Goal: Task Accomplishment & Management: Manage account settings

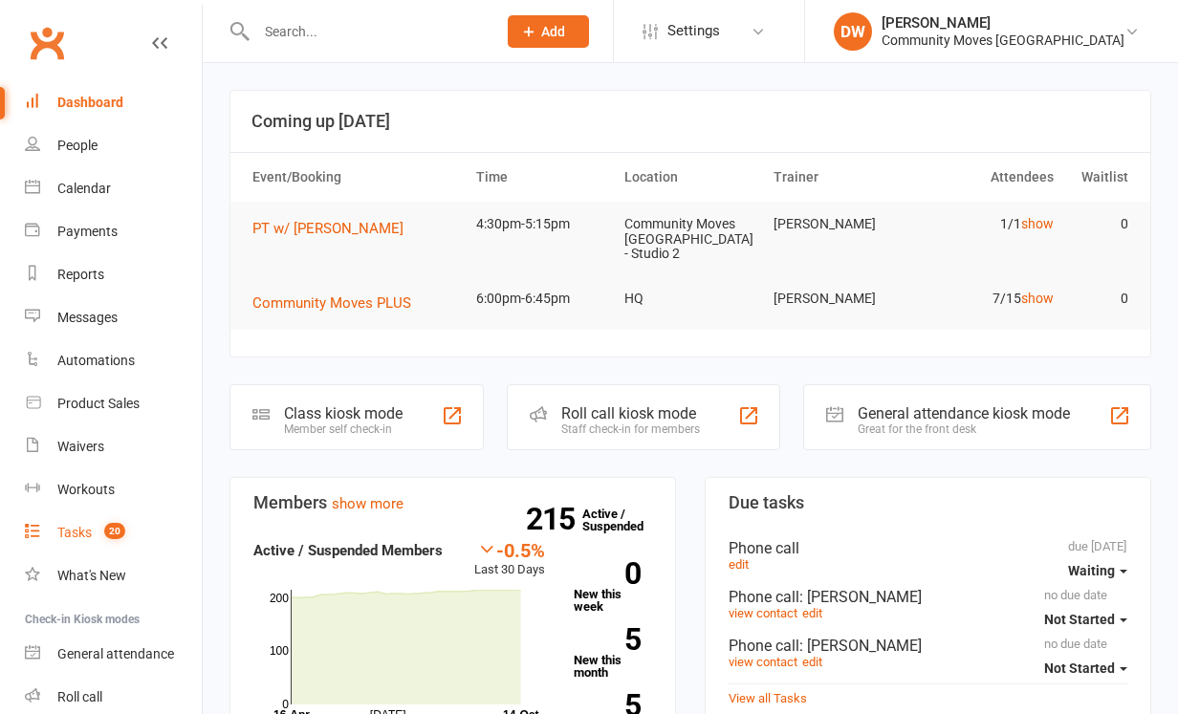
click at [70, 531] on div "Tasks" at bounding box center [74, 532] width 34 height 15
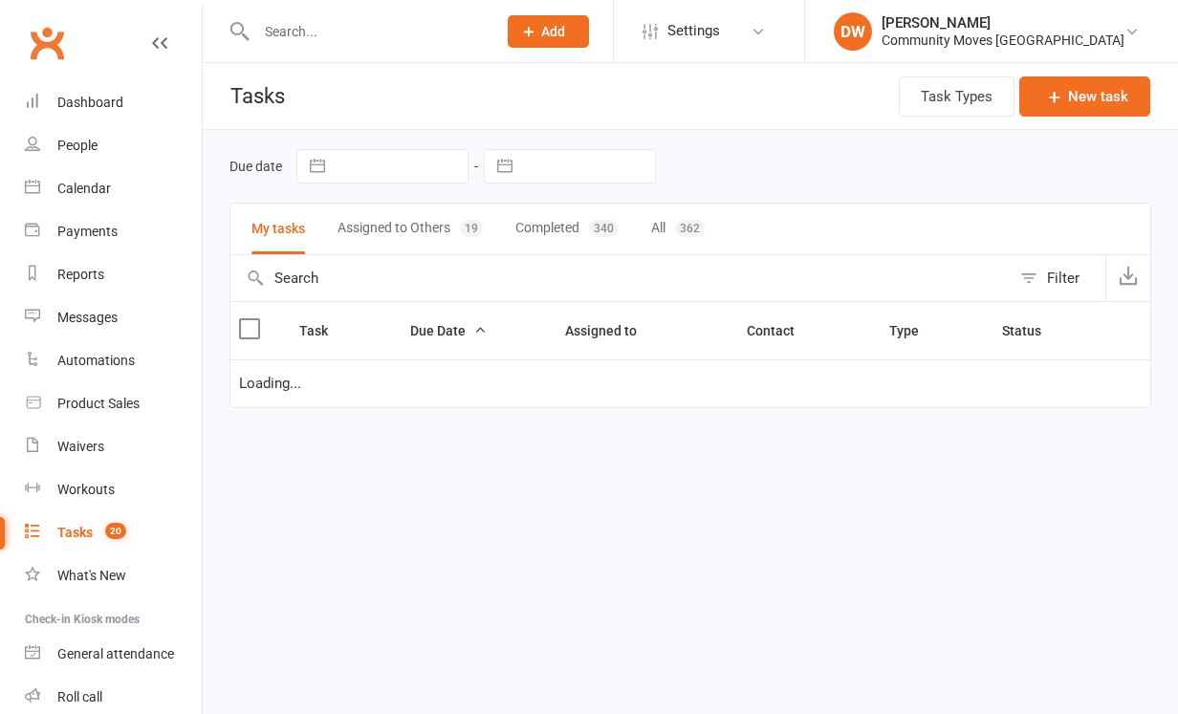
select select "waiting"
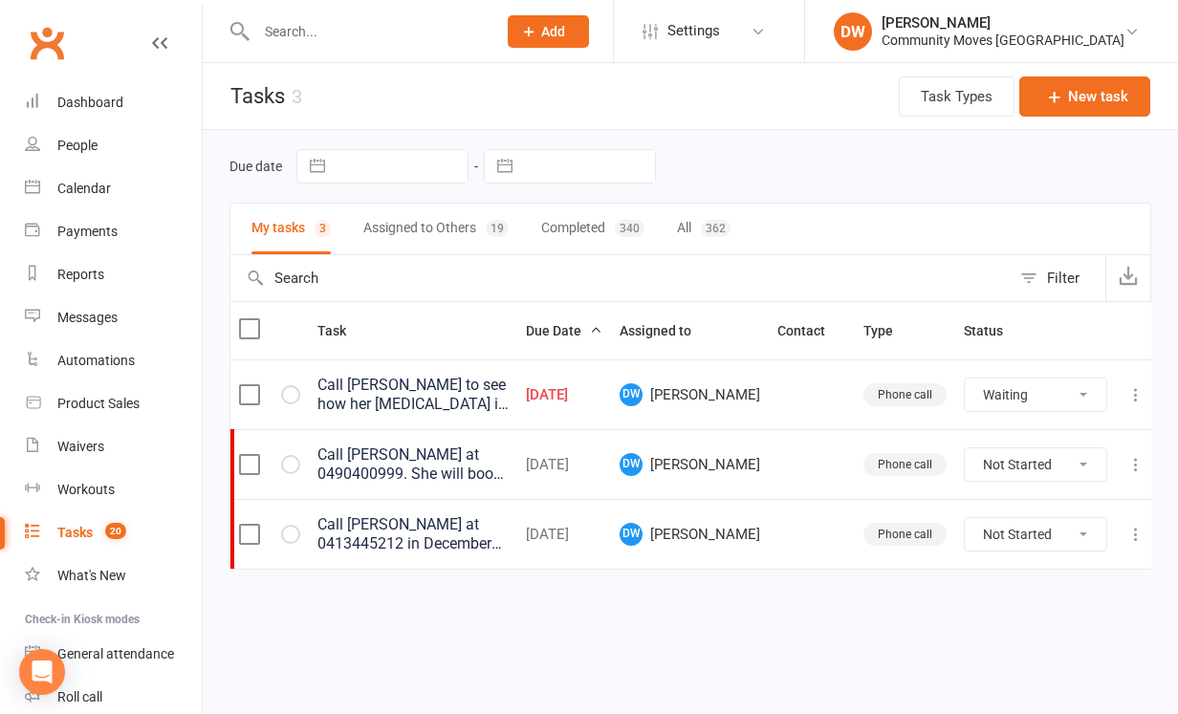
click at [428, 230] on button "Assigned to Others 19" at bounding box center [435, 229] width 145 height 51
select select "waiting"
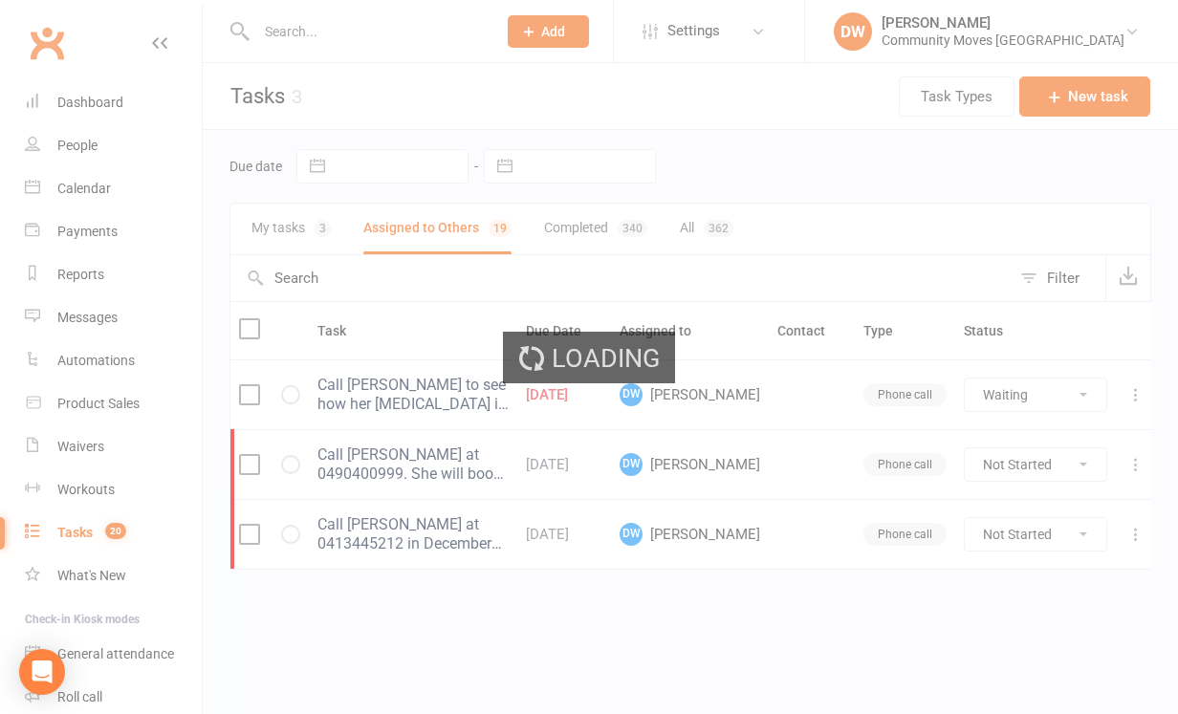
select select "waiting"
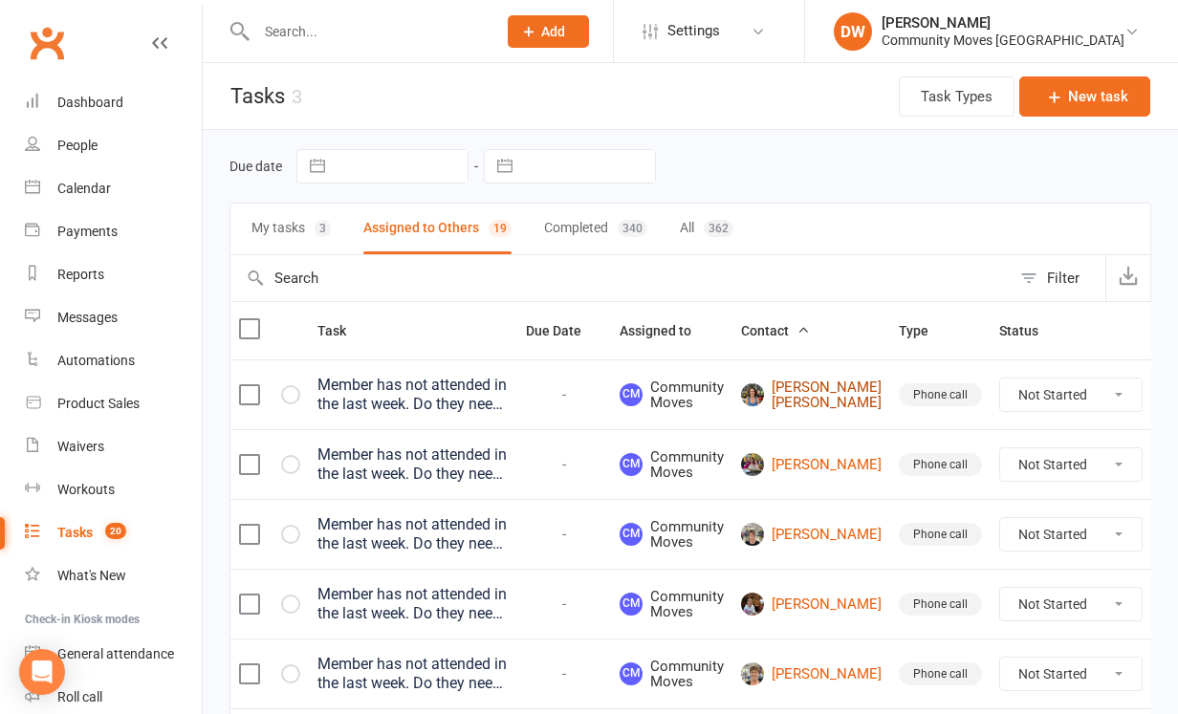
click at [793, 401] on link "[PERSON_NAME] [PERSON_NAME]" at bounding box center [811, 395] width 141 height 32
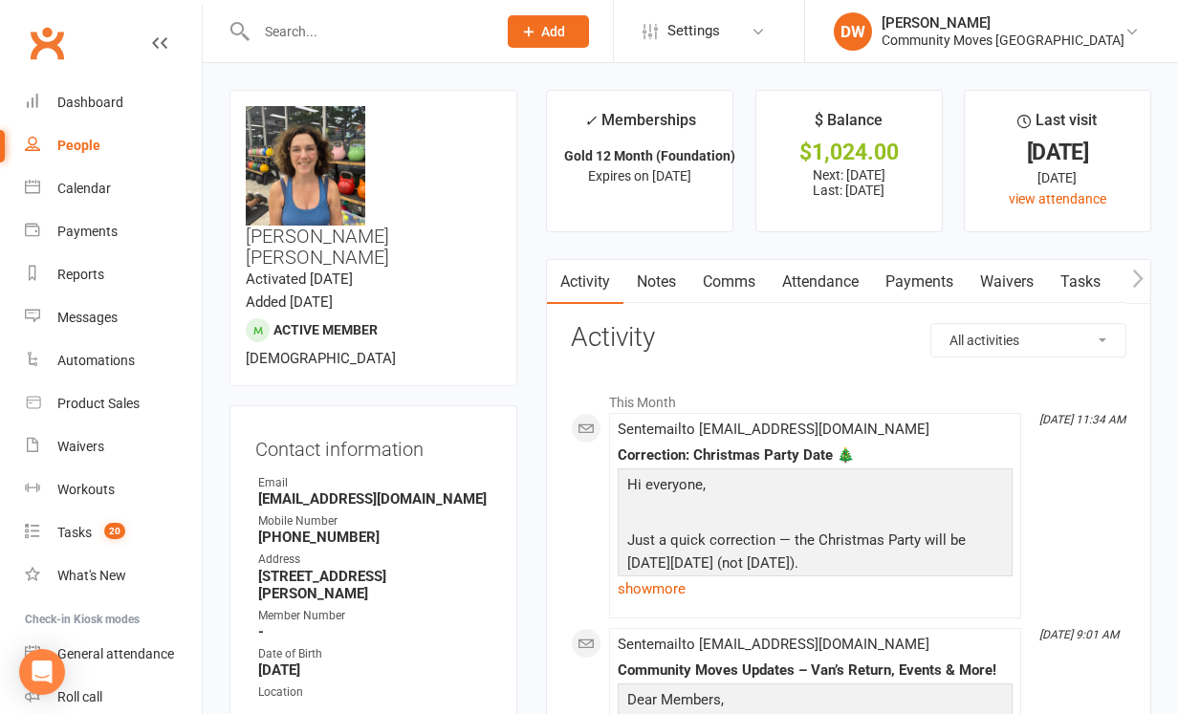
click at [822, 282] on link "Attendance" at bounding box center [820, 282] width 103 height 44
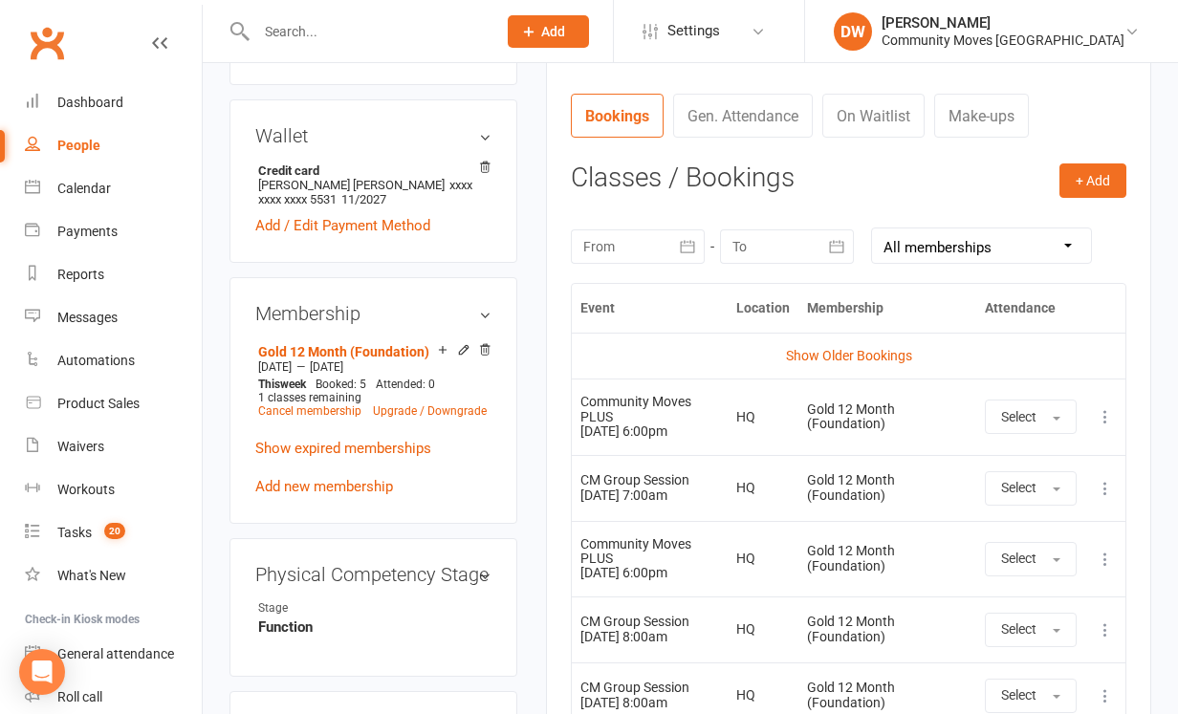
scroll to position [704, 0]
click at [690, 240] on icon "button" at bounding box center [687, 244] width 14 height 12
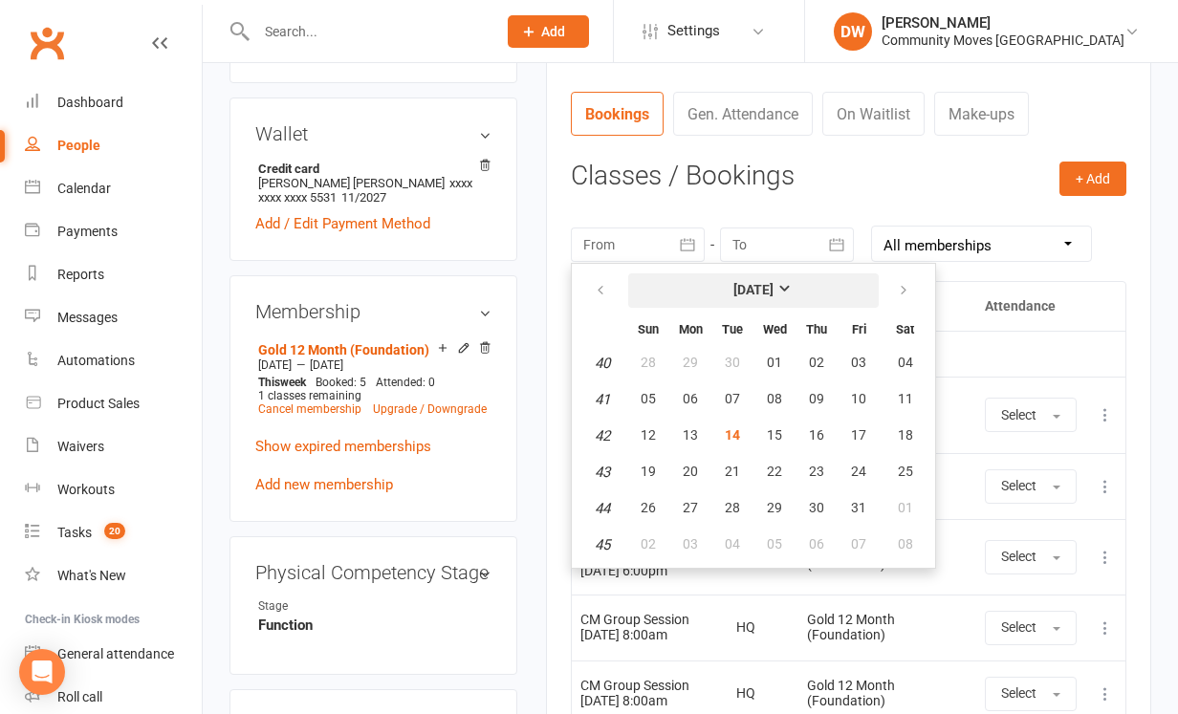
click at [773, 288] on strong "[DATE]" at bounding box center [753, 289] width 40 height 15
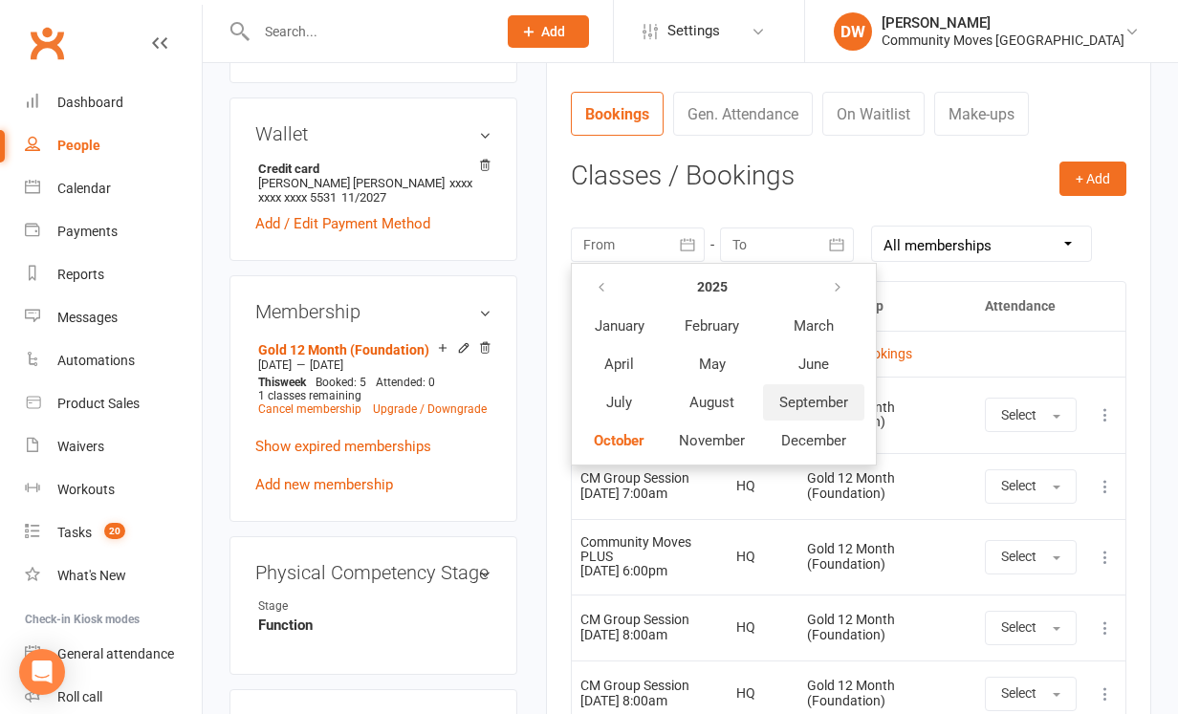
click at [827, 398] on span "September" at bounding box center [813, 402] width 69 height 17
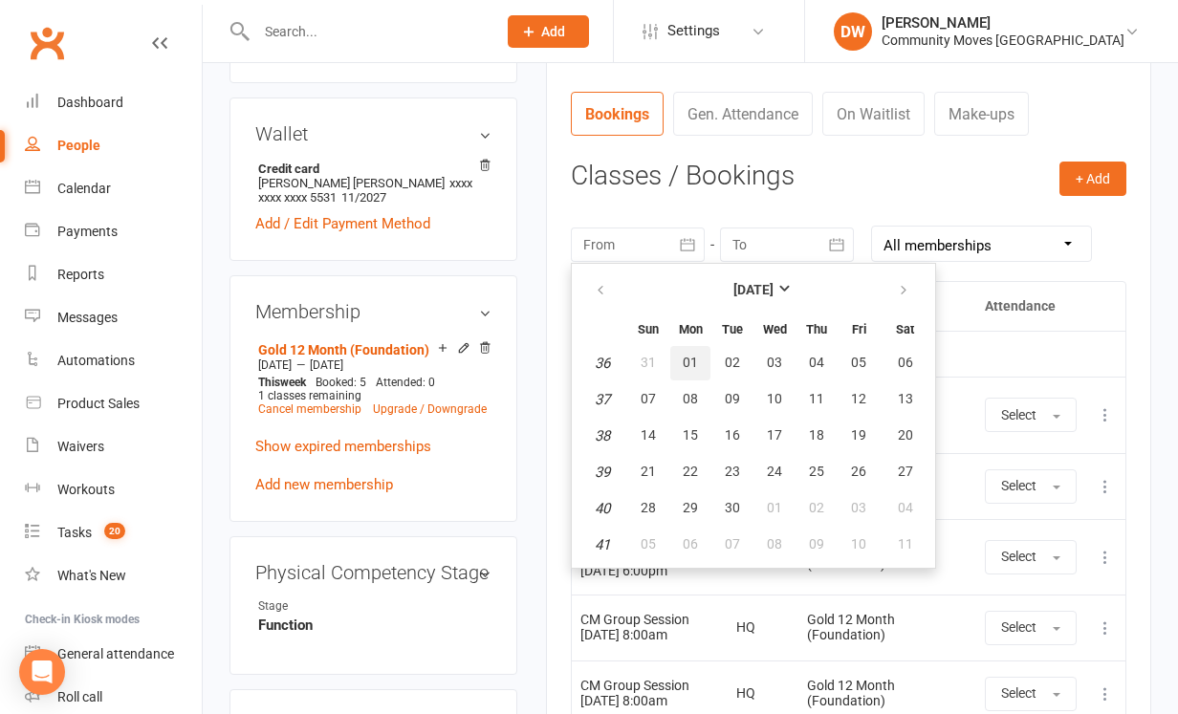
click at [704, 352] on button "01" at bounding box center [690, 363] width 40 height 34
type input "[DATE]"
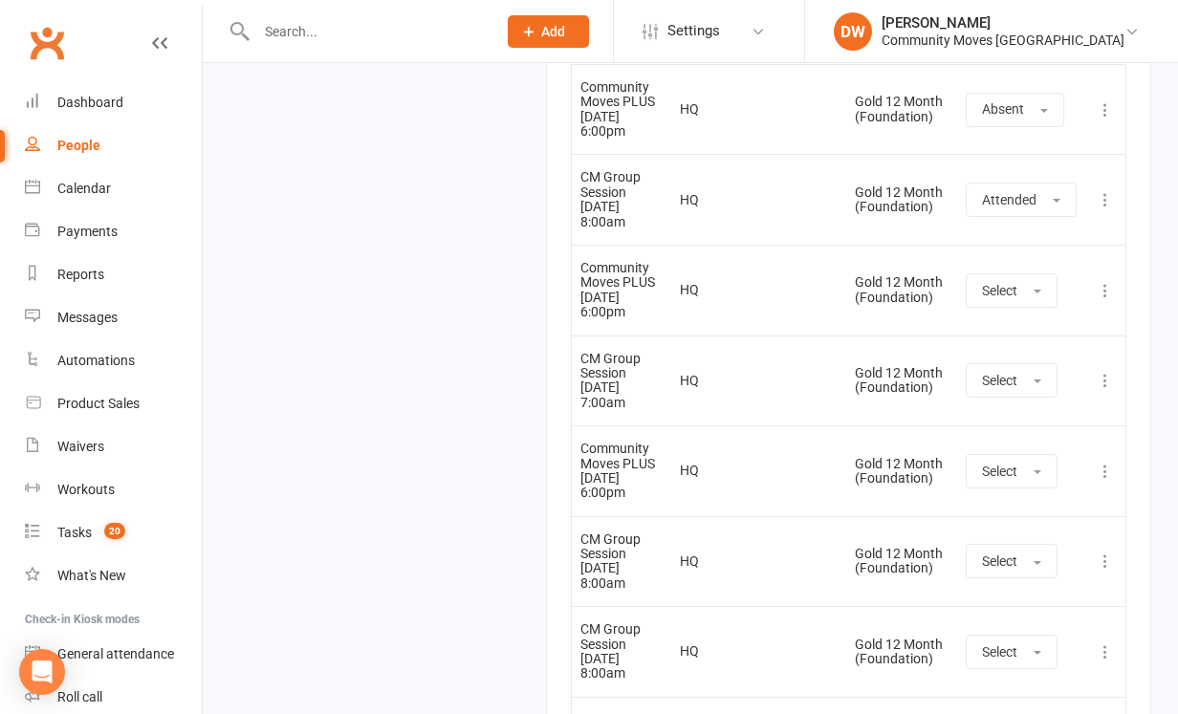
scroll to position [3088, 0]
click at [79, 526] on div "Tasks" at bounding box center [74, 532] width 34 height 15
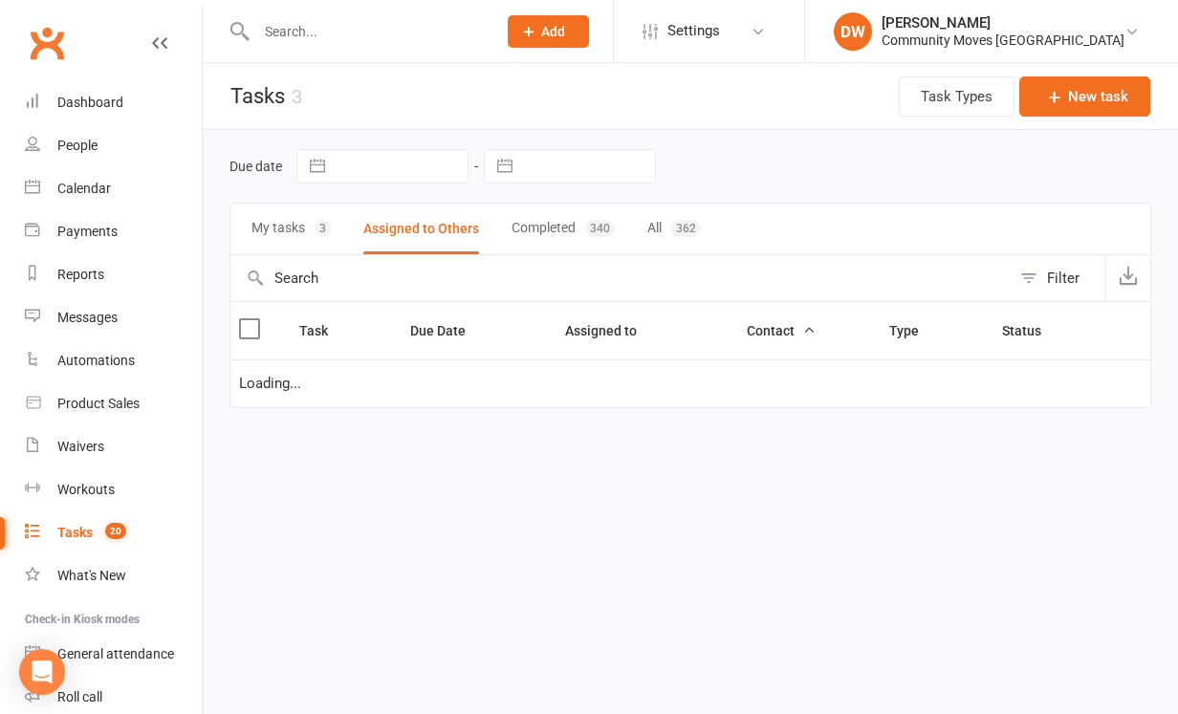
select select "waiting"
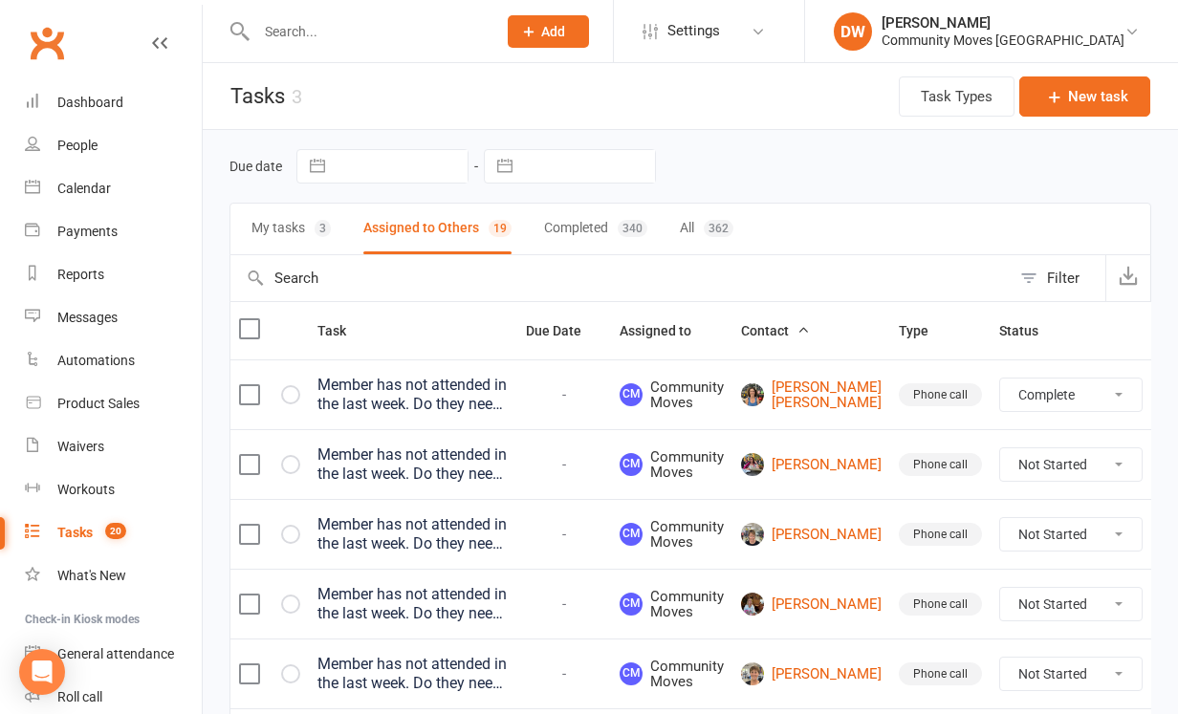
select select "unstarted"
select select "waiting"
click at [791, 466] on link "[PERSON_NAME]" at bounding box center [811, 464] width 141 height 23
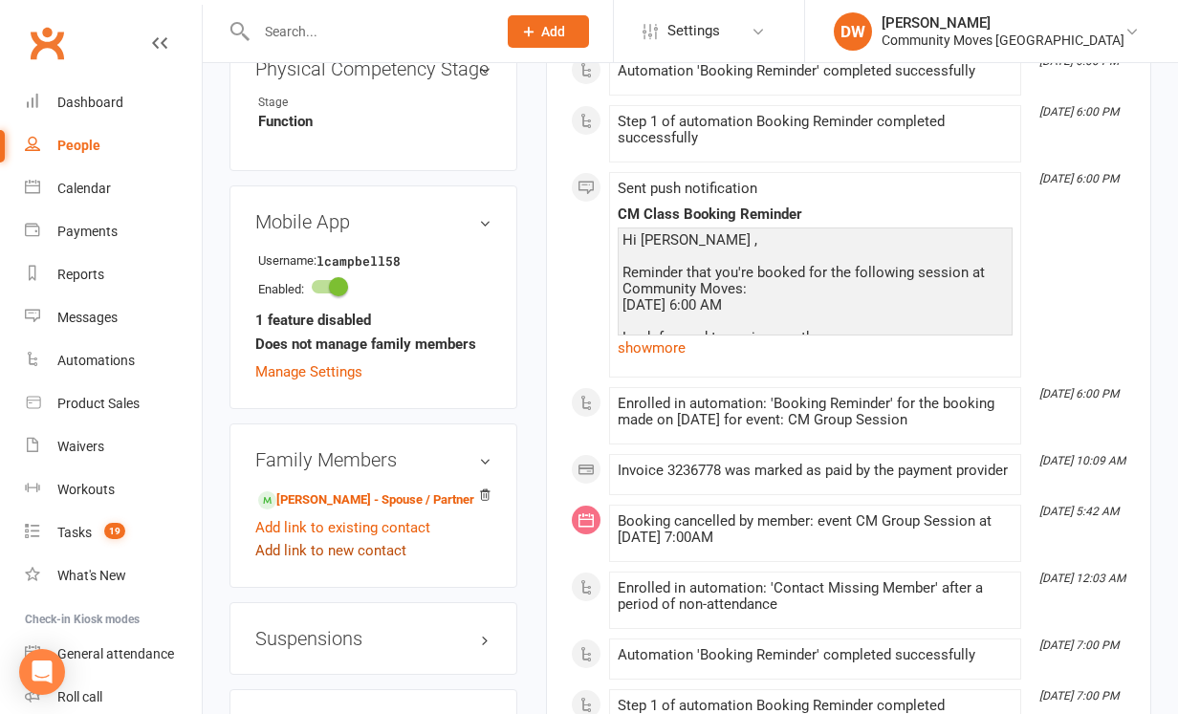
scroll to position [1191, 0]
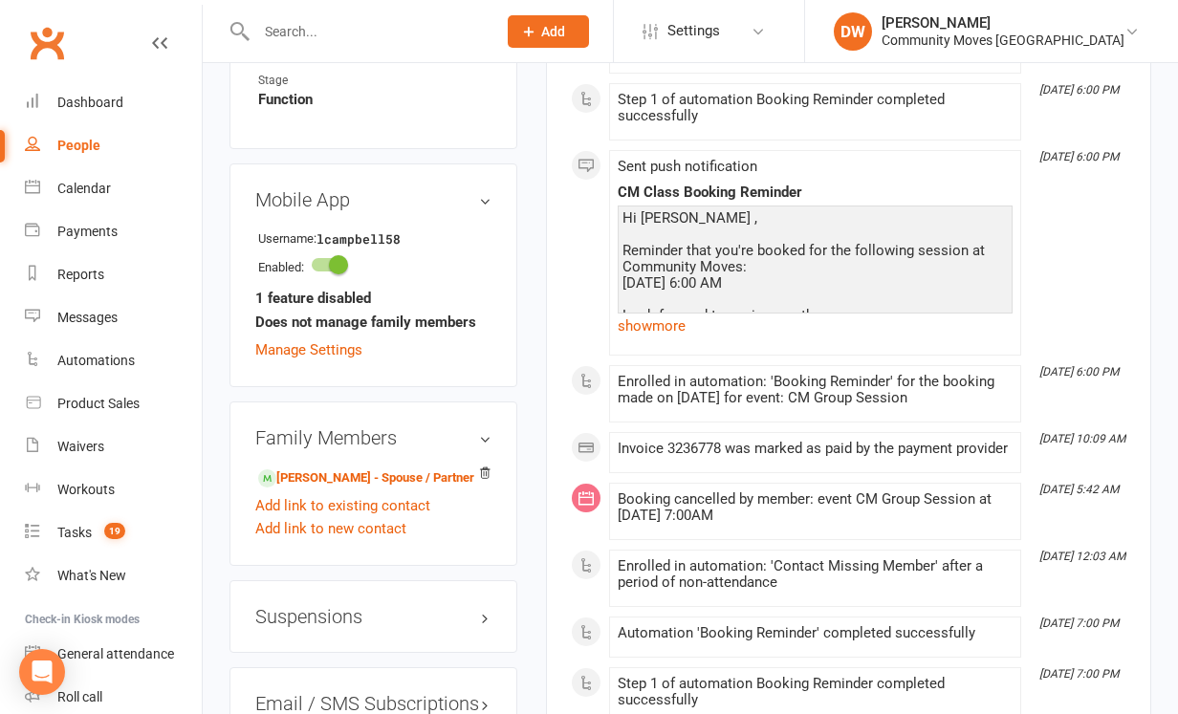
click at [336, 606] on h3 "Suspensions" at bounding box center [373, 616] width 236 height 21
click at [359, 644] on link "Show previous suspensions" at bounding box center [344, 652] width 179 height 17
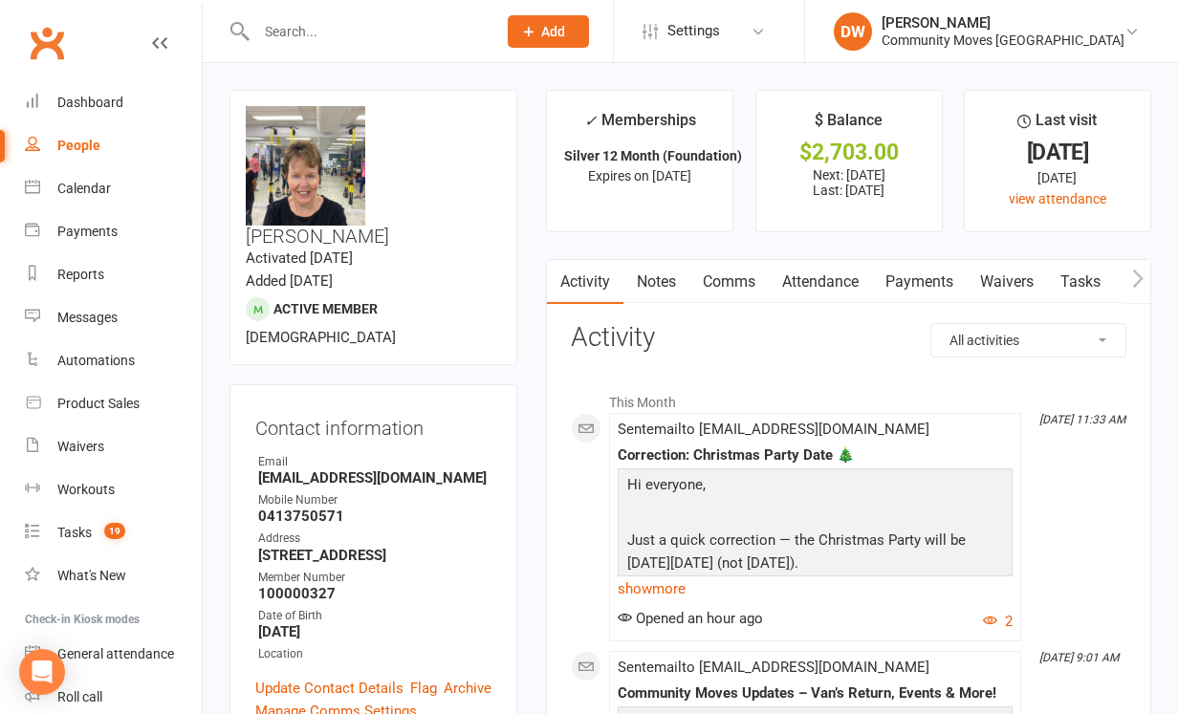
scroll to position [0, 0]
click at [832, 282] on link "Attendance" at bounding box center [820, 282] width 103 height 44
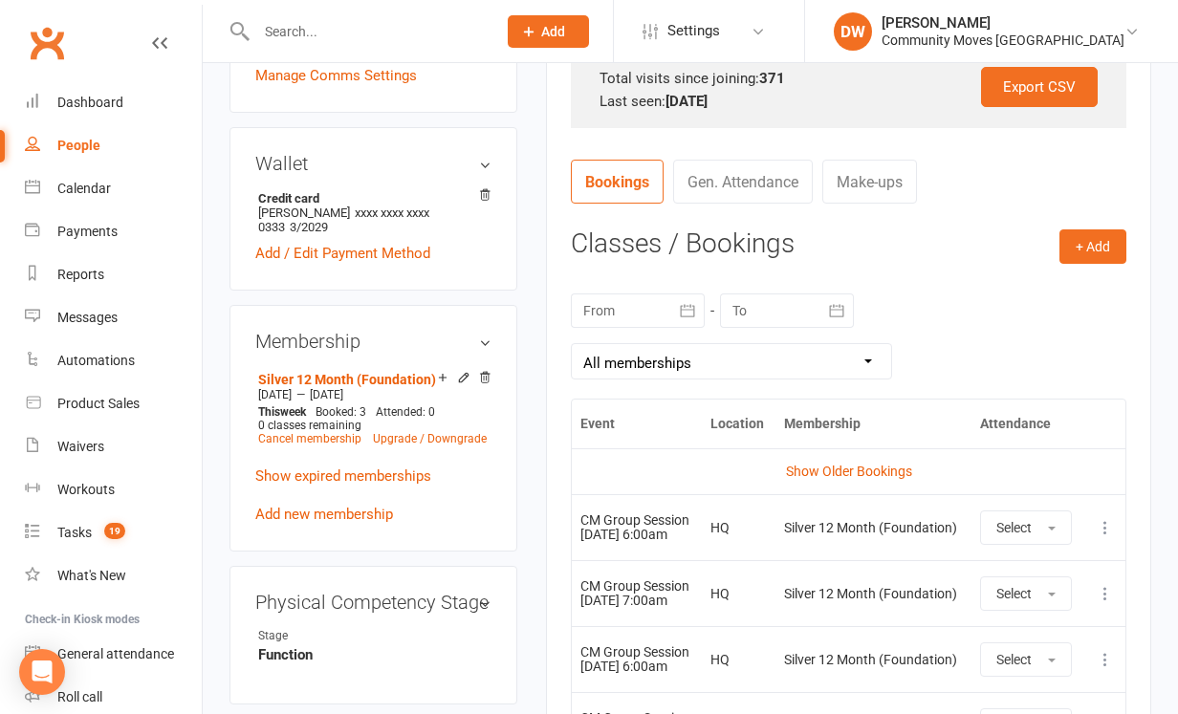
scroll to position [638, 0]
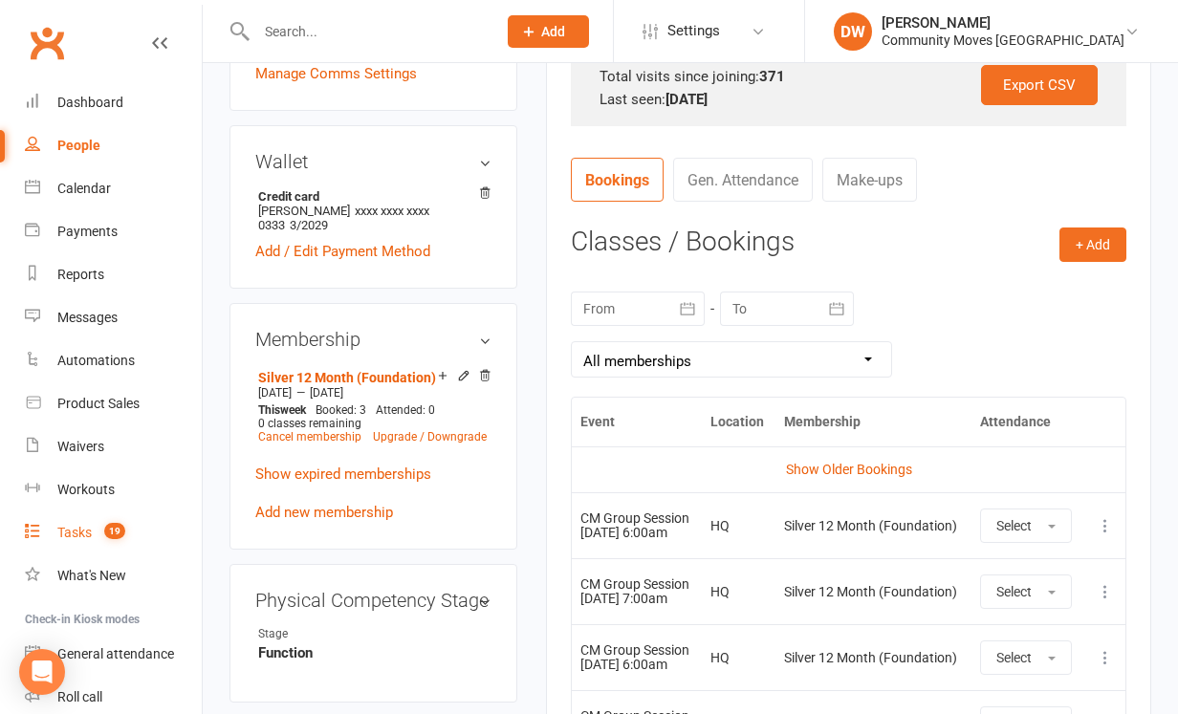
click at [83, 530] on div "Tasks" at bounding box center [74, 532] width 34 height 15
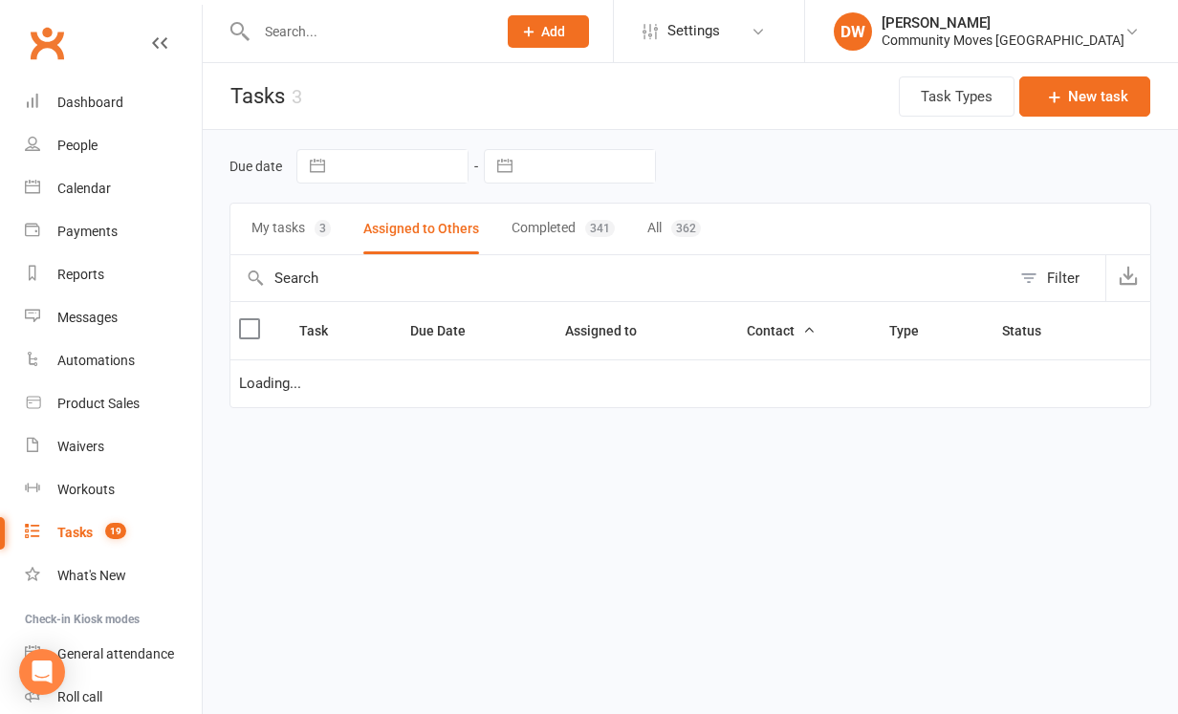
select select "waiting"
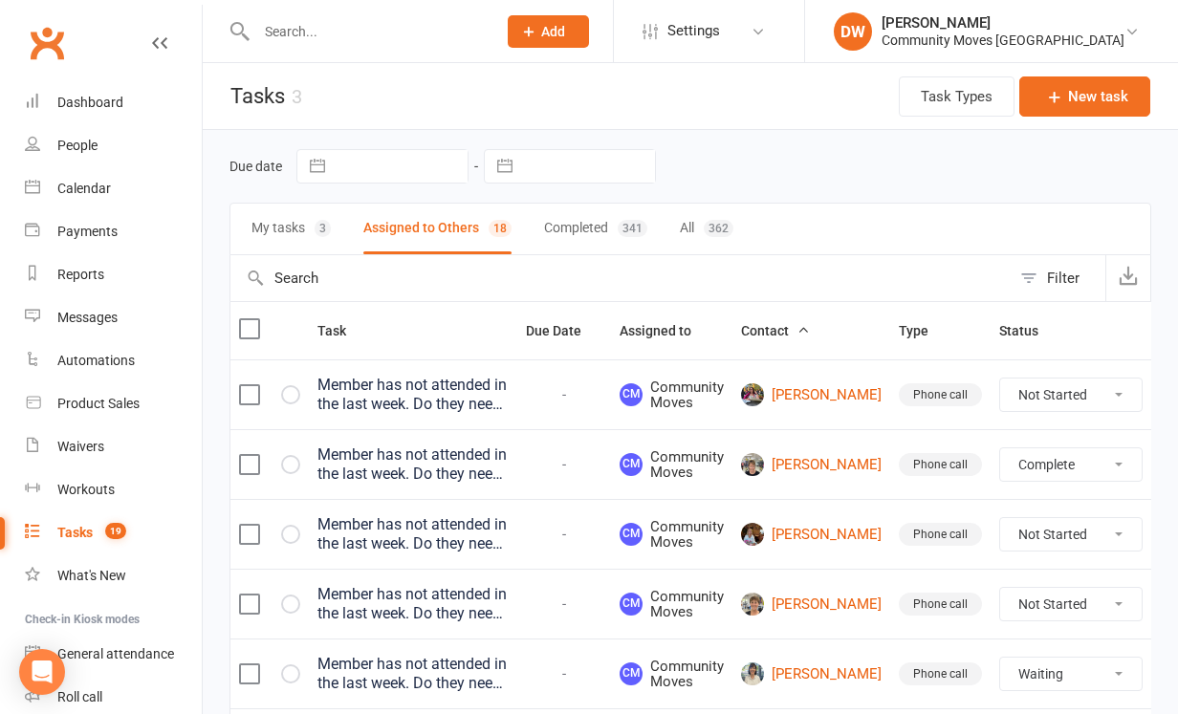
select select "unstarted"
select select "waiting"
click at [794, 469] on link "[PERSON_NAME]" at bounding box center [811, 464] width 141 height 23
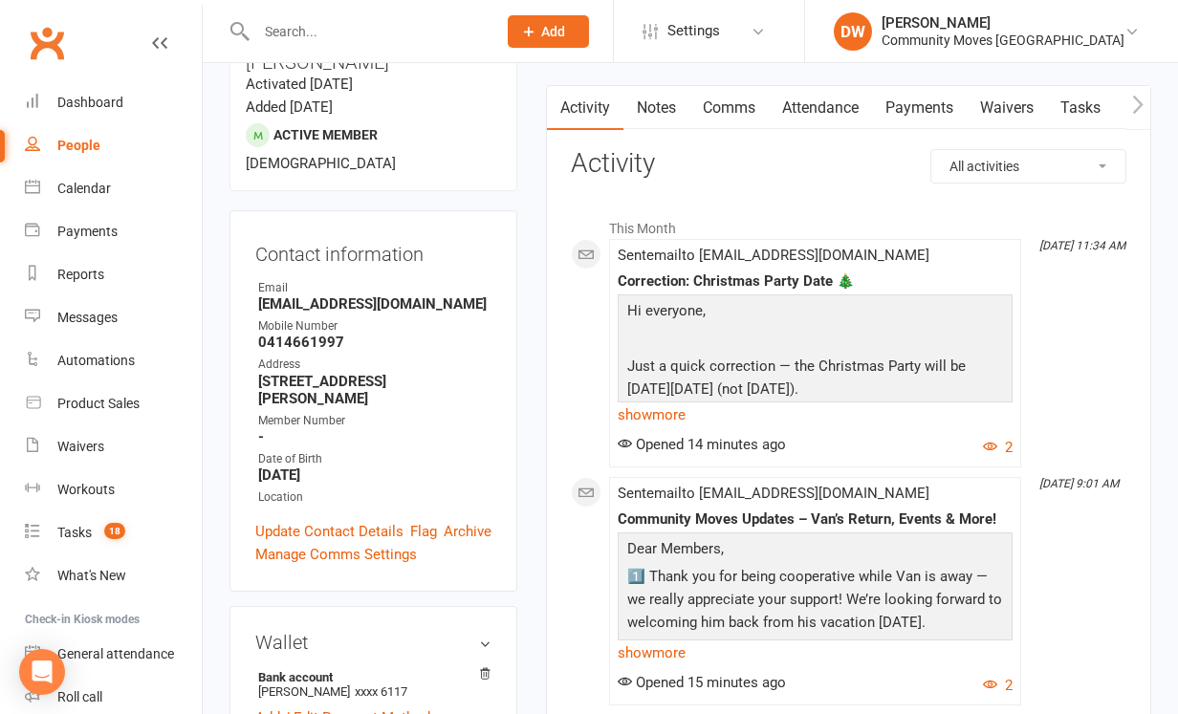
scroll to position [169, 0]
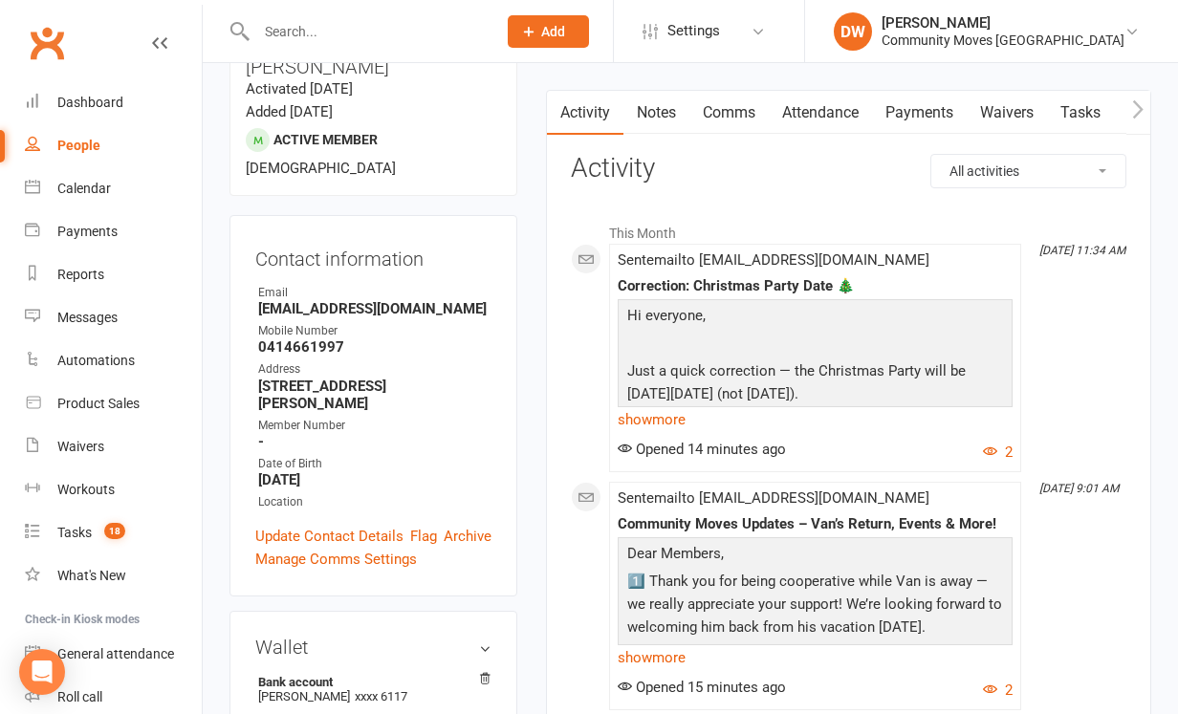
click at [815, 114] on link "Attendance" at bounding box center [820, 113] width 103 height 44
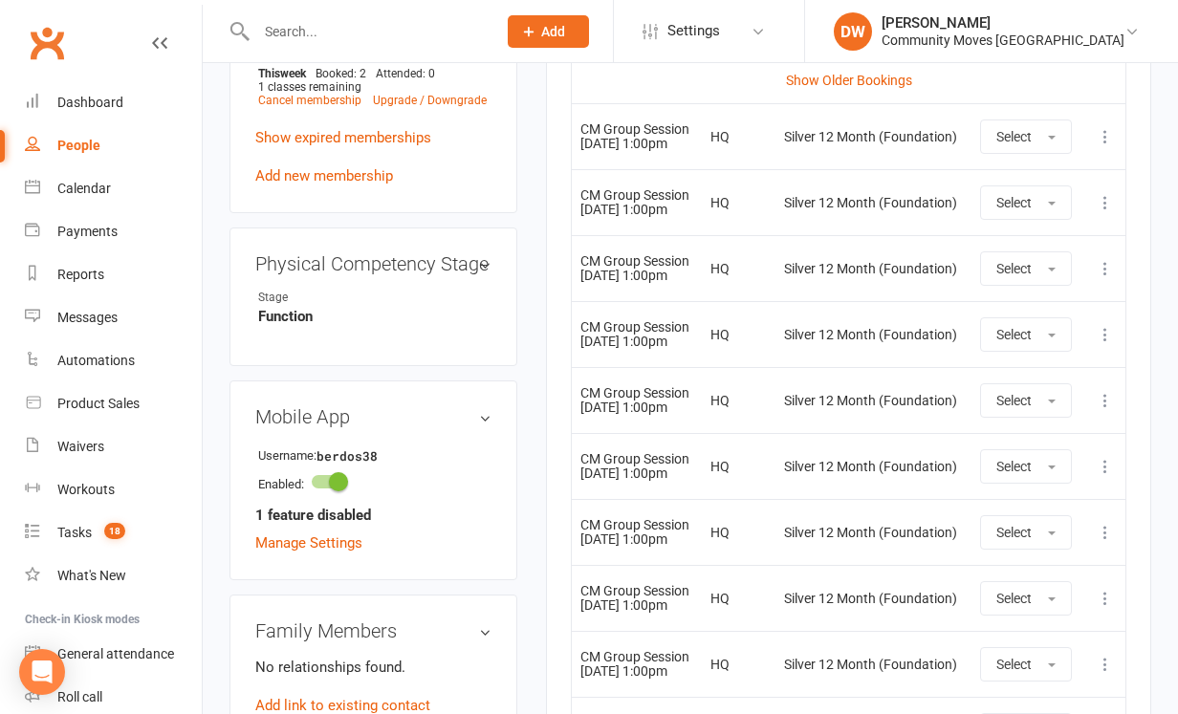
scroll to position [943, 0]
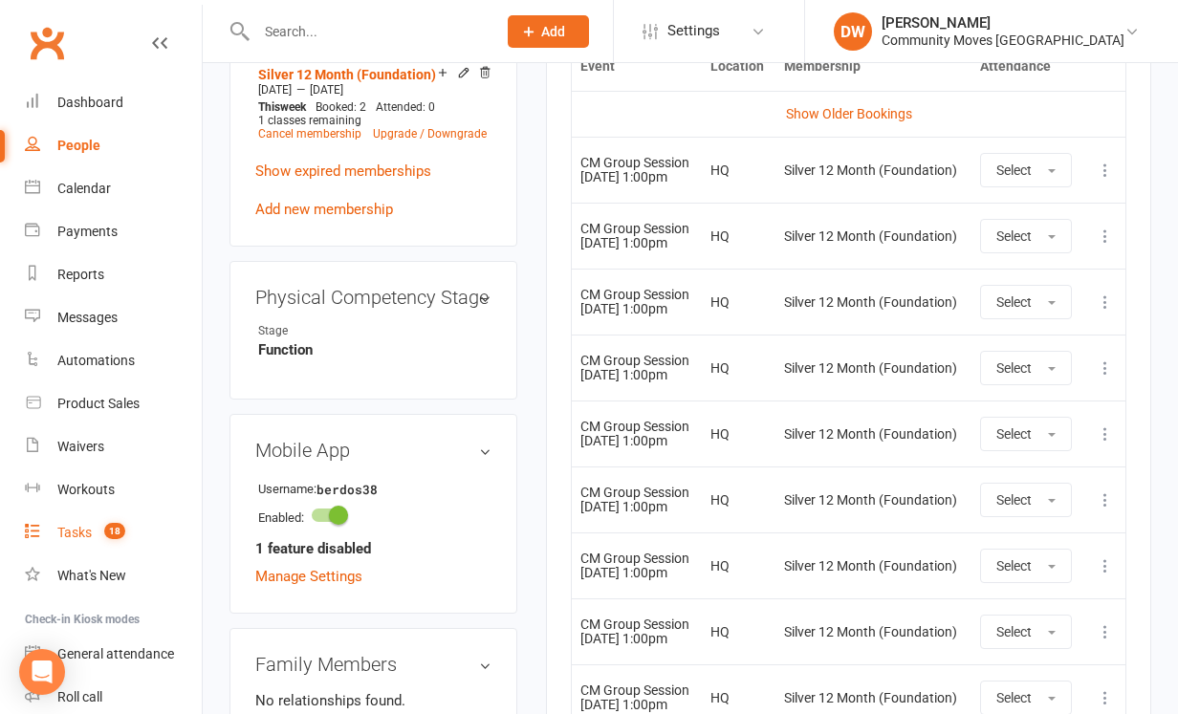
click at [69, 531] on div "Tasks" at bounding box center [74, 532] width 34 height 15
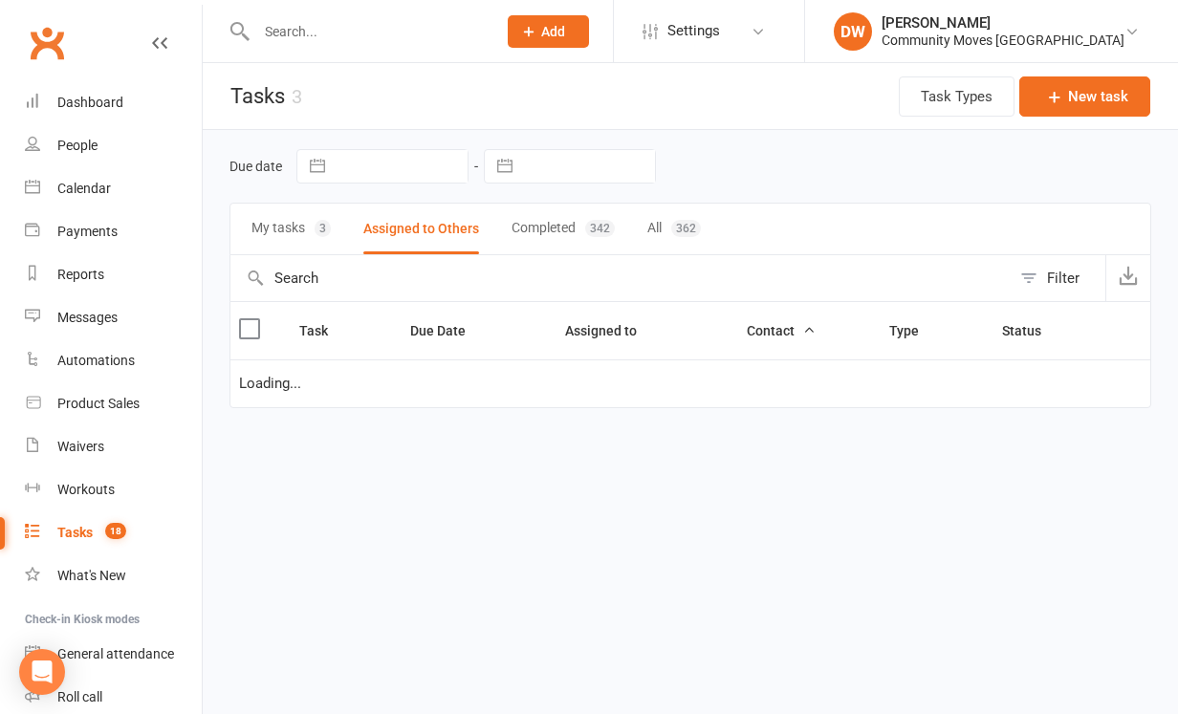
select select "waiting"
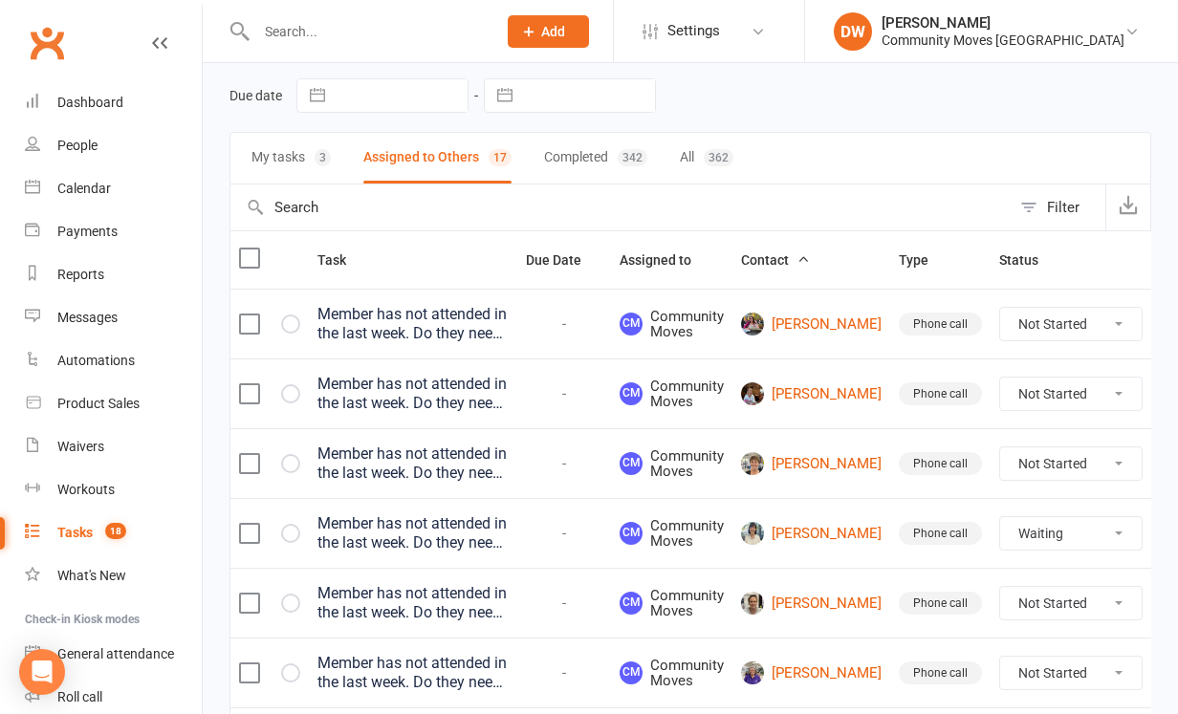
scroll to position [78, 0]
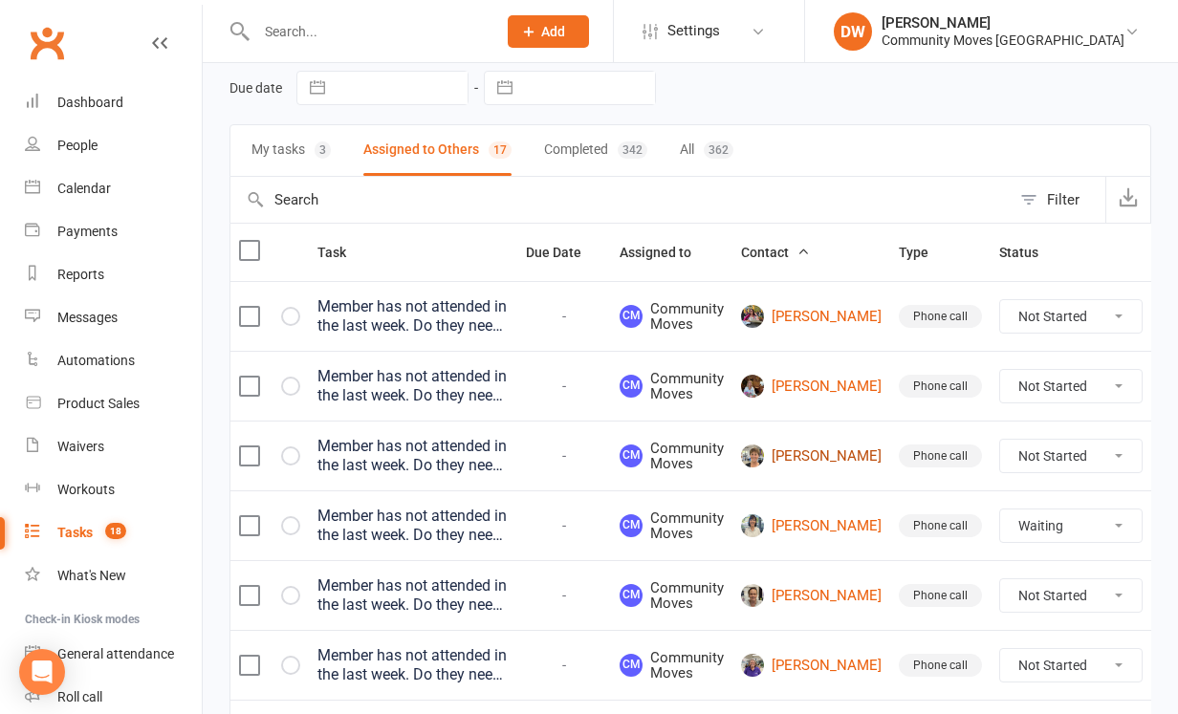
click at [790, 453] on link "[PERSON_NAME]" at bounding box center [811, 455] width 141 height 23
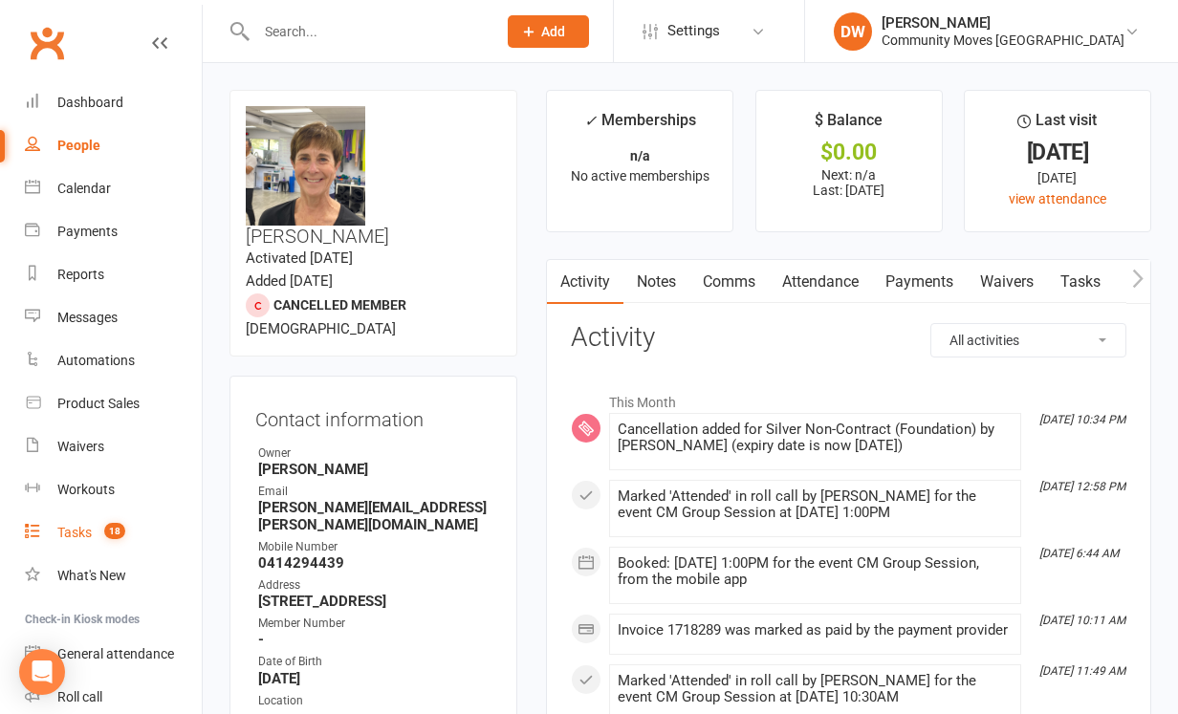
click at [82, 531] on div "Tasks" at bounding box center [74, 532] width 34 height 15
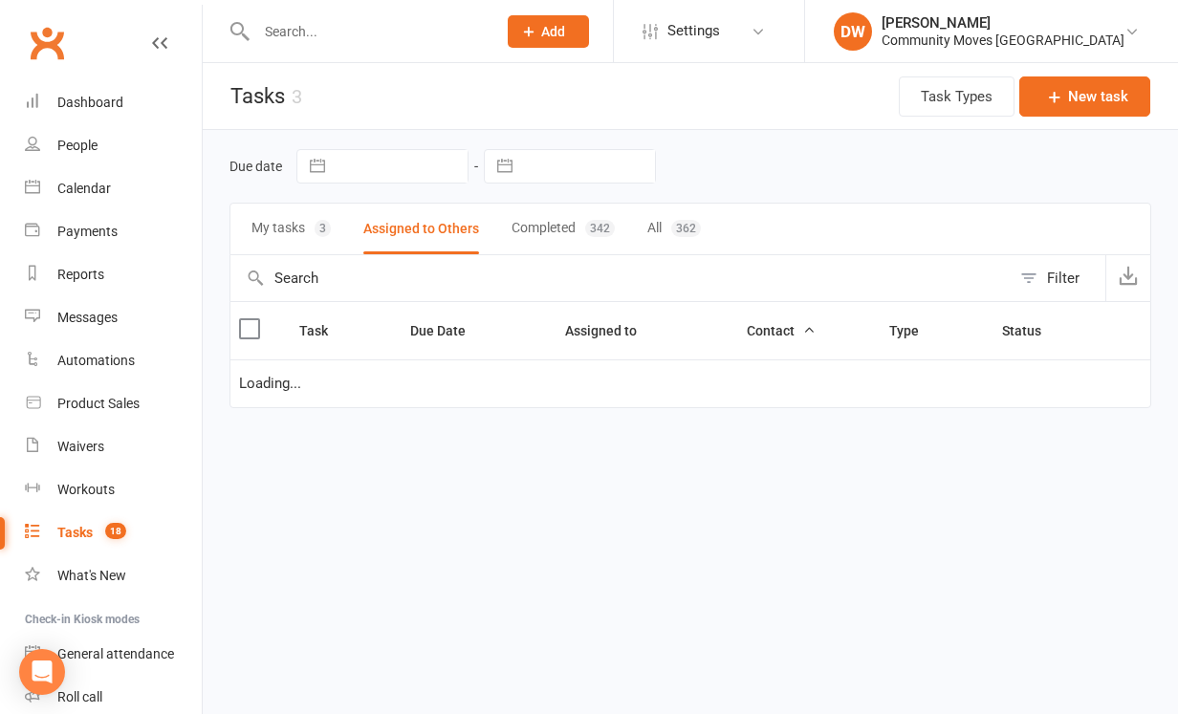
select select "waiting"
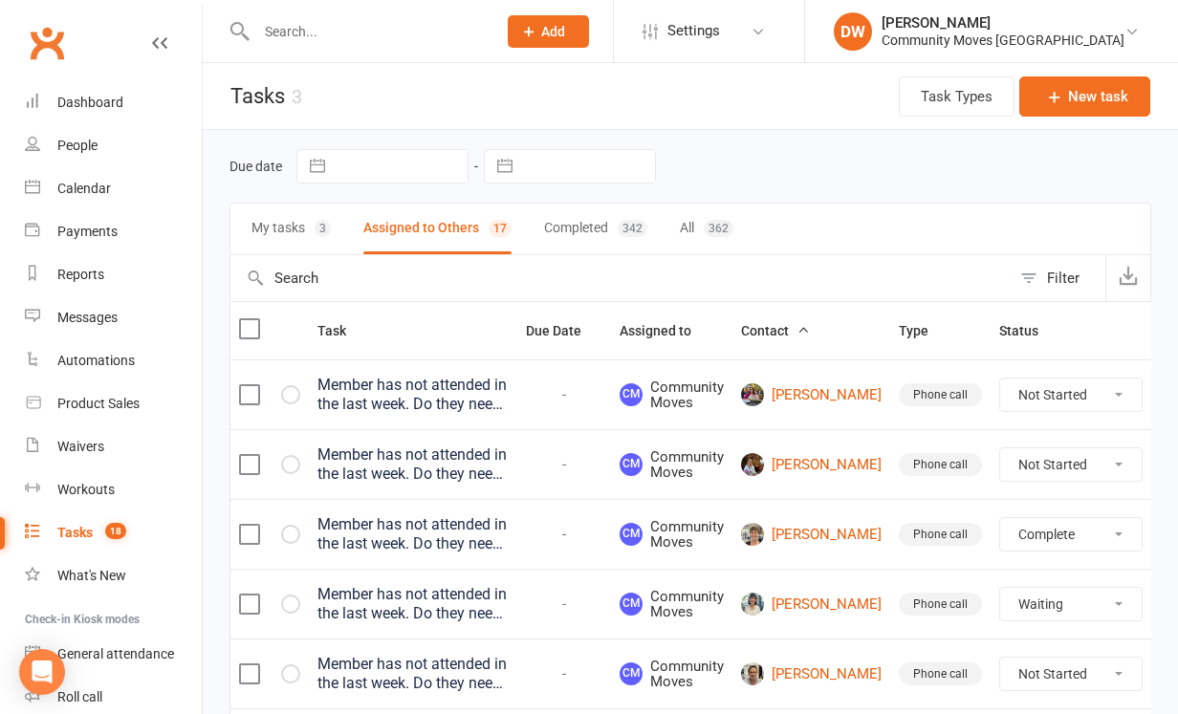
select select "unstarted"
select select "waiting"
click at [793, 598] on link "[PERSON_NAME]" at bounding box center [811, 604] width 141 height 23
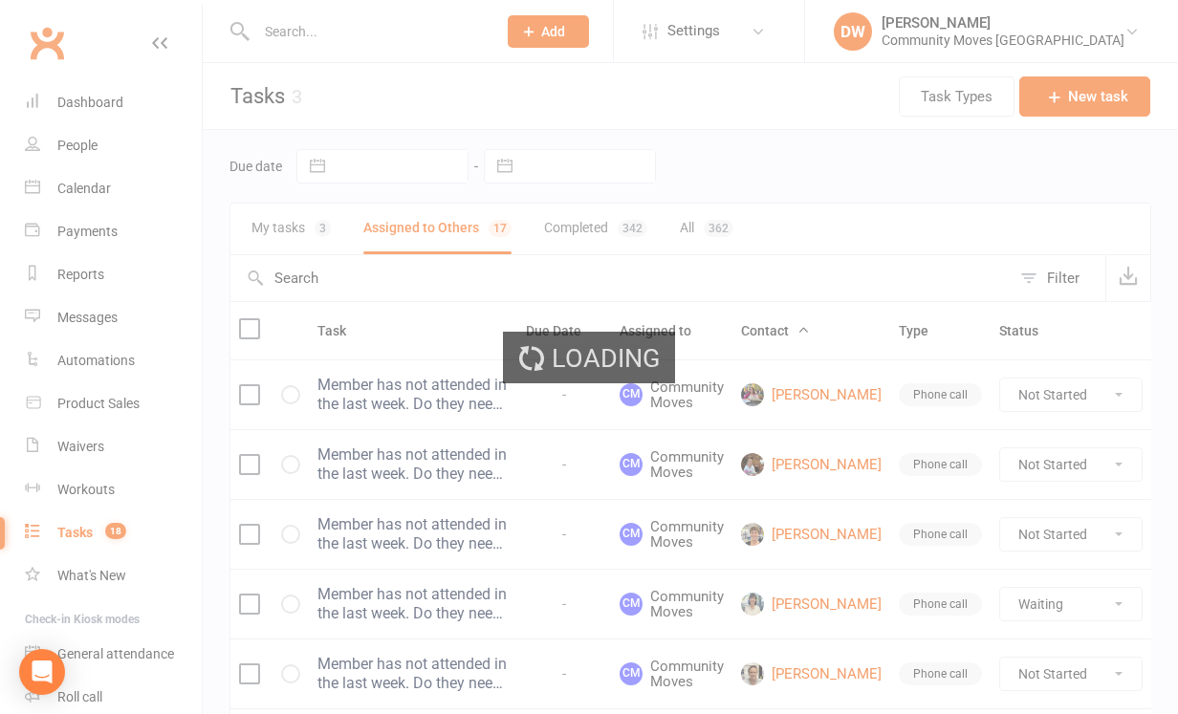
select select "waiting"
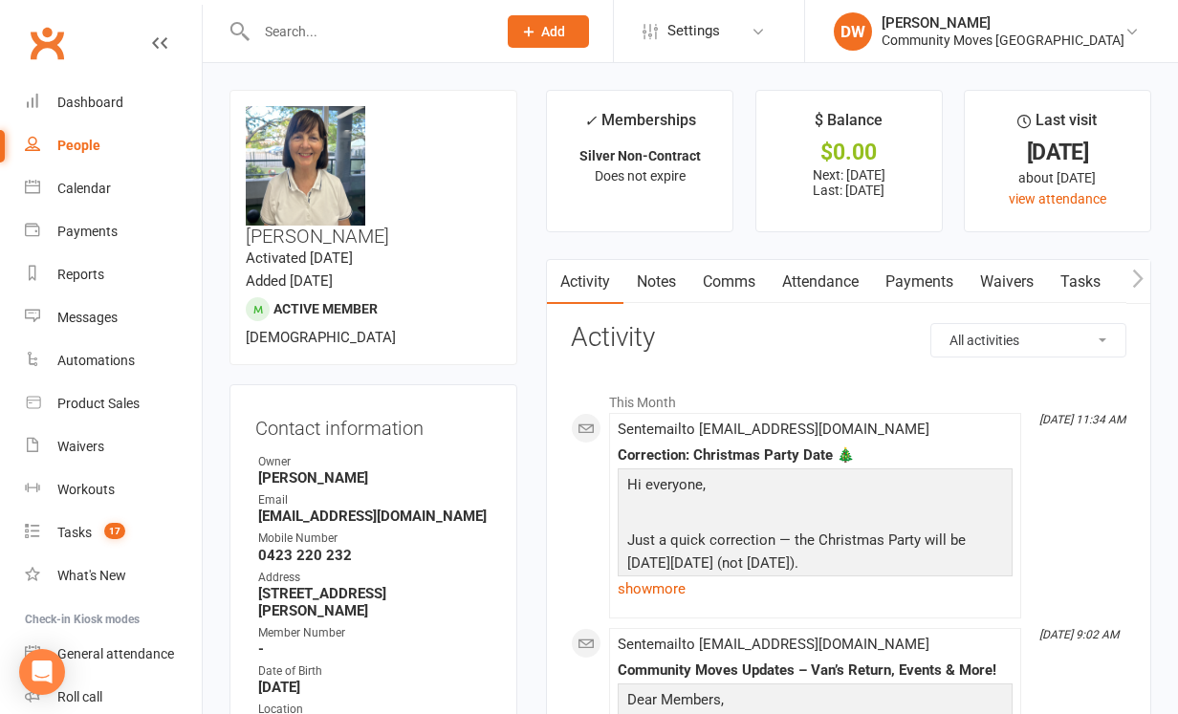
click at [830, 282] on link "Attendance" at bounding box center [820, 282] width 103 height 44
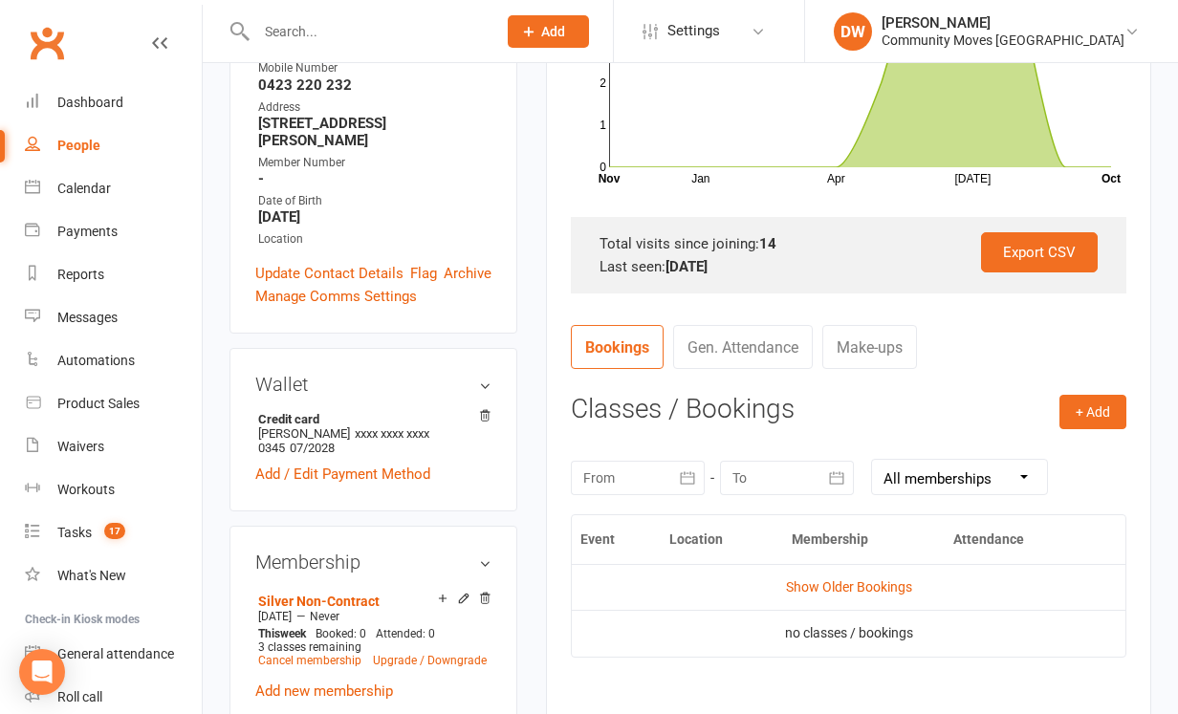
scroll to position [827, 0]
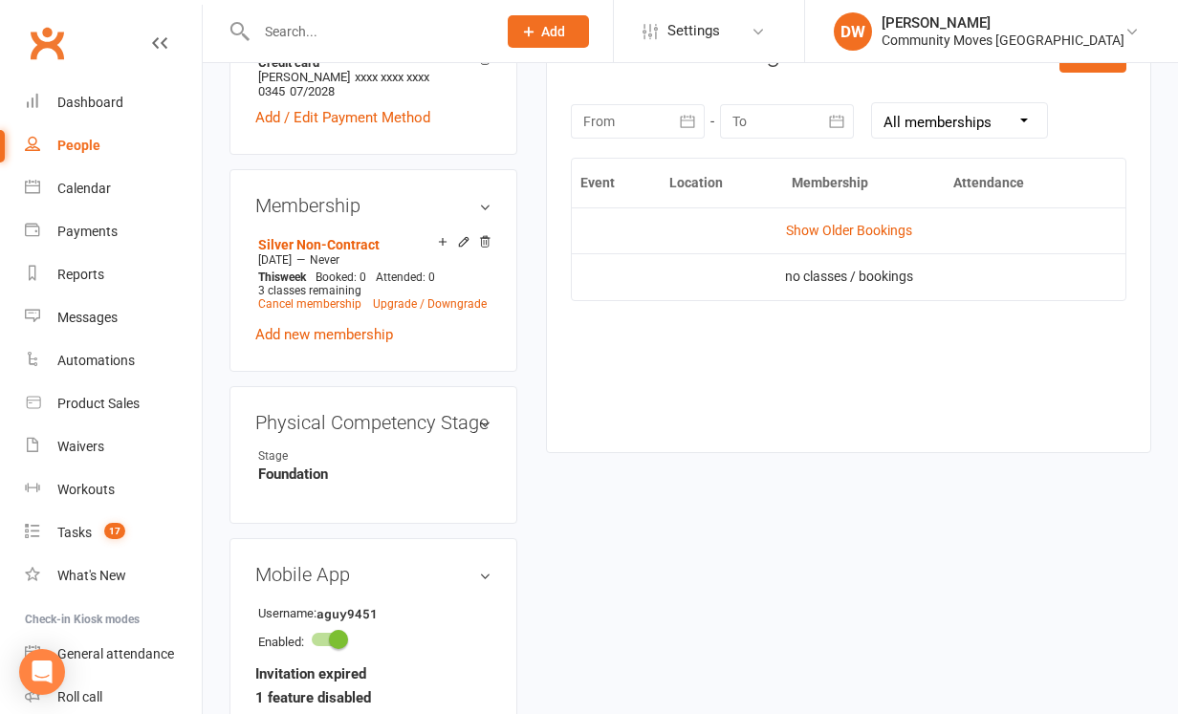
click at [653, 112] on div at bounding box center [638, 121] width 134 height 34
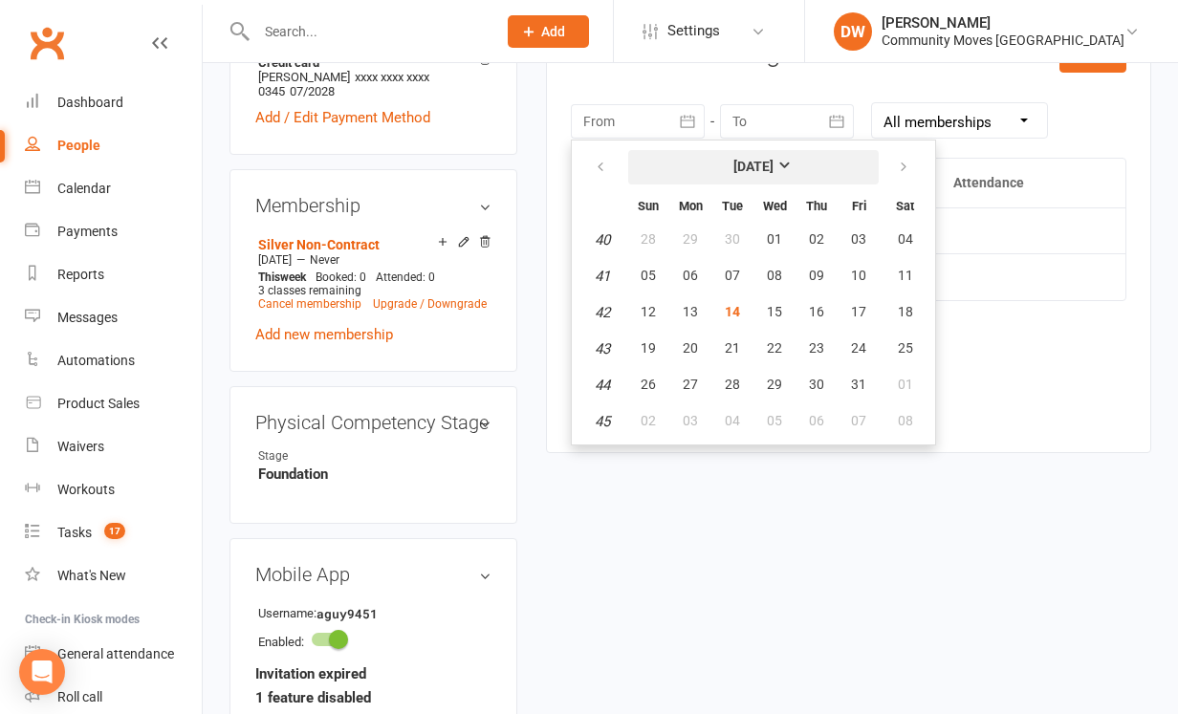
click at [756, 160] on strong "[DATE]" at bounding box center [753, 166] width 40 height 15
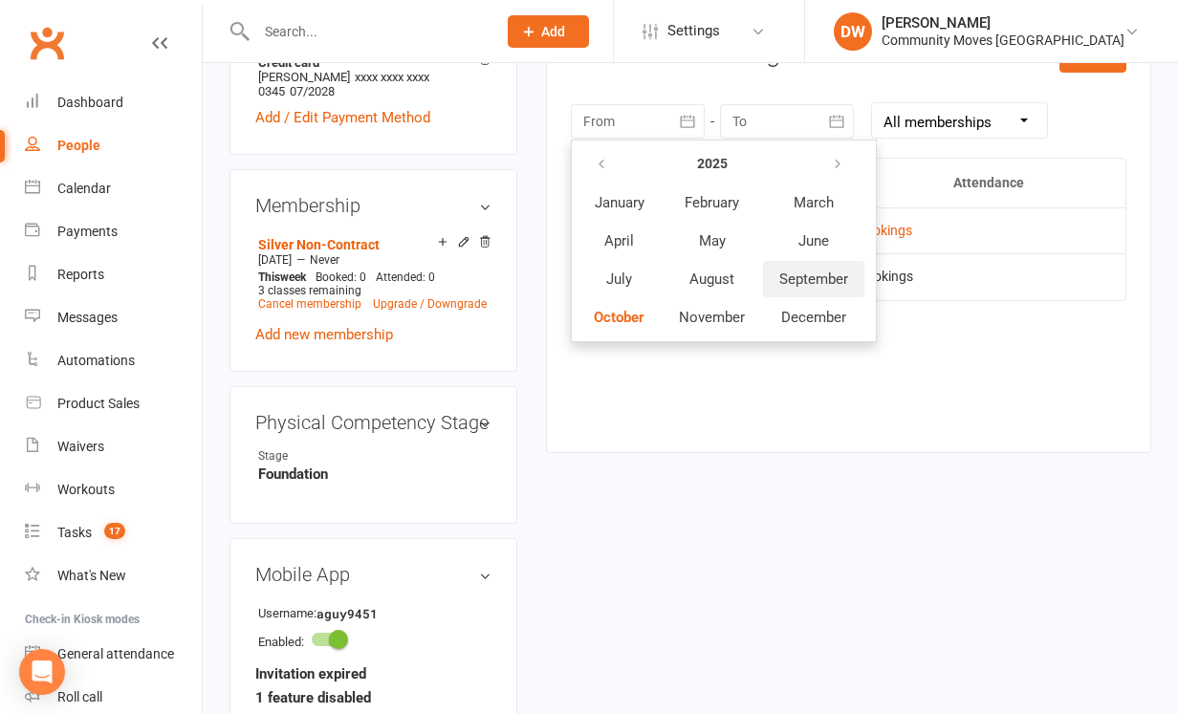
click at [790, 271] on span "September" at bounding box center [813, 279] width 69 height 17
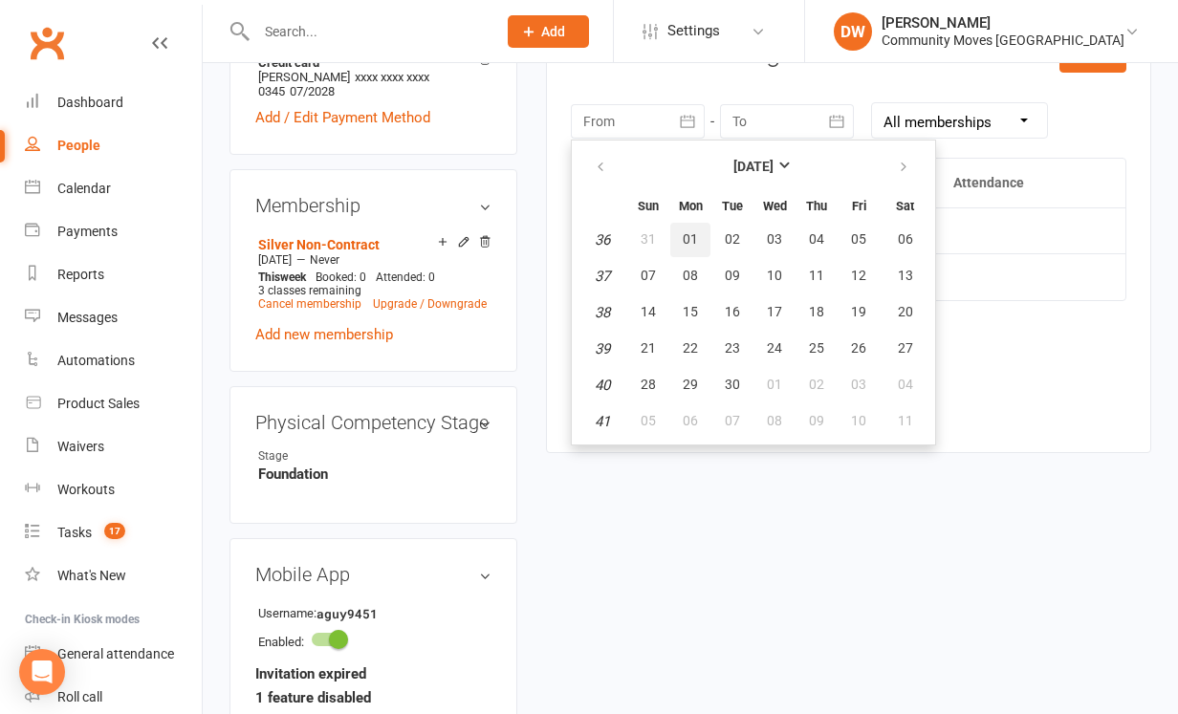
click at [688, 231] on span "01" at bounding box center [689, 238] width 15 height 15
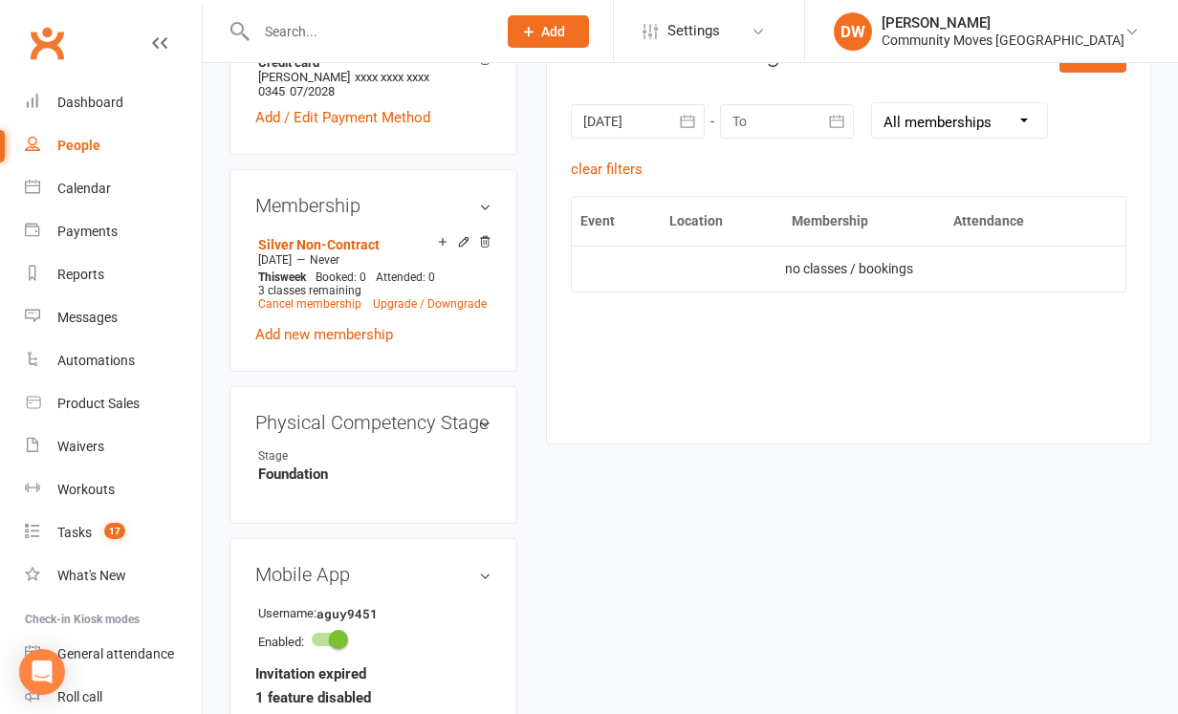
click at [654, 117] on div at bounding box center [638, 121] width 134 height 34
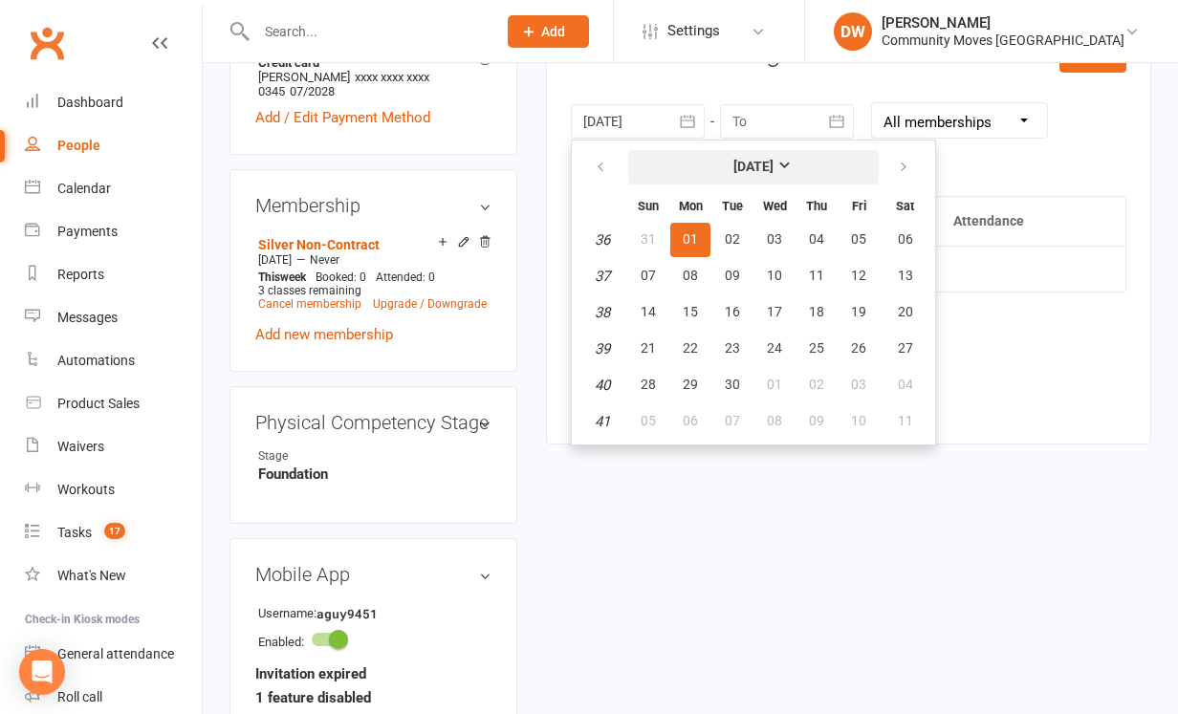
click at [773, 160] on strong "[DATE]" at bounding box center [753, 166] width 40 height 15
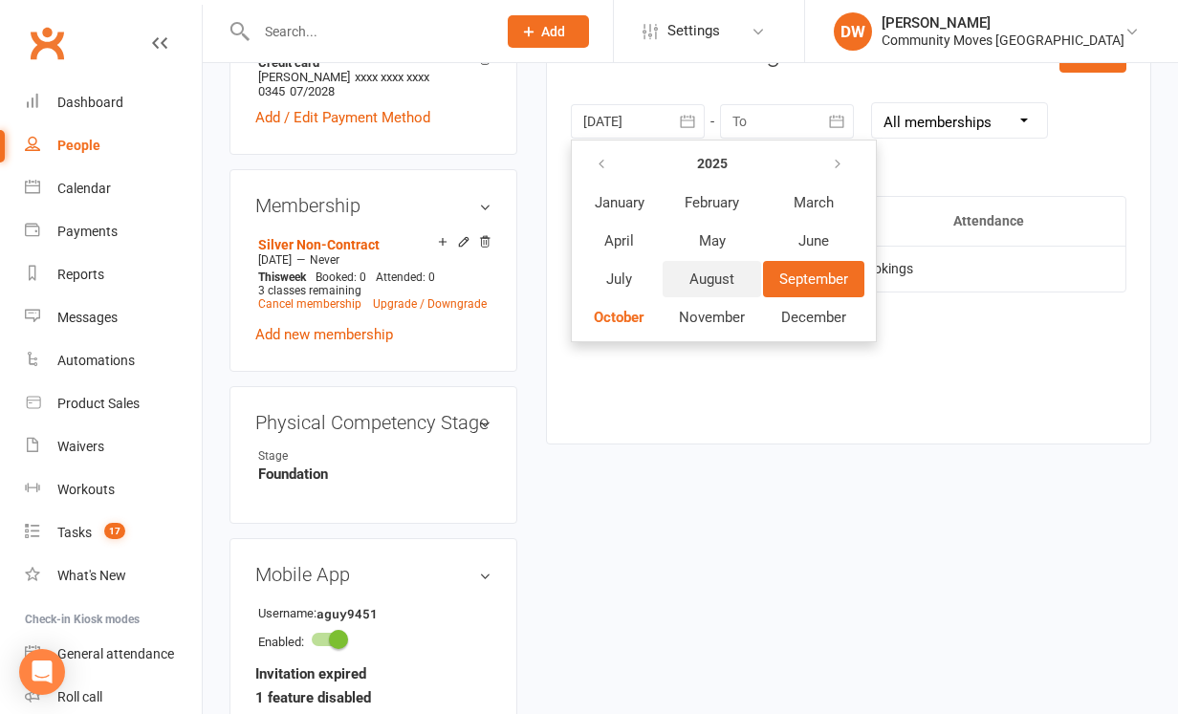
click at [719, 261] on button "August" at bounding box center [711, 279] width 98 height 36
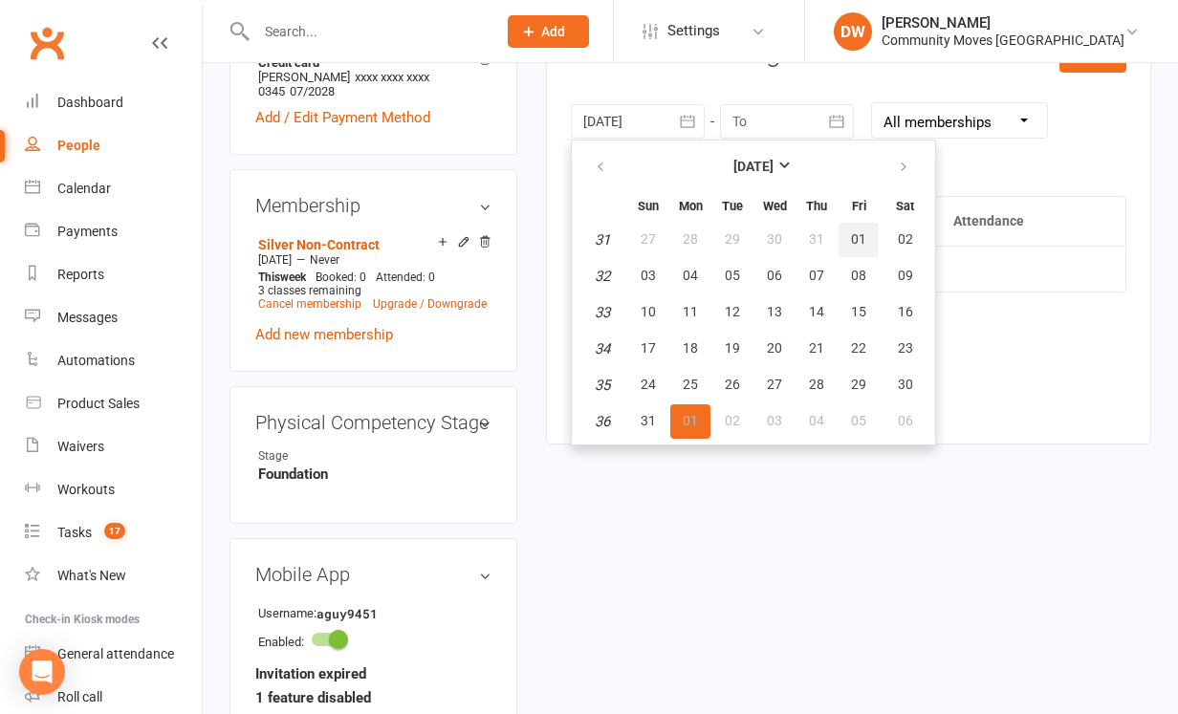
click at [861, 231] on span "01" at bounding box center [858, 238] width 15 height 15
type input "[DATE]"
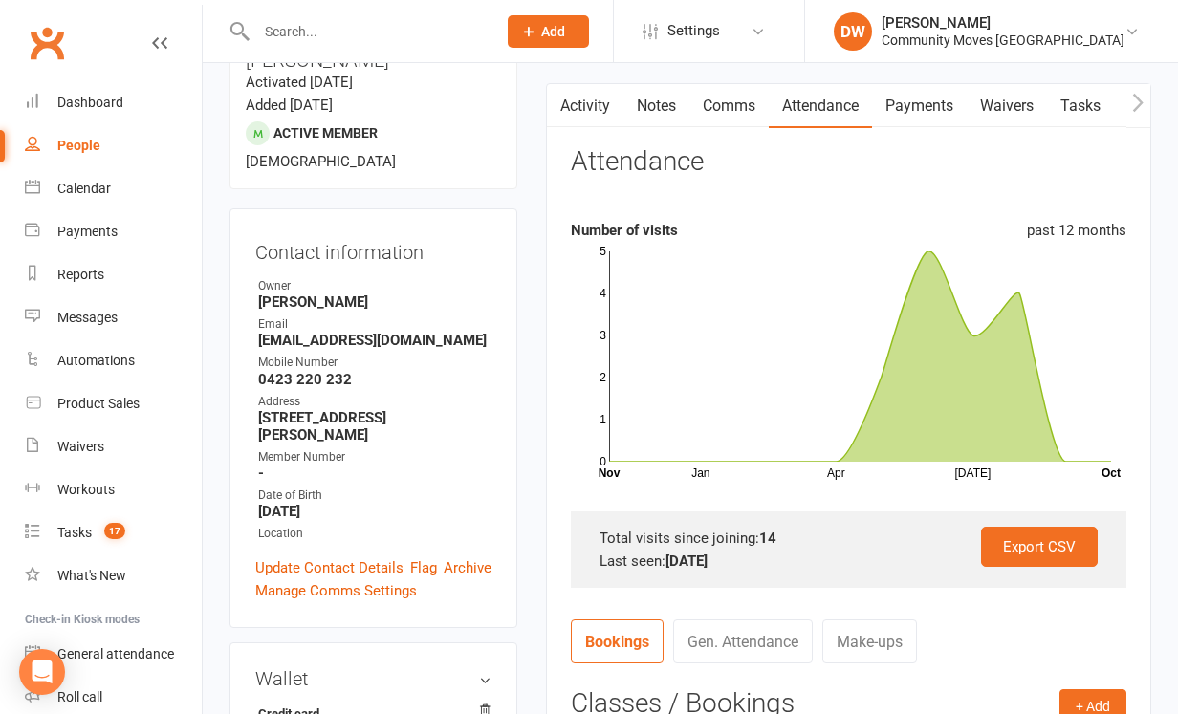
scroll to position [156, 0]
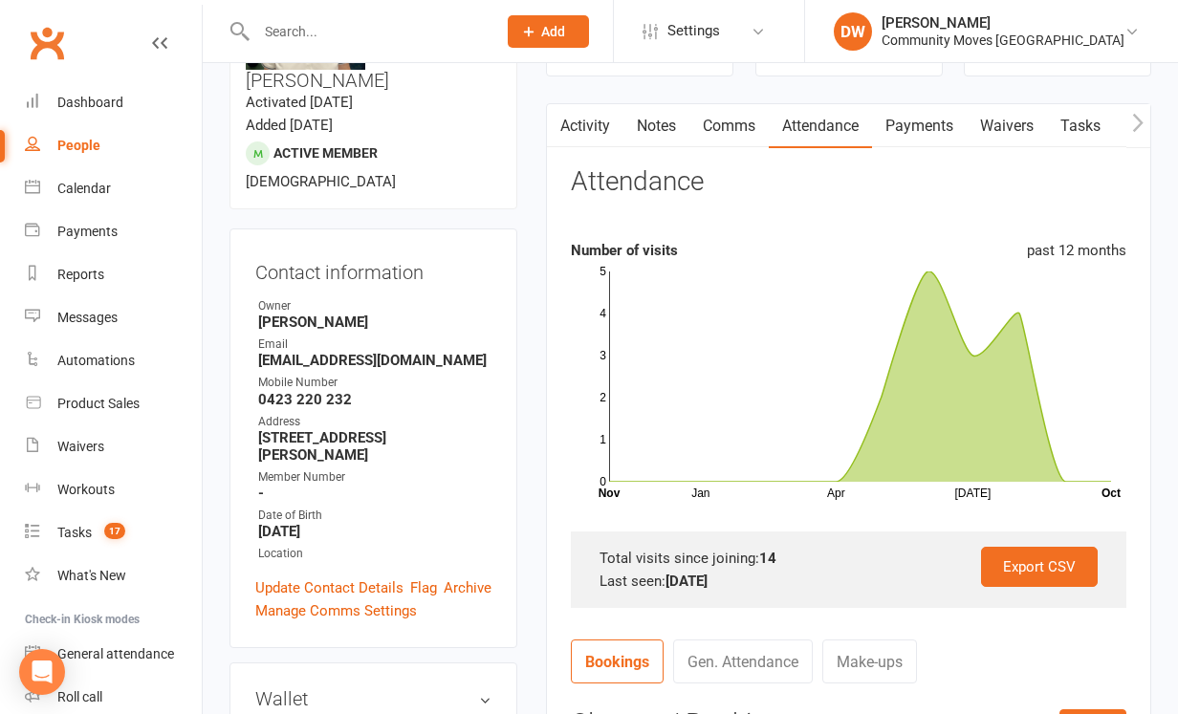
click at [927, 124] on link "Payments" at bounding box center [919, 126] width 95 height 44
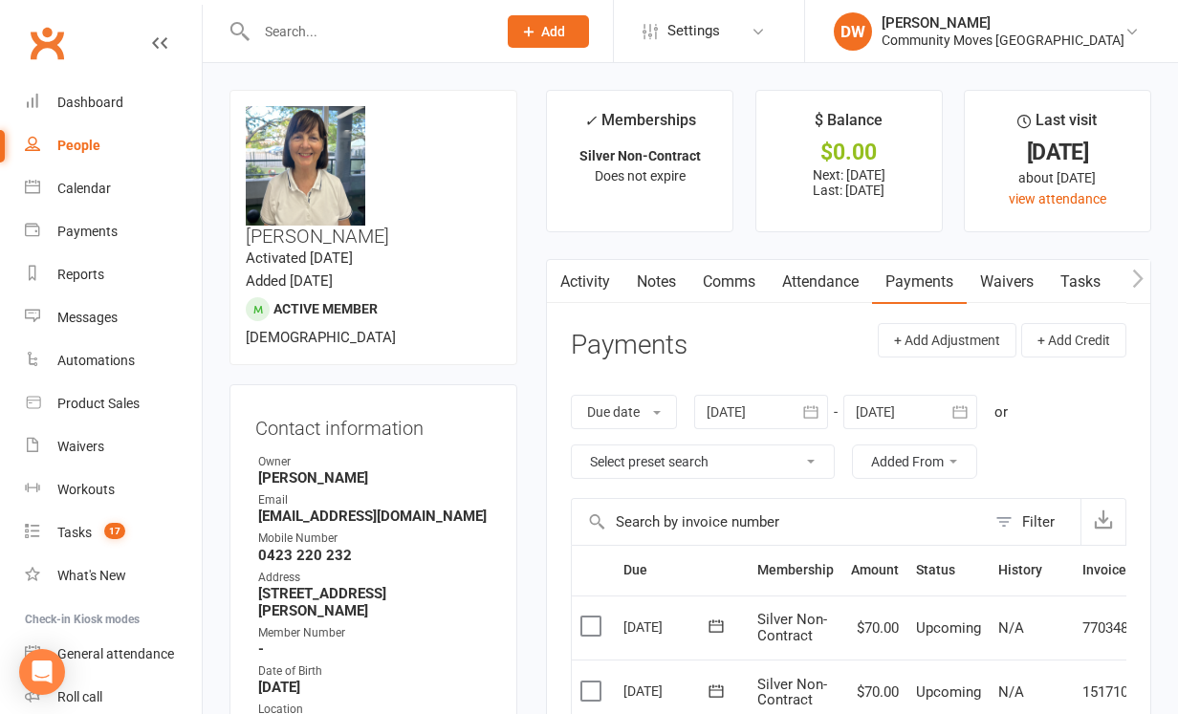
click at [833, 280] on link "Attendance" at bounding box center [820, 282] width 103 height 44
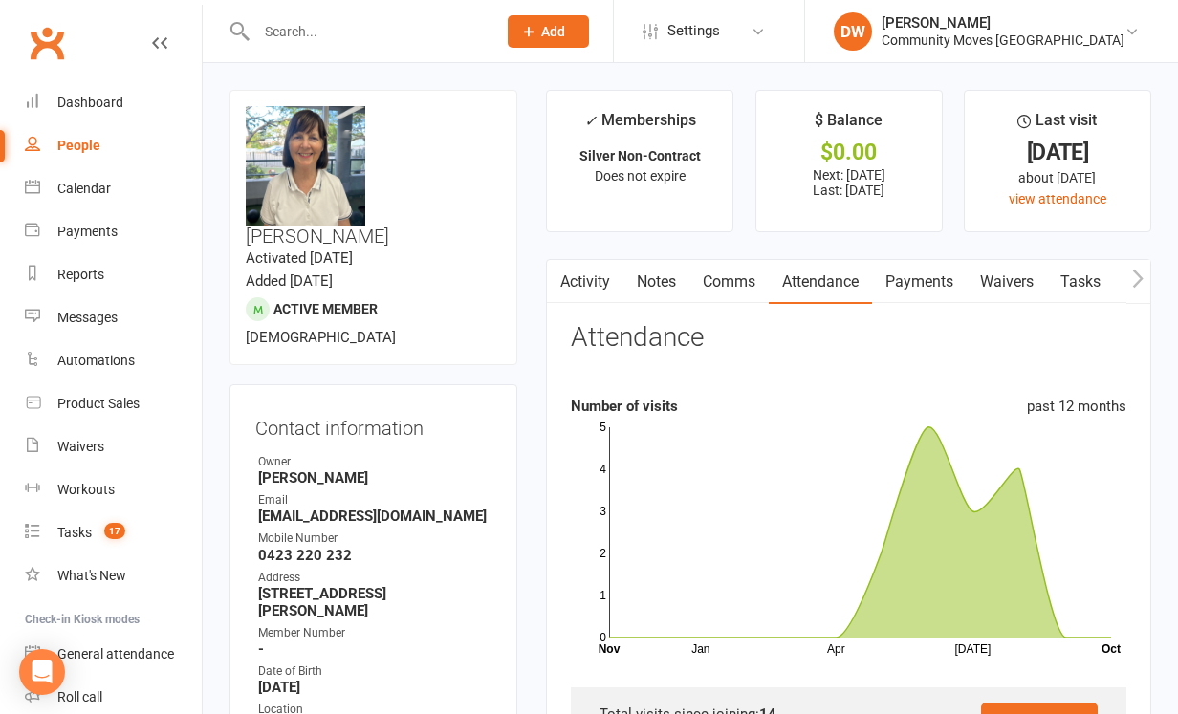
click at [655, 282] on link "Notes" at bounding box center [656, 282] width 66 height 44
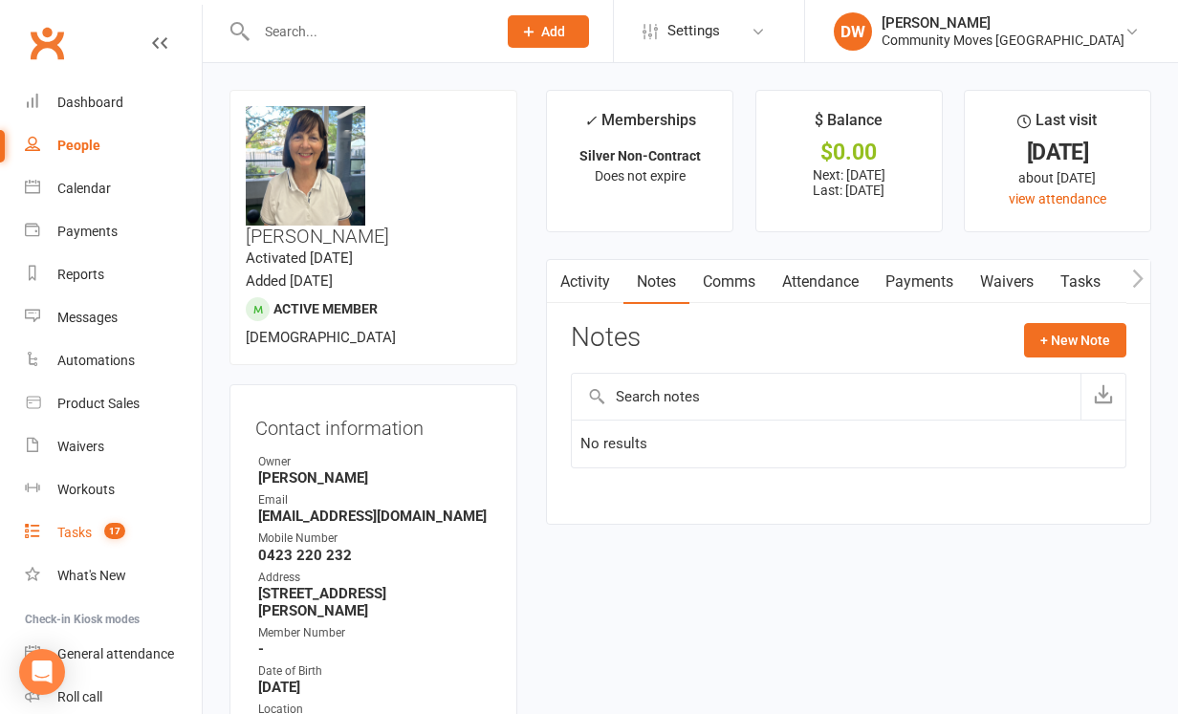
click at [76, 528] on div "Tasks" at bounding box center [74, 532] width 34 height 15
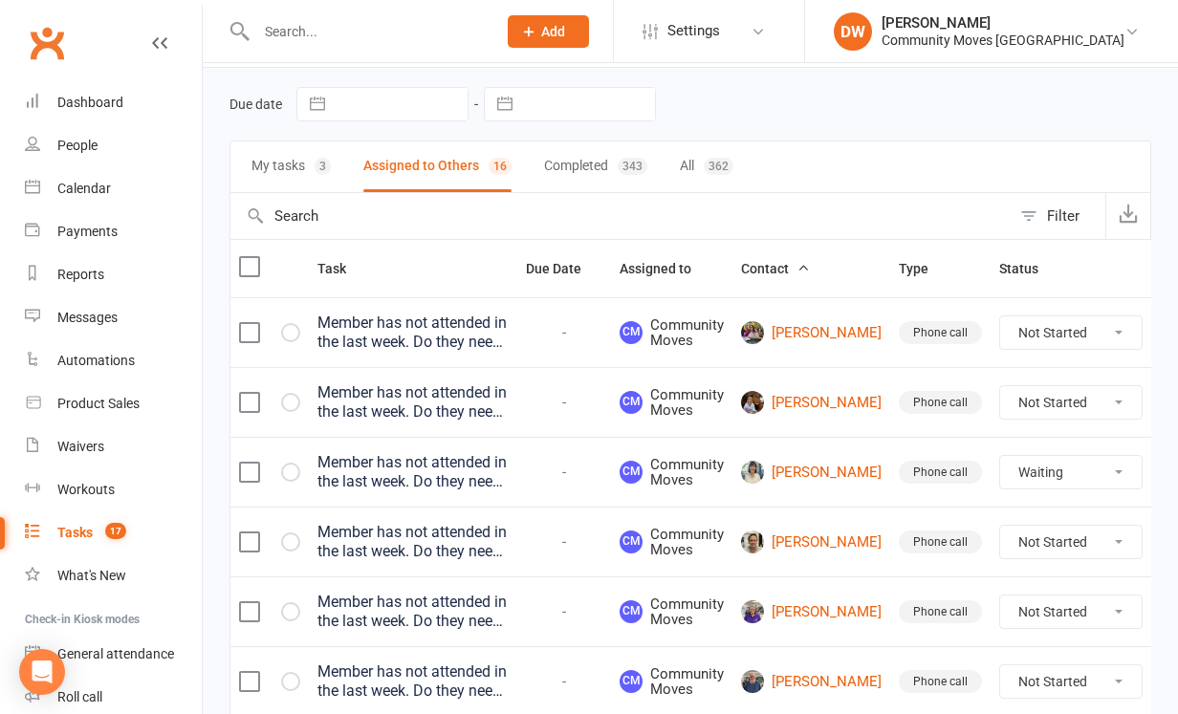
scroll to position [69, 0]
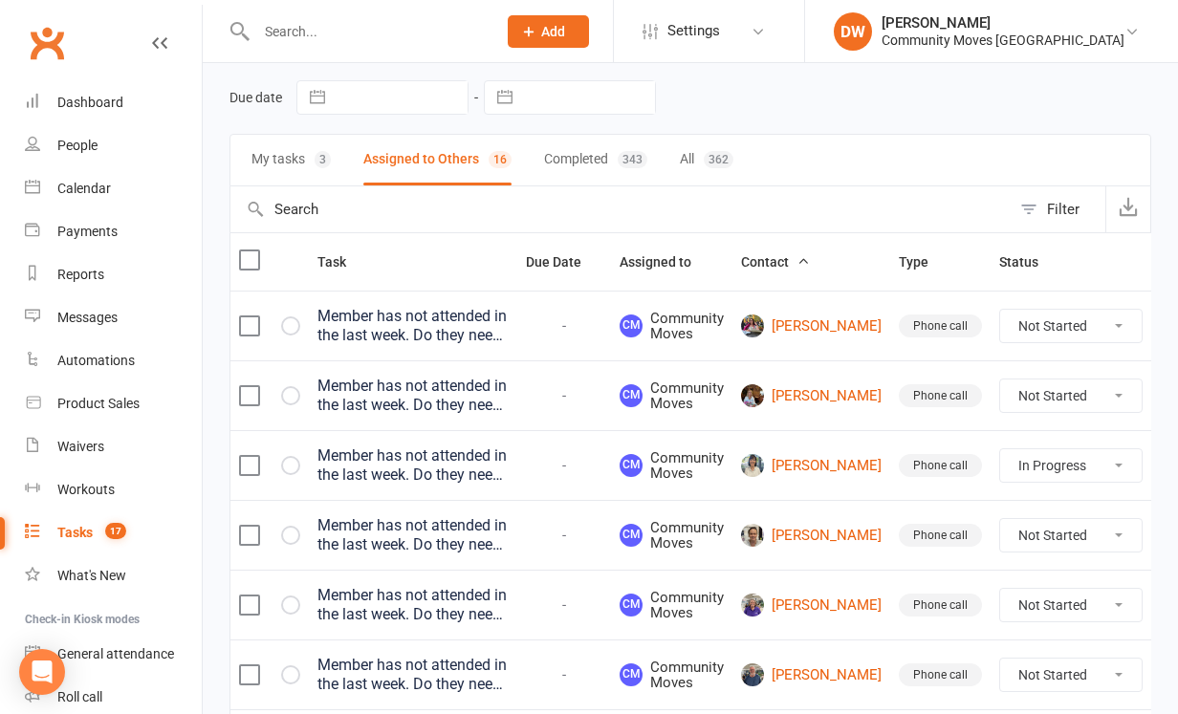
select select "waiting"
select select "started"
select select "unstarted"
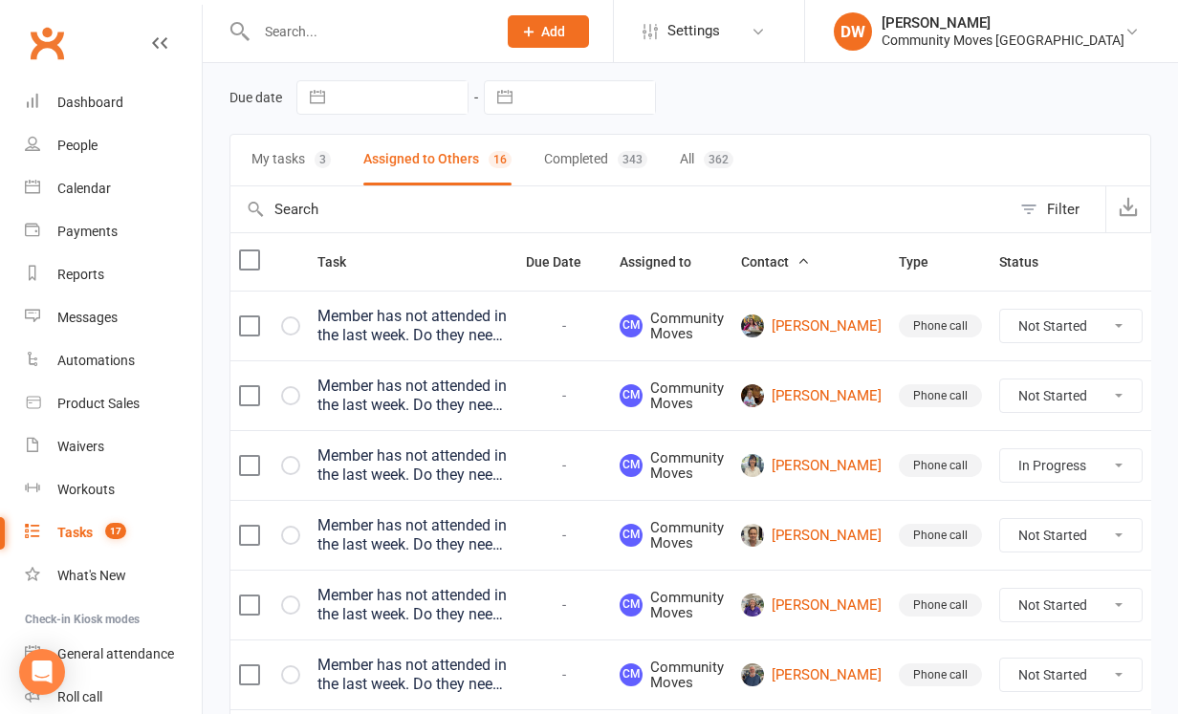
select select "started"
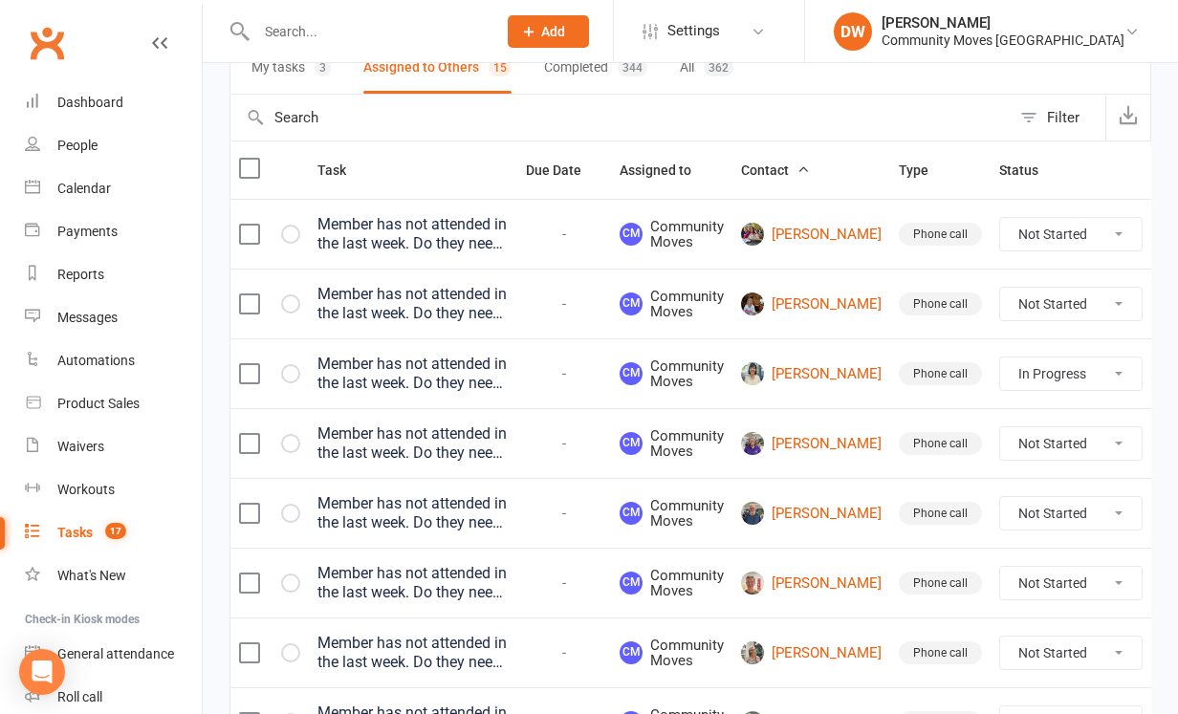
scroll to position [184, 0]
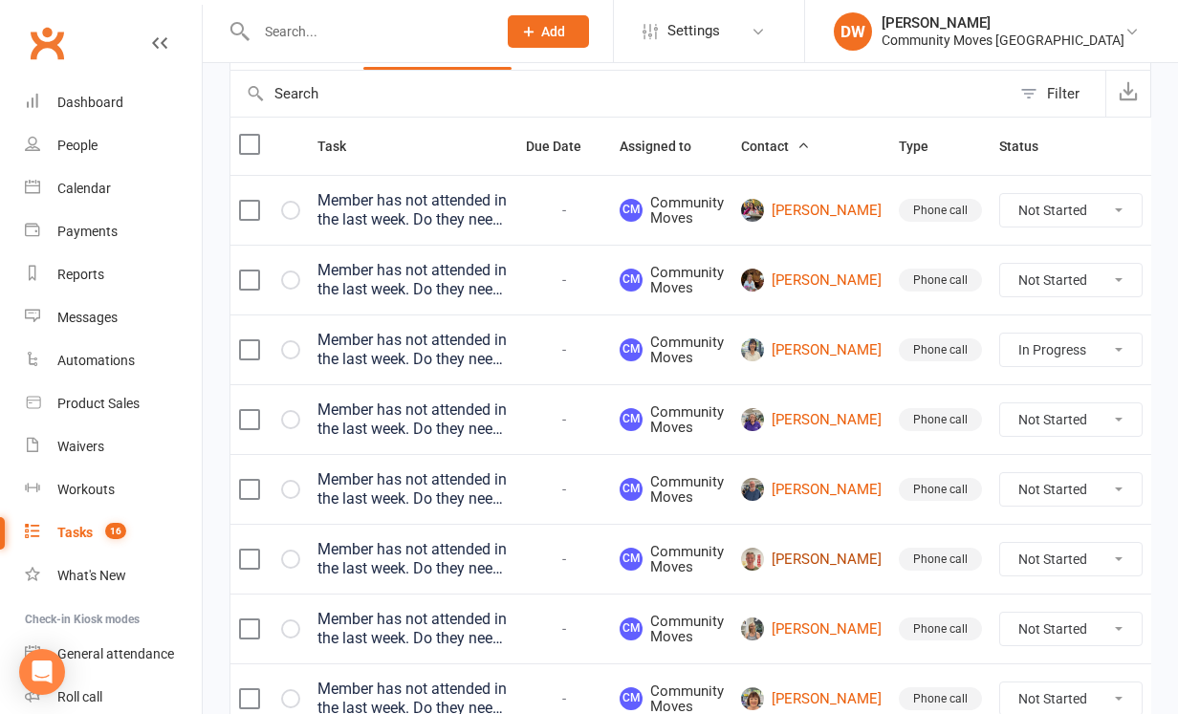
click at [795, 553] on link "[PERSON_NAME]" at bounding box center [811, 559] width 141 height 23
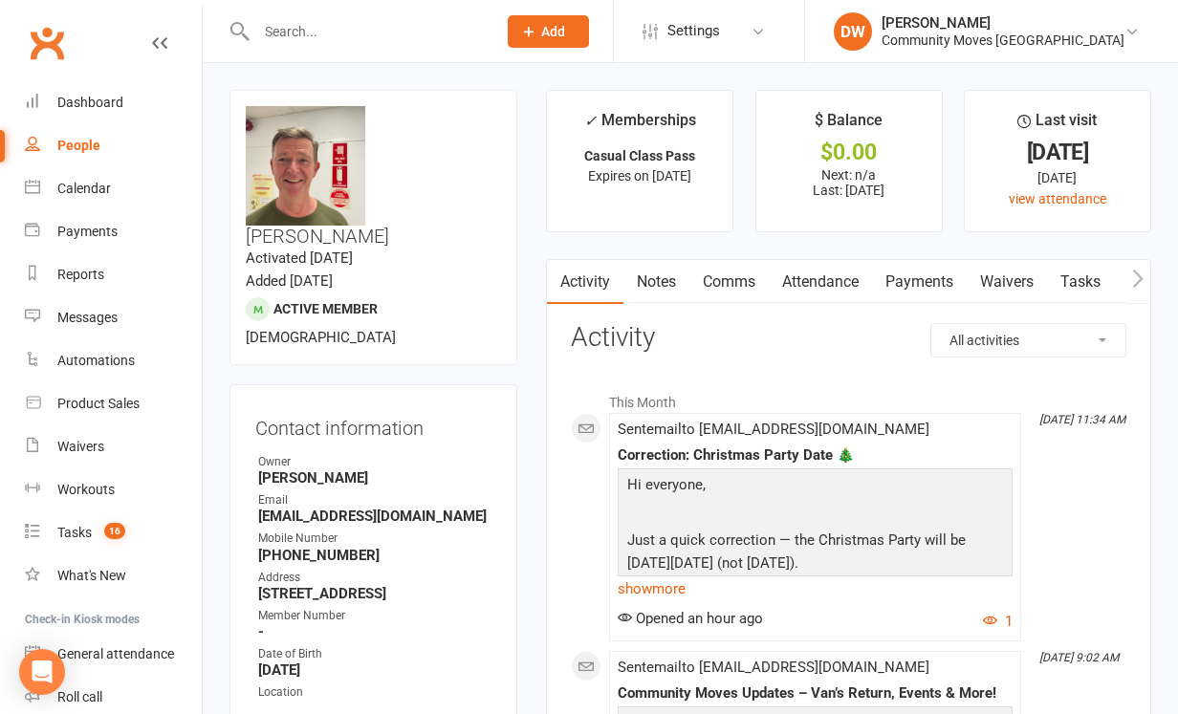
click at [843, 287] on link "Attendance" at bounding box center [820, 282] width 103 height 44
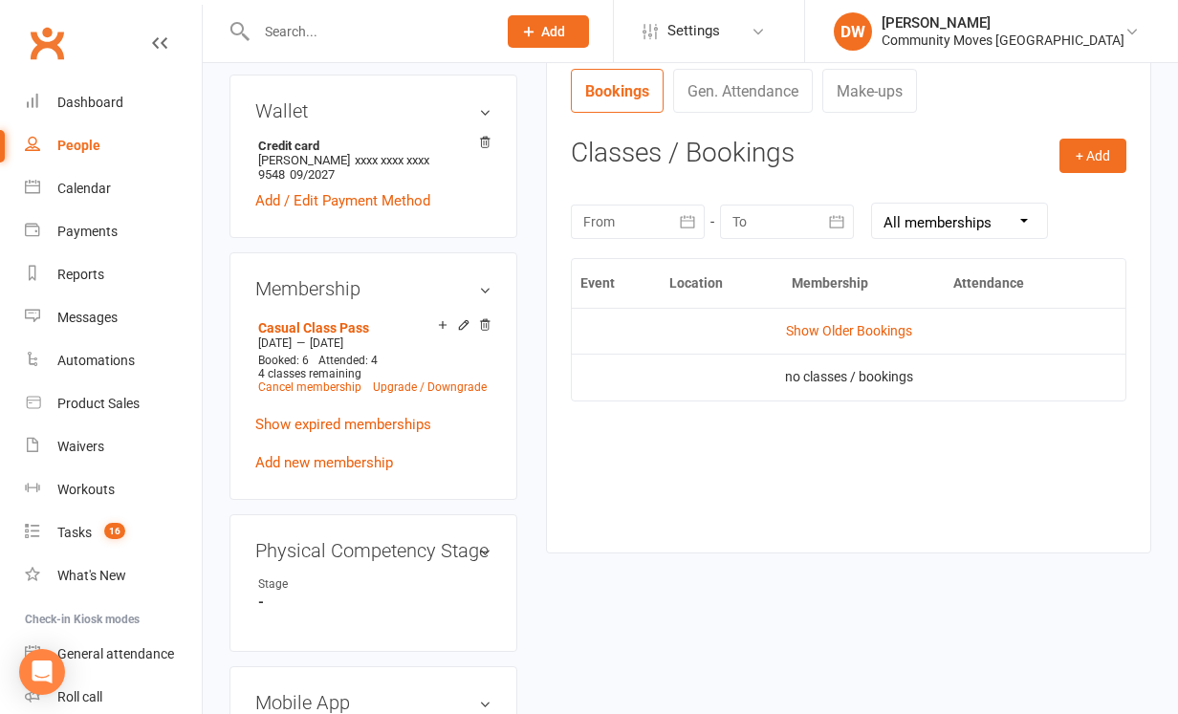
scroll to position [804, 0]
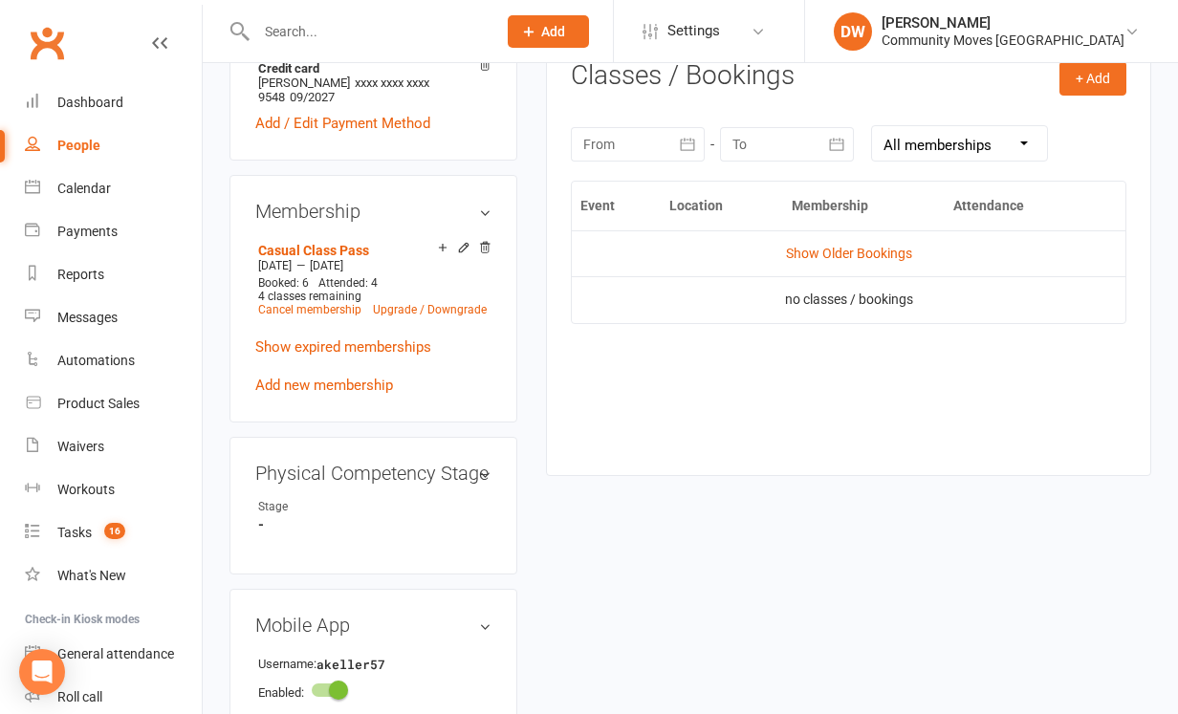
click at [684, 138] on icon "button" at bounding box center [687, 144] width 19 height 19
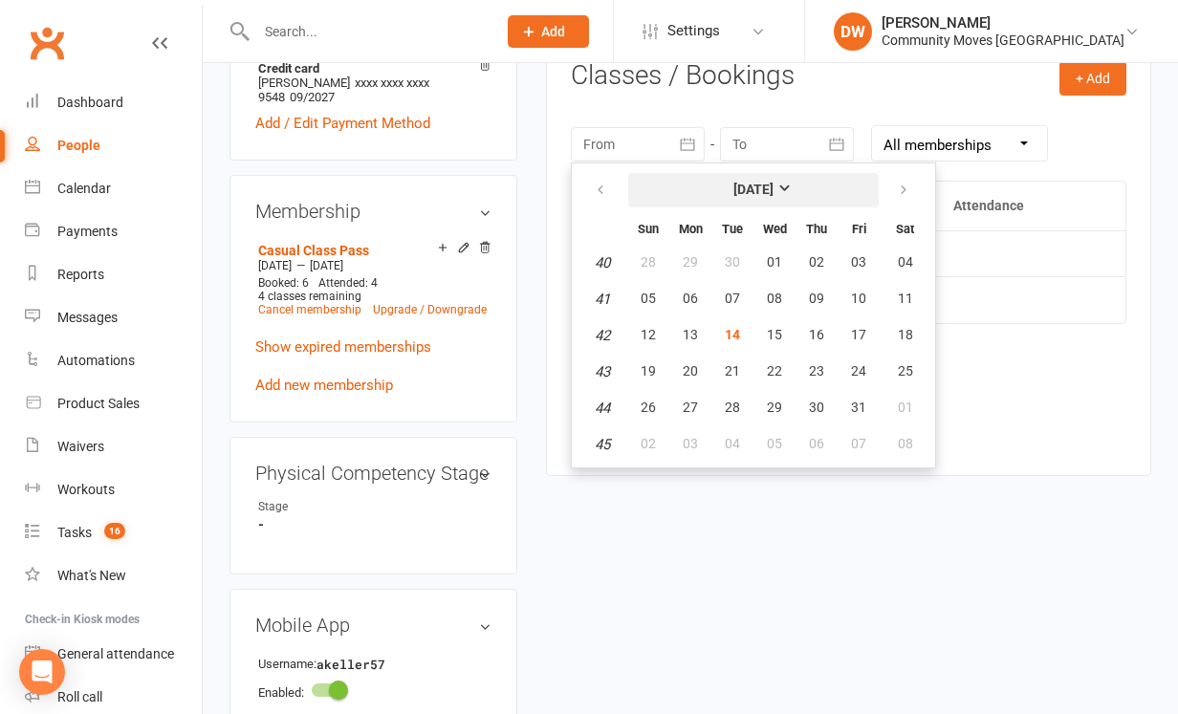
click at [820, 181] on button "[DATE]" at bounding box center [753, 190] width 250 height 34
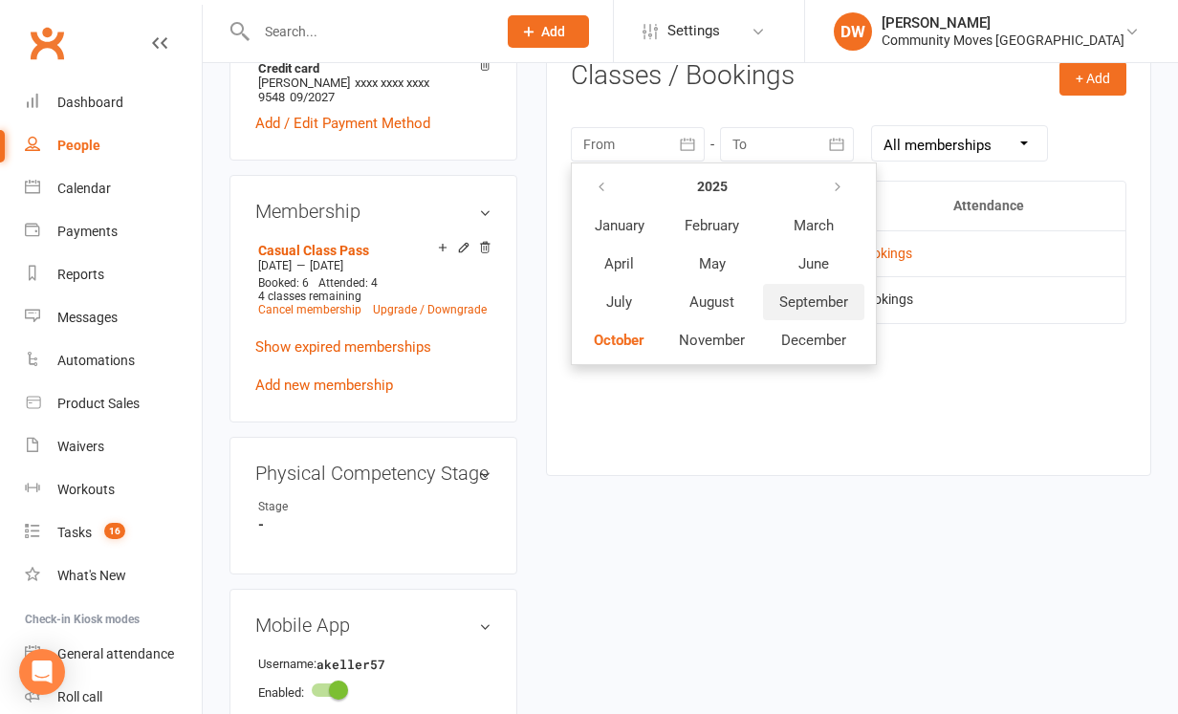
click at [822, 307] on button "September" at bounding box center [813, 302] width 101 height 36
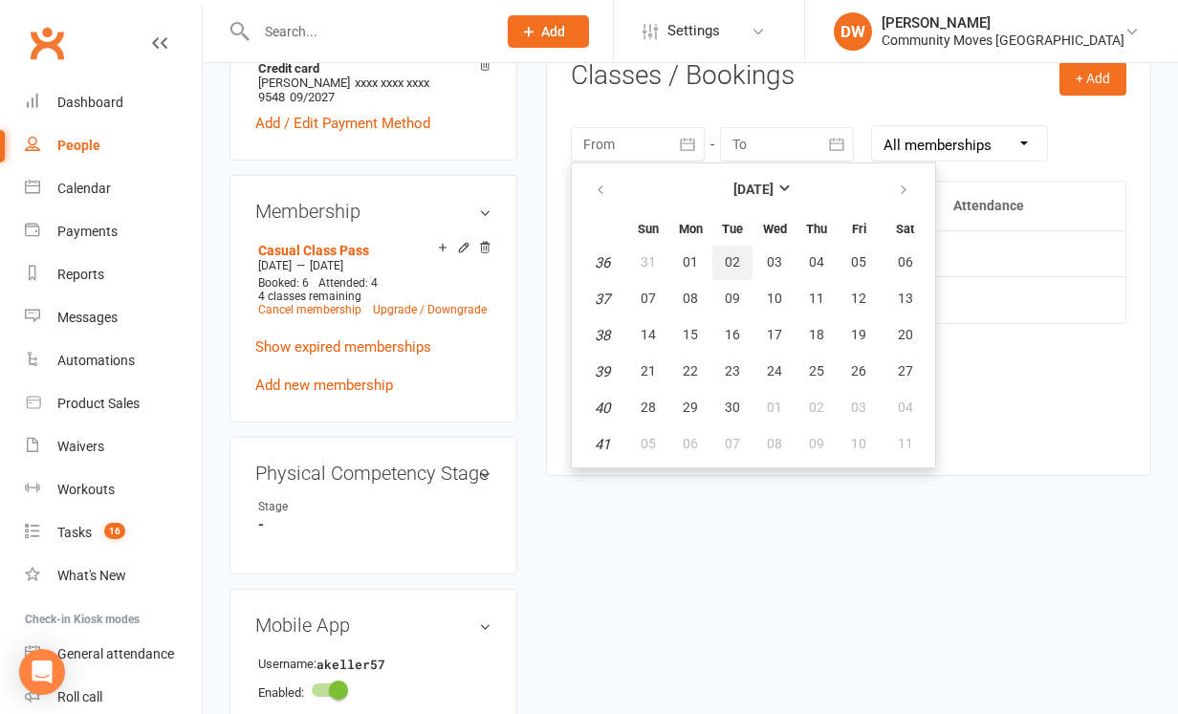
click at [726, 269] on button "02" at bounding box center [732, 263] width 40 height 34
type input "[DATE]"
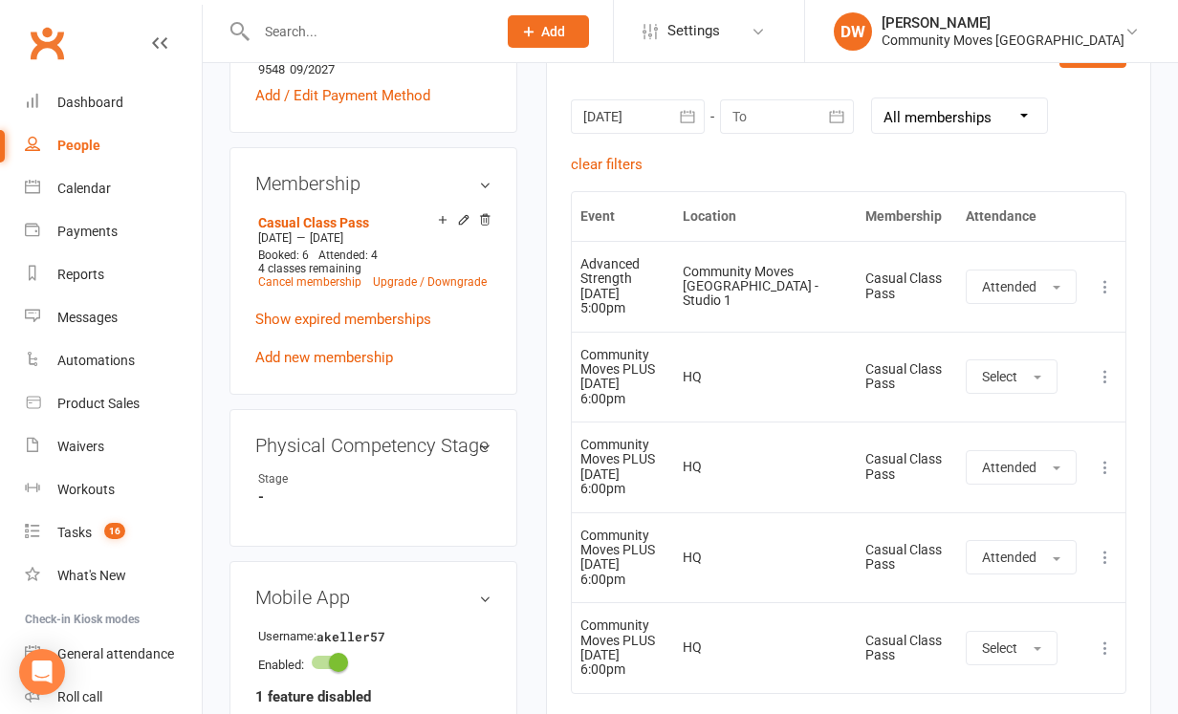
scroll to position [829, 0]
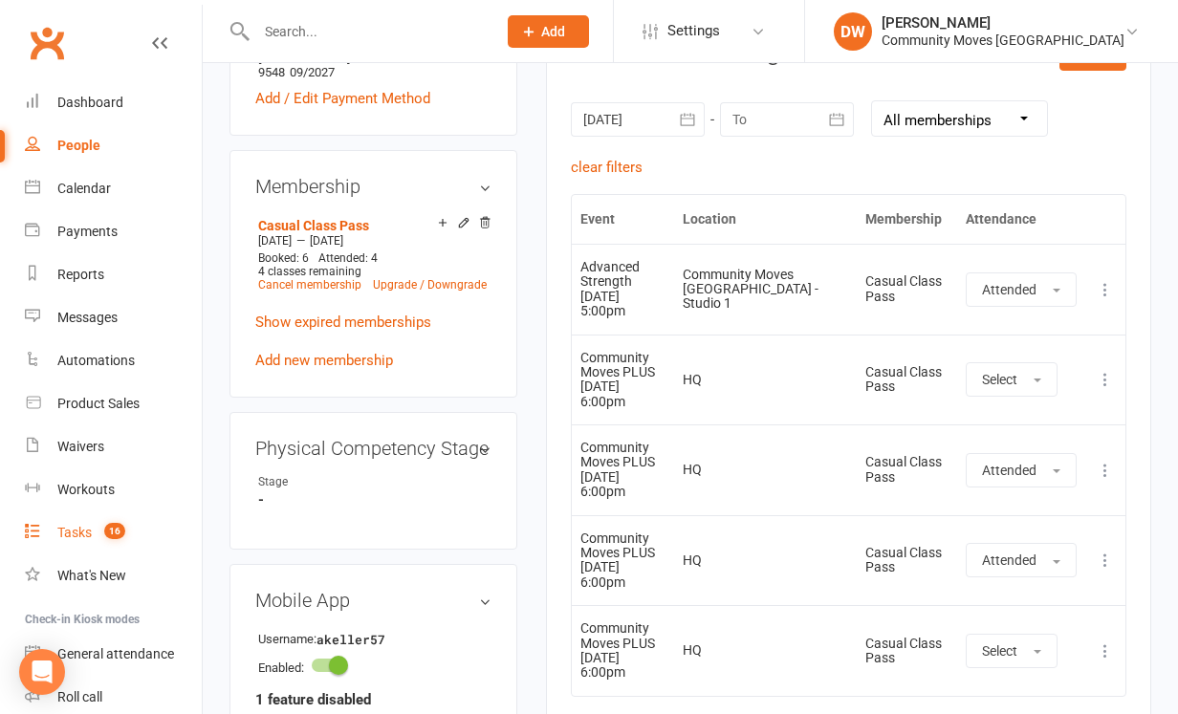
click at [71, 530] on div "Tasks" at bounding box center [74, 532] width 34 height 15
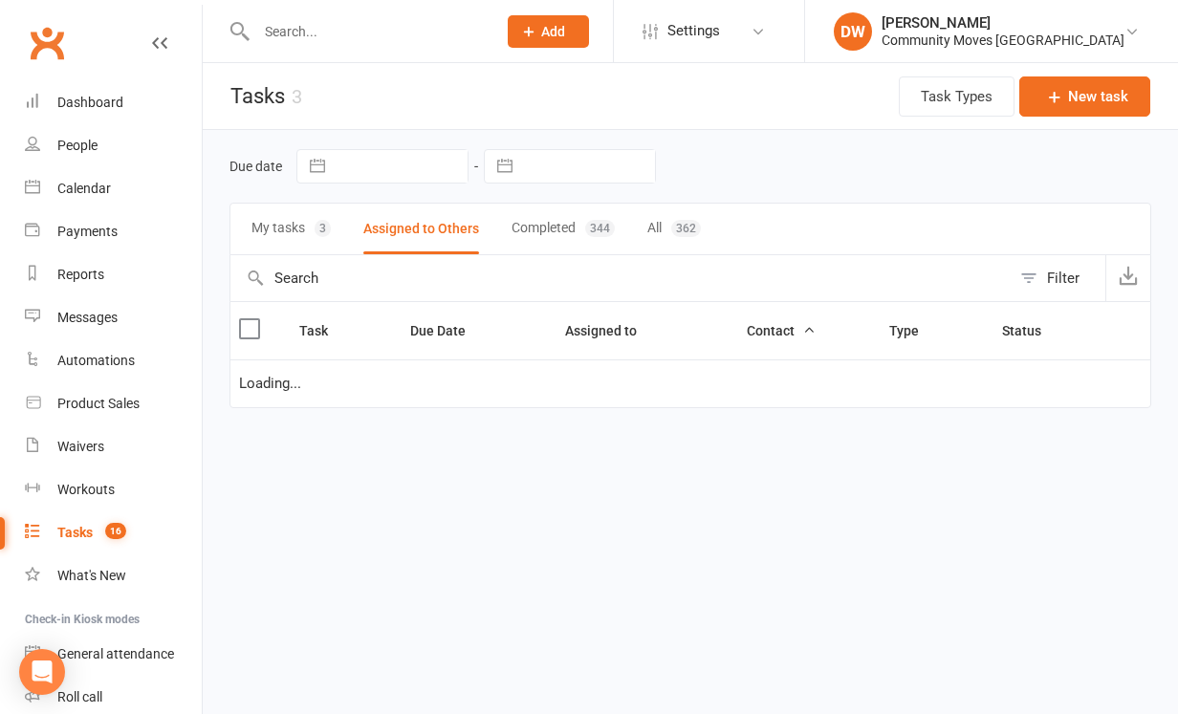
select select "started"
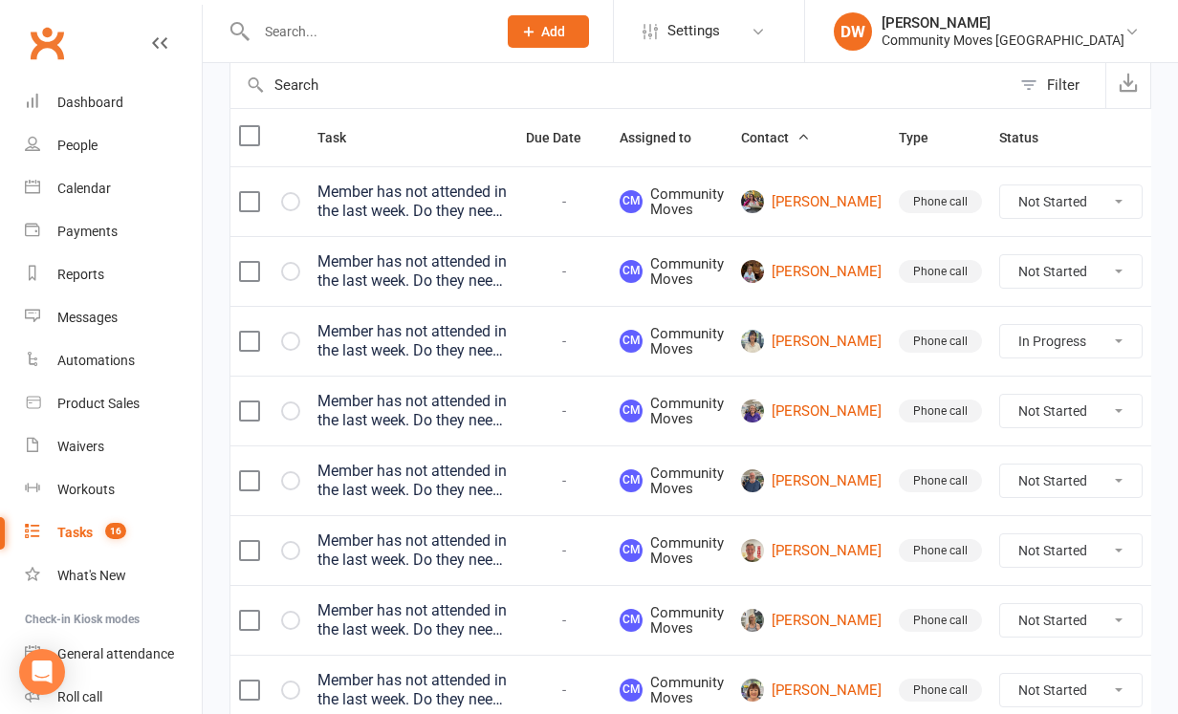
scroll to position [199, 0]
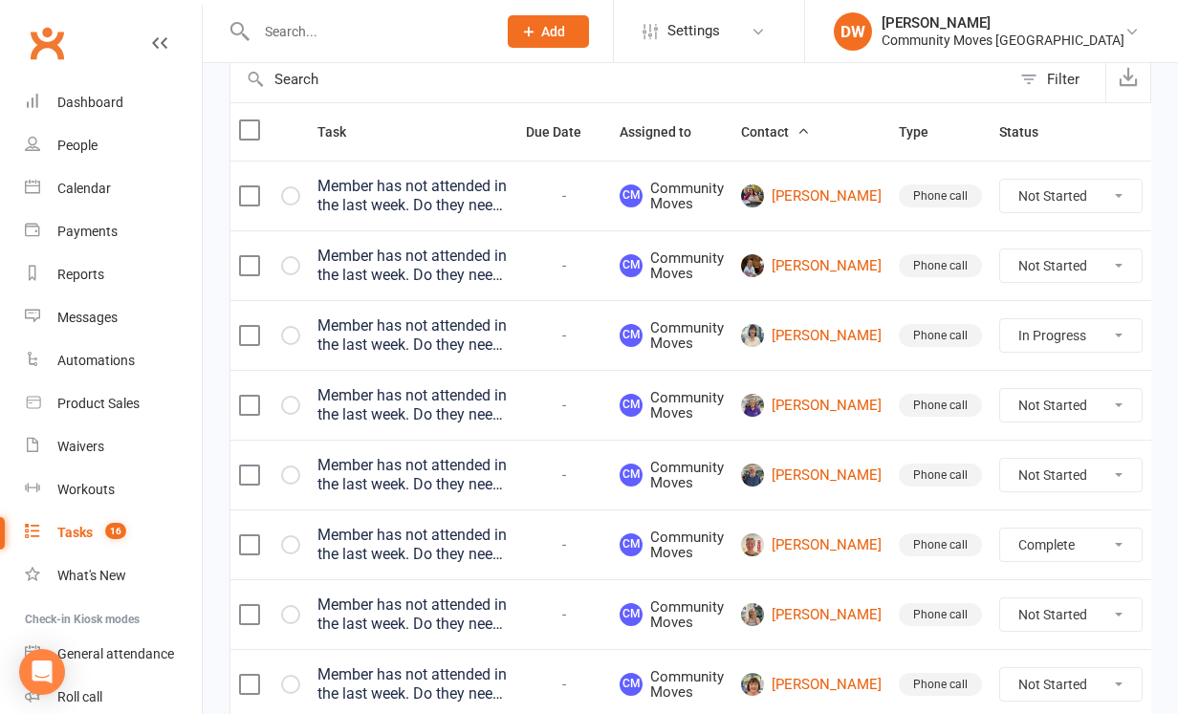
select select "unstarted"
select select "started"
select select "unstarted"
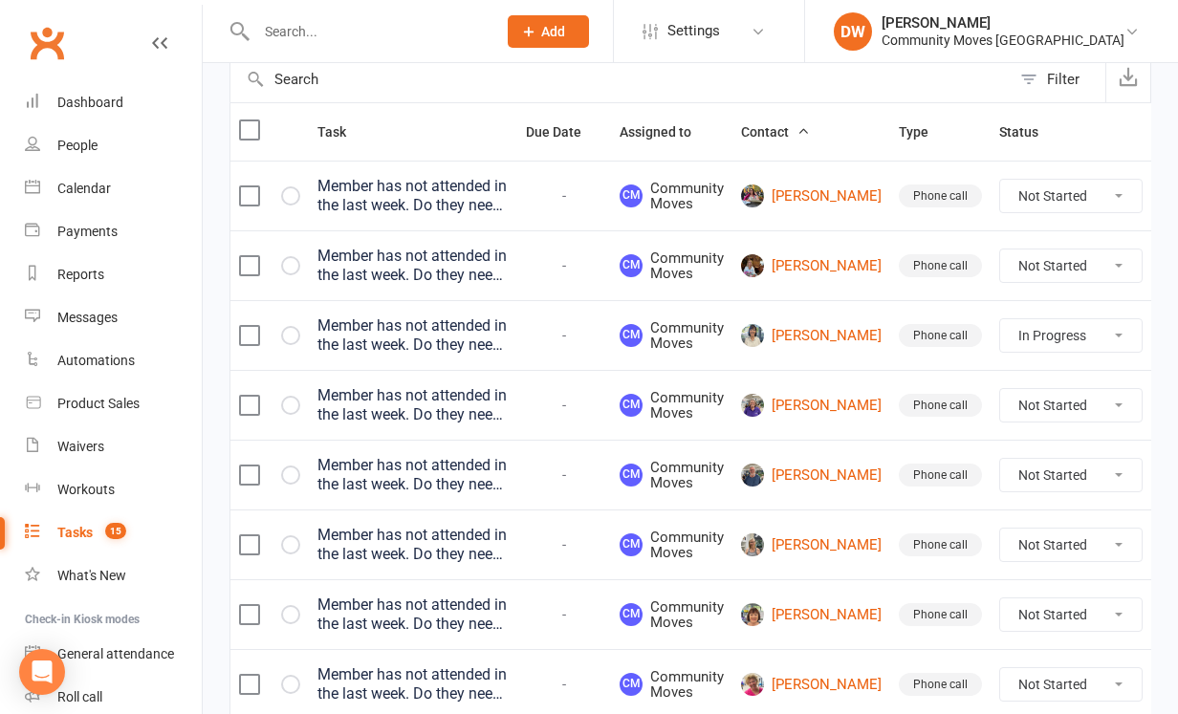
select select "started"
select select "unstarted"
select select "started"
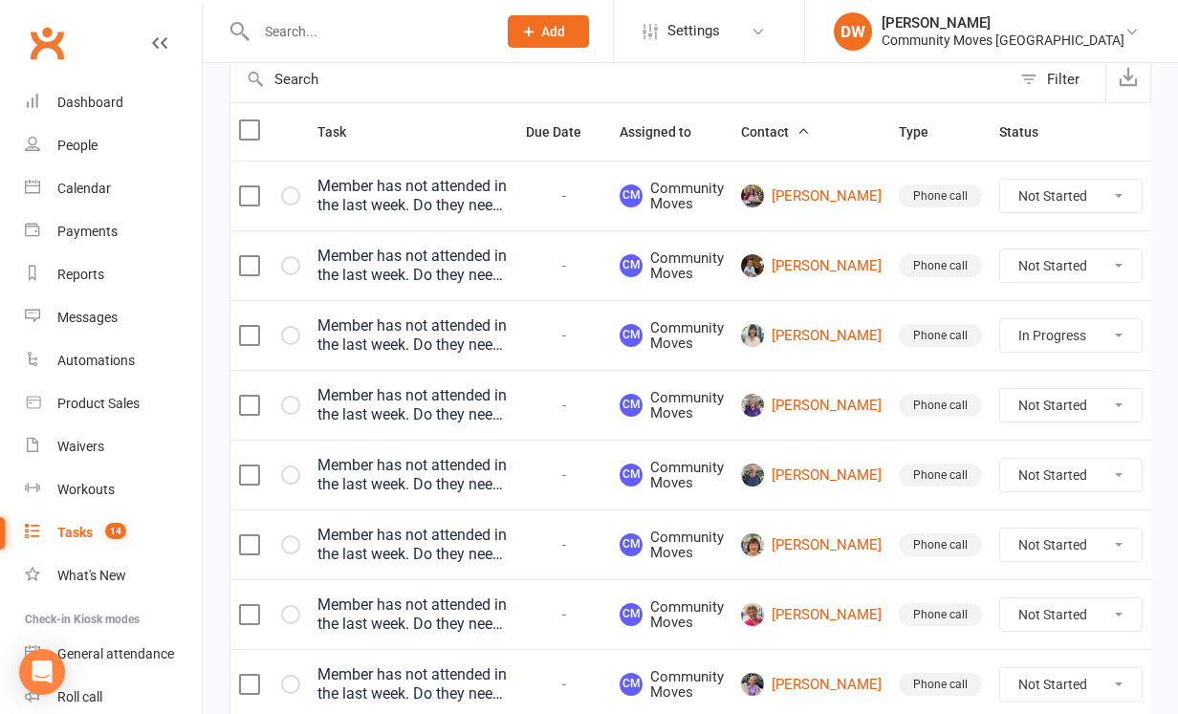
select select "started"
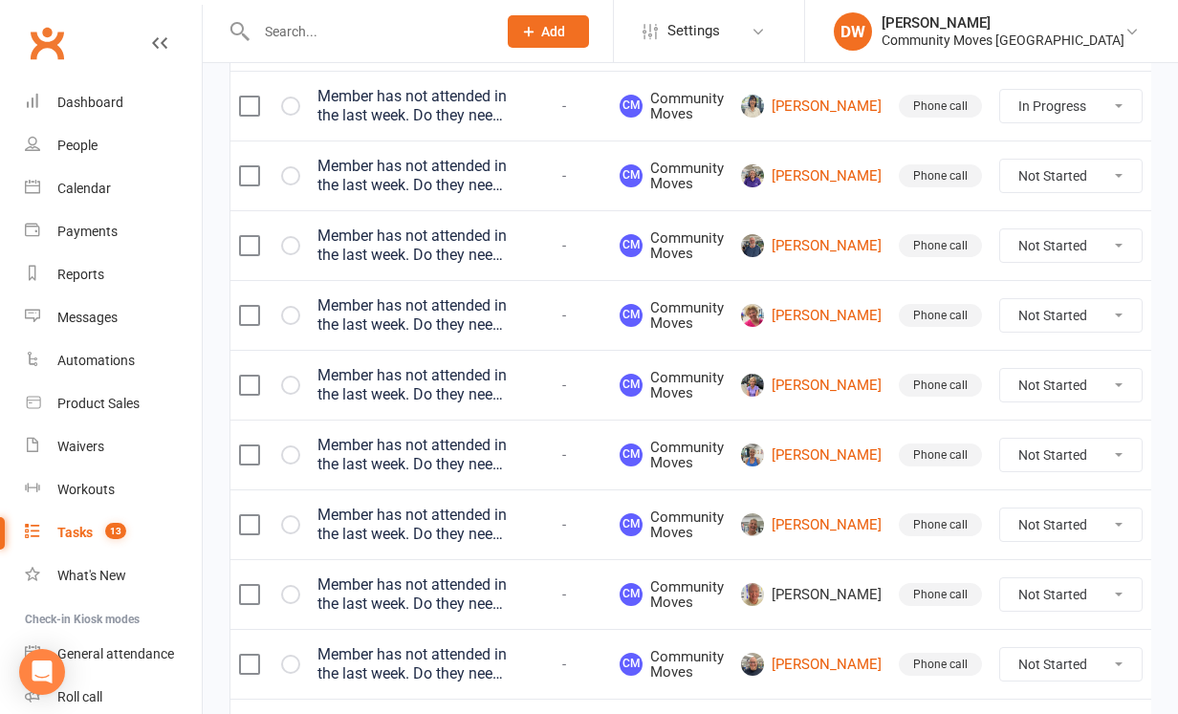
scroll to position [444, 0]
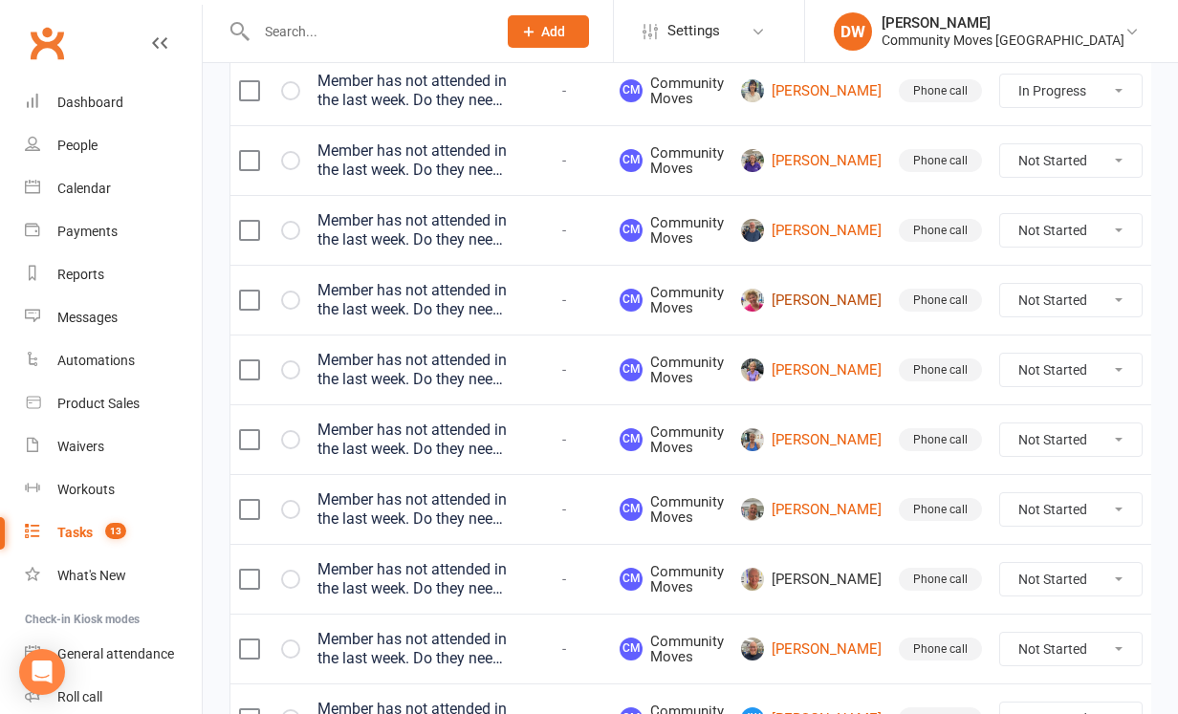
click at [803, 300] on link "[PERSON_NAME]" at bounding box center [811, 300] width 141 height 23
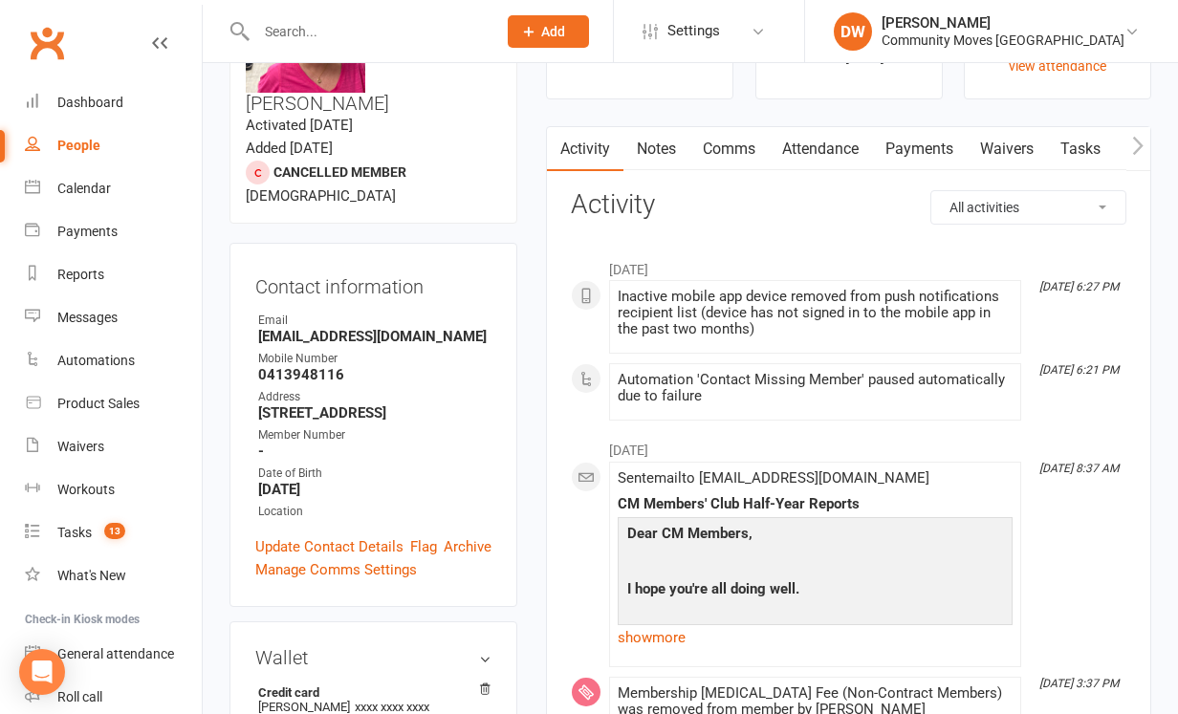
scroll to position [137, 0]
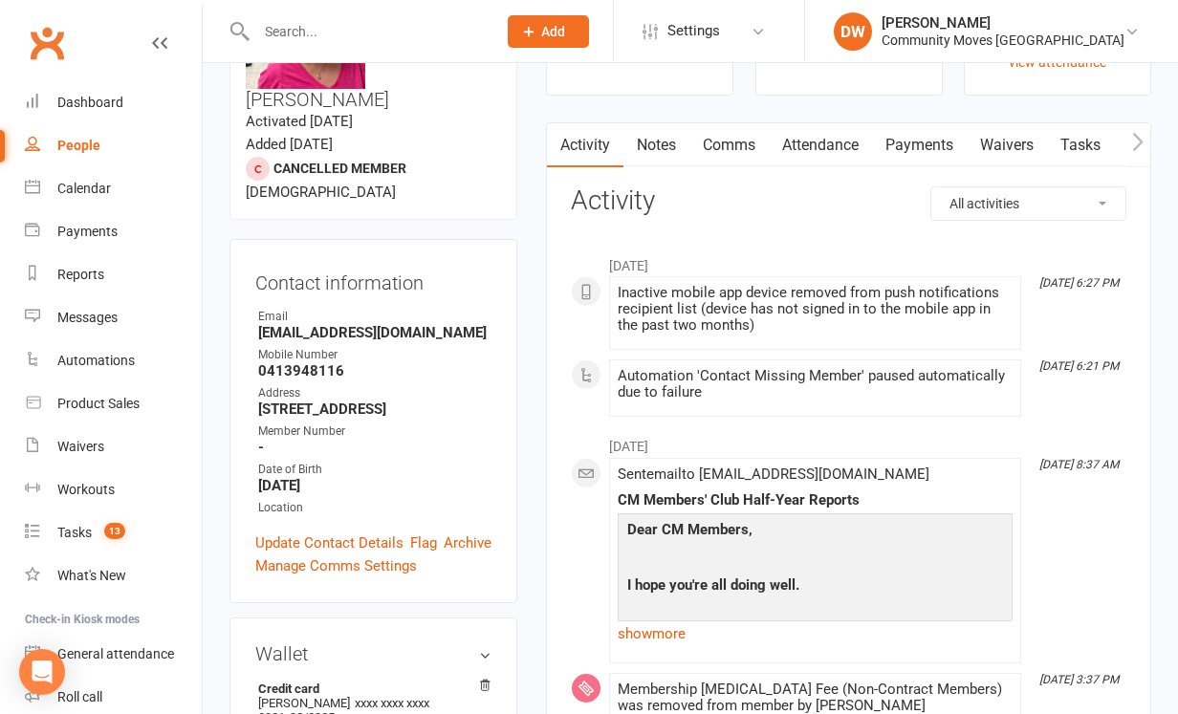
click at [657, 140] on link "Notes" at bounding box center [656, 145] width 66 height 44
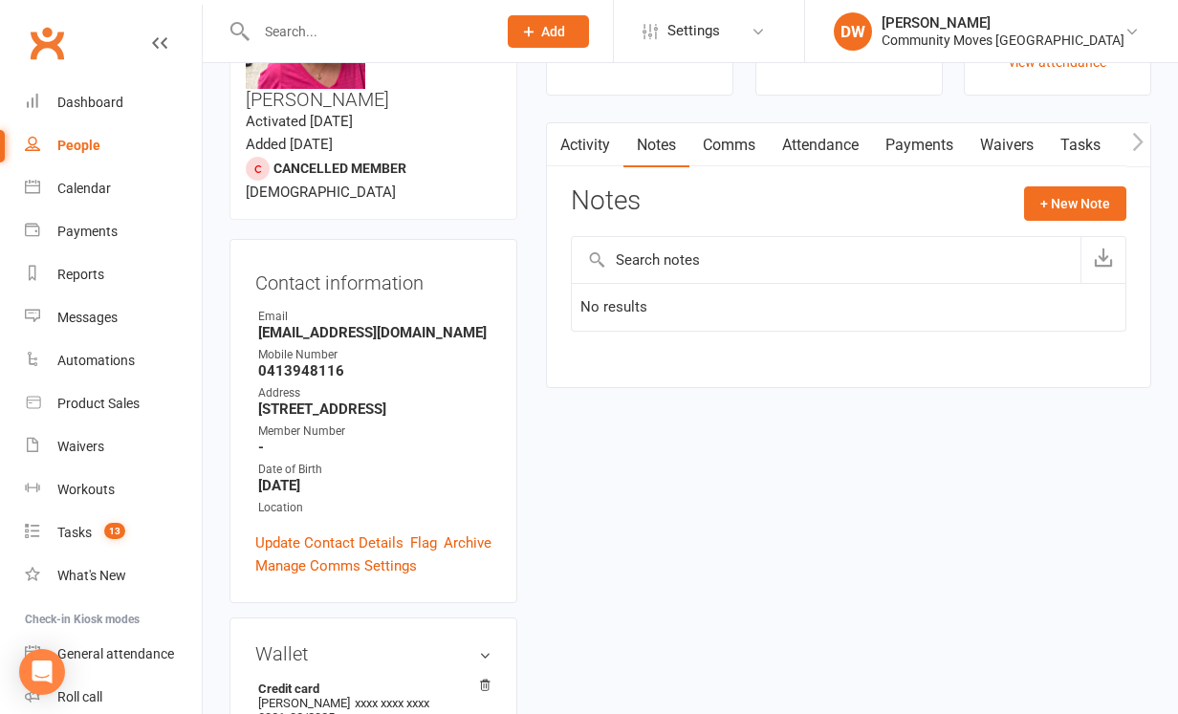
click at [574, 147] on link "Activity" at bounding box center [585, 145] width 76 height 44
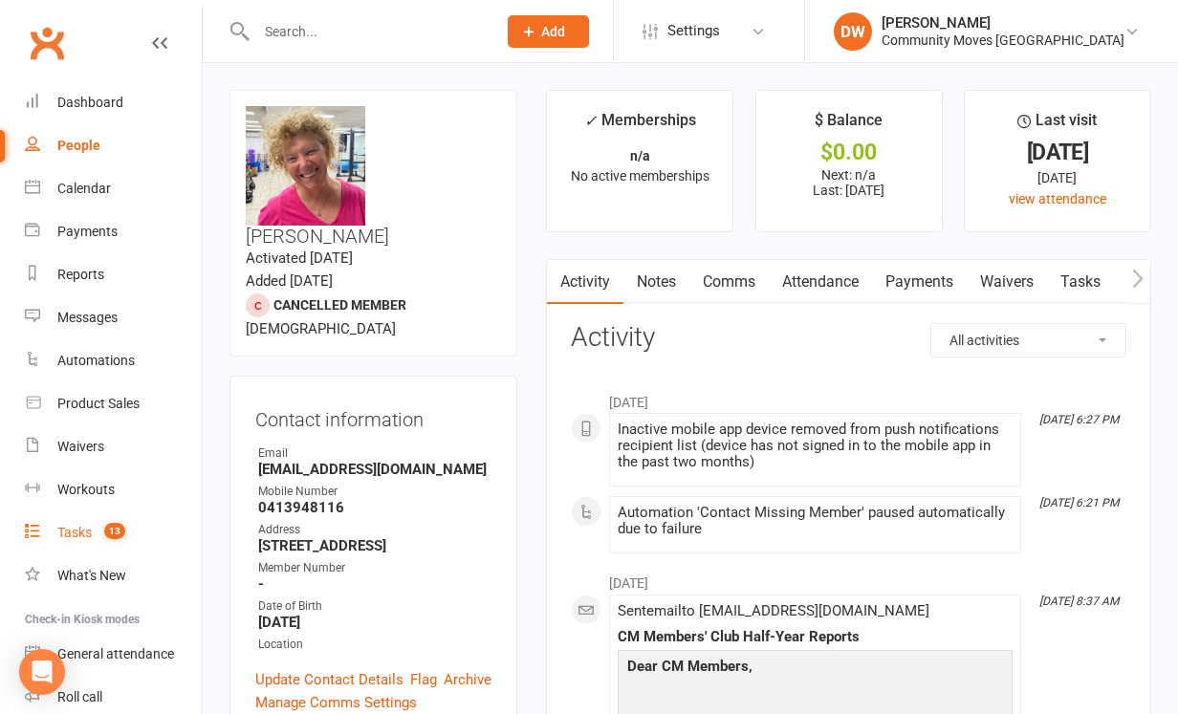
click at [73, 534] on div "Tasks" at bounding box center [74, 532] width 34 height 15
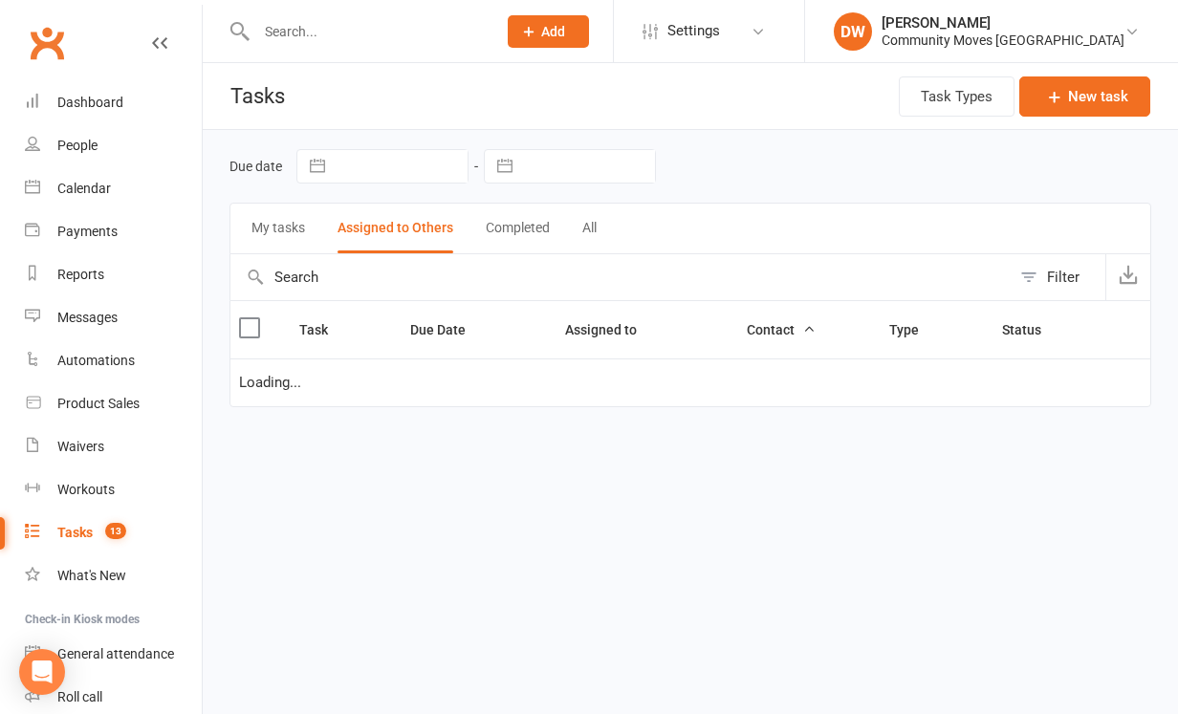
select select "started"
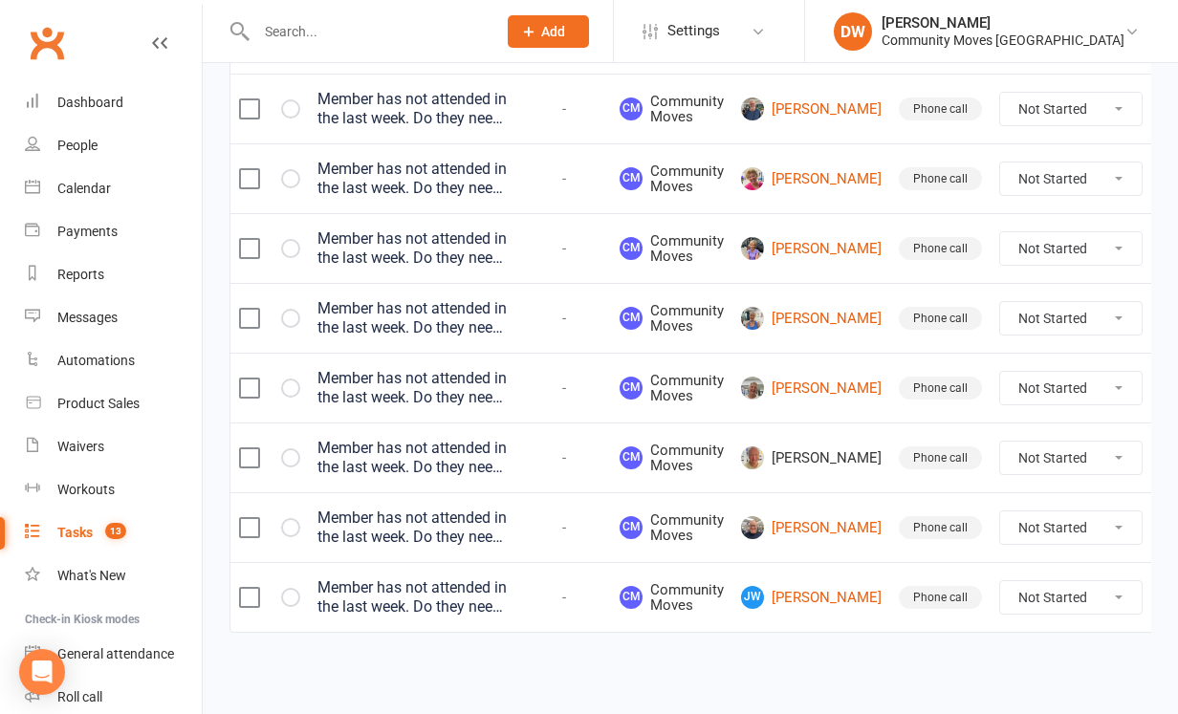
scroll to position [581, 0]
select select "unstarted"
select select "started"
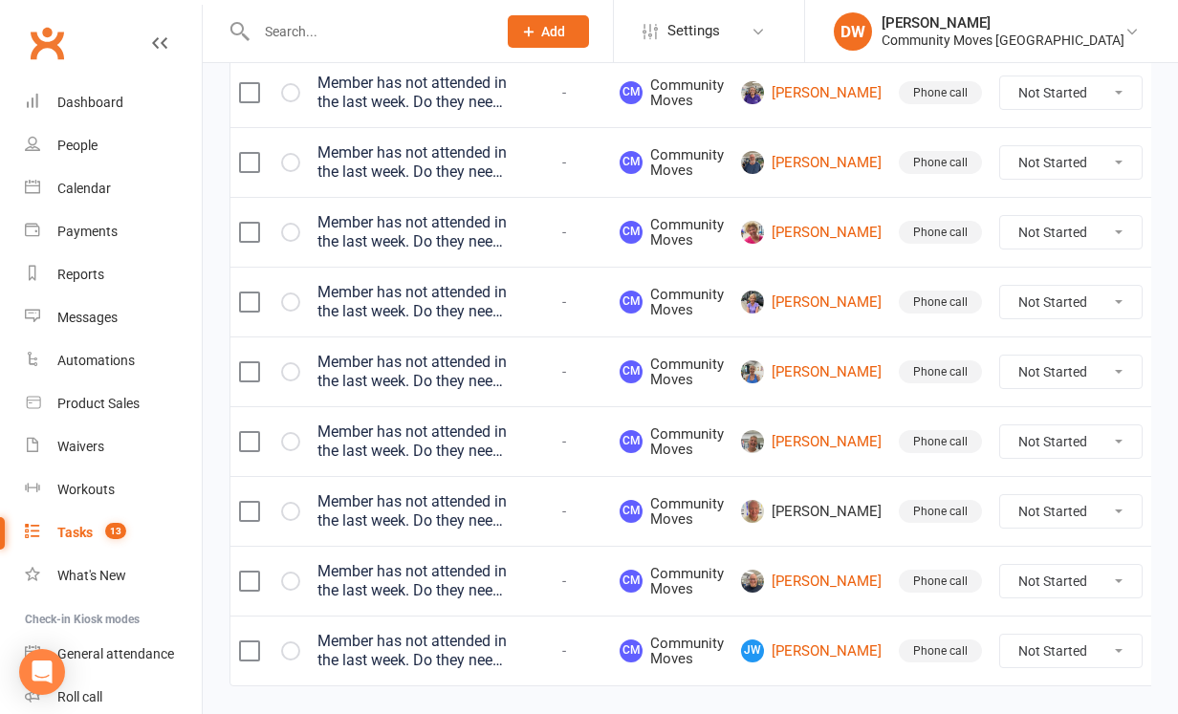
select select "started"
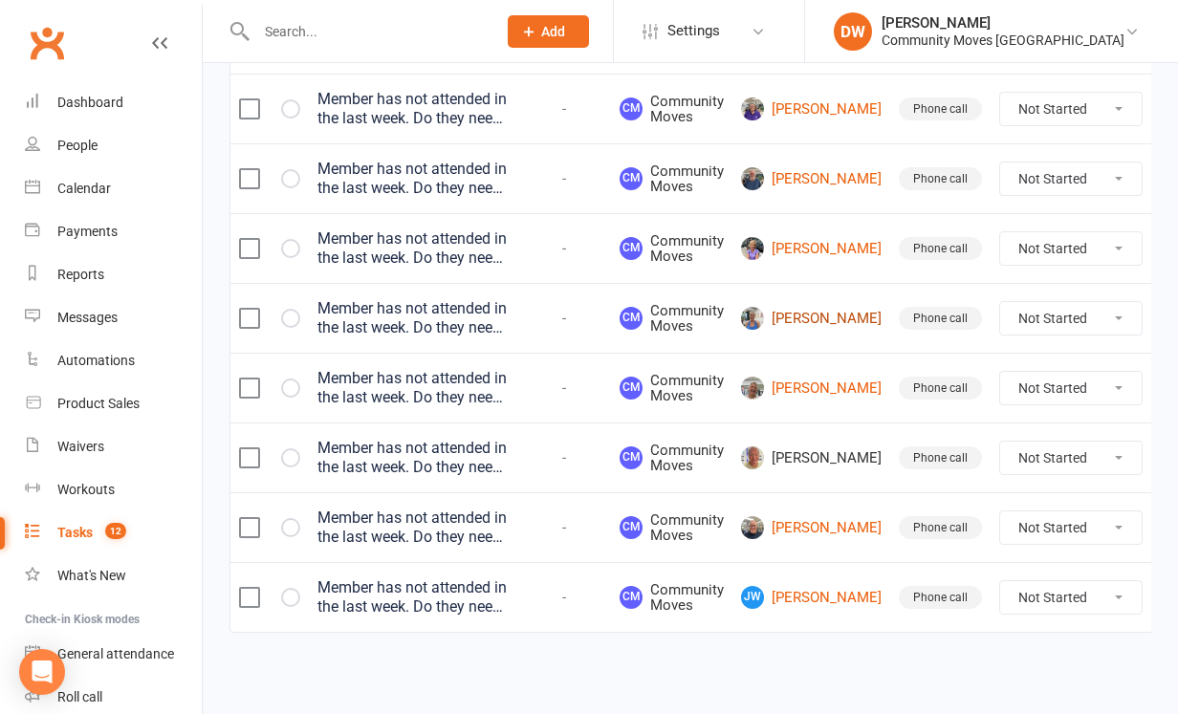
click at [799, 307] on link "[PERSON_NAME]" at bounding box center [811, 318] width 141 height 23
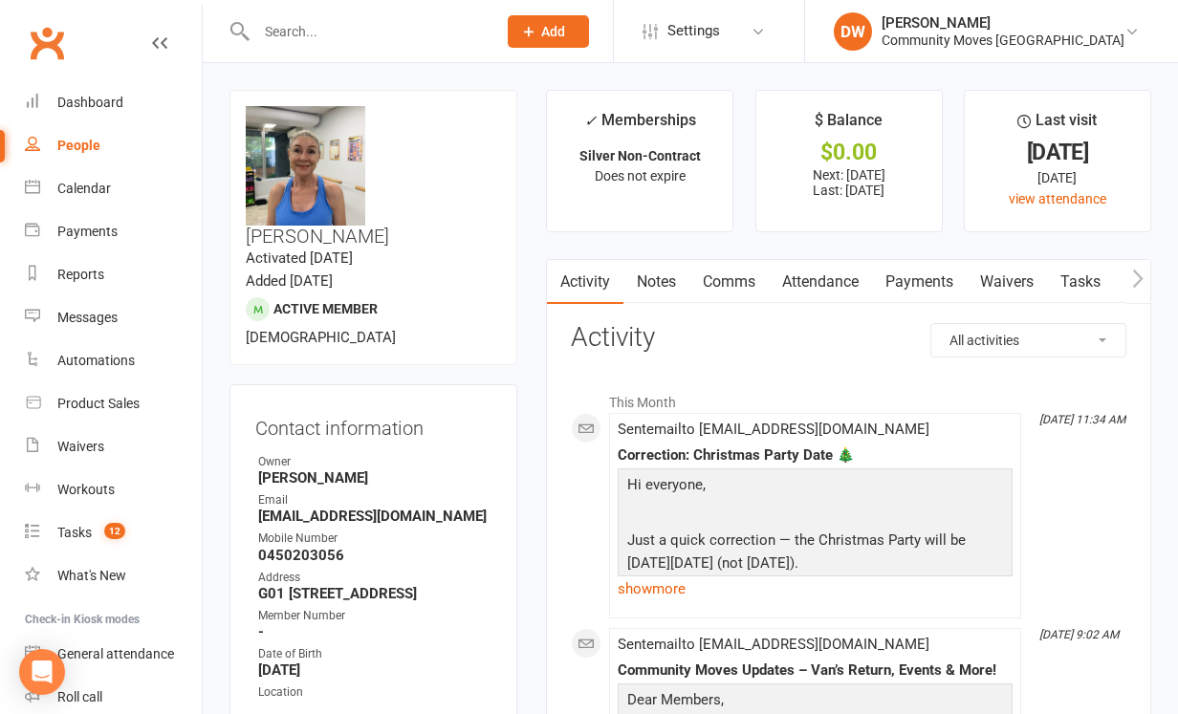
click at [826, 280] on link "Attendance" at bounding box center [820, 282] width 103 height 44
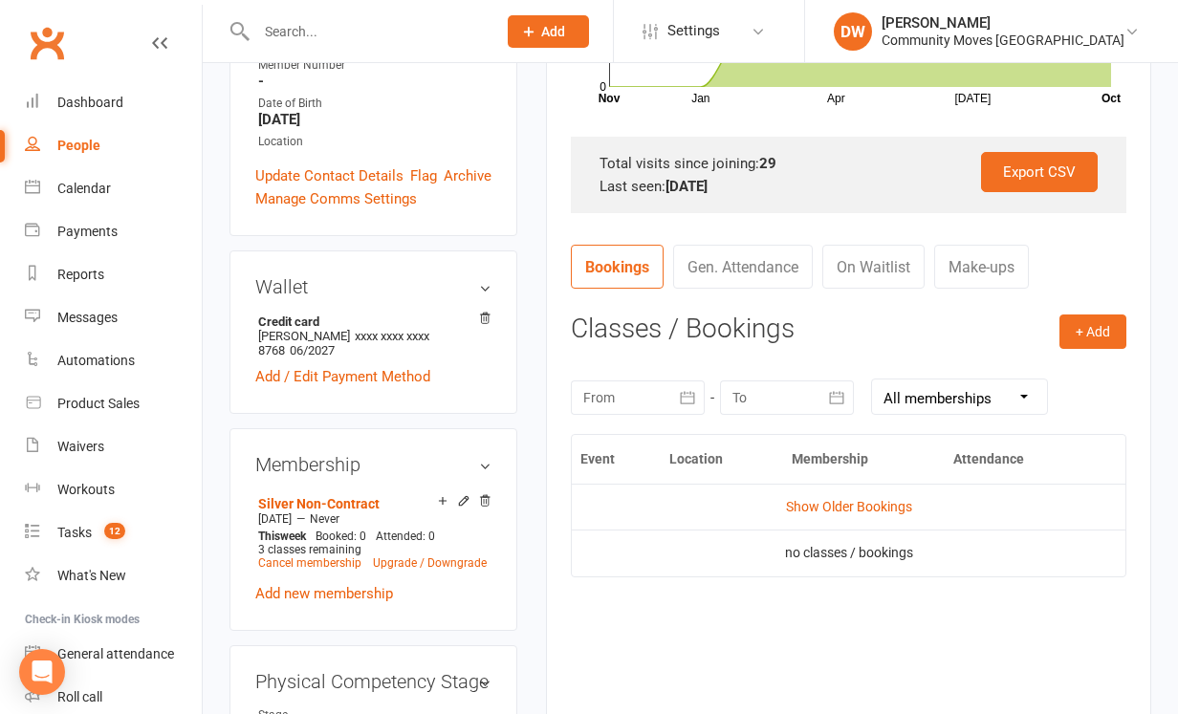
scroll to position [555, 0]
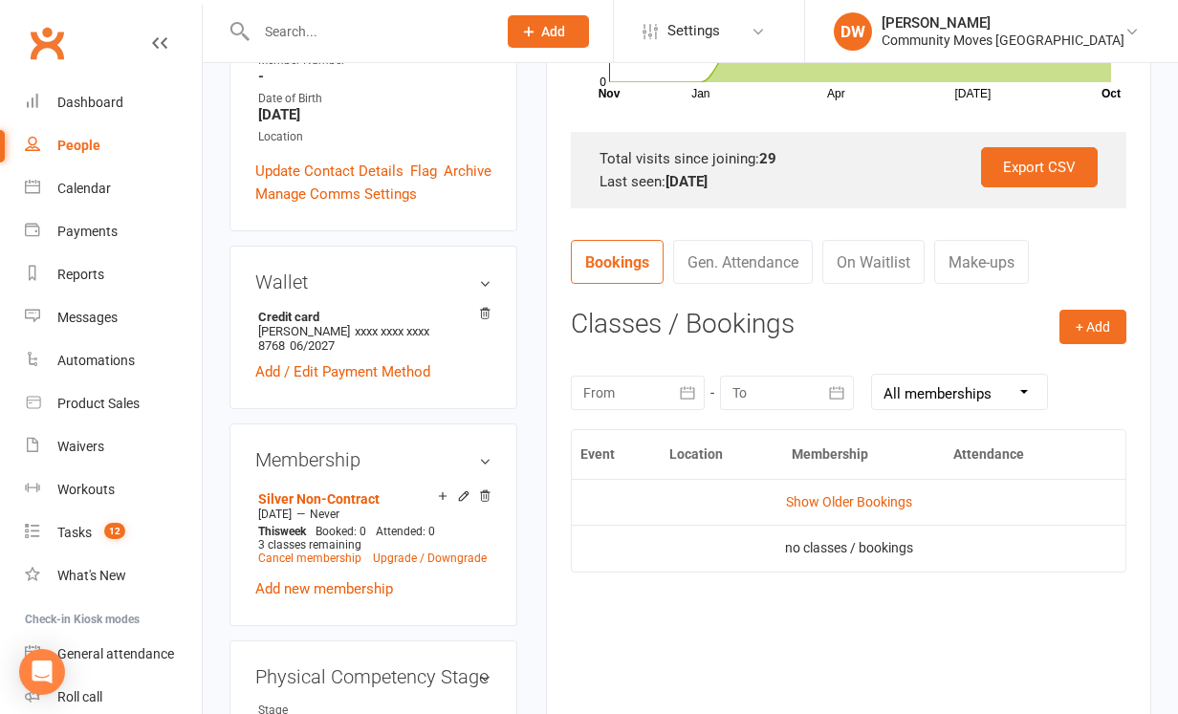
click at [668, 390] on div at bounding box center [638, 393] width 134 height 34
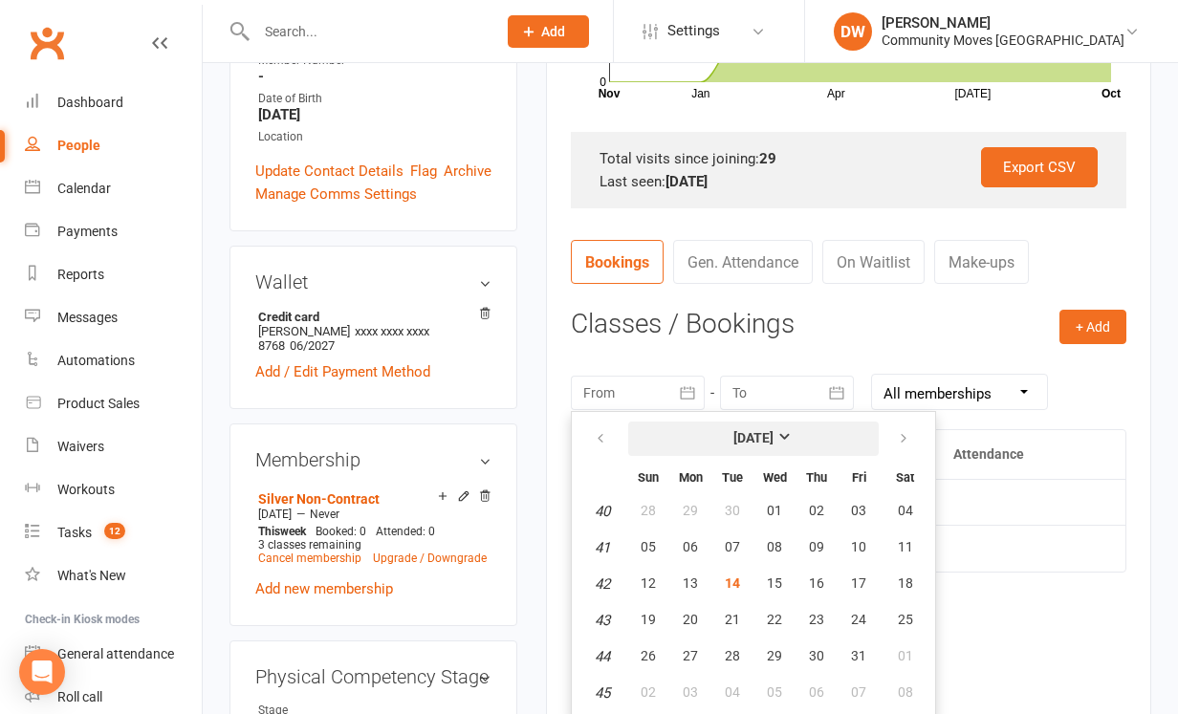
click at [773, 431] on strong "[DATE]" at bounding box center [753, 437] width 40 height 15
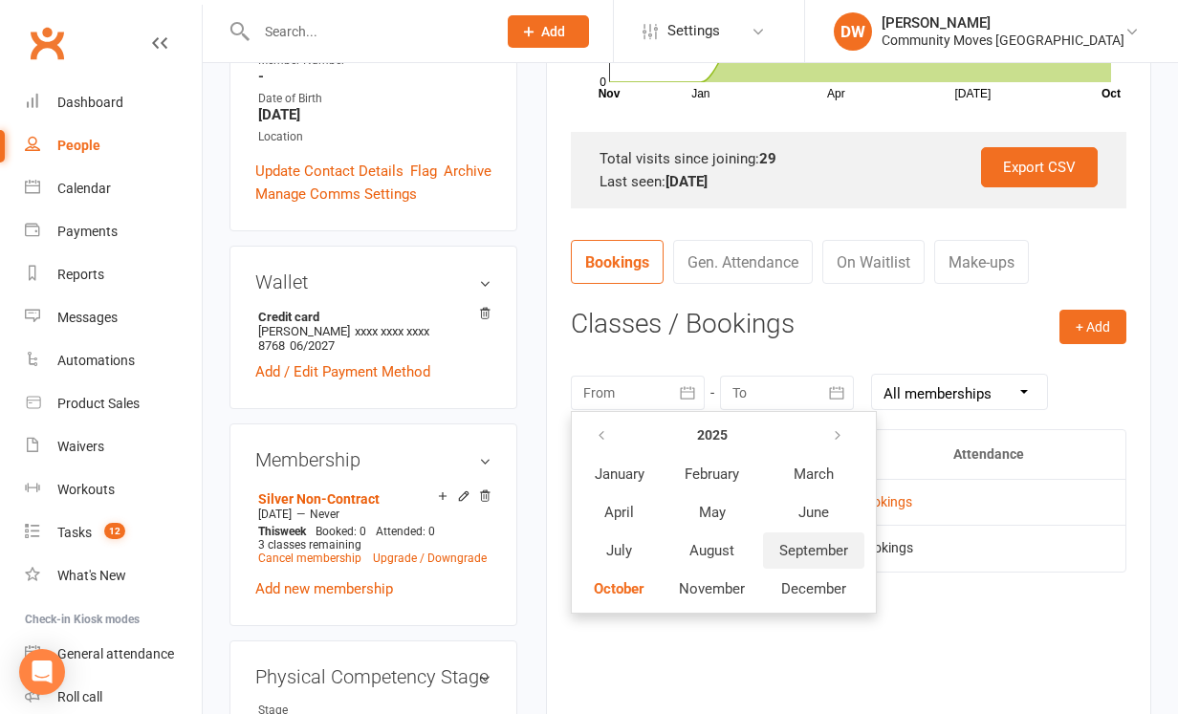
click at [814, 553] on span "September" at bounding box center [813, 550] width 69 height 17
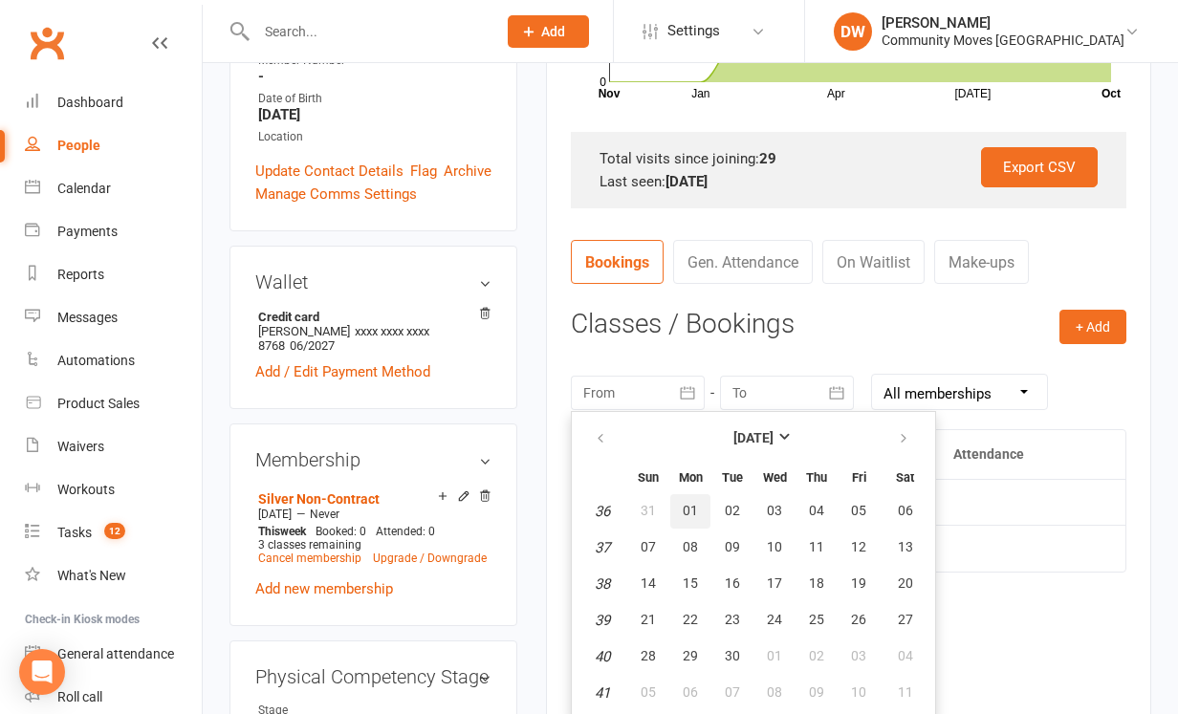
click at [694, 503] on span "01" at bounding box center [689, 510] width 15 height 15
type input "[DATE]"
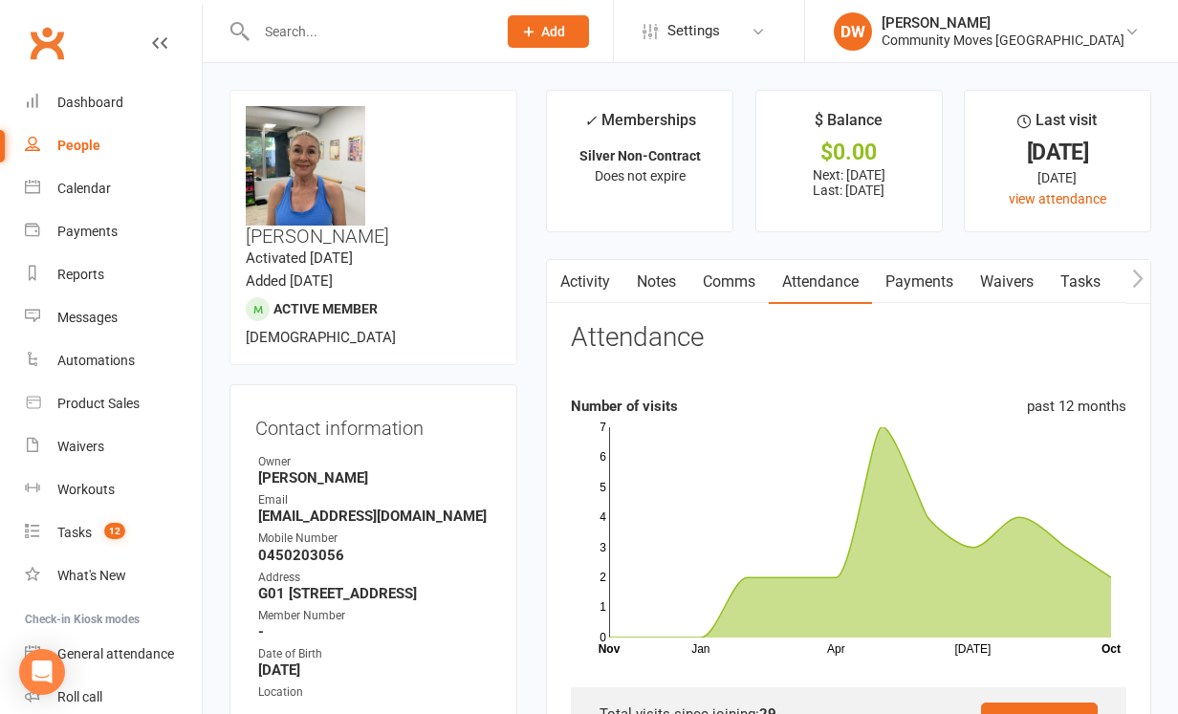
scroll to position [0, 0]
click at [94, 539] on link "Tasks 12" at bounding box center [113, 532] width 177 height 43
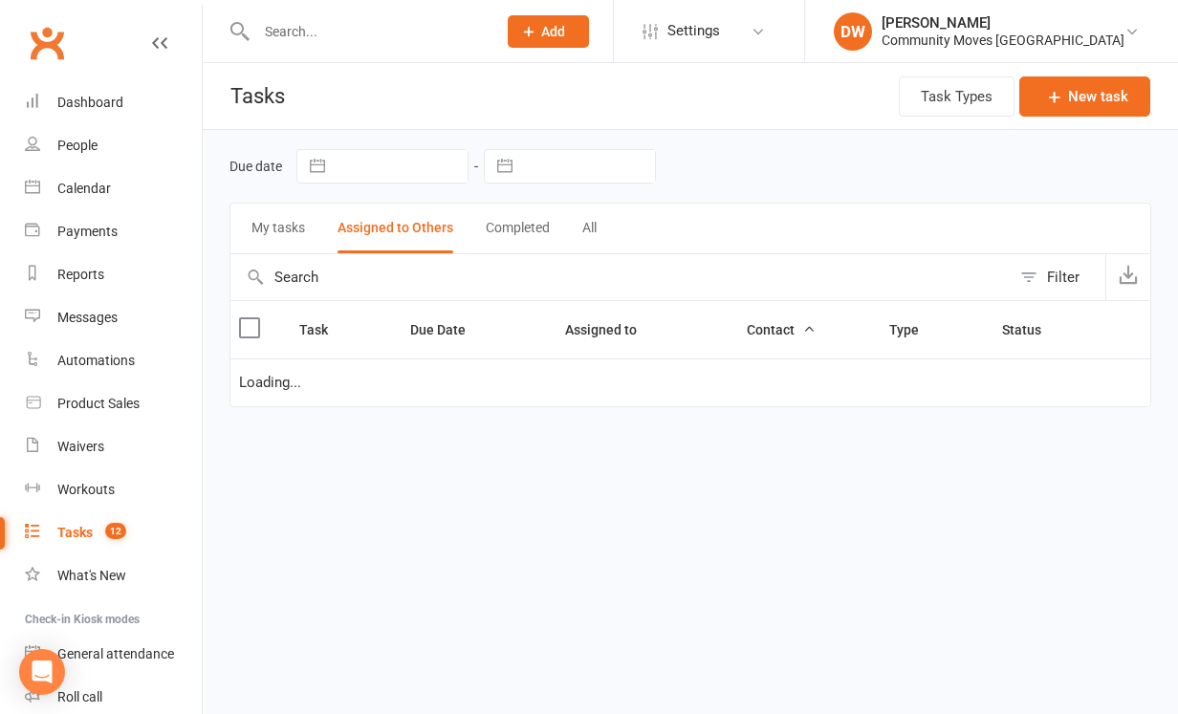
select select "started"
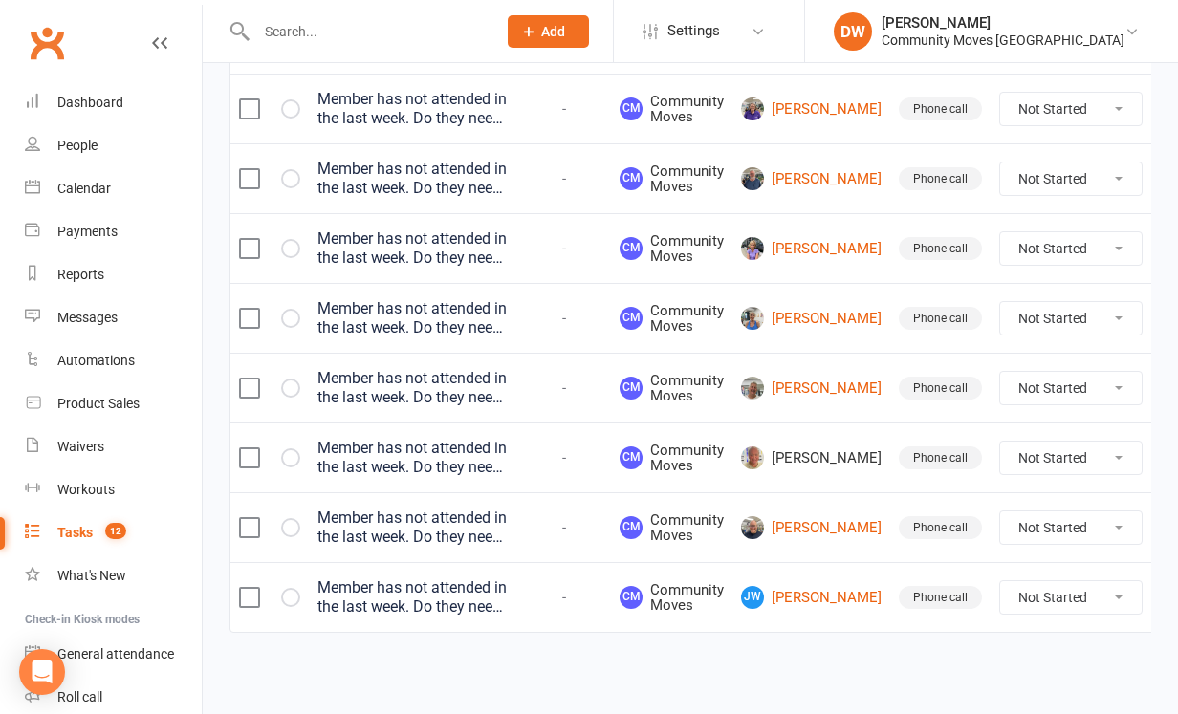
scroll to position [511, 0]
select select "unstarted"
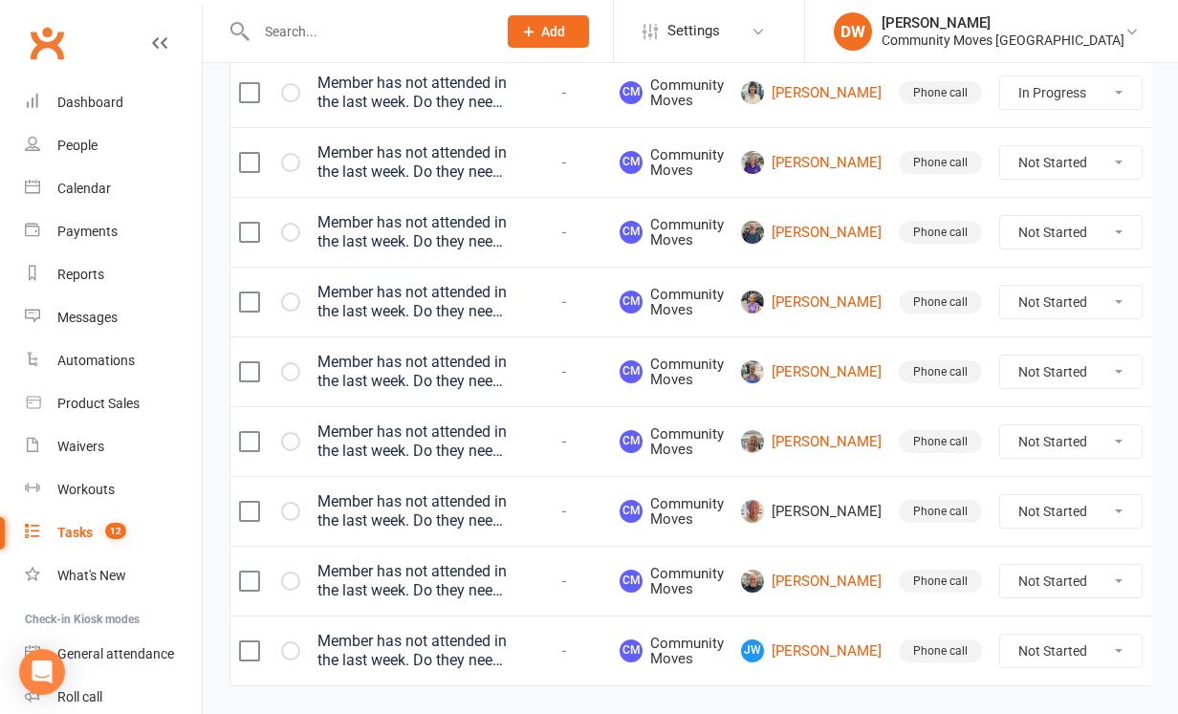
select select "started"
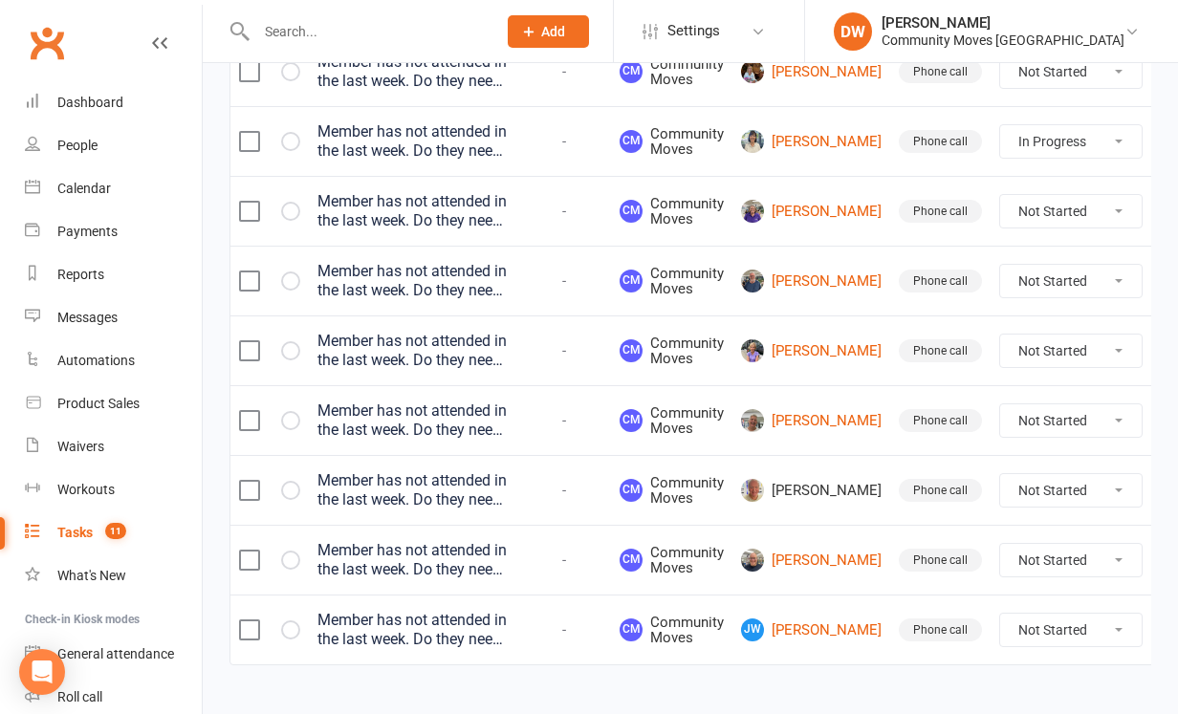
scroll to position [395, 0]
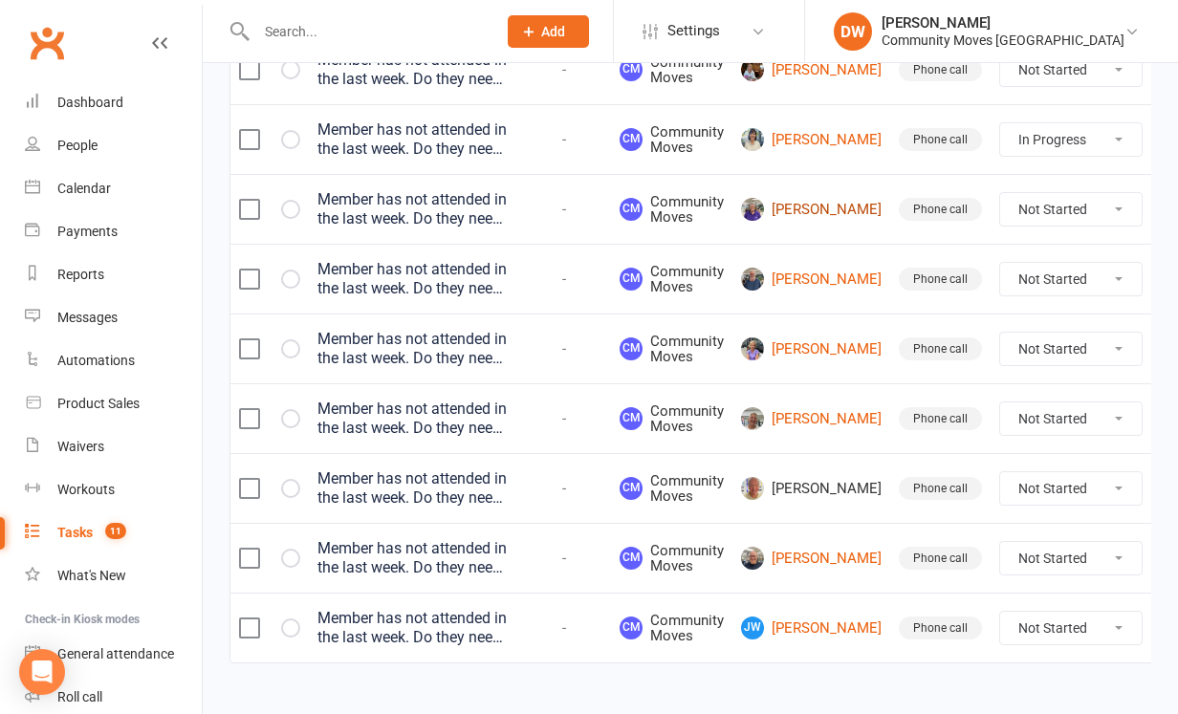
click at [807, 213] on link "[PERSON_NAME]" at bounding box center [811, 209] width 141 height 23
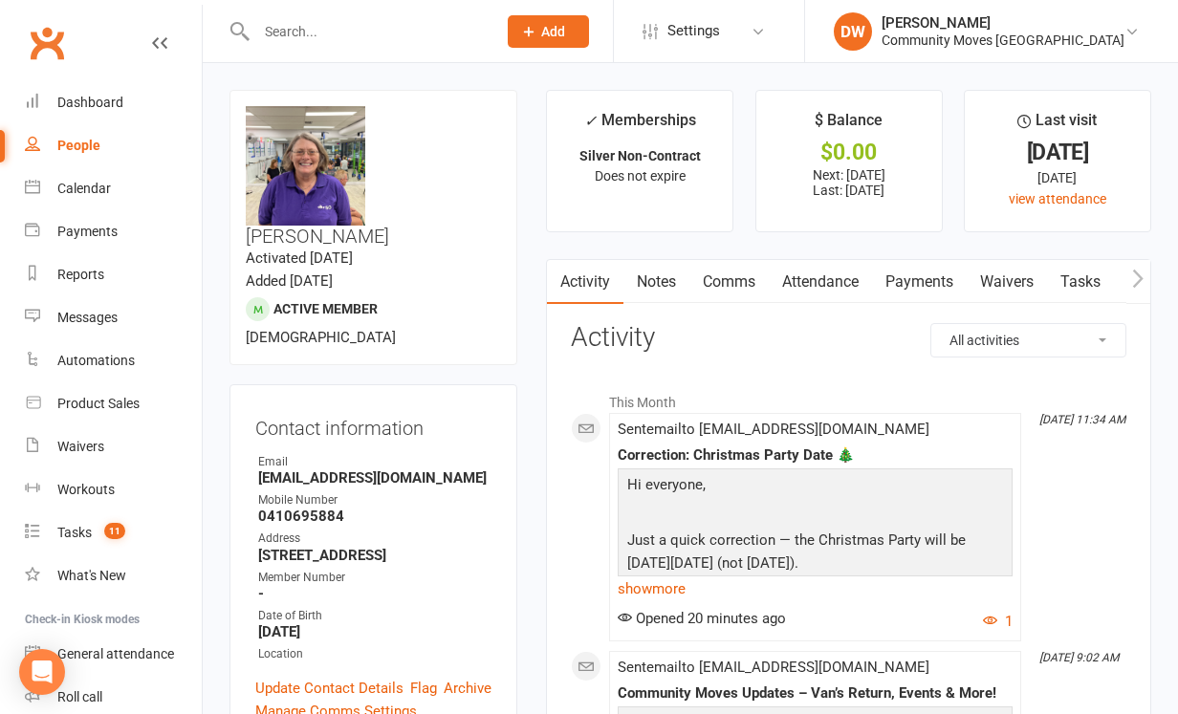
click at [830, 285] on link "Attendance" at bounding box center [820, 282] width 103 height 44
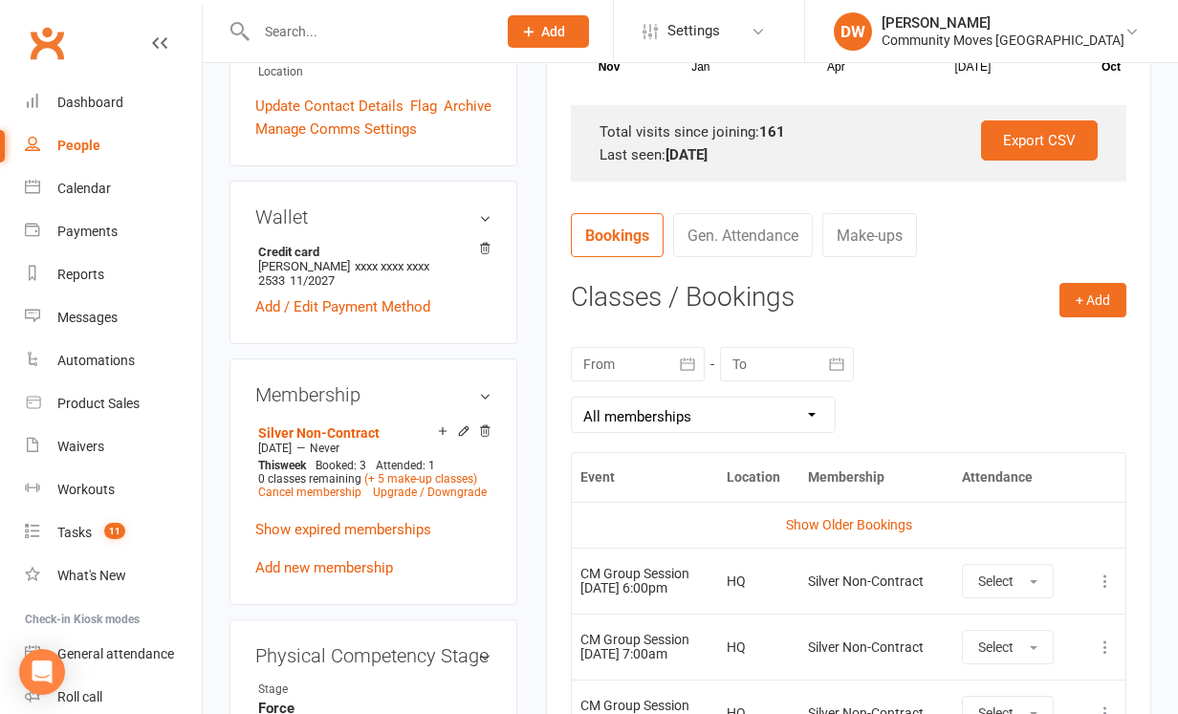
scroll to position [589, 0]
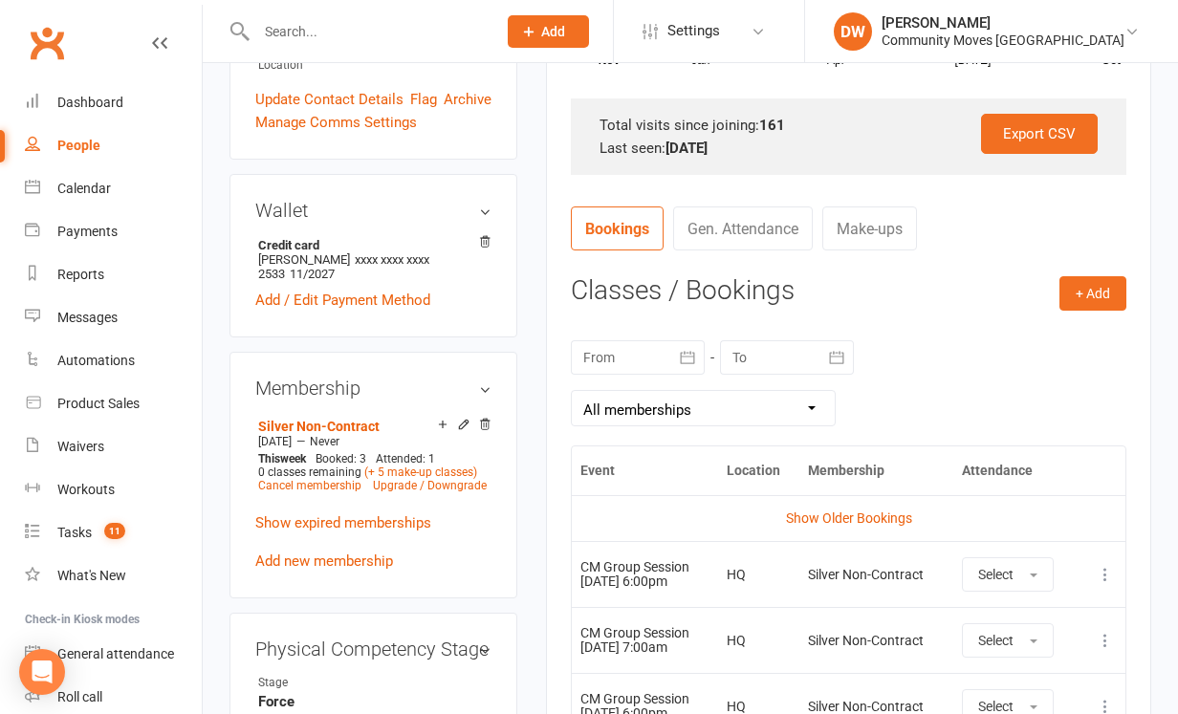
click at [669, 359] on div at bounding box center [638, 357] width 134 height 34
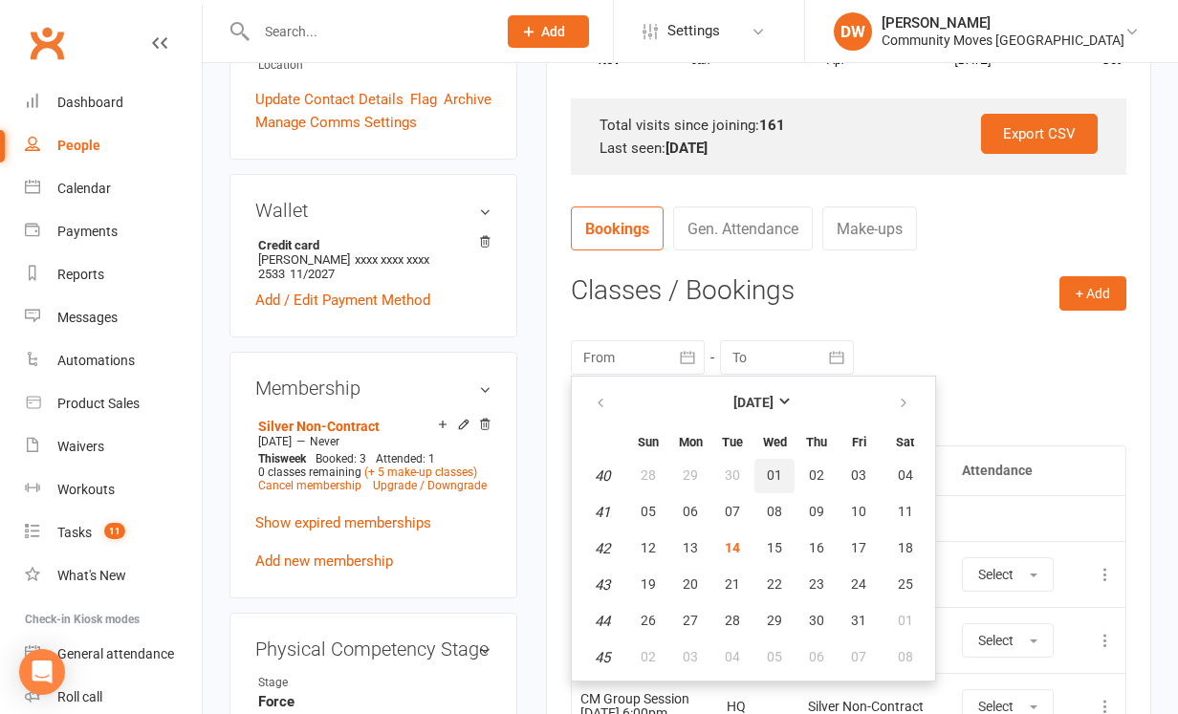
click at [774, 476] on span "01" at bounding box center [774, 474] width 15 height 15
type input "[DATE]"
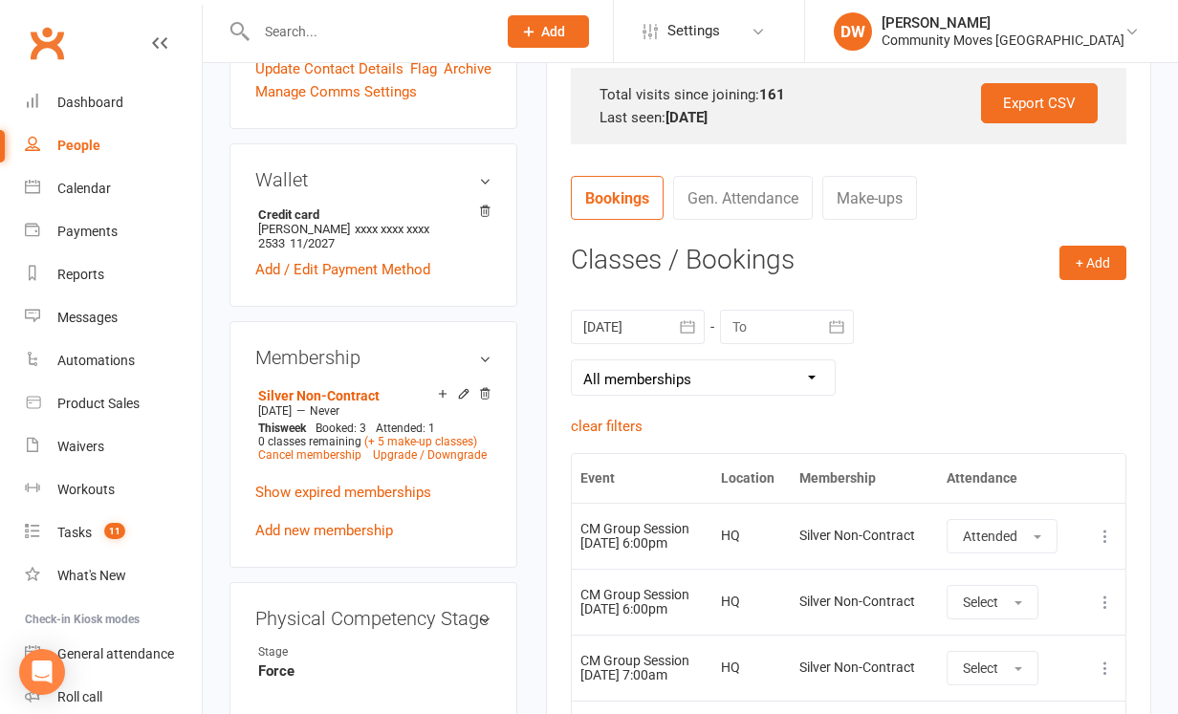
scroll to position [619, 0]
click at [81, 538] on div "Tasks" at bounding box center [74, 532] width 34 height 15
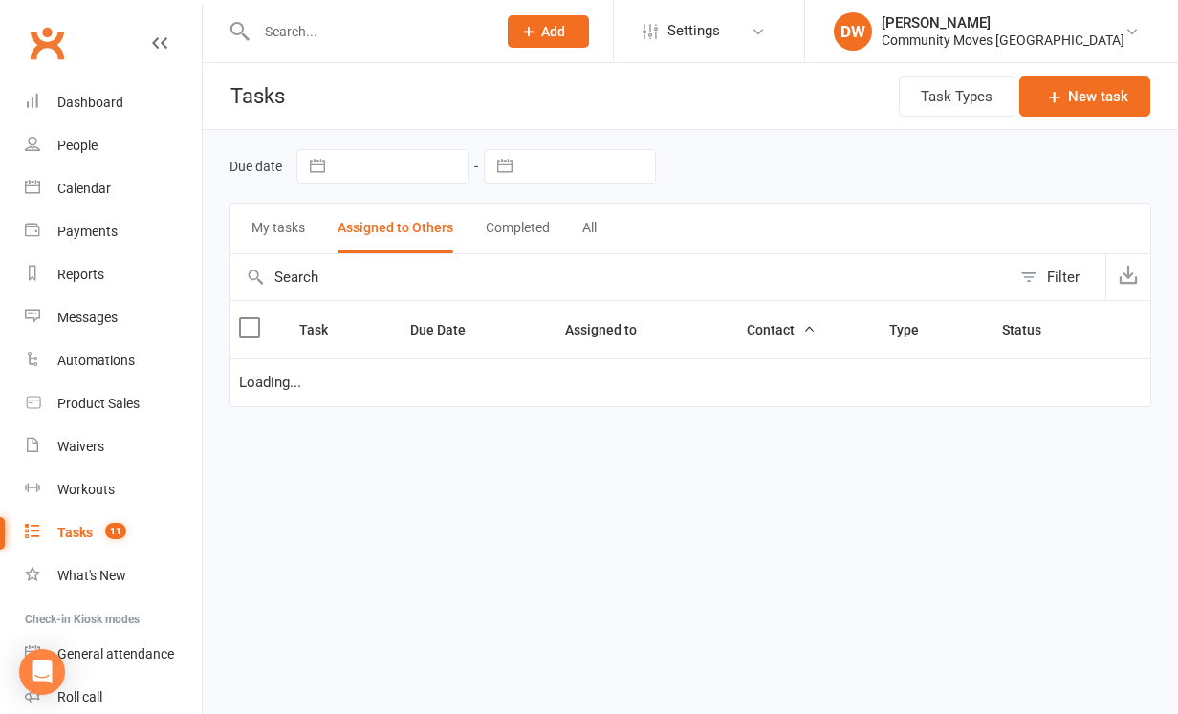
select select "started"
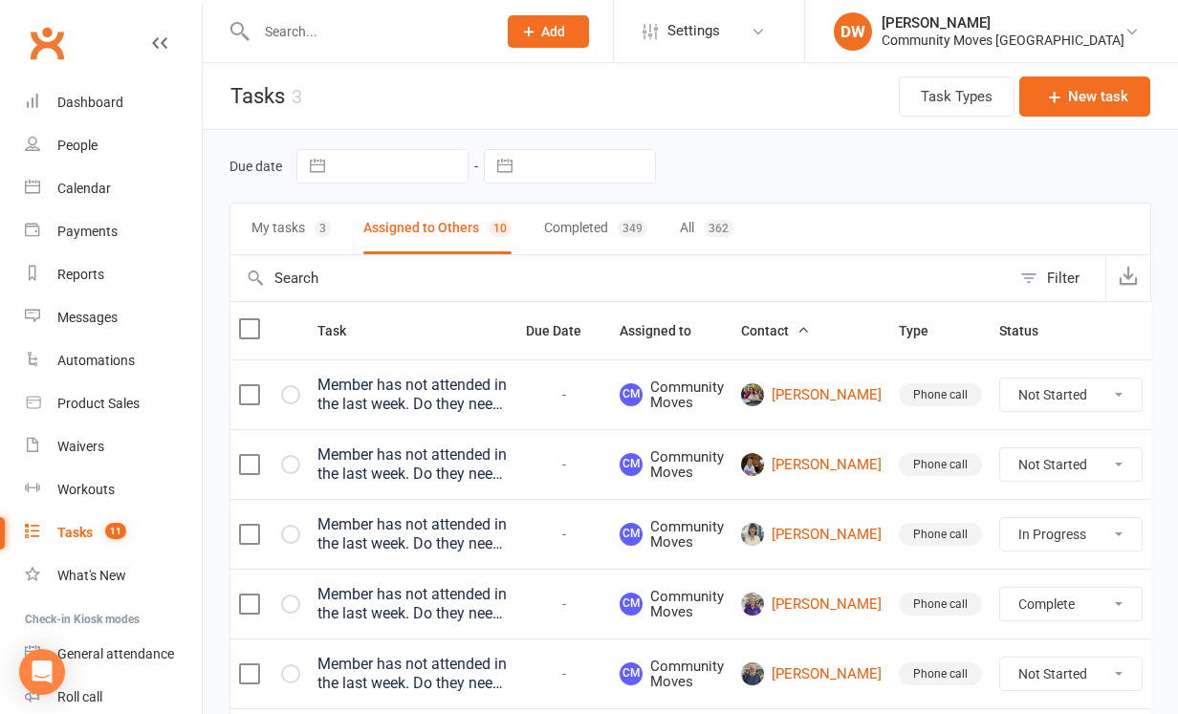
select select "unstarted"
select select "started"
select select "unstarted"
select select "started"
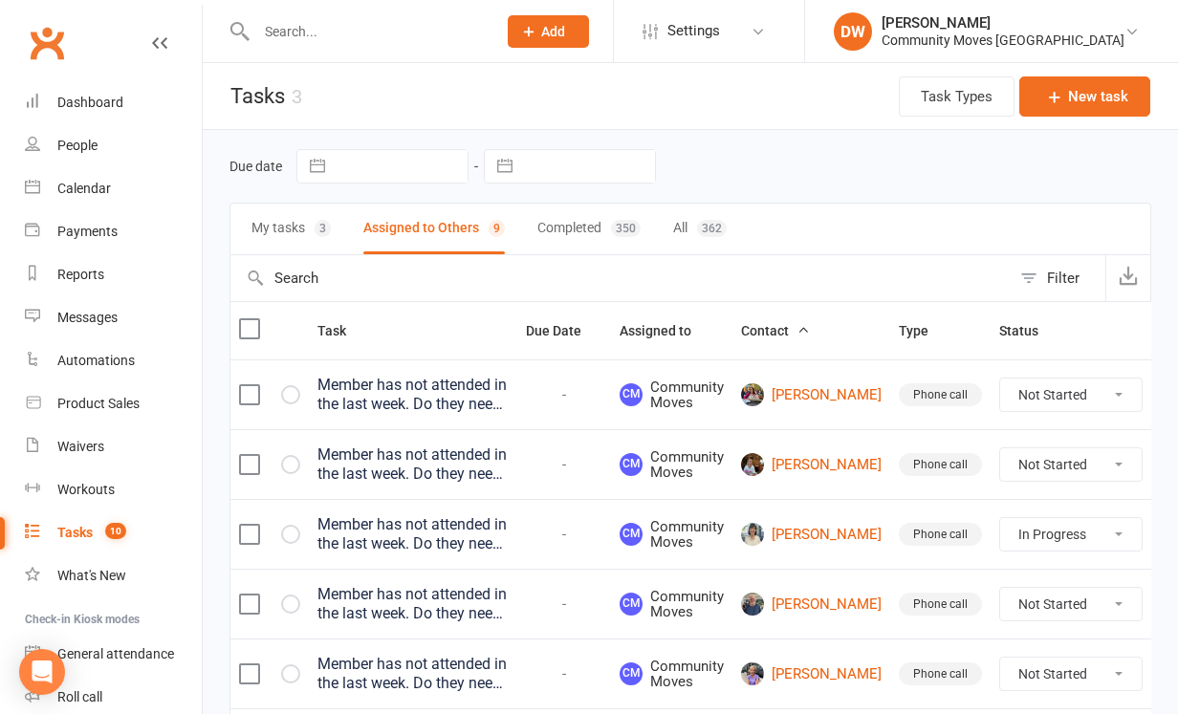
select select "started"
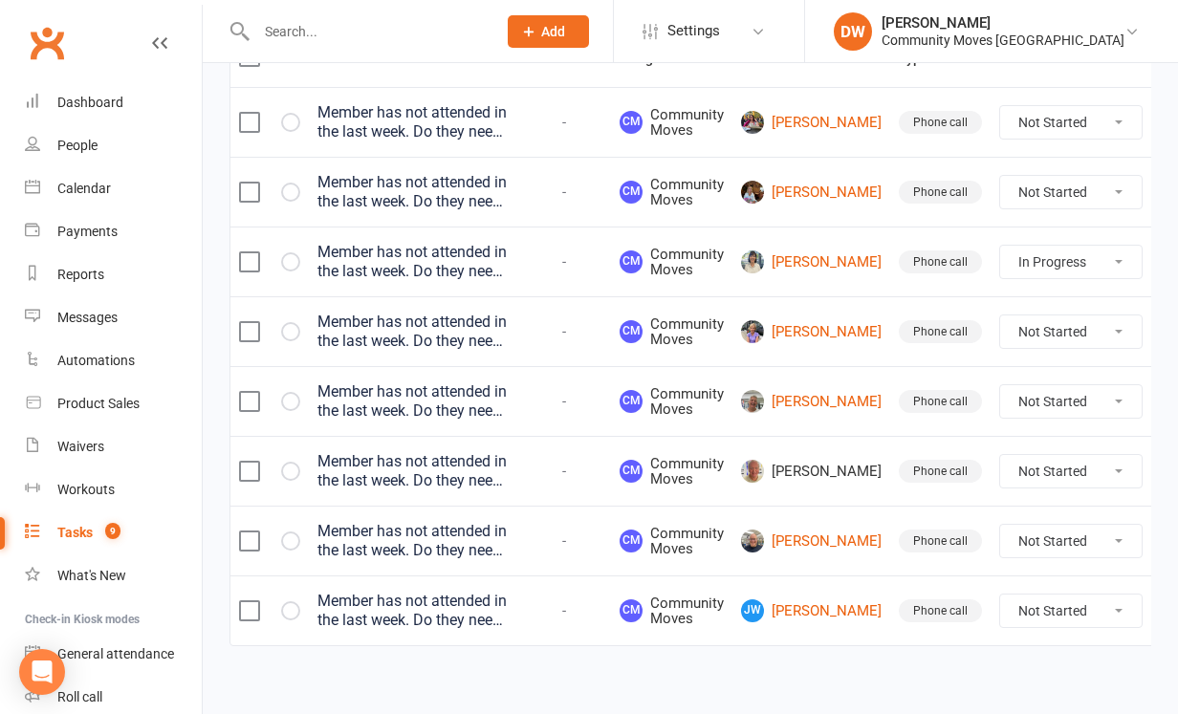
scroll to position [284, 0]
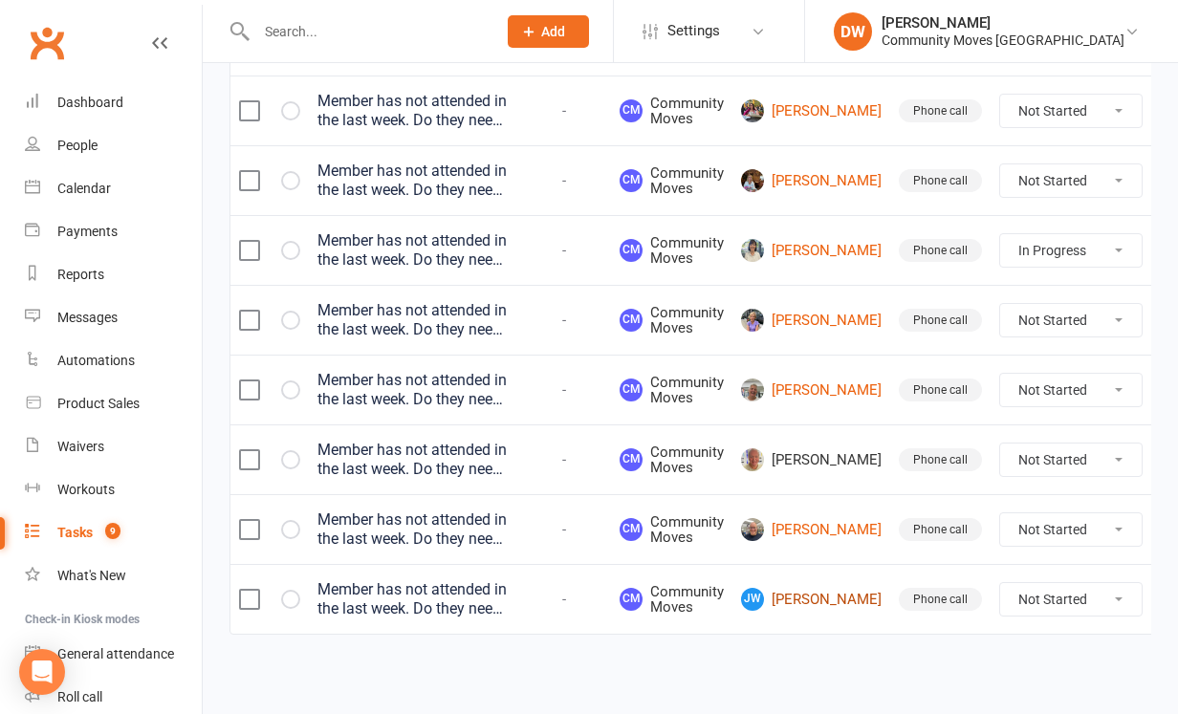
click at [801, 604] on link "[PERSON_NAME]" at bounding box center [811, 599] width 141 height 23
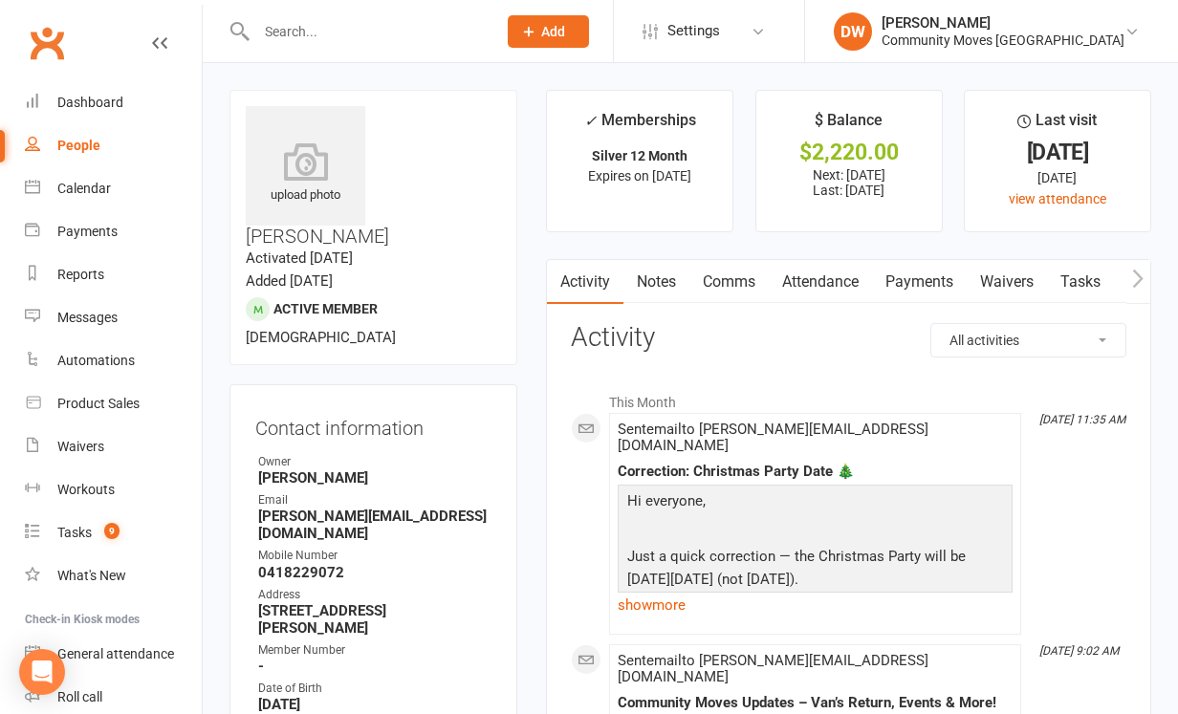
scroll to position [7, 0]
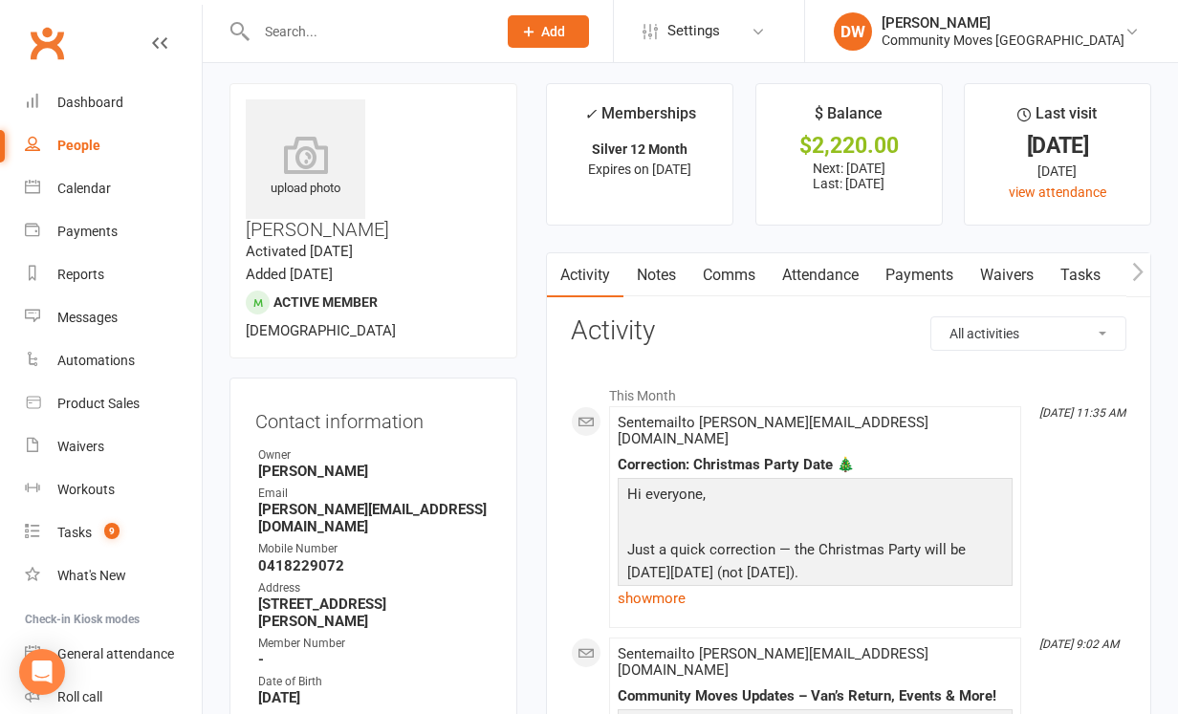
click at [836, 272] on link "Attendance" at bounding box center [820, 275] width 103 height 44
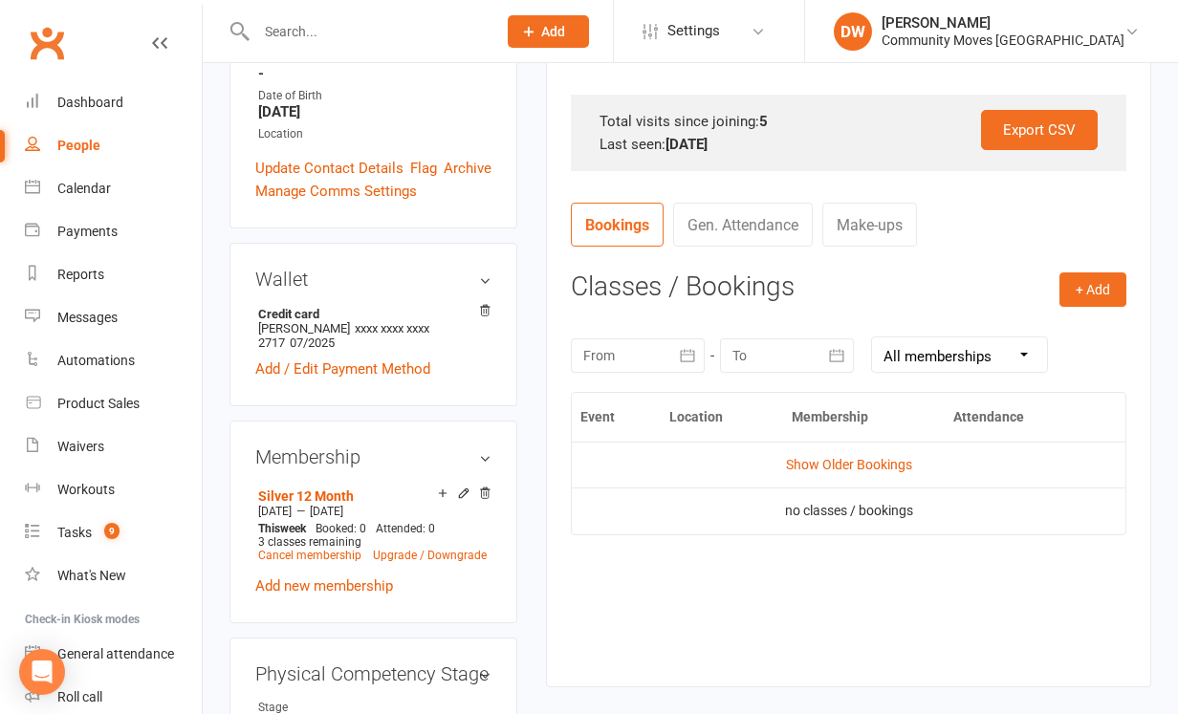
scroll to position [594, 0]
click at [647, 356] on div at bounding box center [638, 354] width 134 height 34
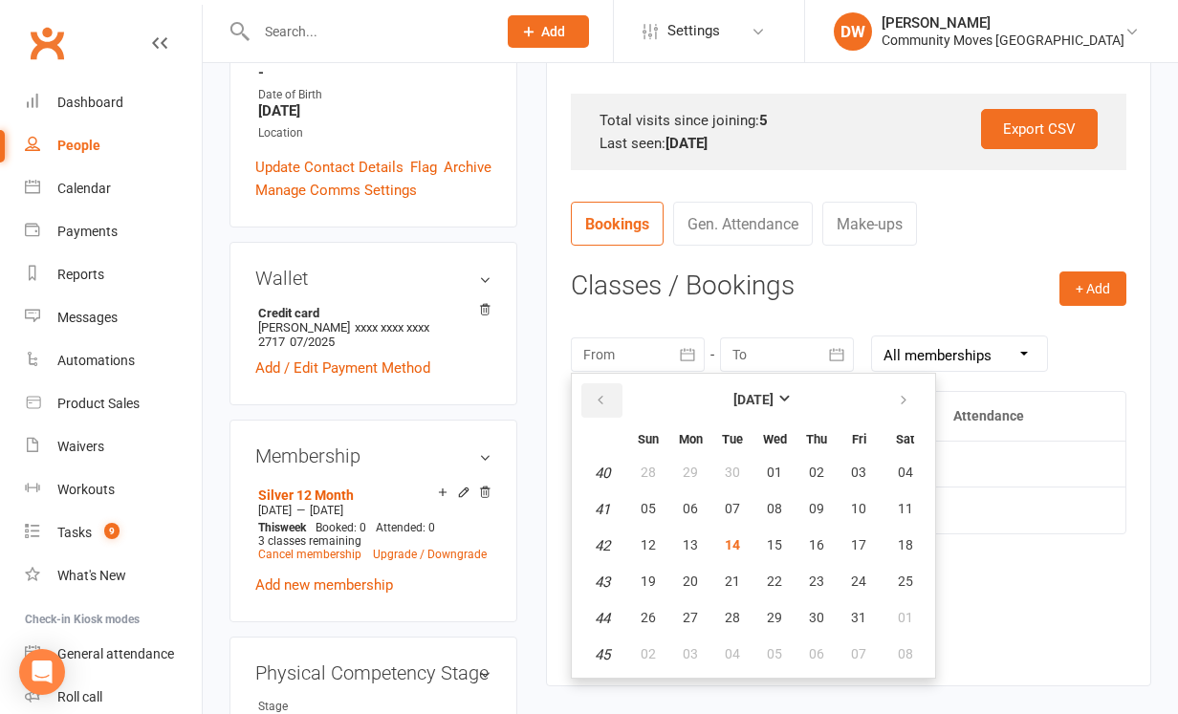
click at [605, 399] on icon "button" at bounding box center [600, 400] width 13 height 15
click at [690, 475] on span "01" at bounding box center [689, 472] width 15 height 15
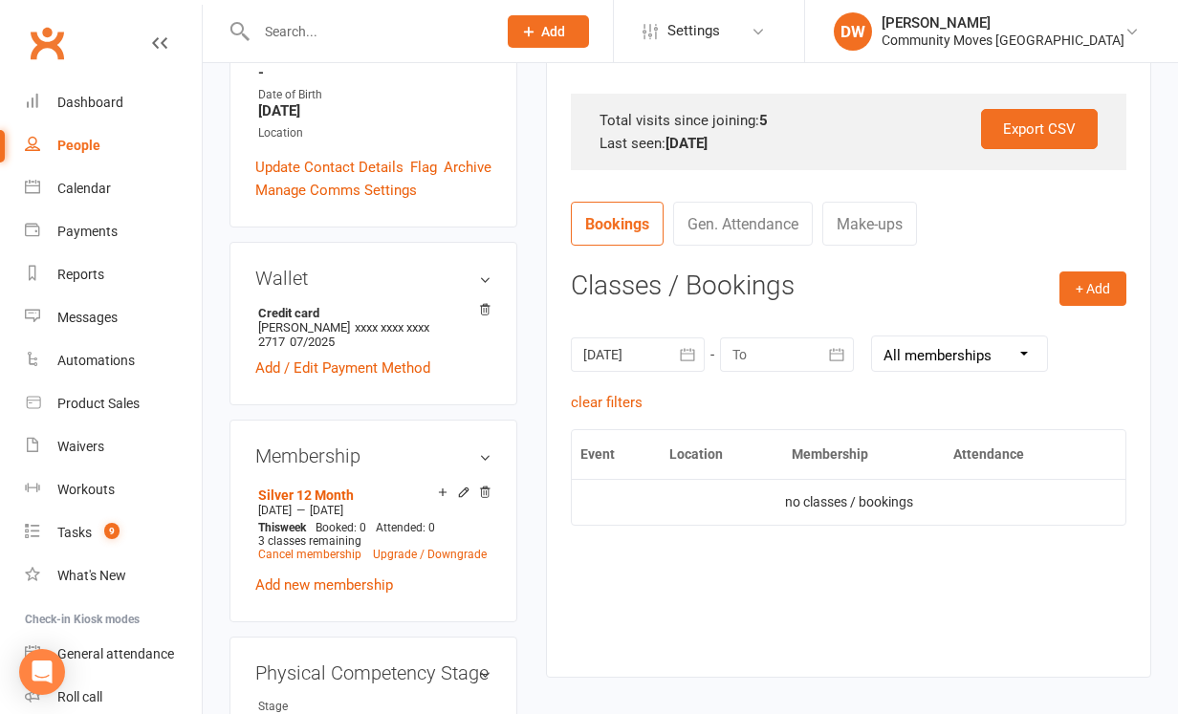
click at [682, 350] on icon "button" at bounding box center [687, 354] width 14 height 12
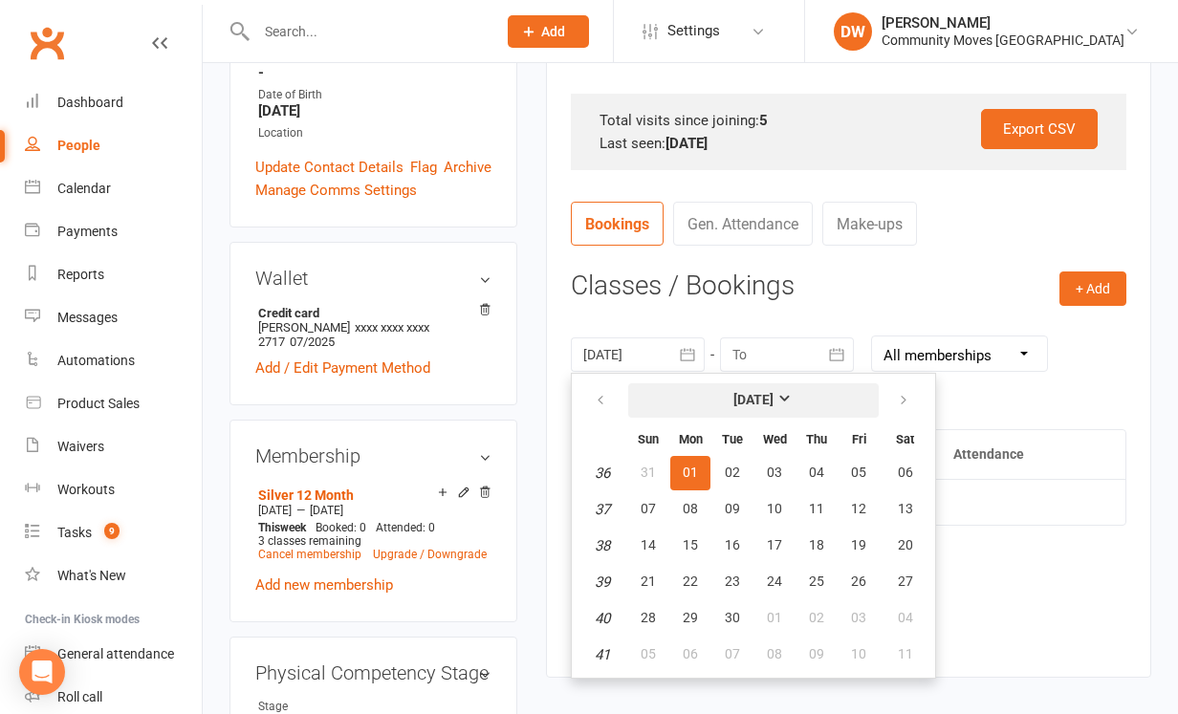
click at [773, 396] on strong "[DATE]" at bounding box center [753, 399] width 40 height 15
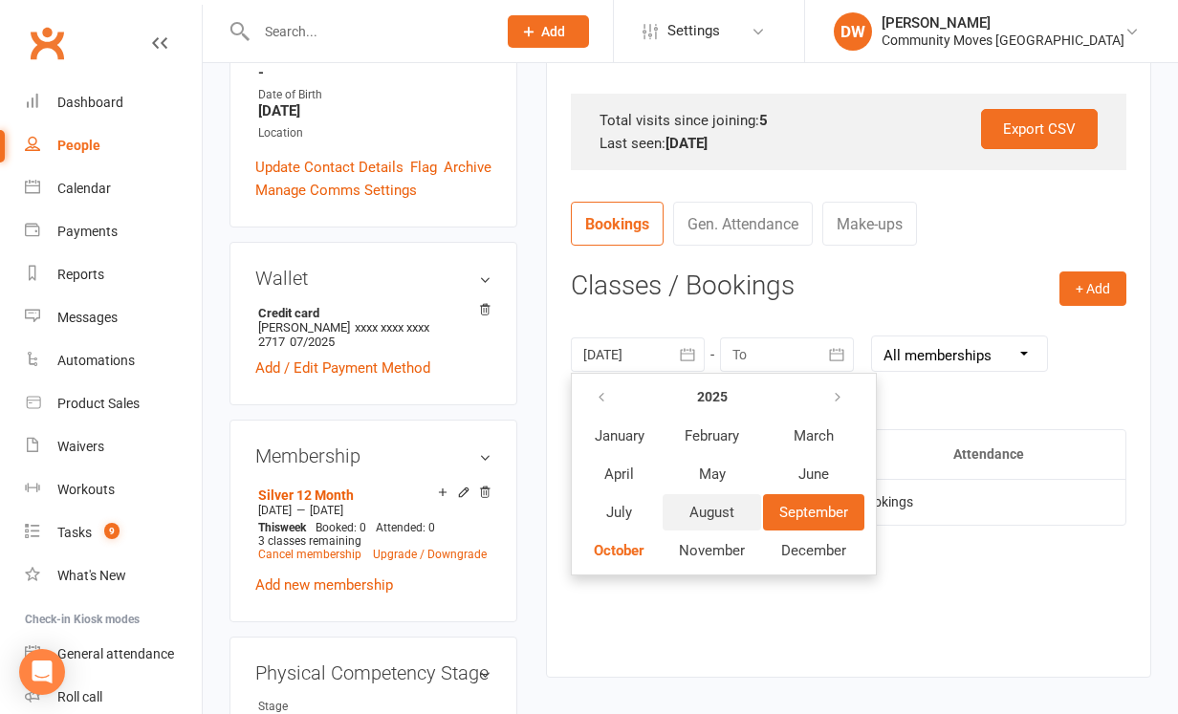
click at [717, 520] on button "August" at bounding box center [711, 512] width 98 height 36
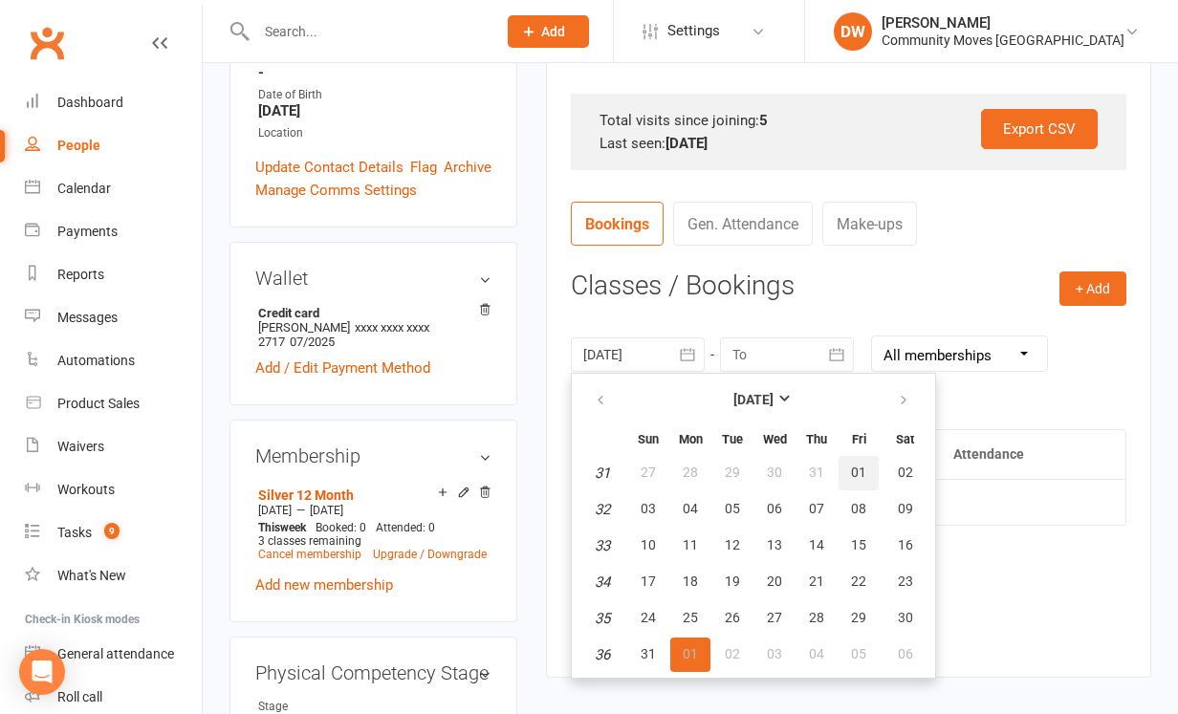
click at [845, 467] on button "01" at bounding box center [858, 473] width 40 height 34
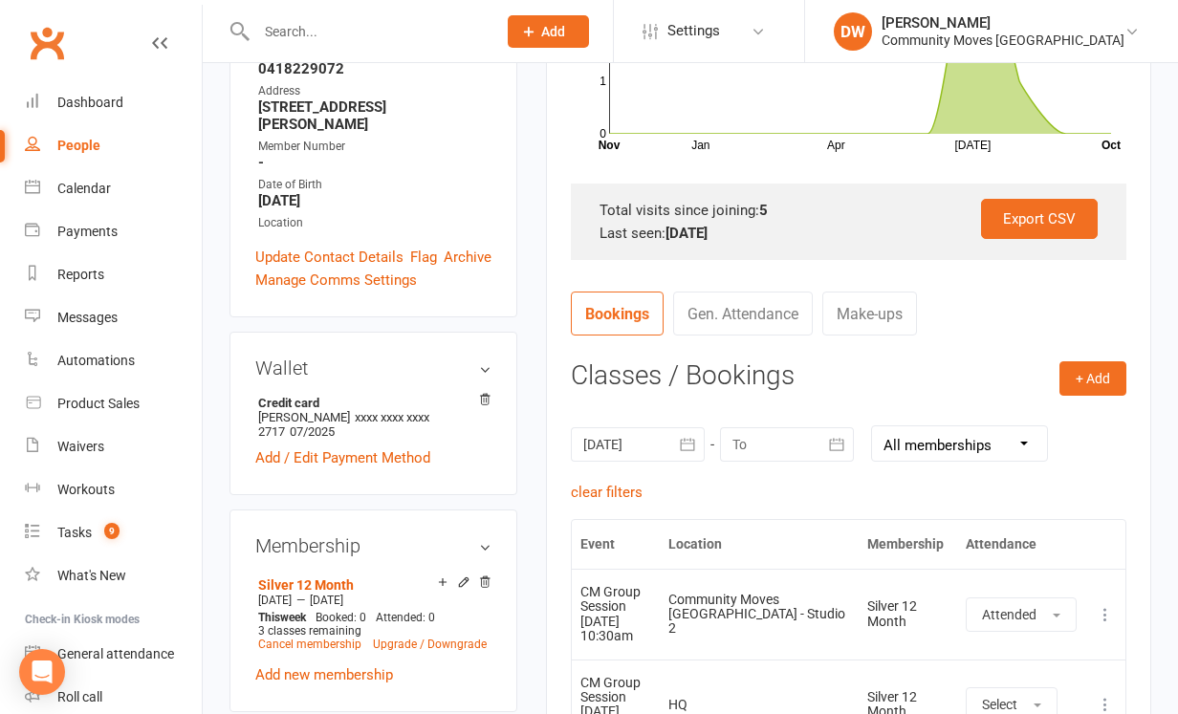
scroll to position [509, 0]
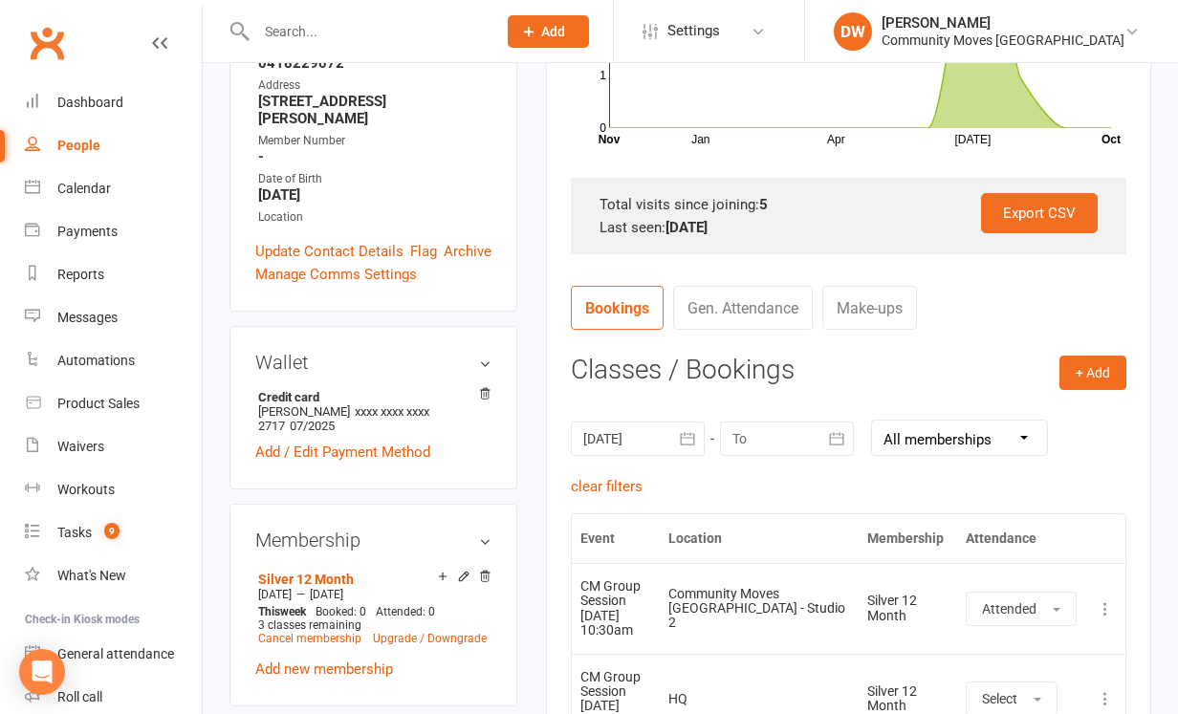
click at [685, 439] on icon "button" at bounding box center [687, 438] width 19 height 19
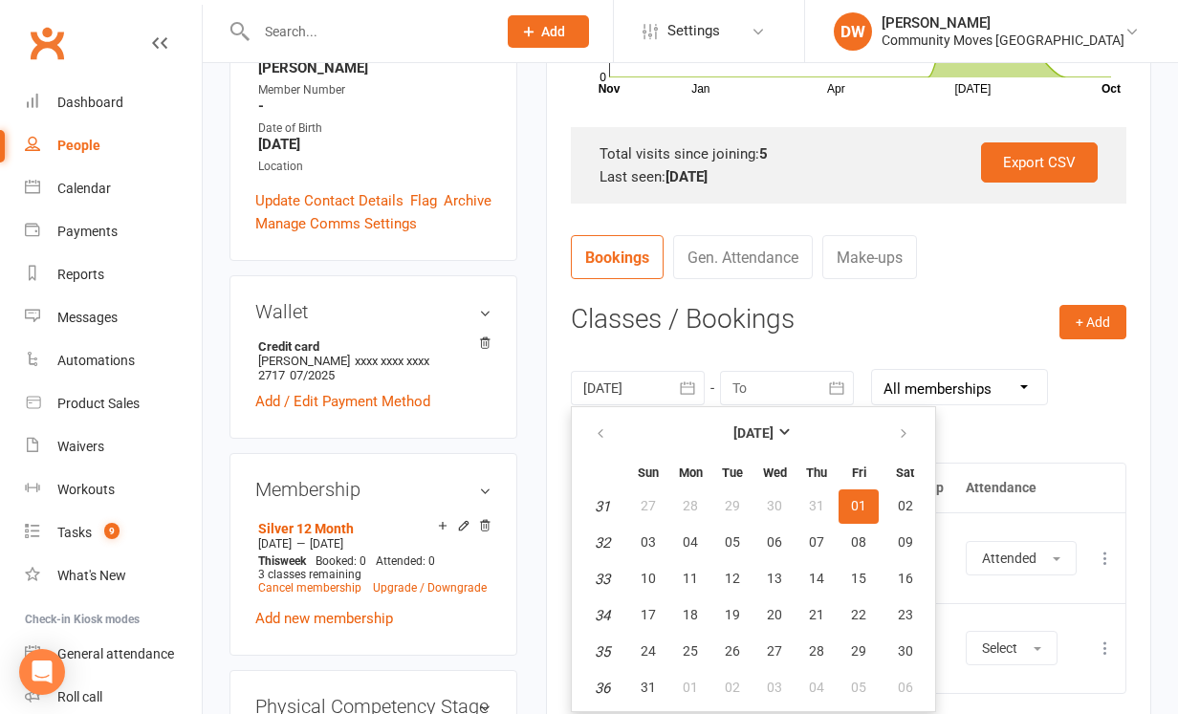
scroll to position [564, 0]
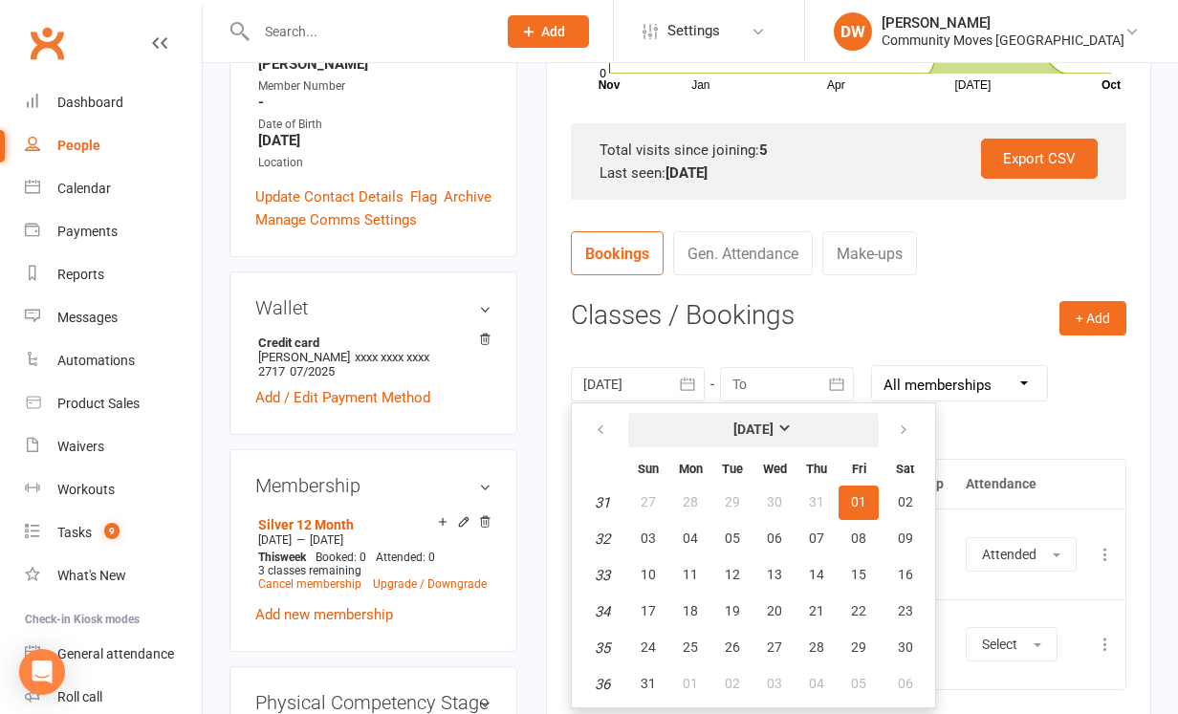
click at [773, 430] on strong "[DATE]" at bounding box center [753, 429] width 40 height 15
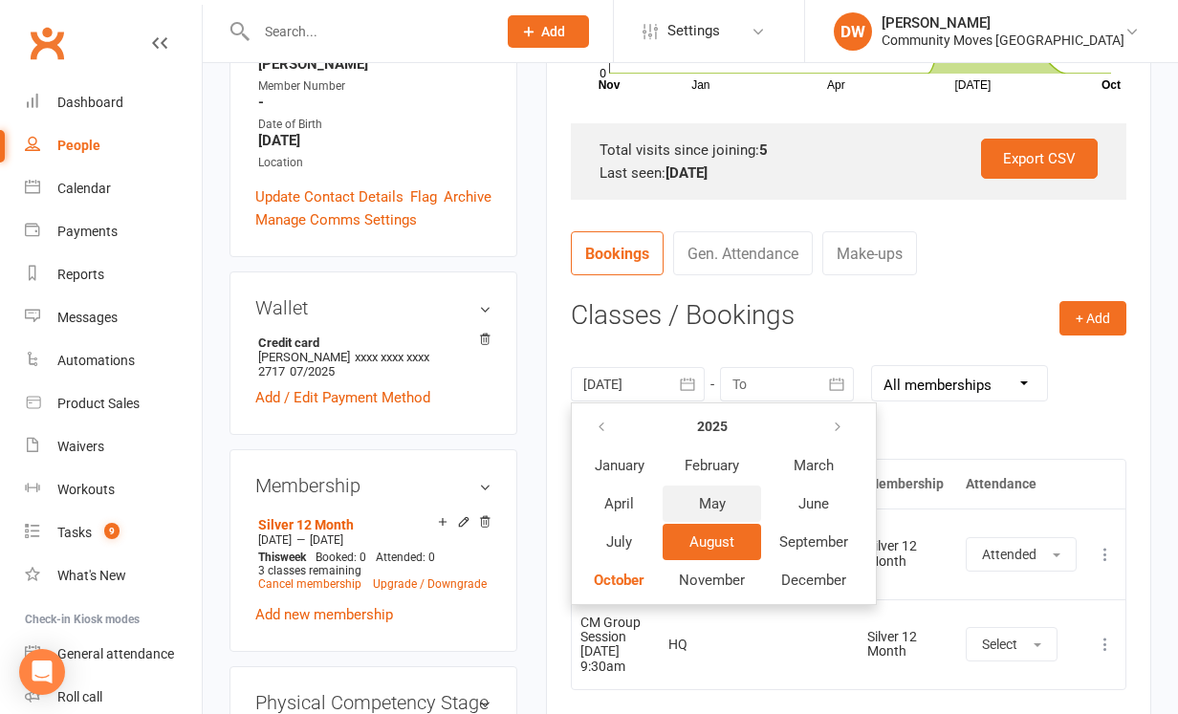
click at [723, 495] on span "May" at bounding box center [712, 503] width 27 height 17
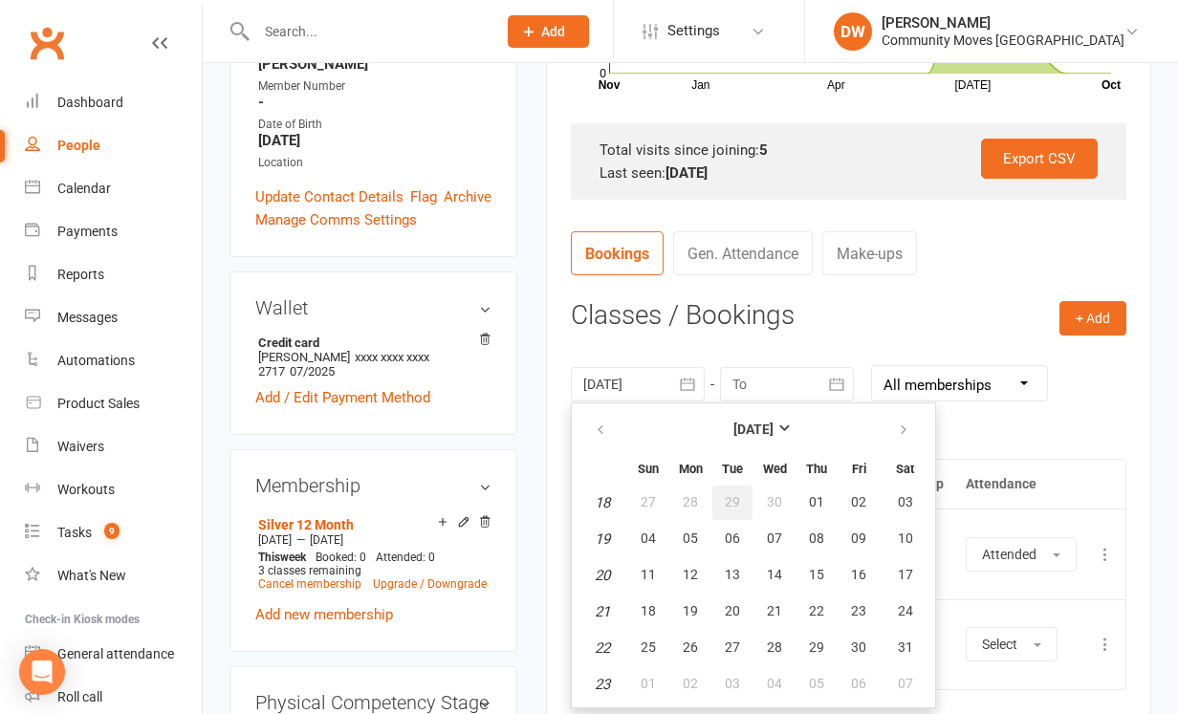
click at [741, 498] on button "29" at bounding box center [732, 503] width 40 height 34
type input "[DATE]"
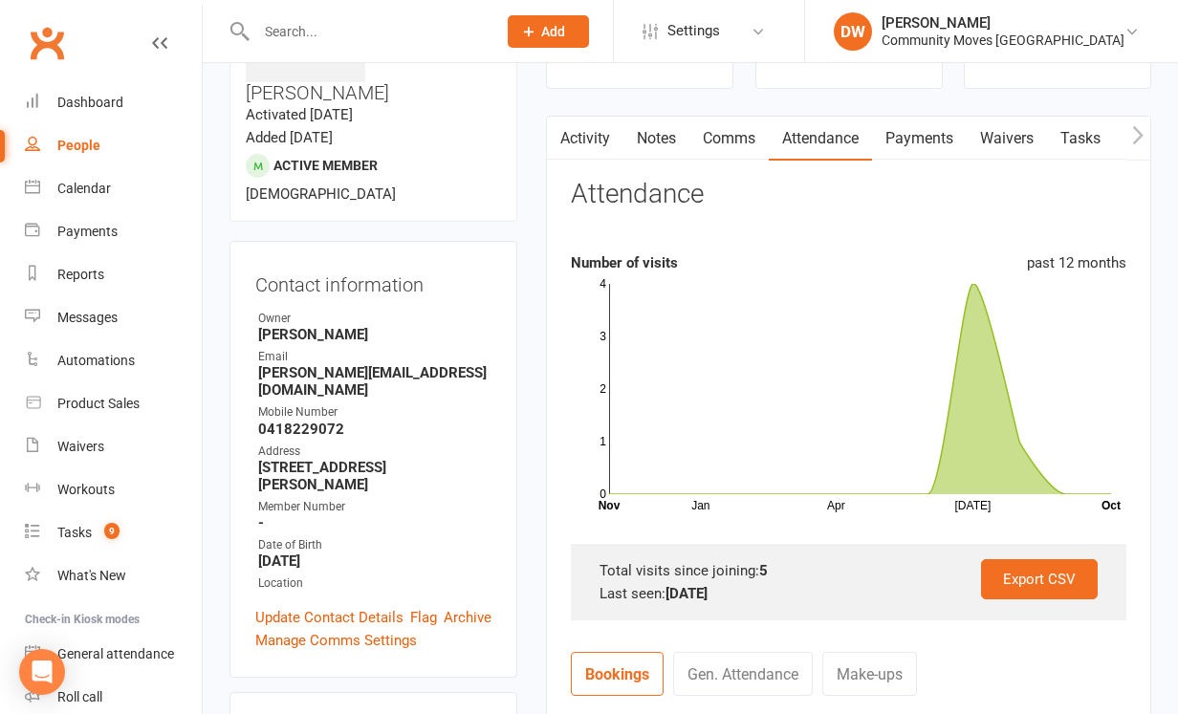
scroll to position [140, 0]
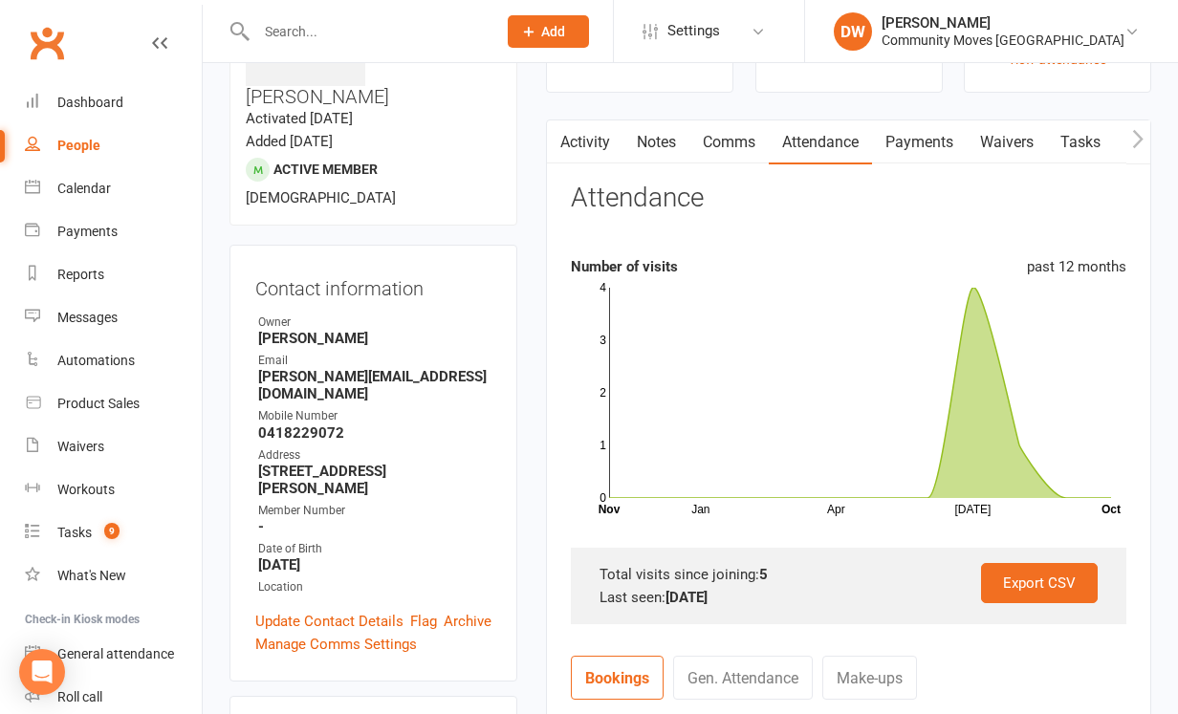
click at [927, 139] on link "Payments" at bounding box center [919, 142] width 95 height 44
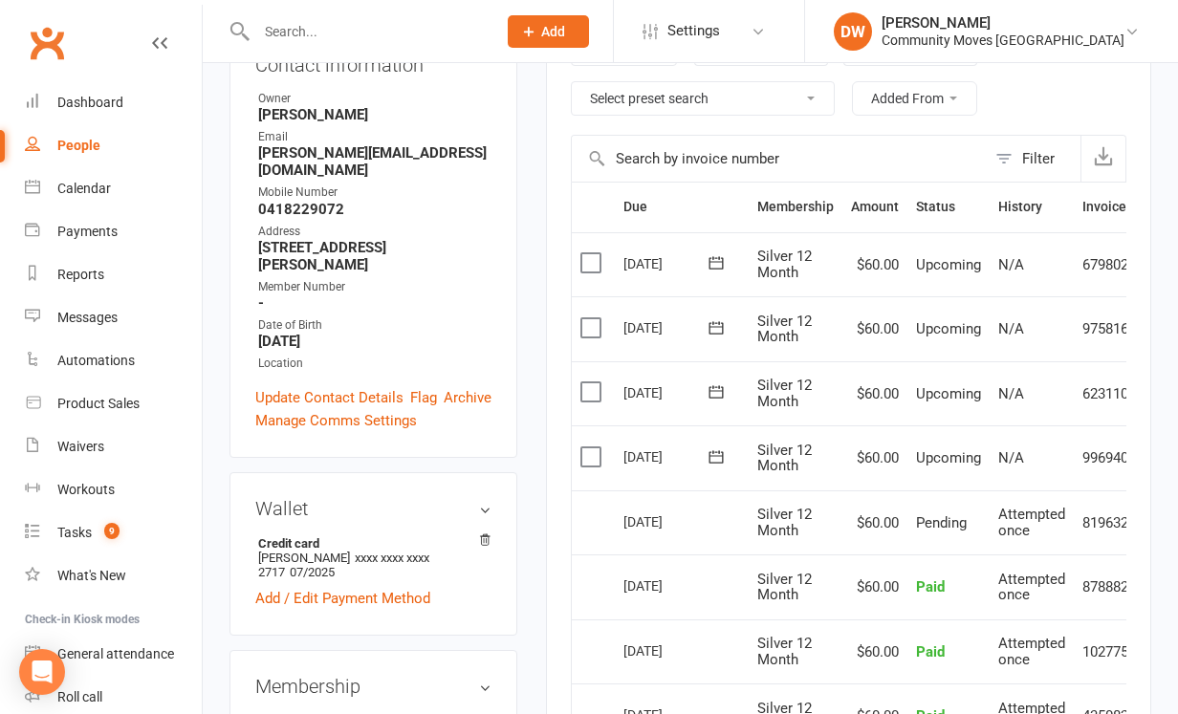
scroll to position [354, 0]
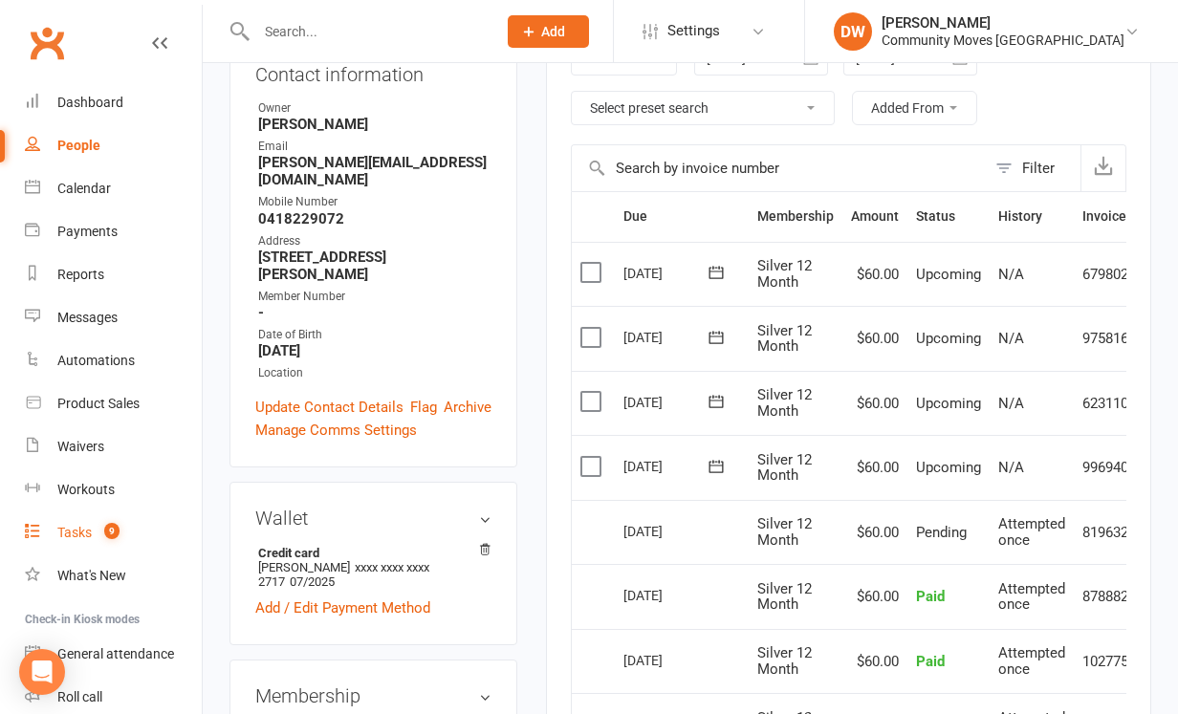
click at [80, 528] on div "Tasks" at bounding box center [74, 532] width 34 height 15
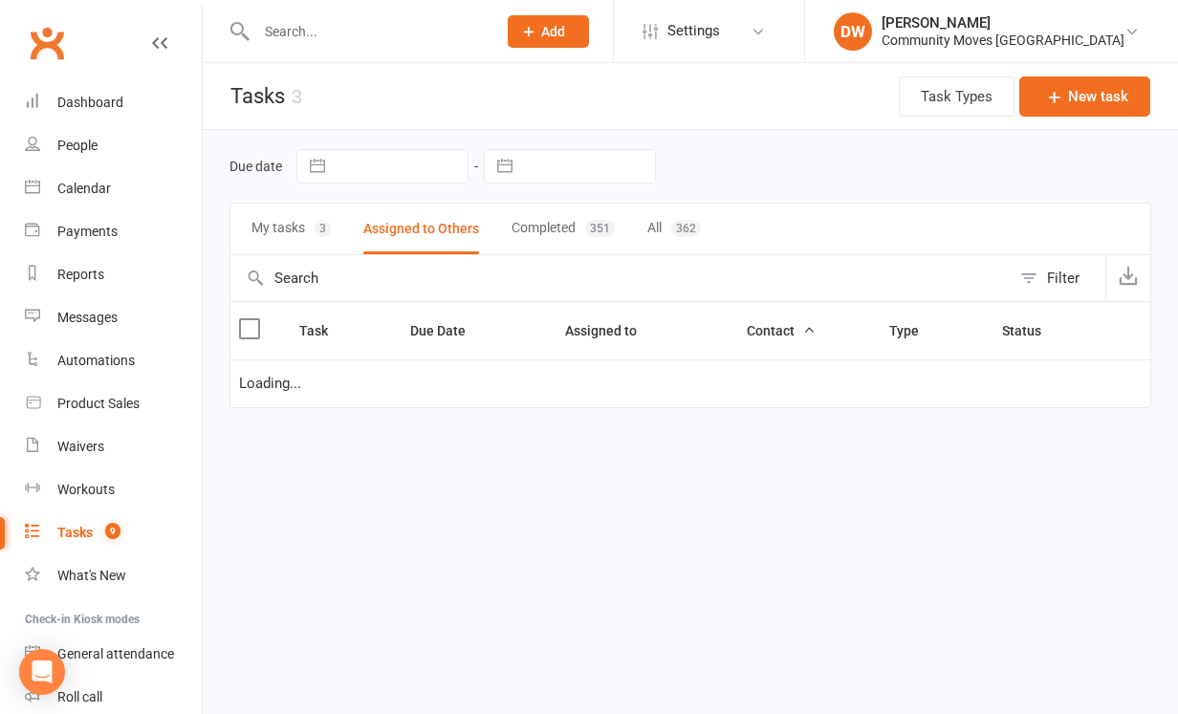
select select "started"
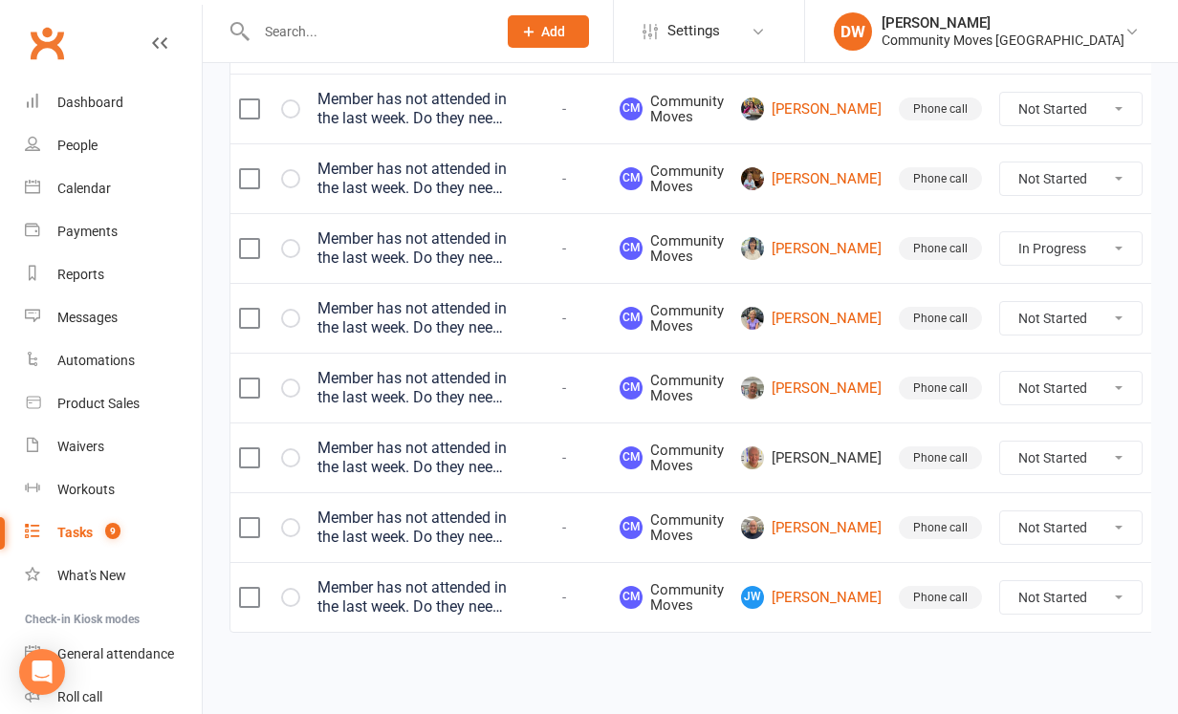
scroll to position [310, 0]
select select "unstarted"
select select "started"
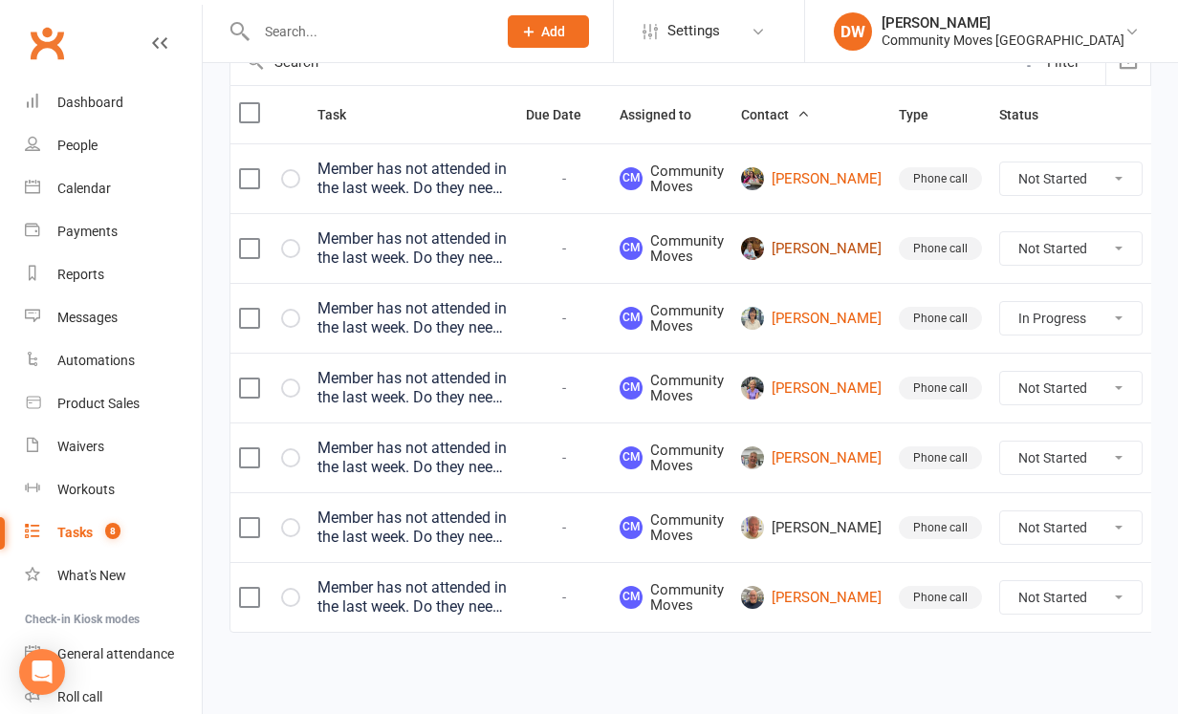
scroll to position [240, 0]
click at [380, 34] on input "text" at bounding box center [366, 31] width 232 height 27
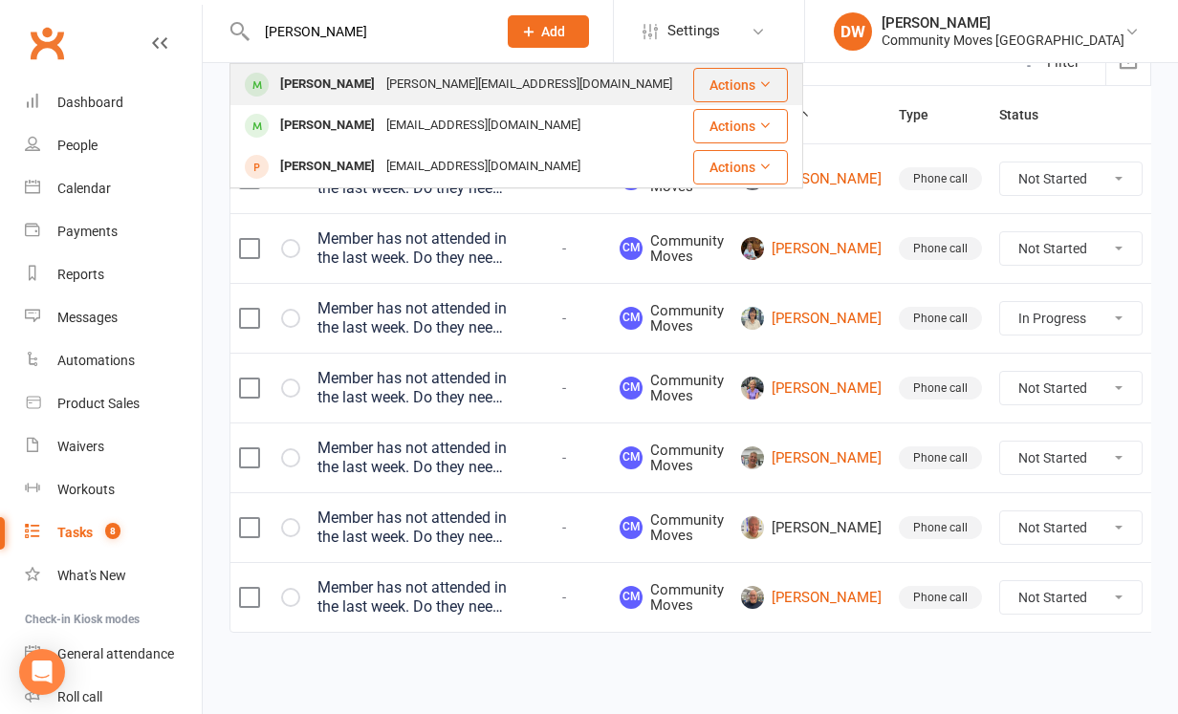
type input "[PERSON_NAME]"
click at [399, 86] on div "[PERSON_NAME][EMAIL_ADDRESS][DOMAIN_NAME]" at bounding box center [528, 85] width 297 height 28
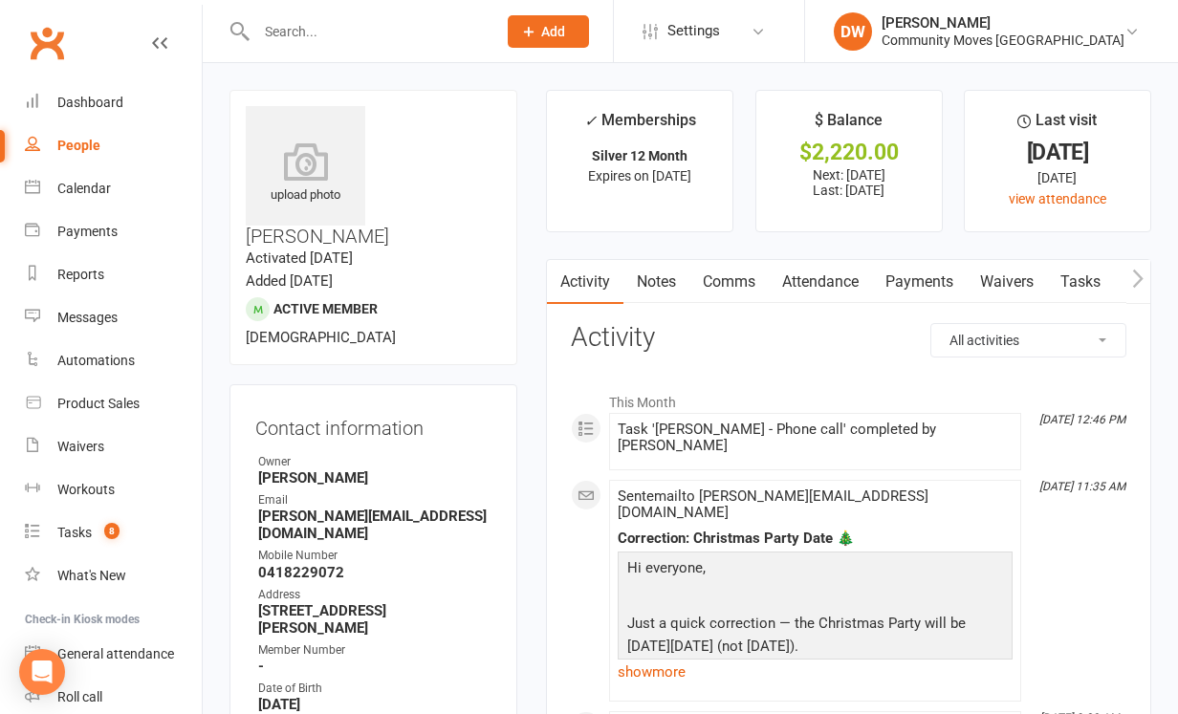
click at [655, 277] on link "Notes" at bounding box center [656, 282] width 66 height 44
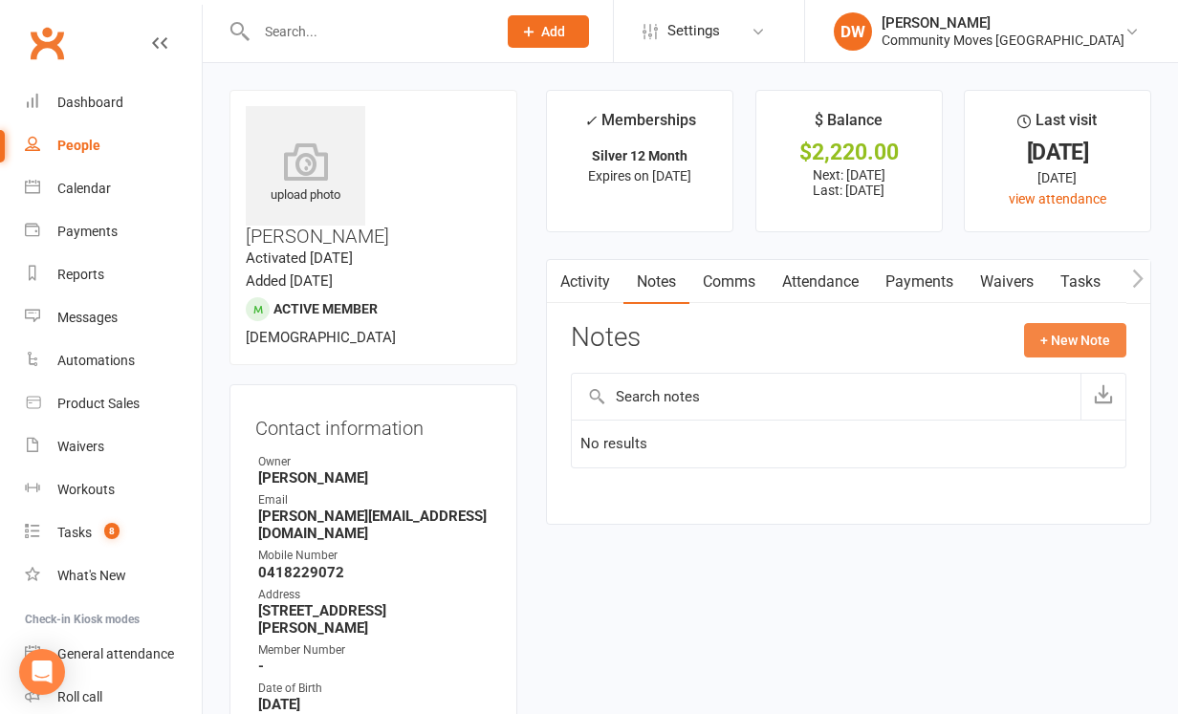
click at [1097, 330] on button "+ New Note" at bounding box center [1075, 340] width 102 height 34
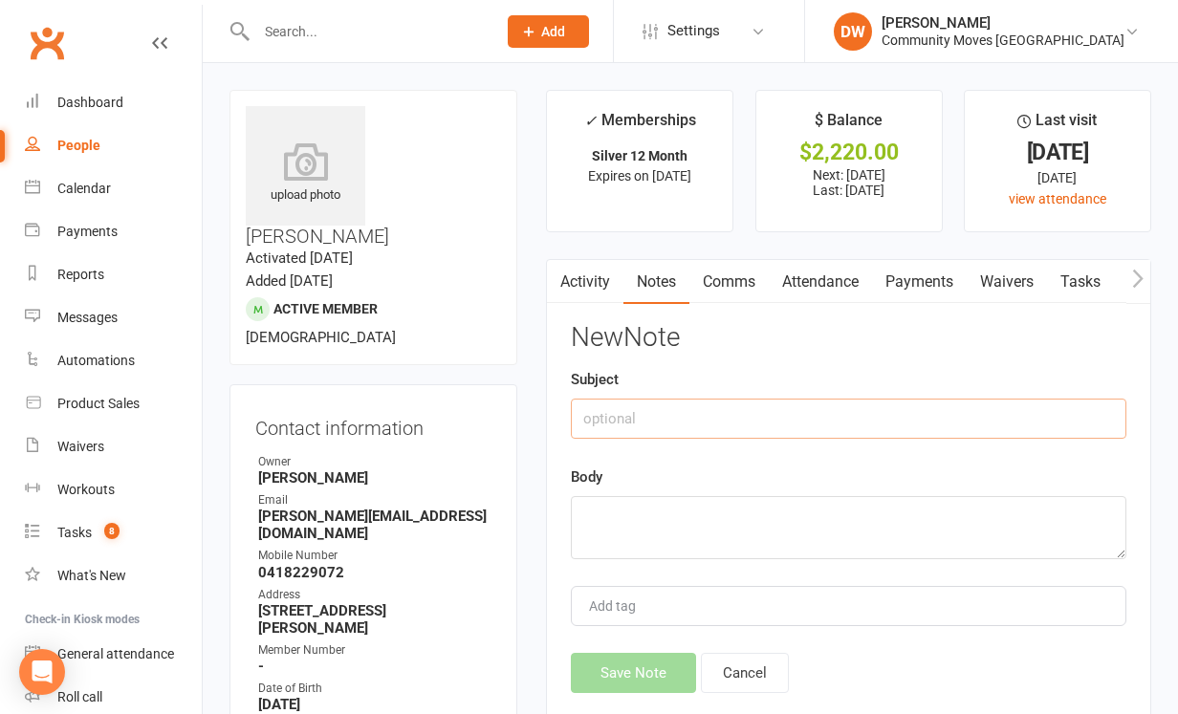
click at [617, 420] on input "text" at bounding box center [848, 419] width 555 height 40
type input "overseas"
click at [618, 540] on textarea at bounding box center [848, 527] width 555 height 63
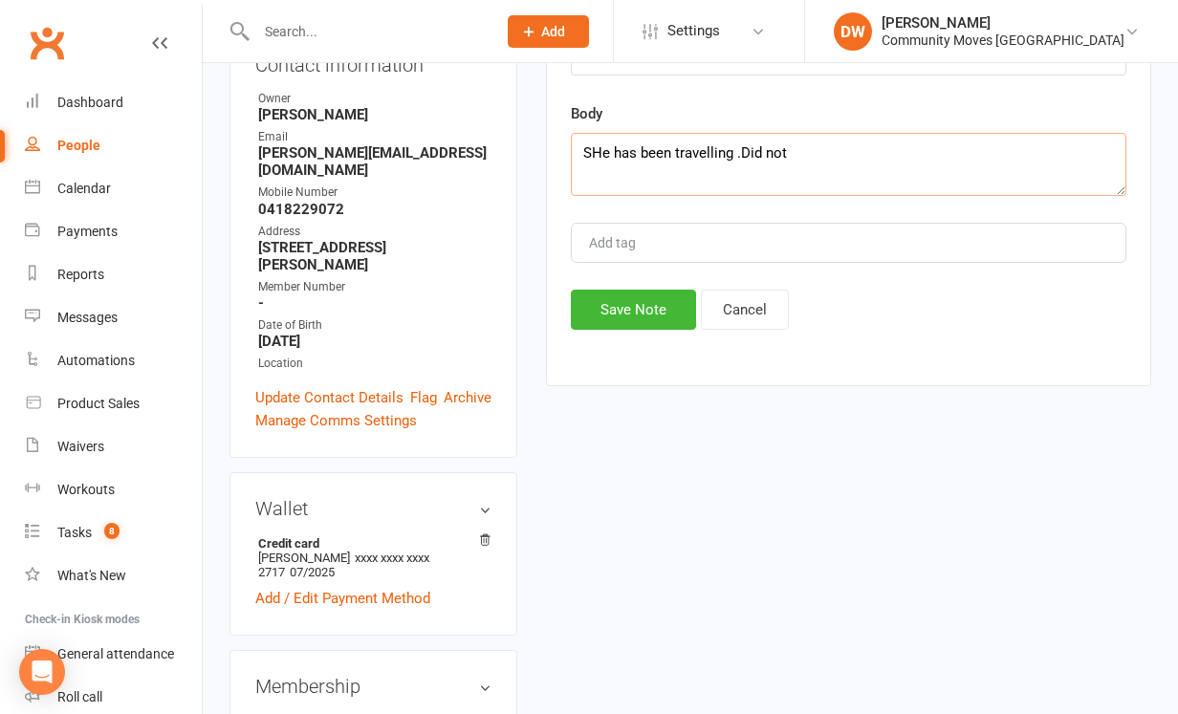
scroll to position [336, 0]
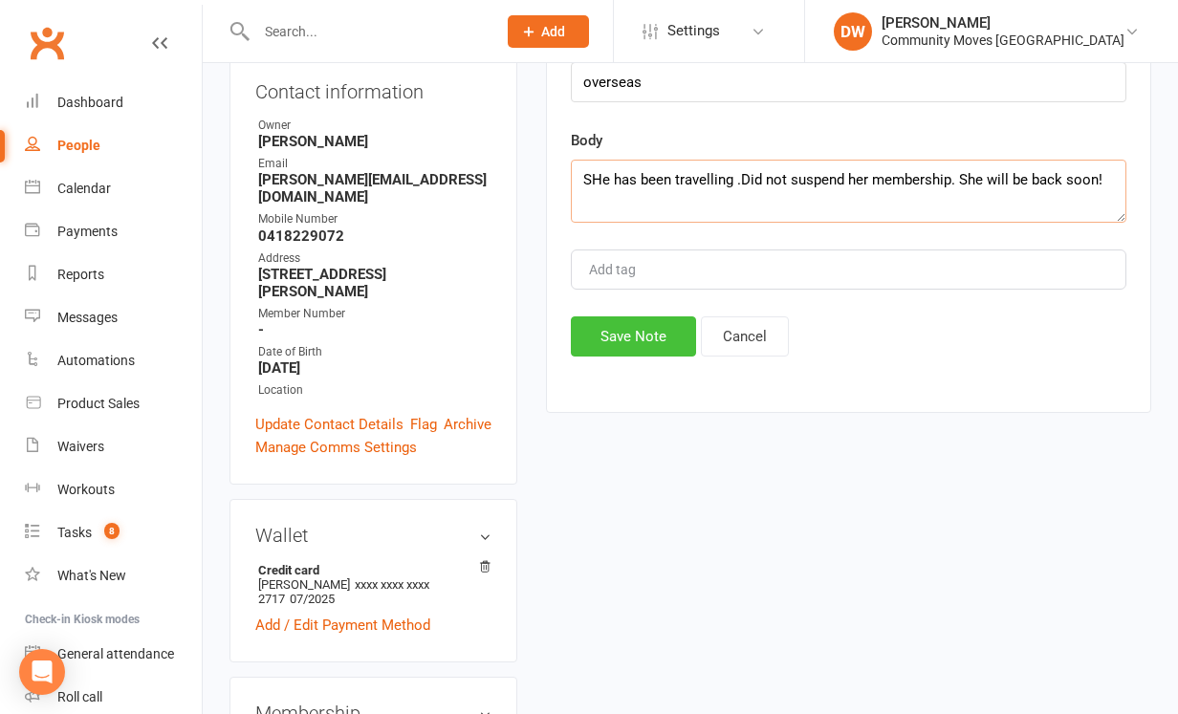
type textarea "SHe has been travelling .Did not suspend her membership. She will be back soon!"
click at [604, 342] on button "Save Note" at bounding box center [633, 336] width 125 height 40
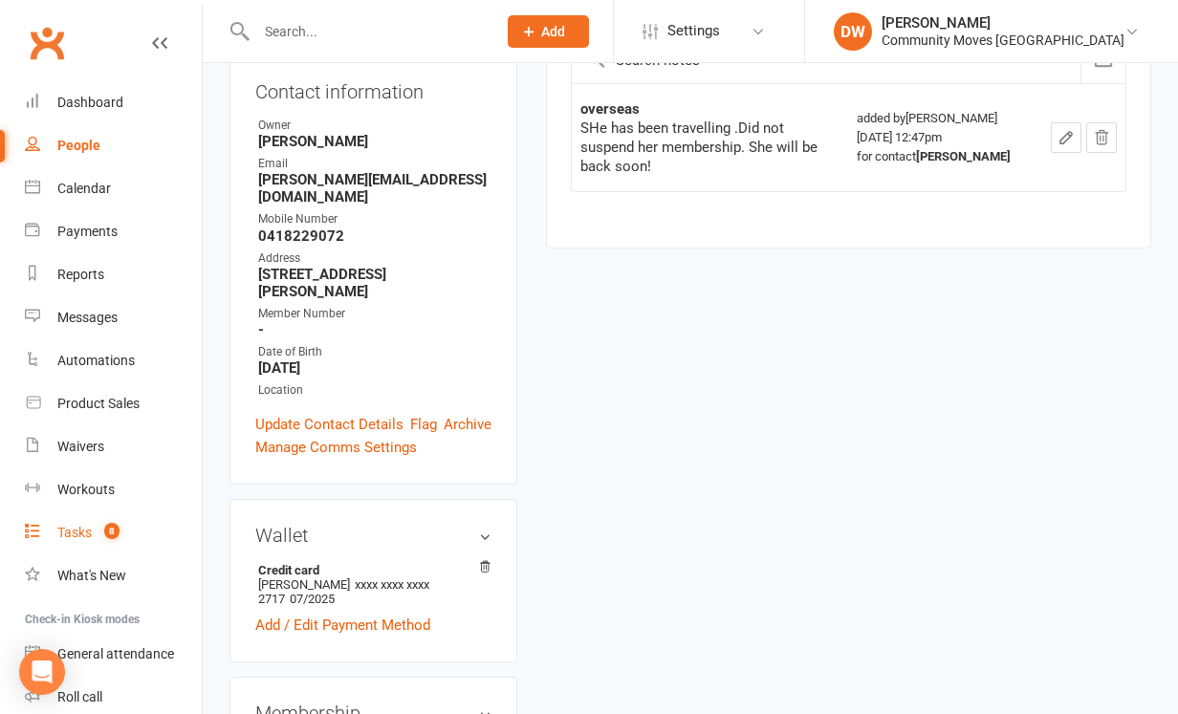
click at [80, 533] on div "Tasks" at bounding box center [74, 532] width 34 height 15
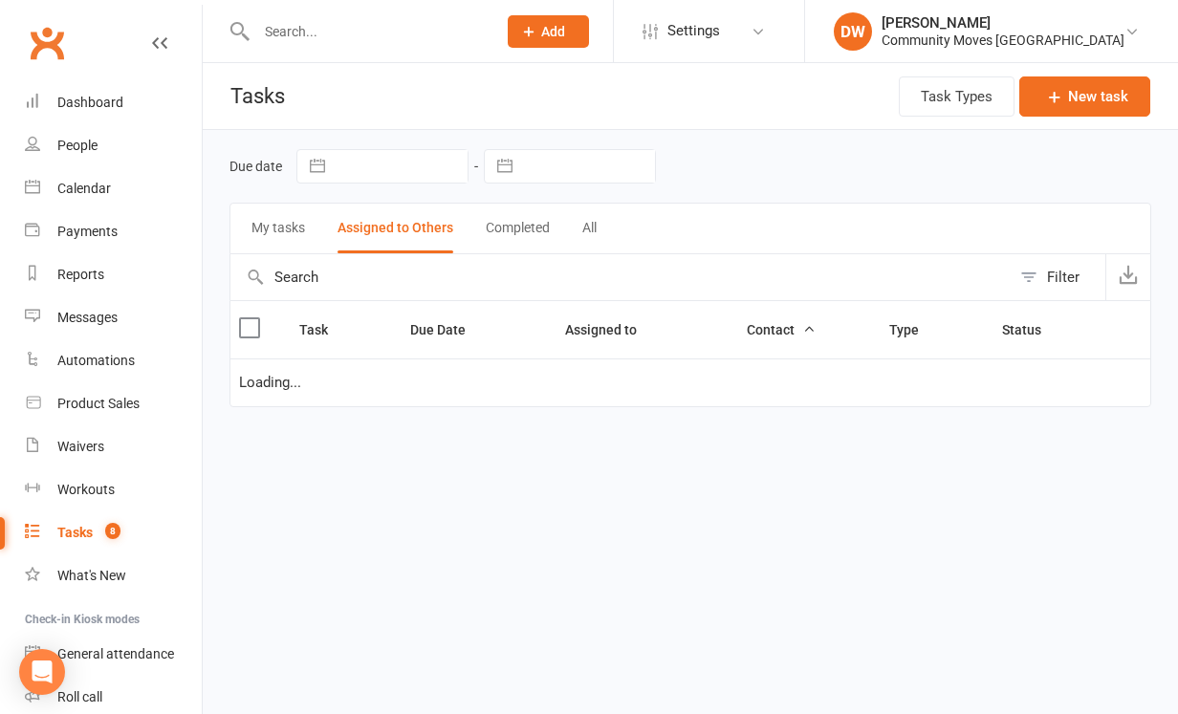
select select "started"
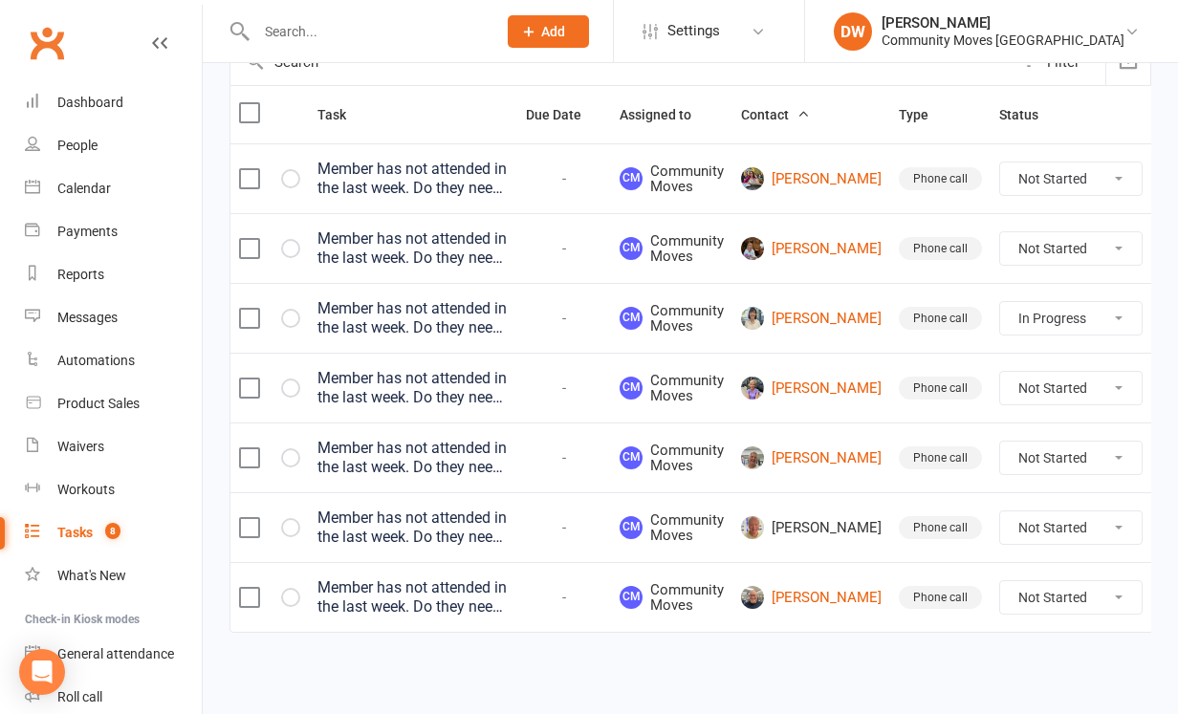
scroll to position [240, 0]
click at [794, 586] on link "[PERSON_NAME]" at bounding box center [811, 597] width 141 height 23
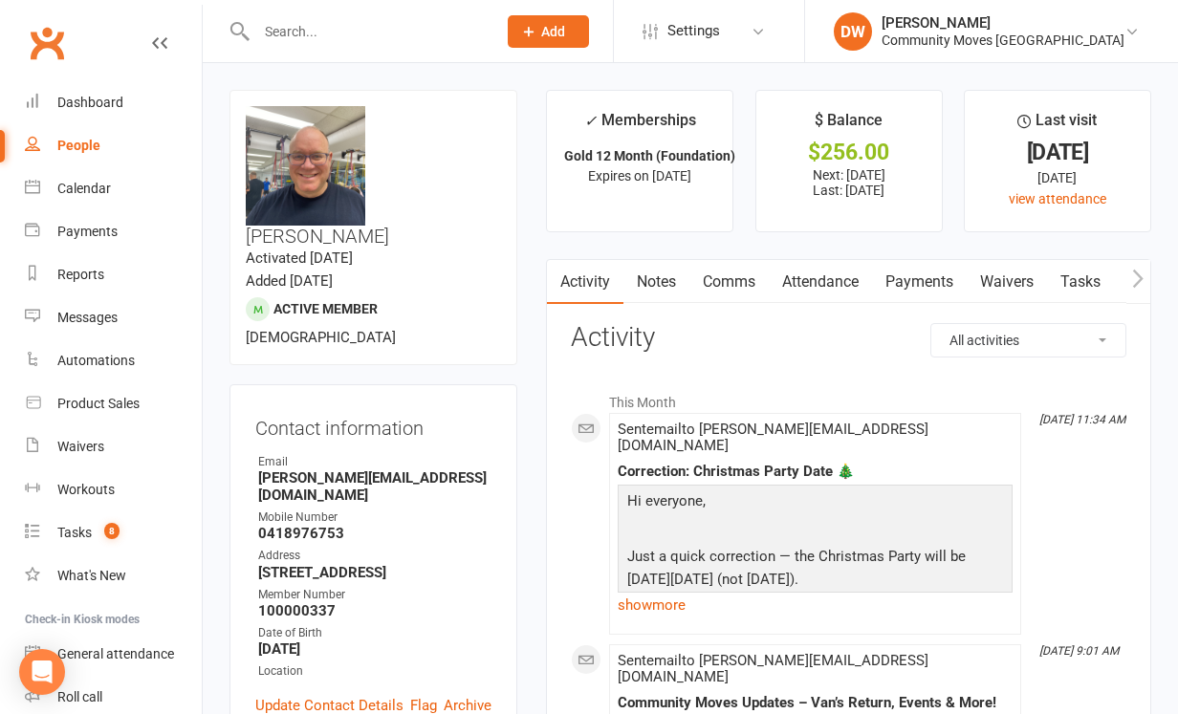
click at [831, 281] on link "Attendance" at bounding box center [820, 282] width 103 height 44
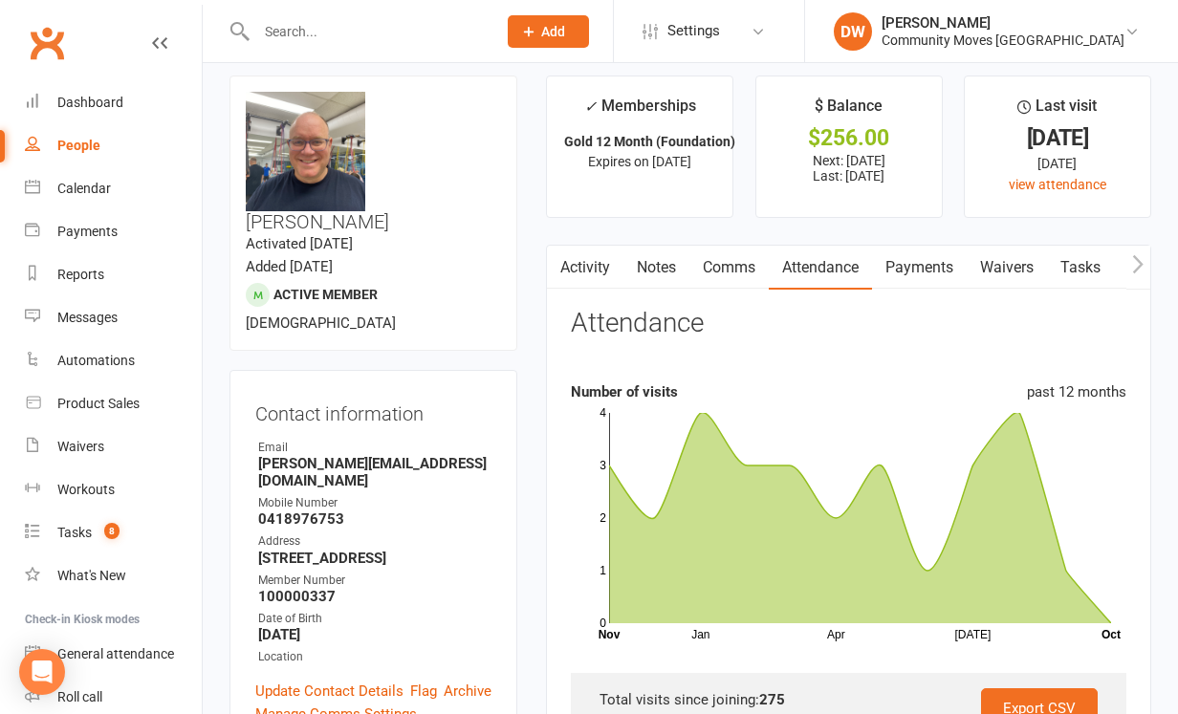
scroll to position [9, 0]
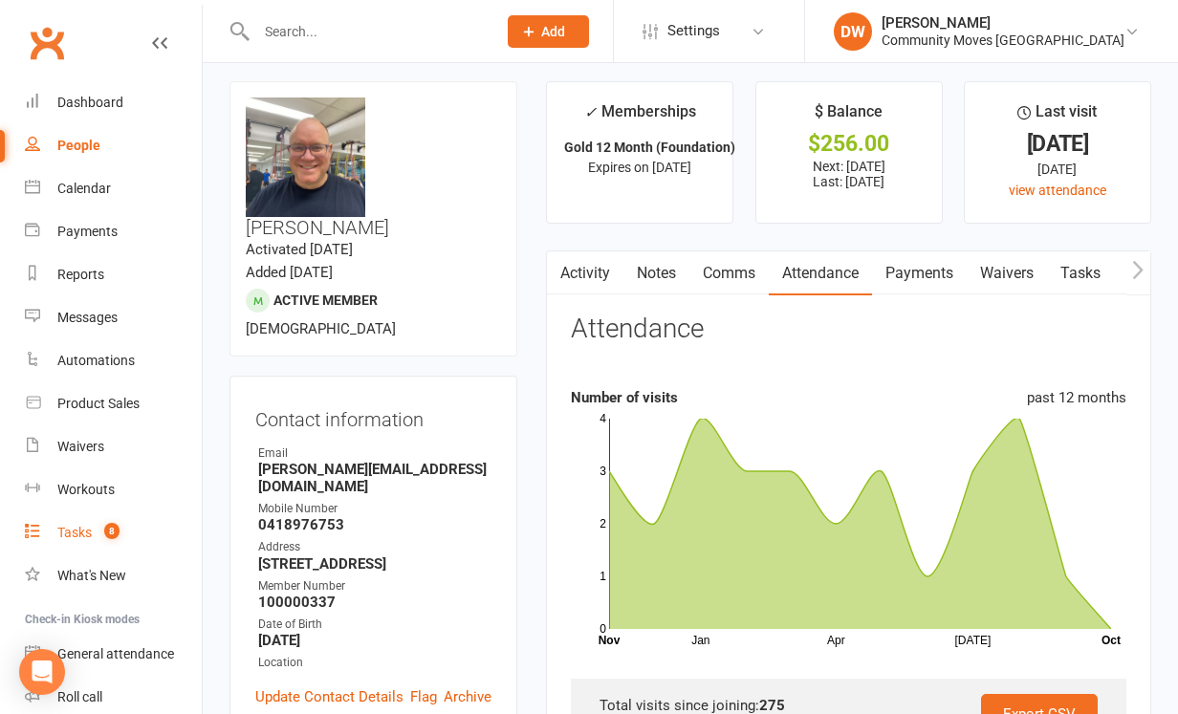
click at [85, 529] on div "Tasks" at bounding box center [74, 532] width 34 height 15
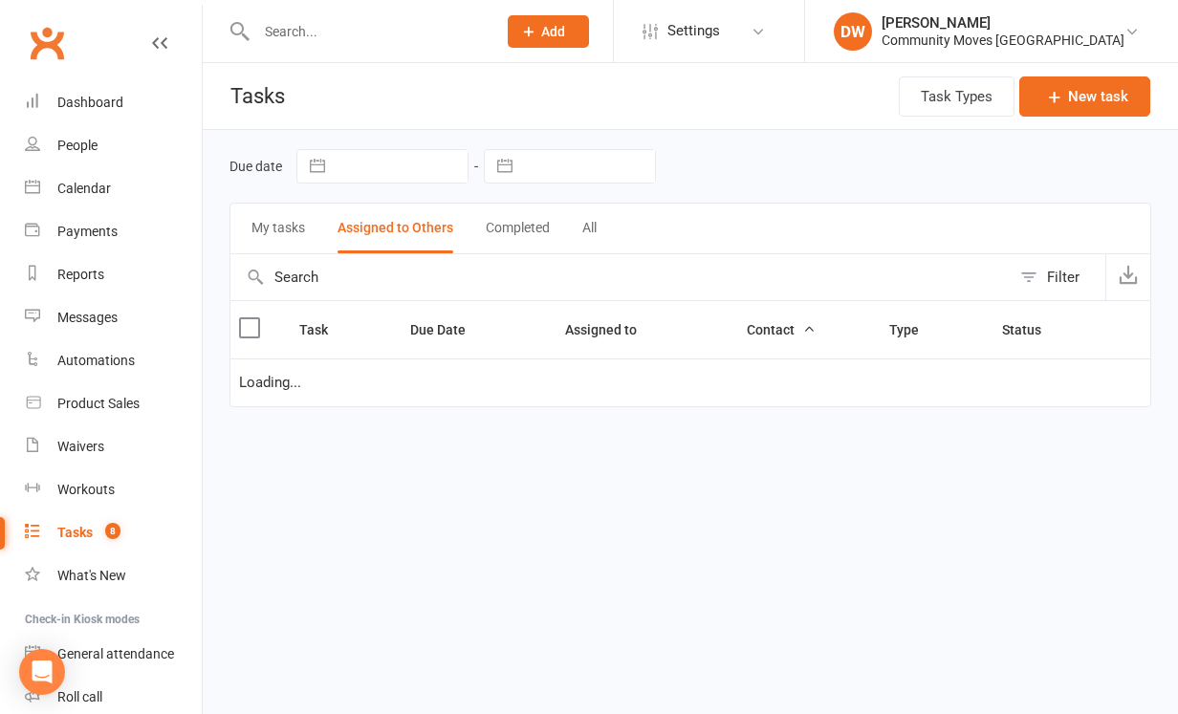
select select "started"
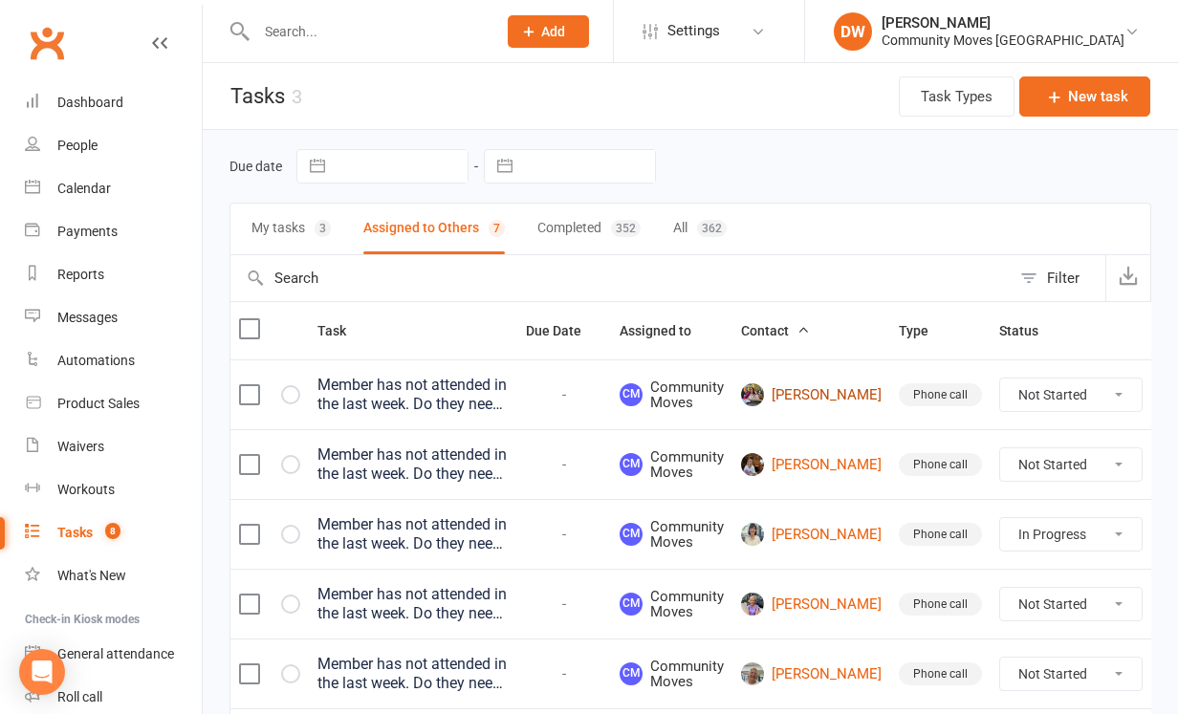
click at [800, 390] on link "[PERSON_NAME]" at bounding box center [811, 394] width 141 height 23
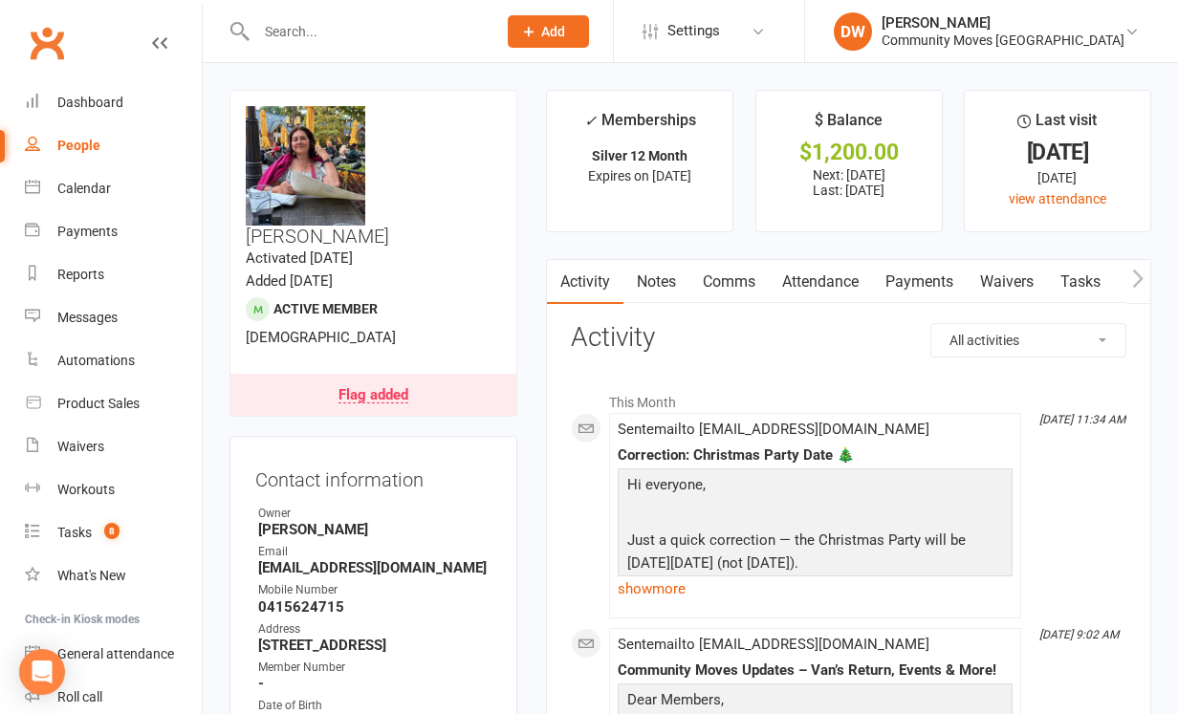
click at [845, 282] on link "Attendance" at bounding box center [820, 282] width 103 height 44
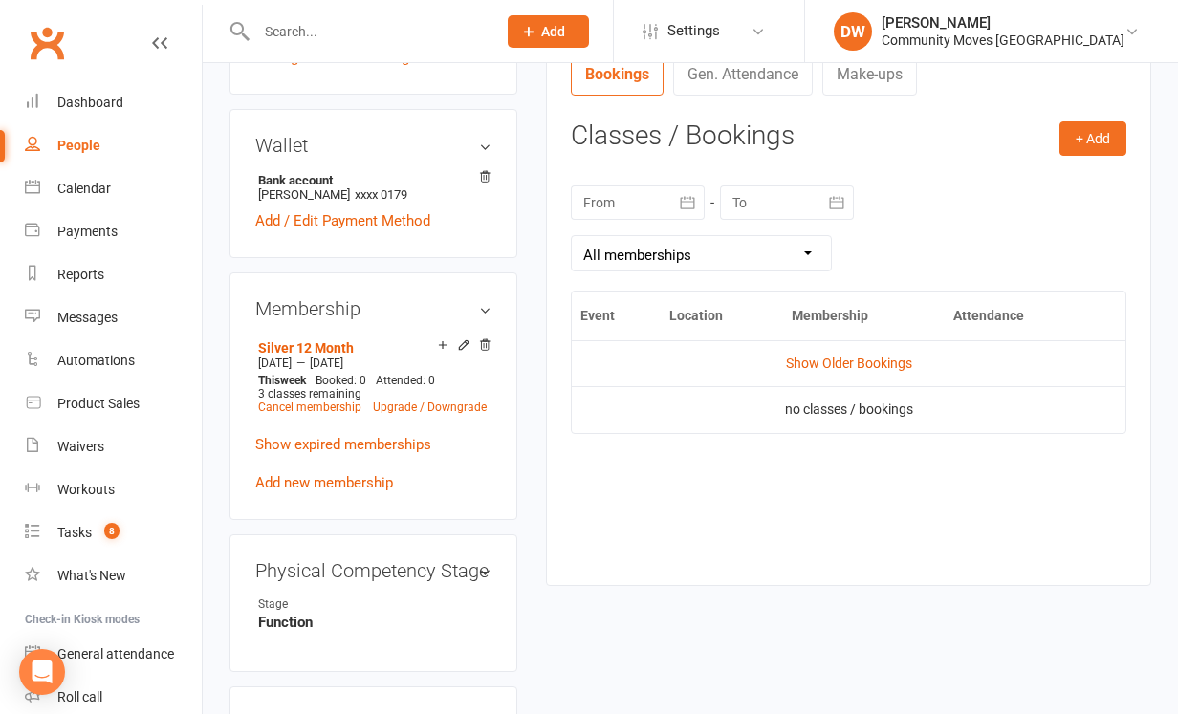
scroll to position [746, 0]
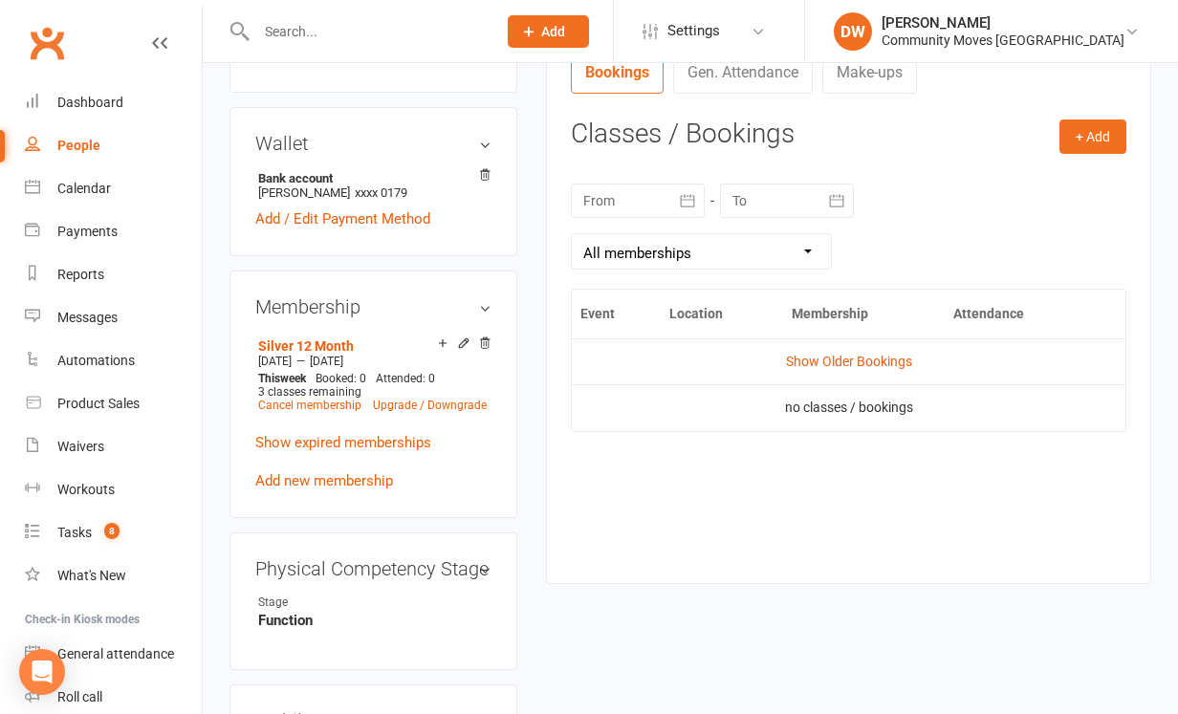
click at [684, 198] on icon "button" at bounding box center [687, 200] width 19 height 19
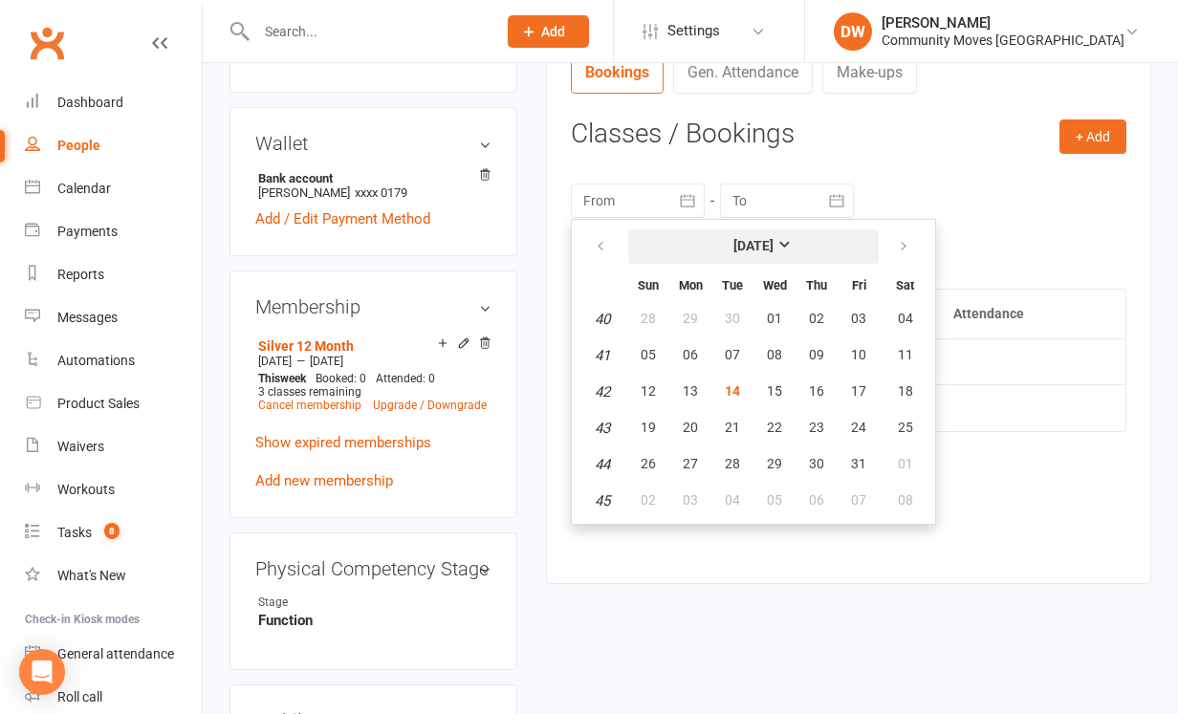
click at [773, 249] on strong "[DATE]" at bounding box center [753, 245] width 40 height 15
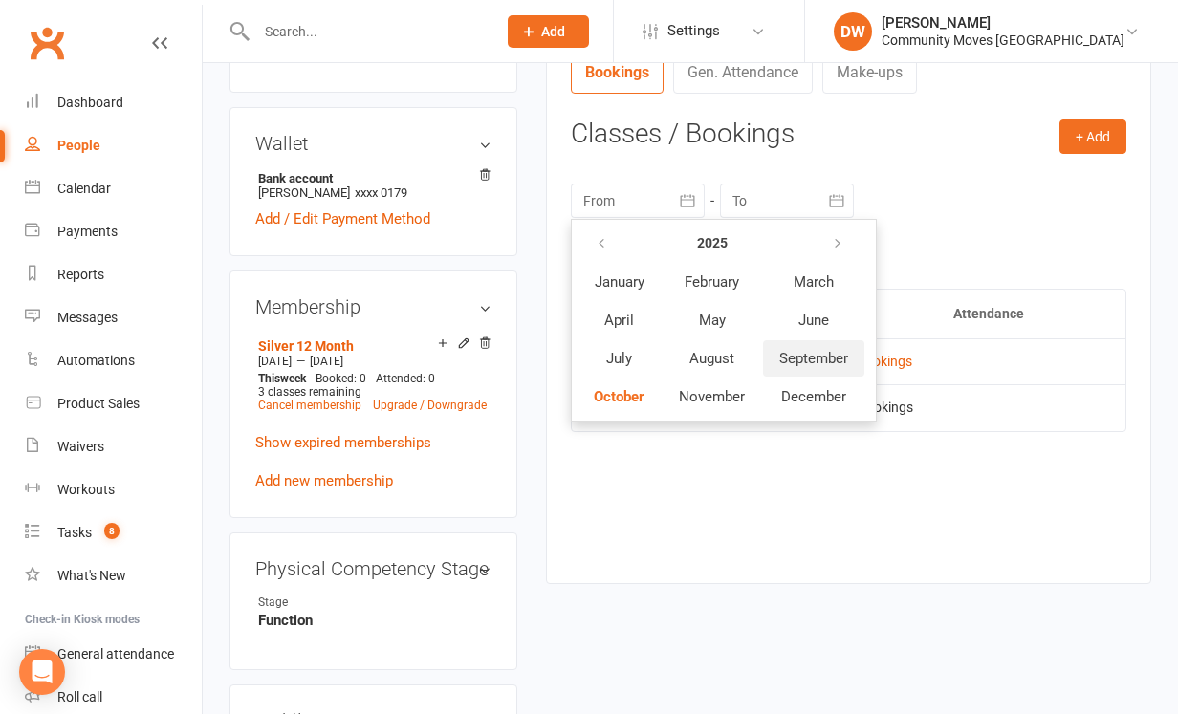
click at [812, 358] on span "September" at bounding box center [813, 358] width 69 height 17
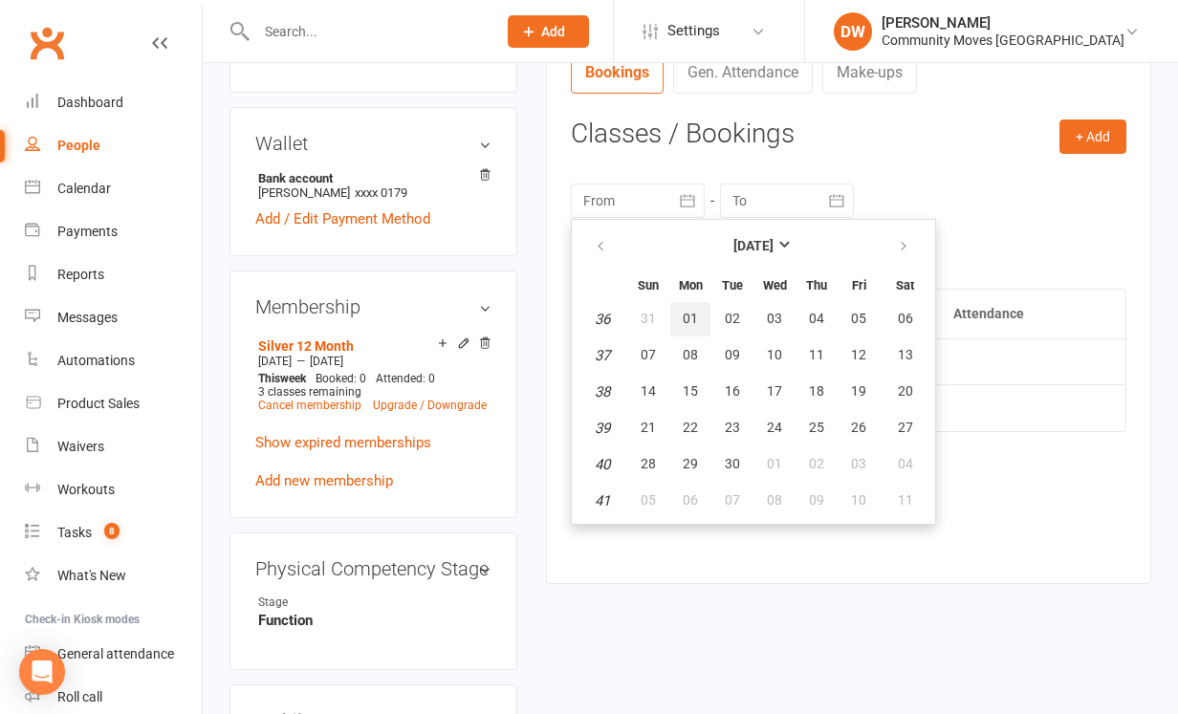
click at [696, 314] on span "01" at bounding box center [689, 318] width 15 height 15
type input "[DATE]"
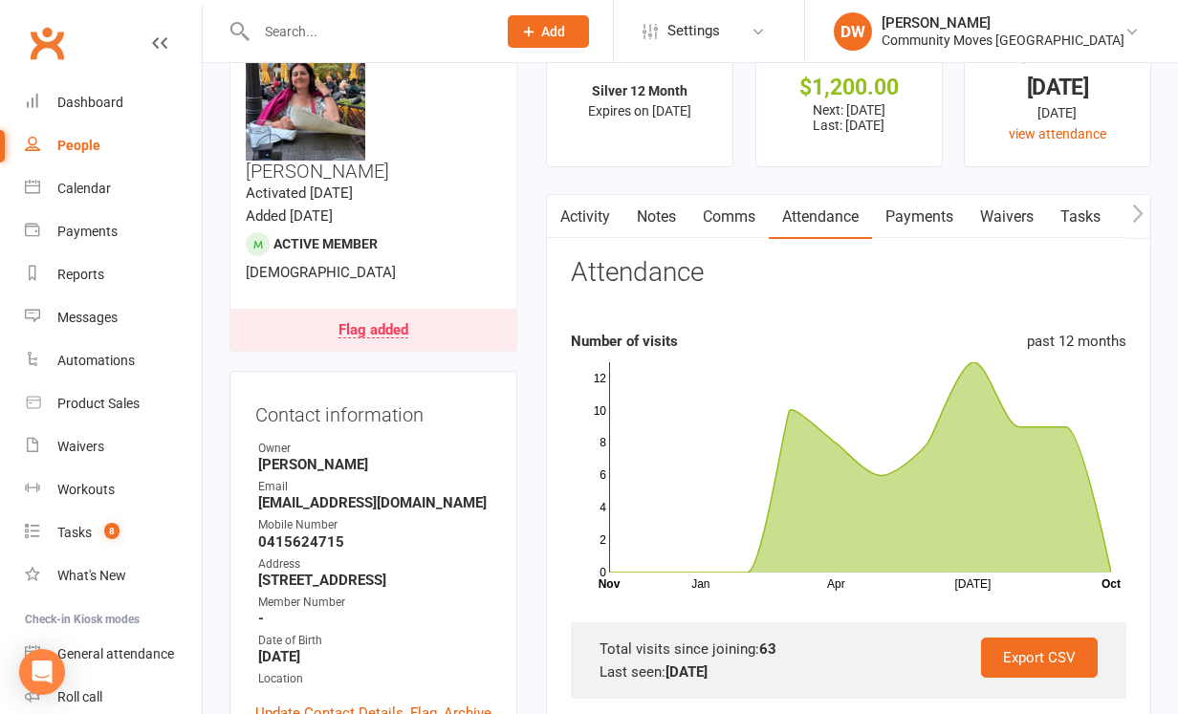
scroll to position [64, 0]
click at [374, 324] on div "Flag added" at bounding box center [373, 331] width 70 height 15
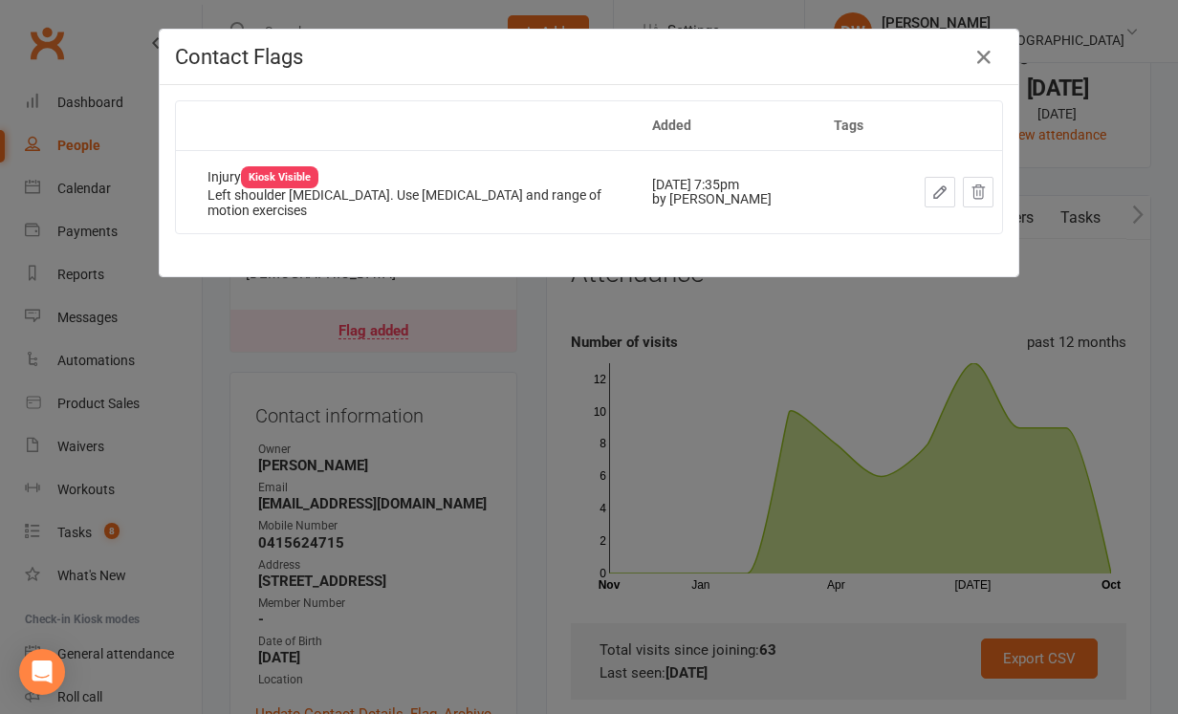
click at [212, 379] on div "Contact Flags Added Tags Injury Kiosk Visible Left shoulder [MEDICAL_DATA]. Use…" at bounding box center [589, 357] width 1178 height 714
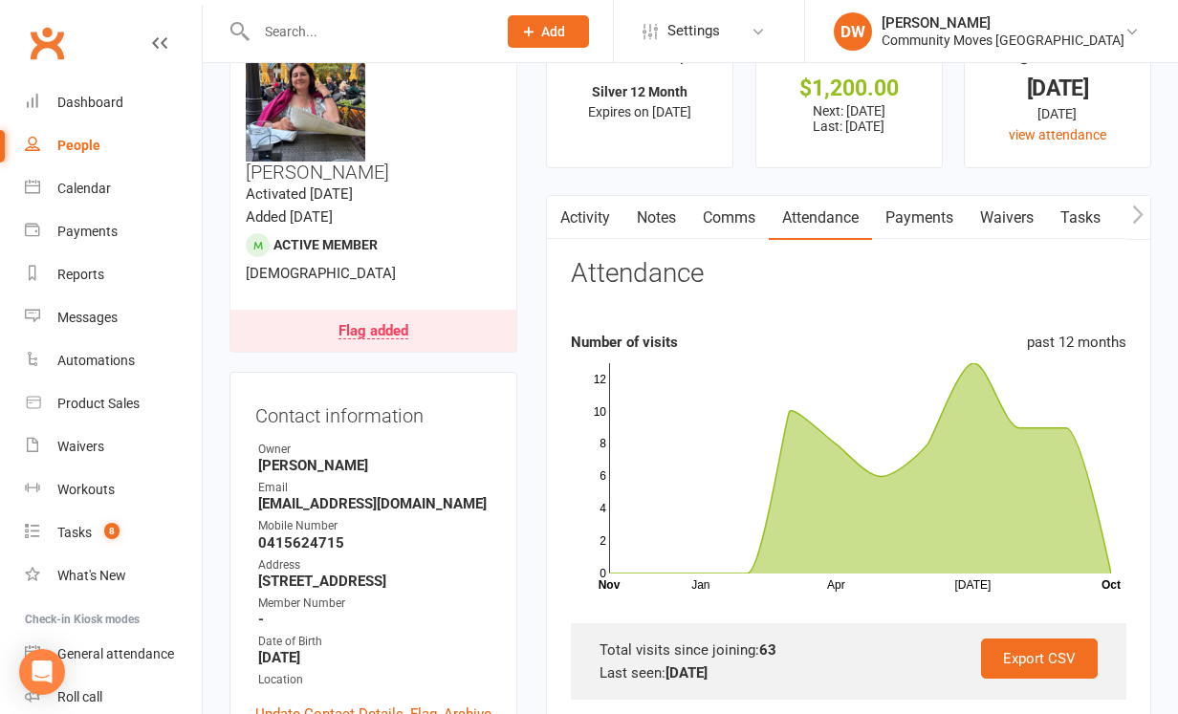
click at [923, 218] on link "Payments" at bounding box center [919, 218] width 95 height 44
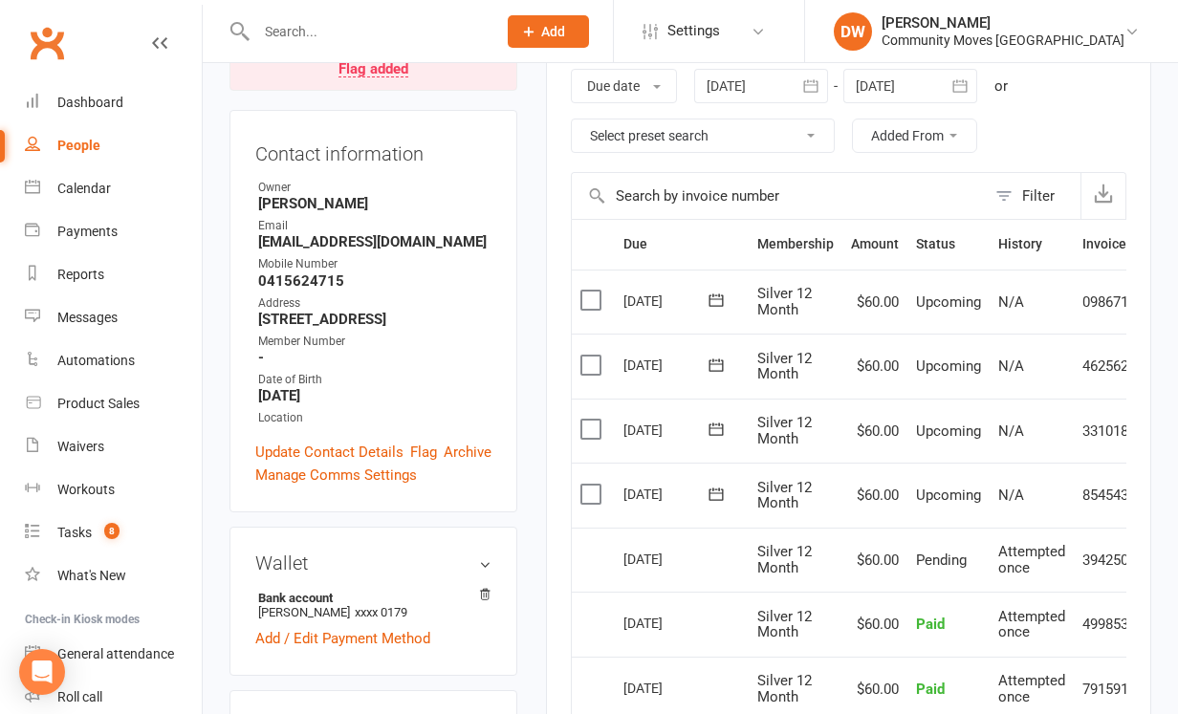
scroll to position [328, 0]
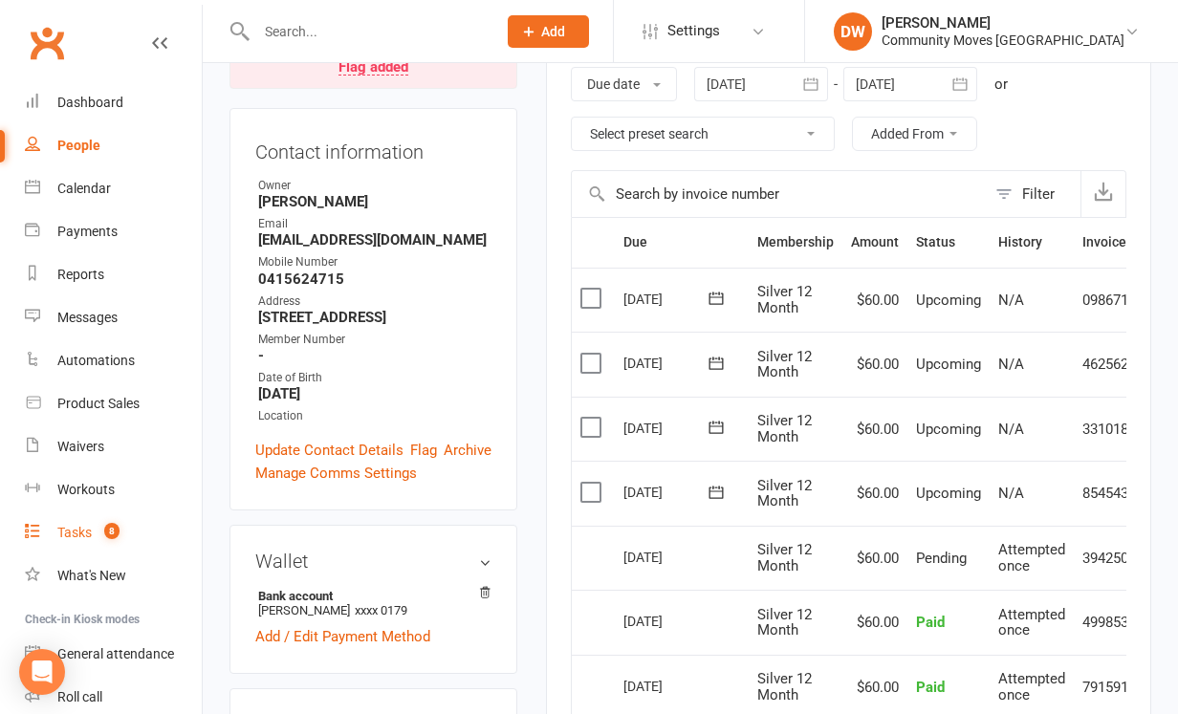
click at [82, 534] on div "Tasks" at bounding box center [74, 532] width 34 height 15
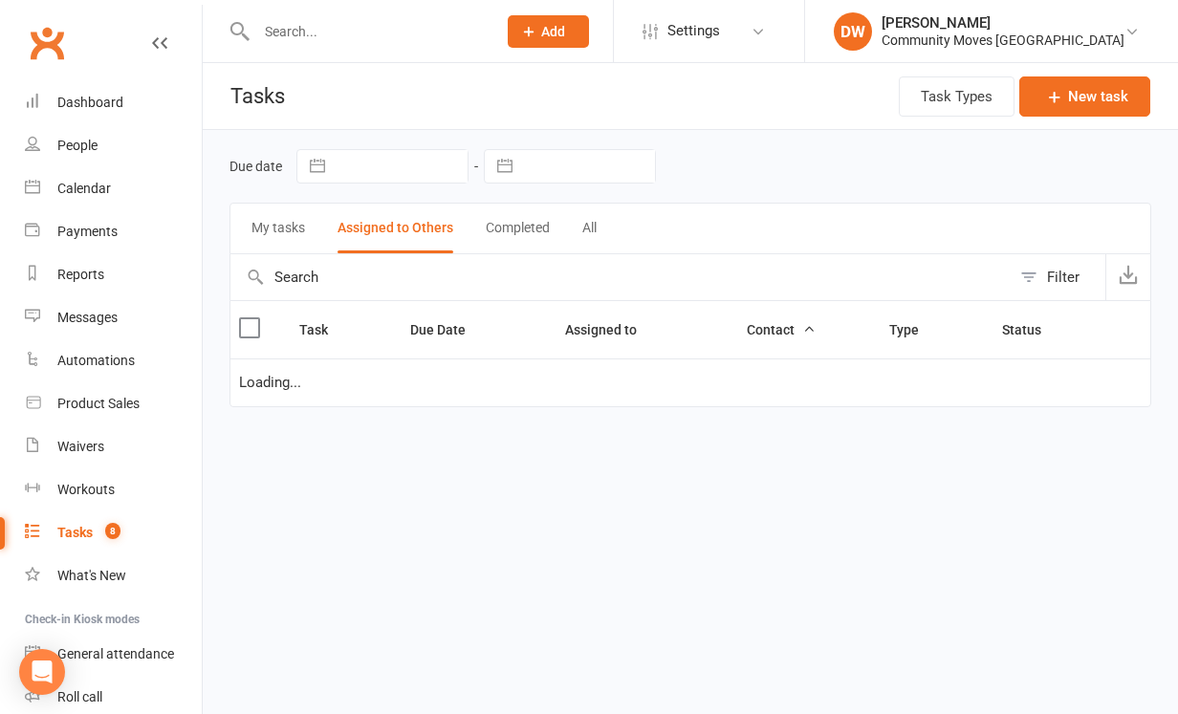
select select "started"
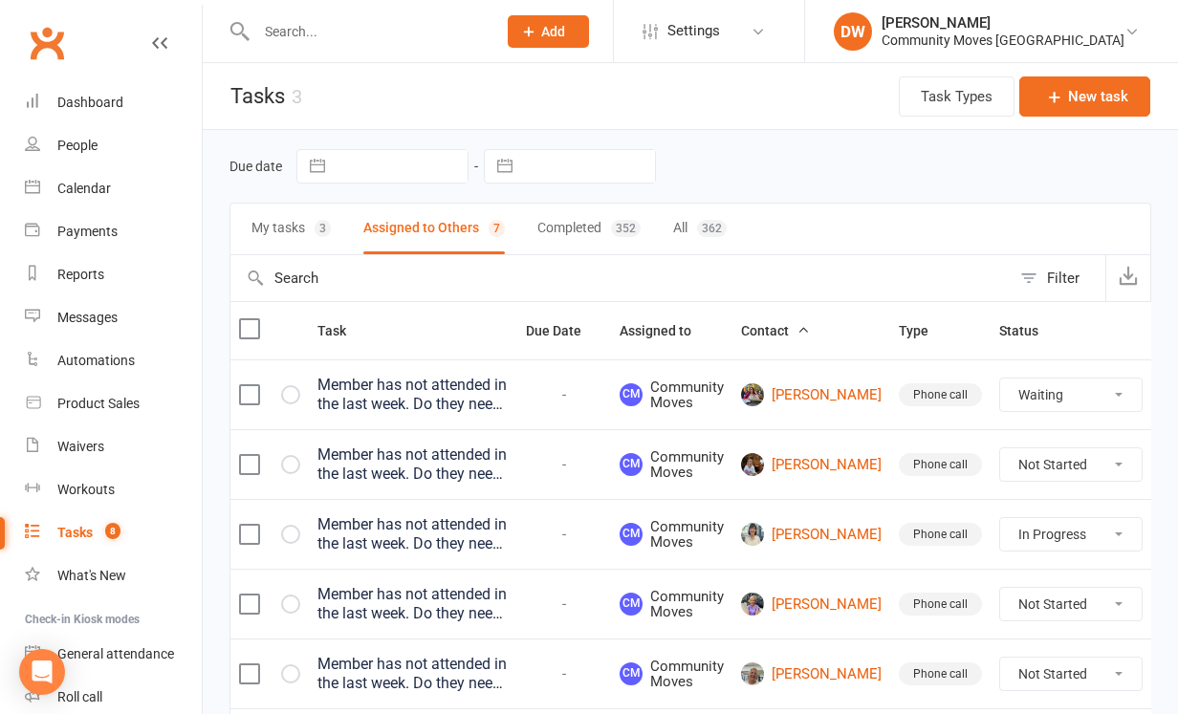
select select "unstarted"
select select "started"
select select "waiting"
select select "started"
click at [796, 472] on link "[PERSON_NAME]" at bounding box center [811, 464] width 141 height 23
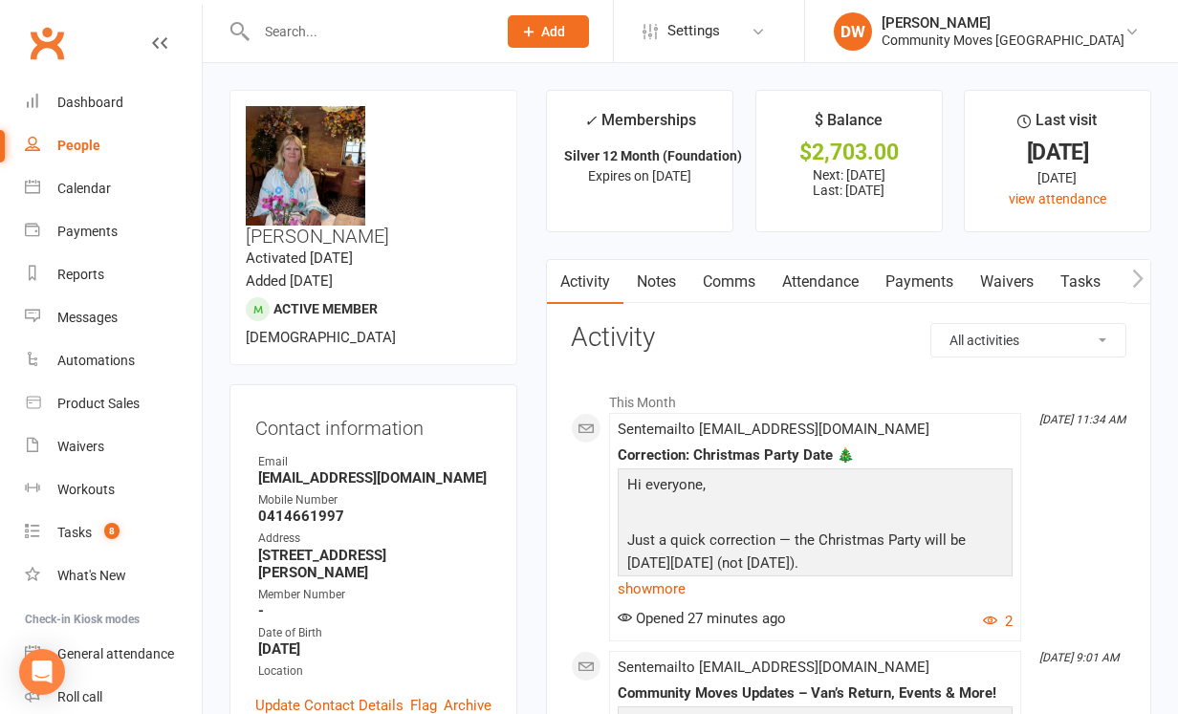
click at [842, 273] on link "Attendance" at bounding box center [820, 282] width 103 height 44
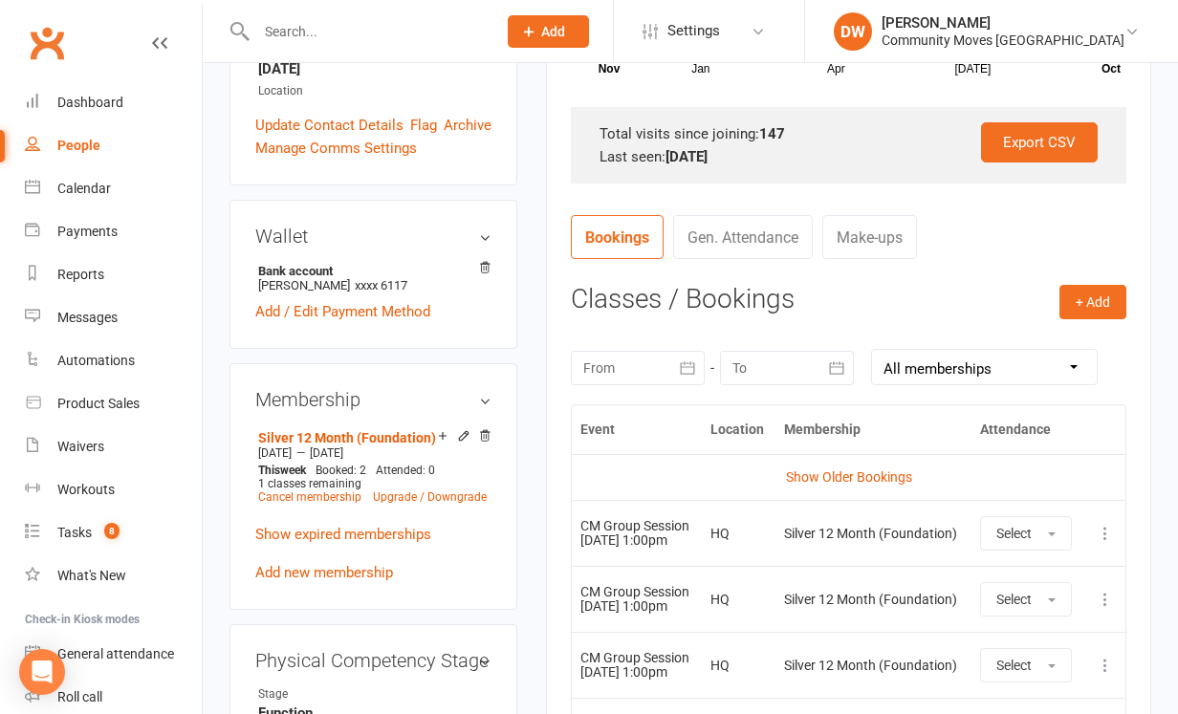
scroll to position [582, 0]
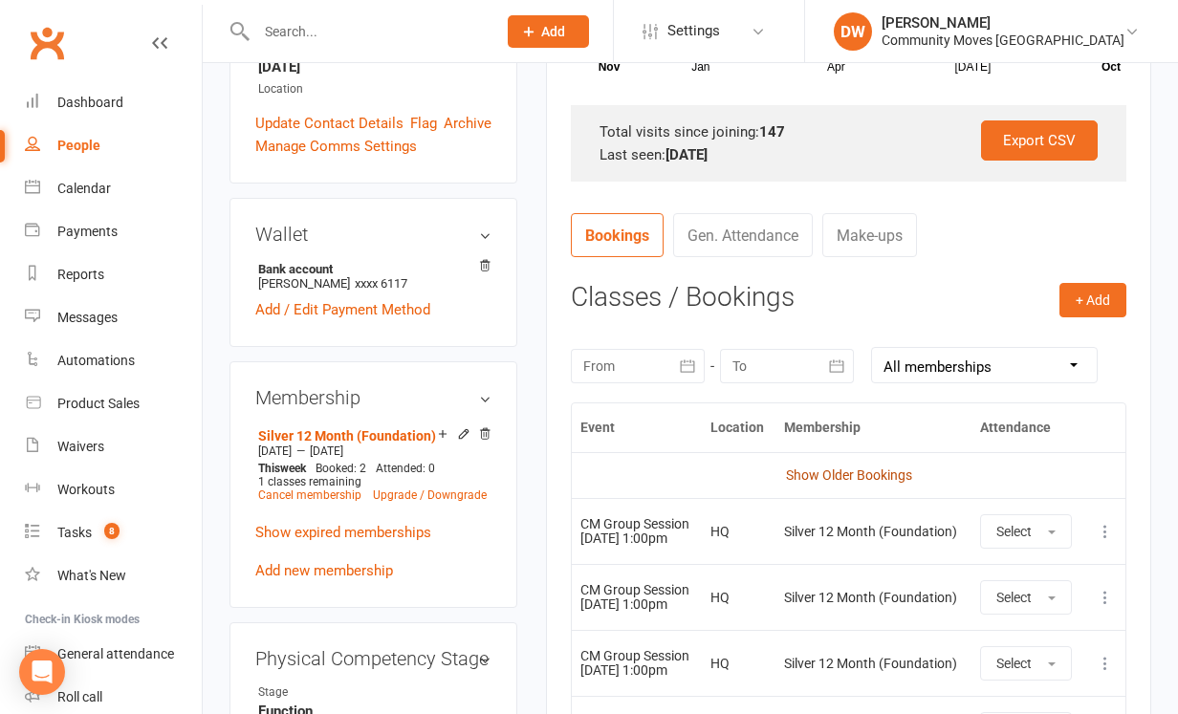
click at [814, 472] on link "Show Older Bookings" at bounding box center [849, 474] width 126 height 15
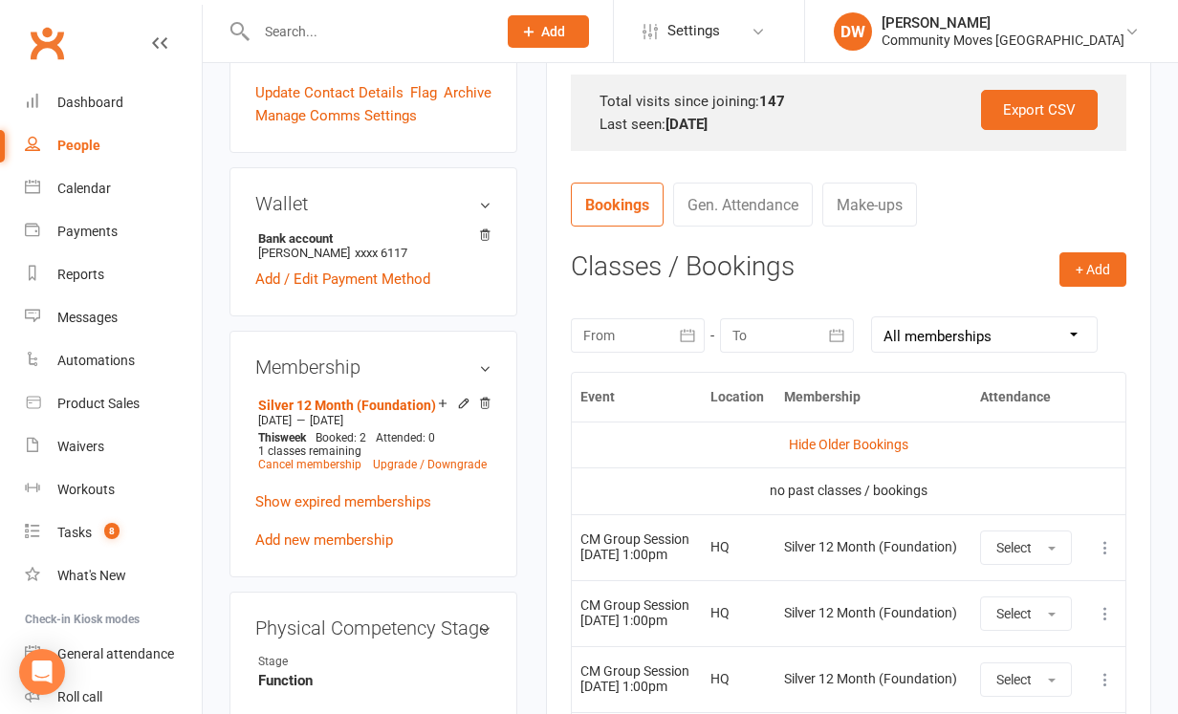
scroll to position [617, 0]
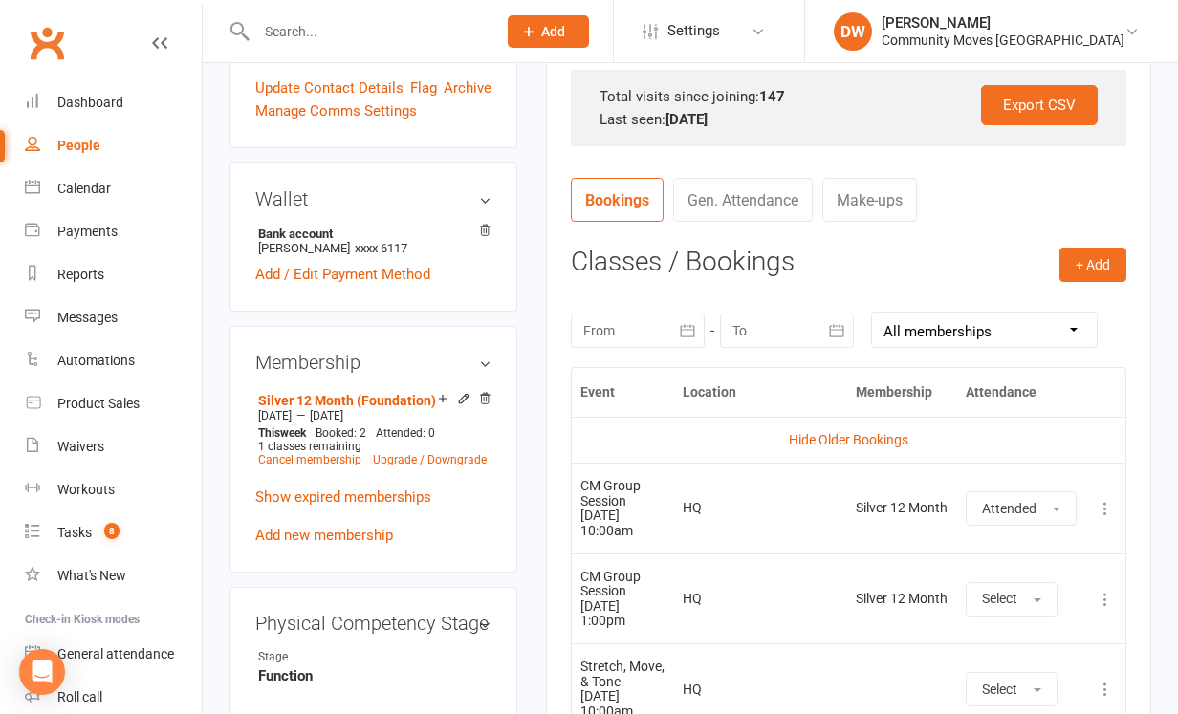
click at [679, 333] on icon "button" at bounding box center [687, 330] width 19 height 19
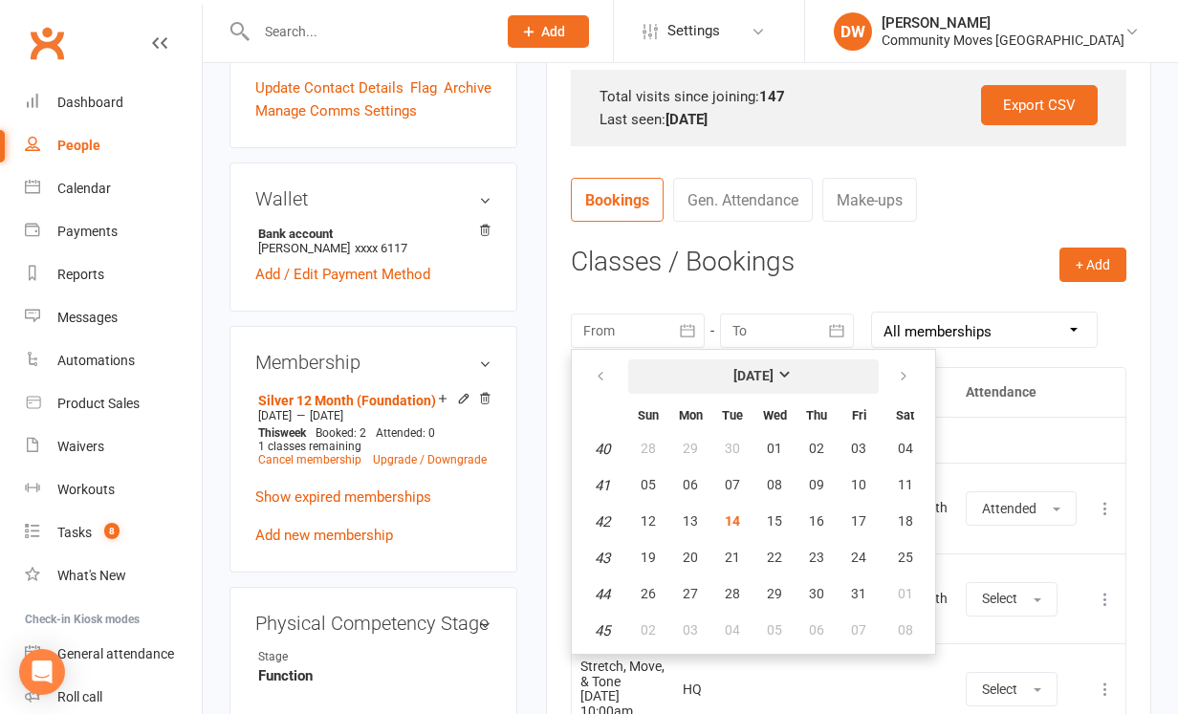
click at [773, 371] on strong "[DATE]" at bounding box center [753, 375] width 40 height 15
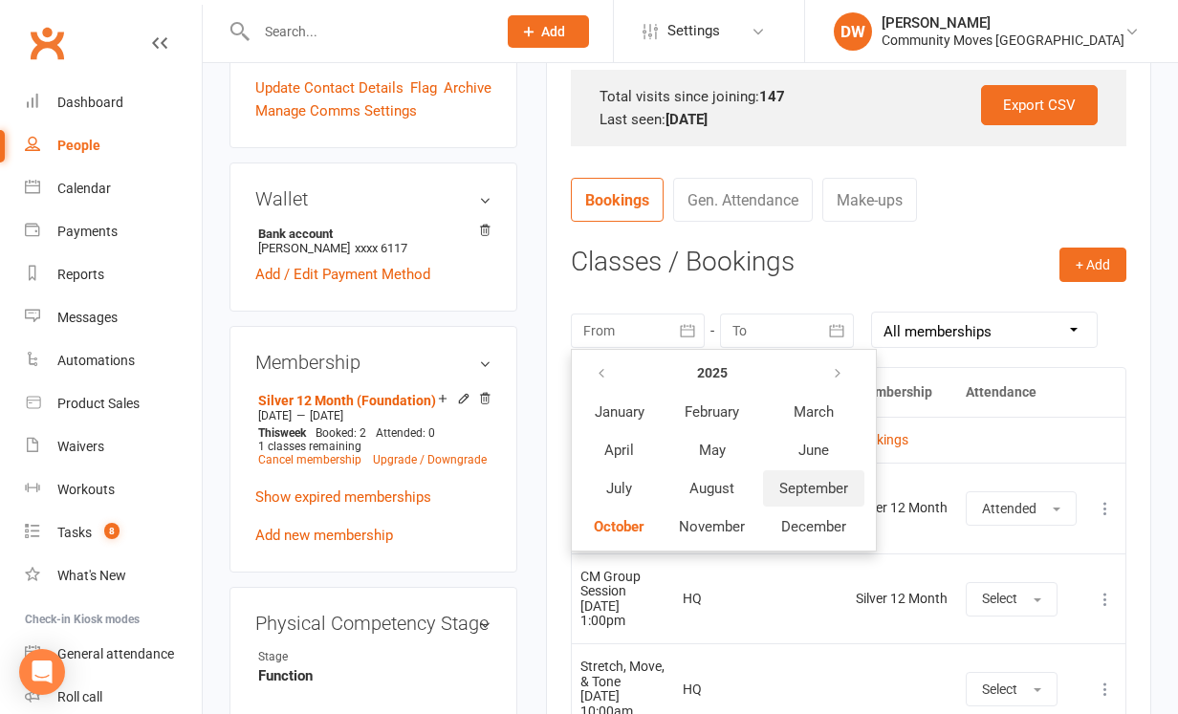
click at [806, 485] on span "September" at bounding box center [813, 488] width 69 height 17
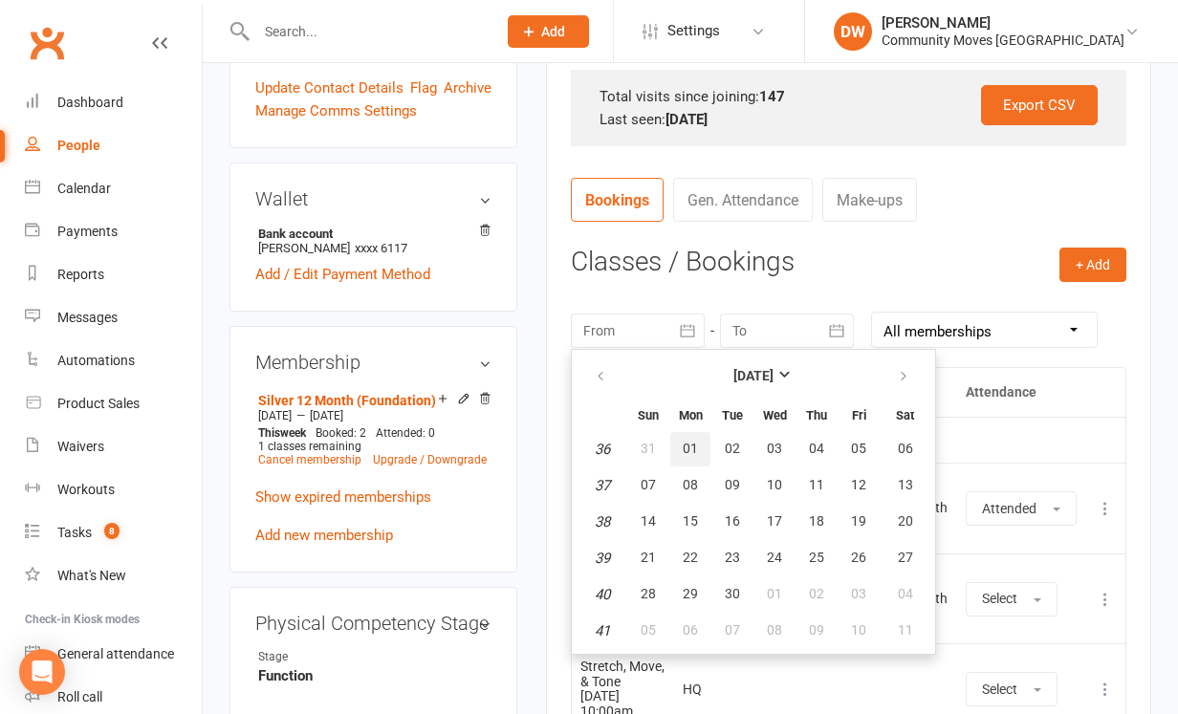
click at [683, 444] on span "01" at bounding box center [689, 448] width 15 height 15
type input "[DATE]"
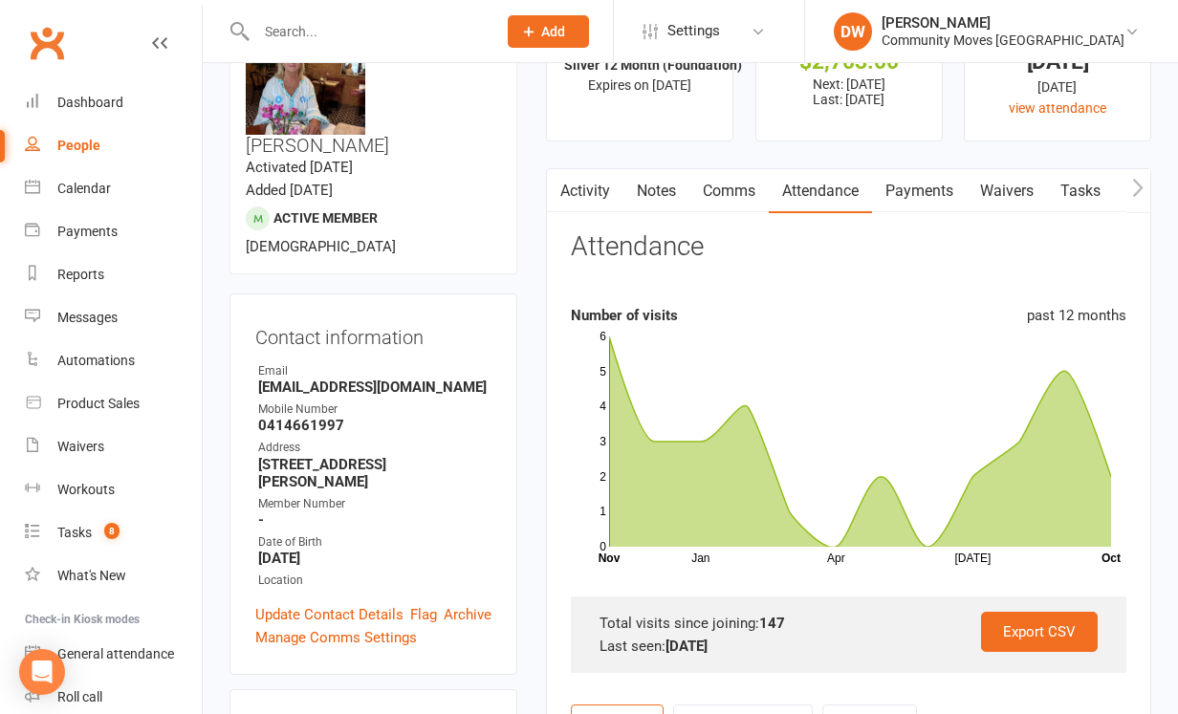
scroll to position [93, 0]
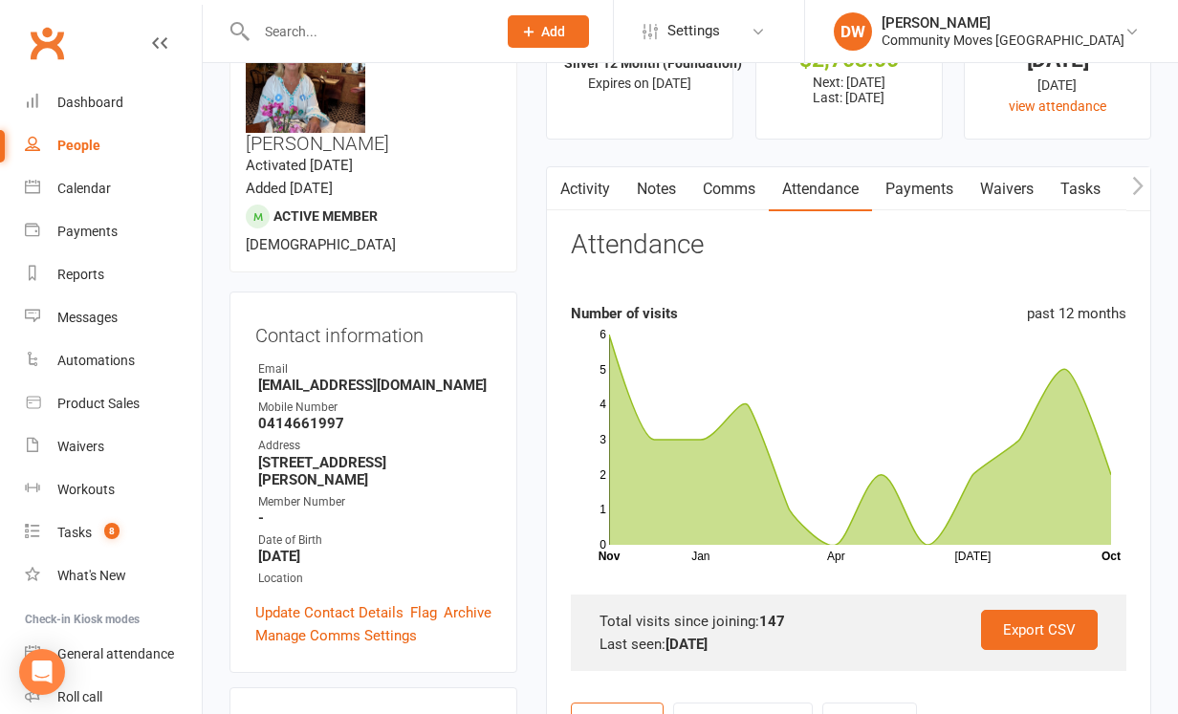
click at [742, 187] on link "Comms" at bounding box center [728, 189] width 79 height 44
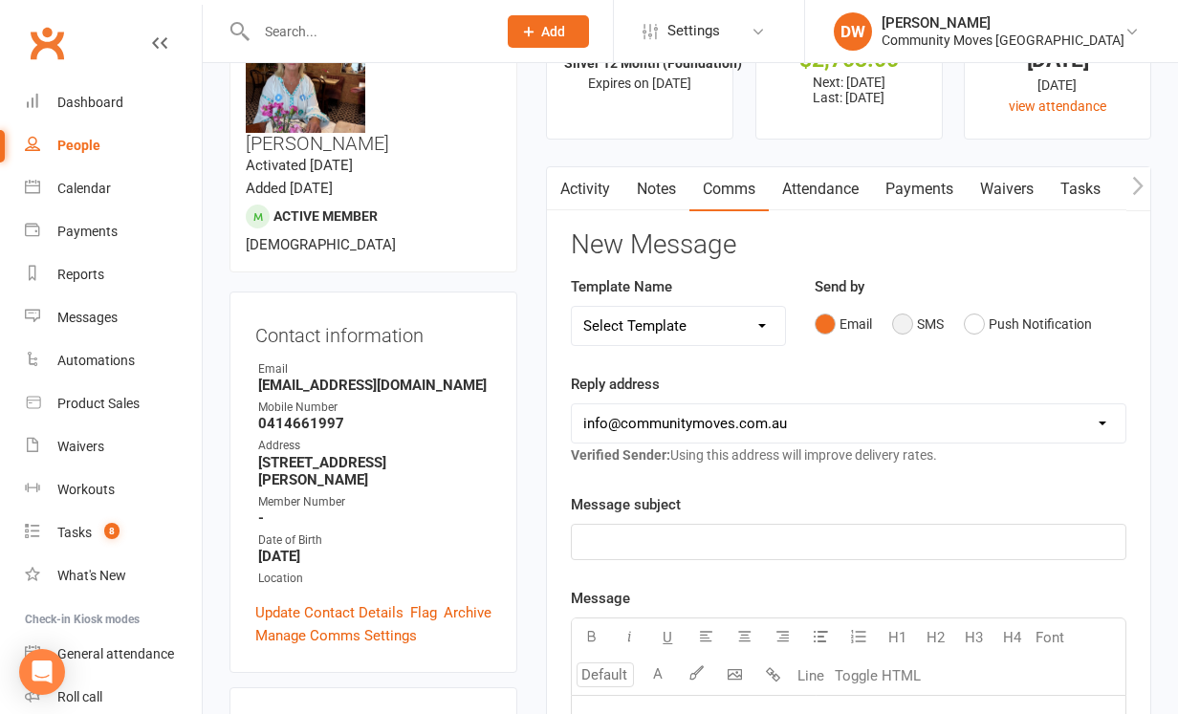
click at [911, 318] on button "SMS" at bounding box center [918, 324] width 52 height 36
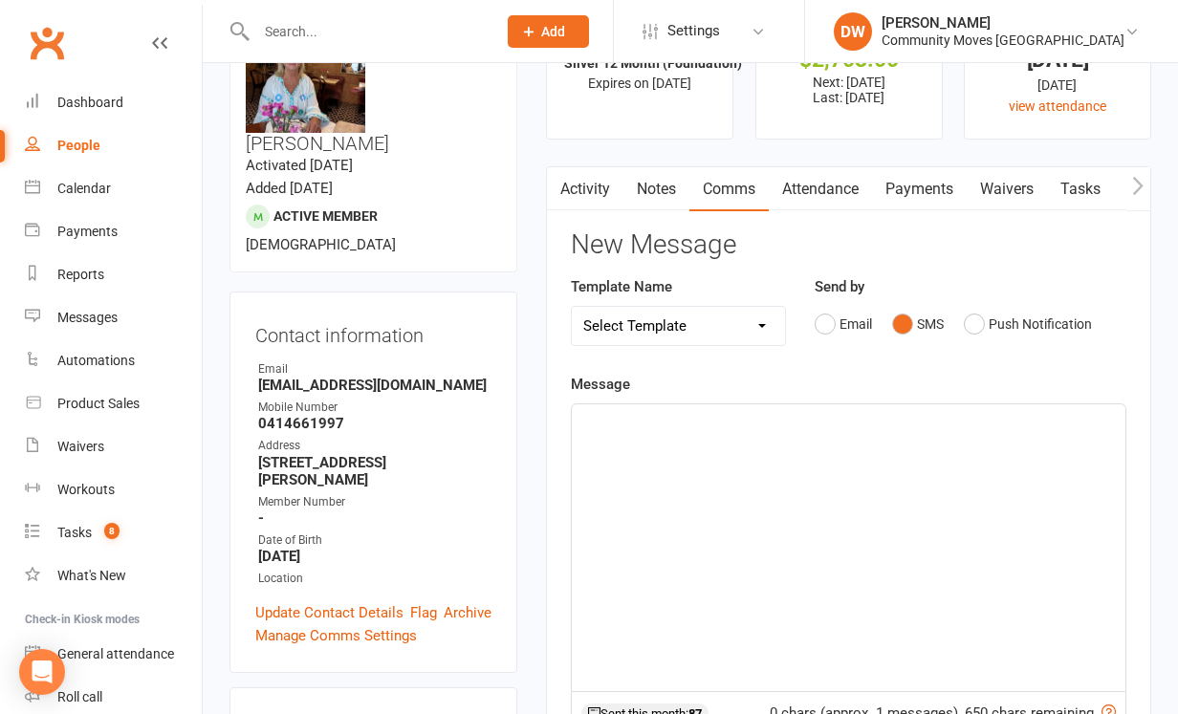
click at [662, 446] on div "﻿" at bounding box center [848, 547] width 553 height 287
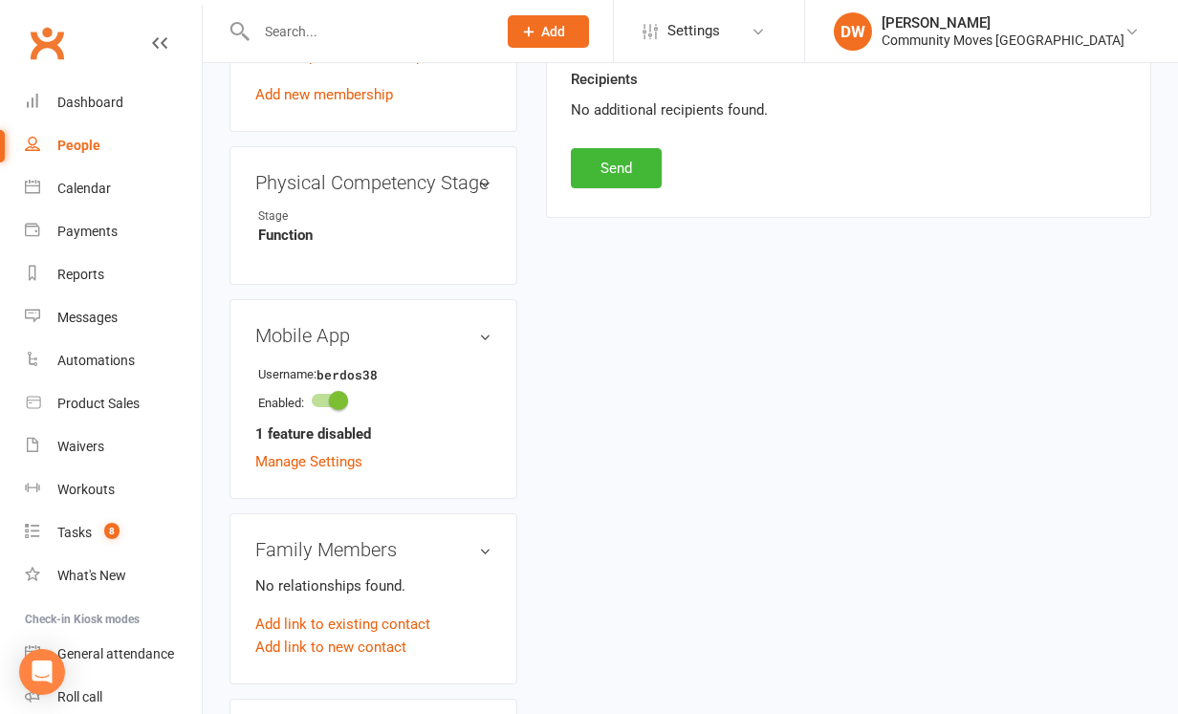
scroll to position [1065, 0]
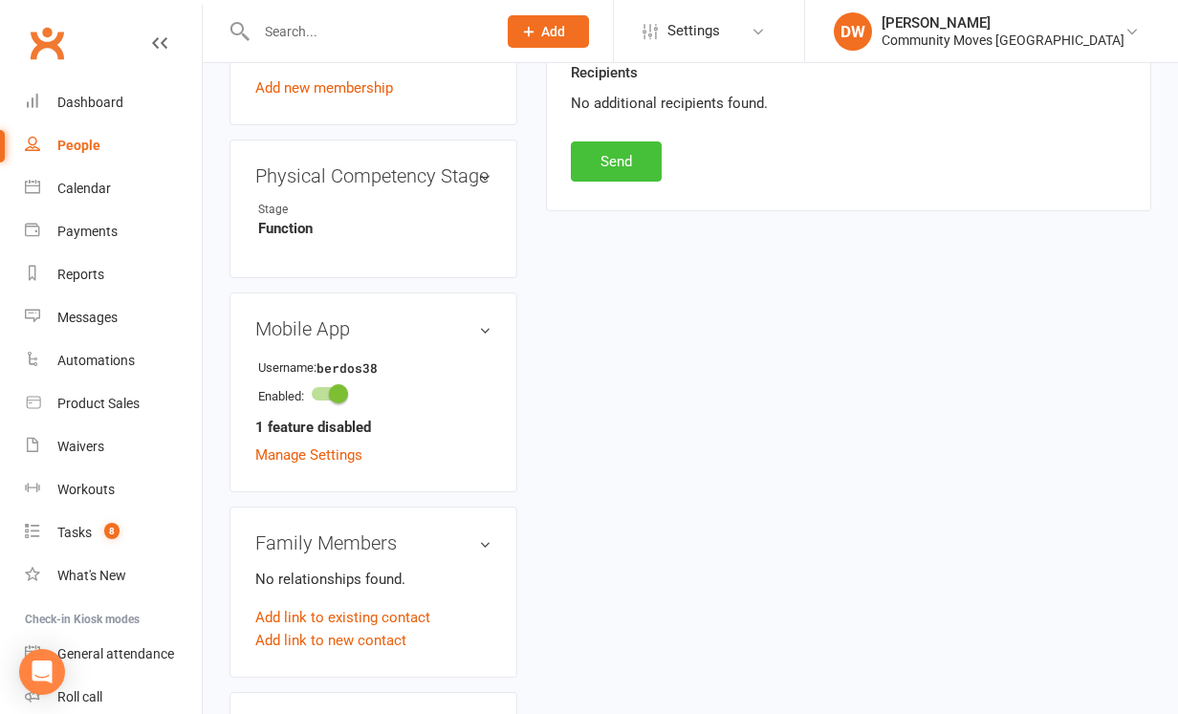
click at [630, 157] on button "Send" at bounding box center [616, 161] width 91 height 40
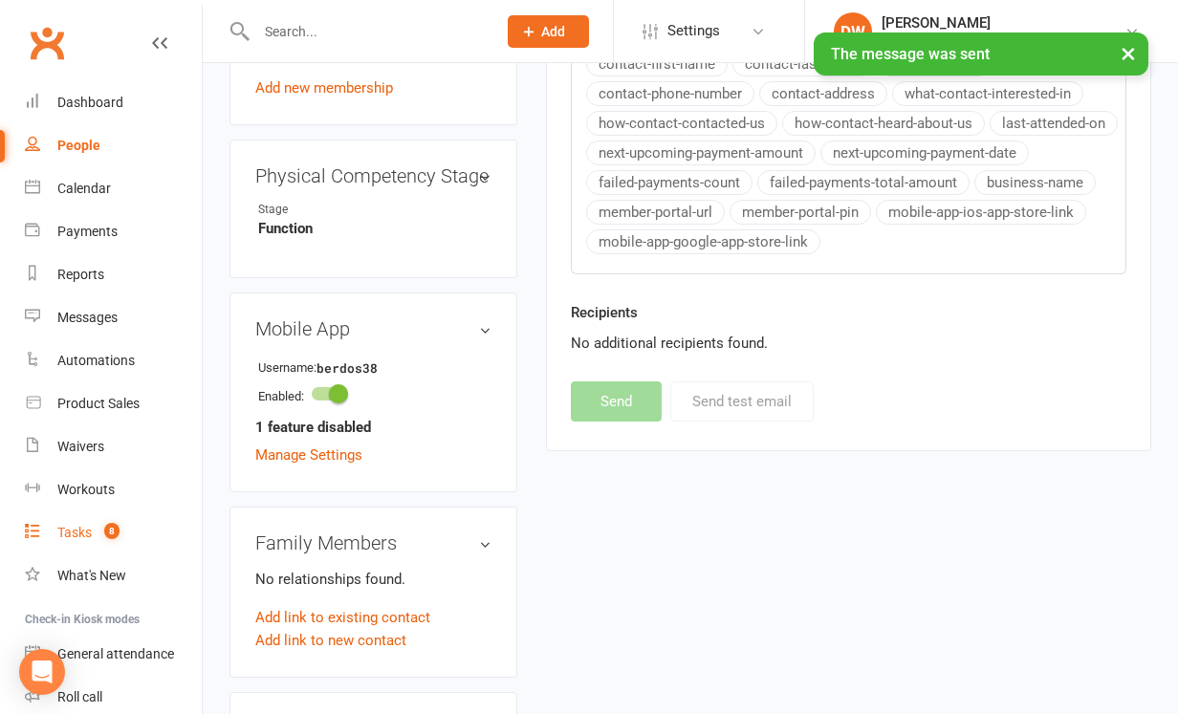
click at [78, 535] on div "Tasks" at bounding box center [74, 532] width 34 height 15
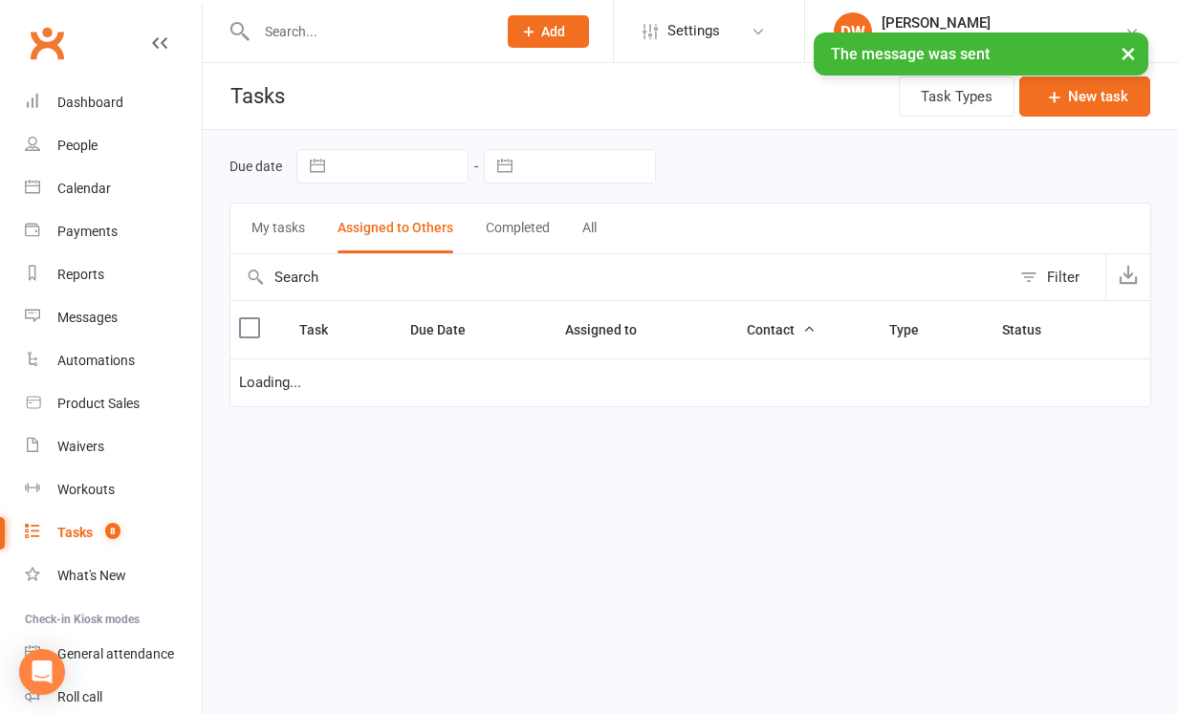
select select "waiting"
select select "started"
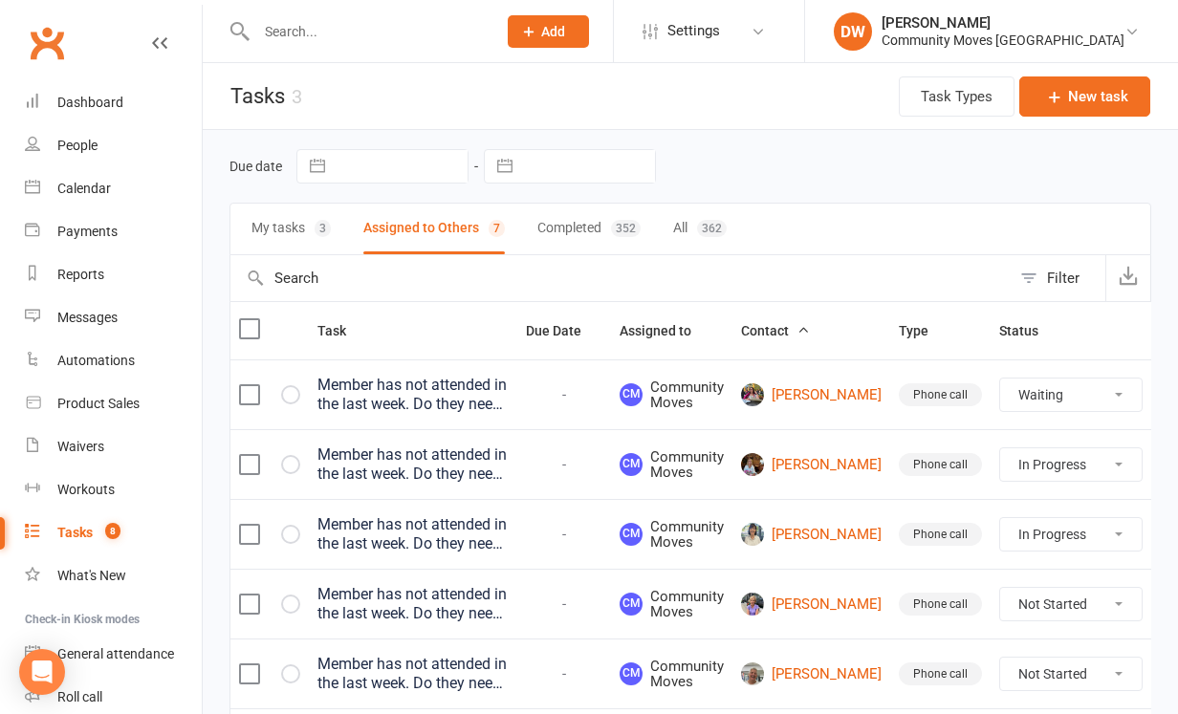
select select "unstarted"
select select "waiting"
select select "started"
select select "waiting"
select select "started"
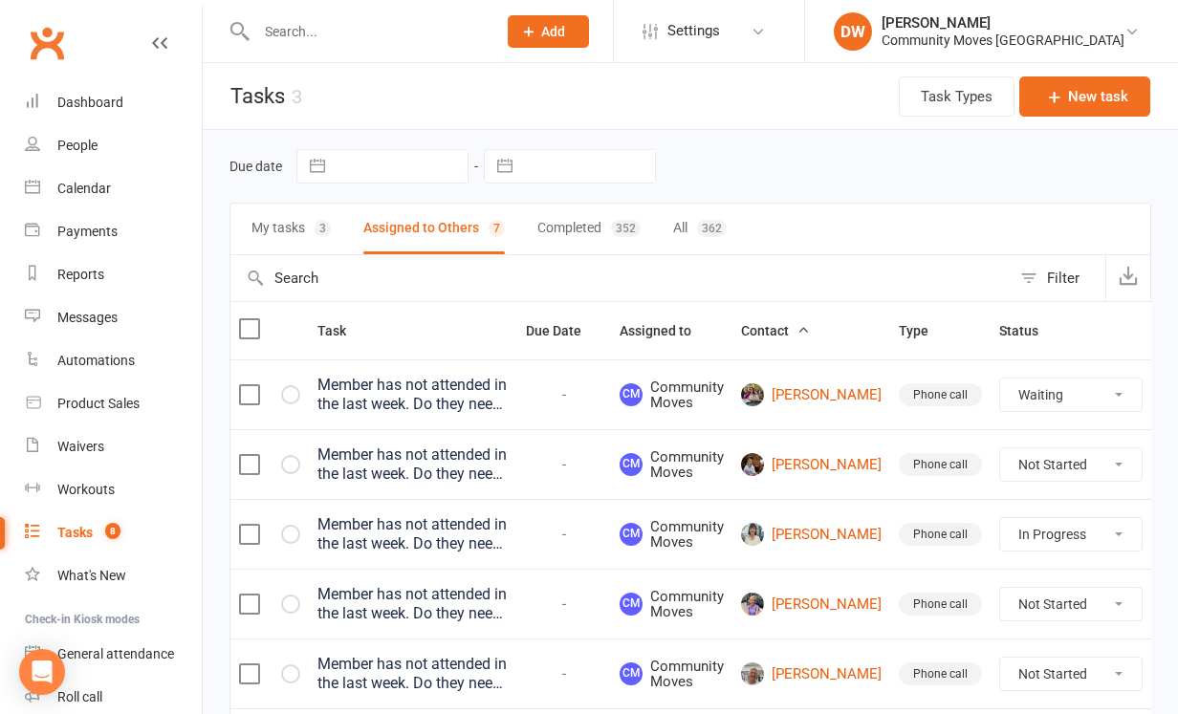
select select "started"
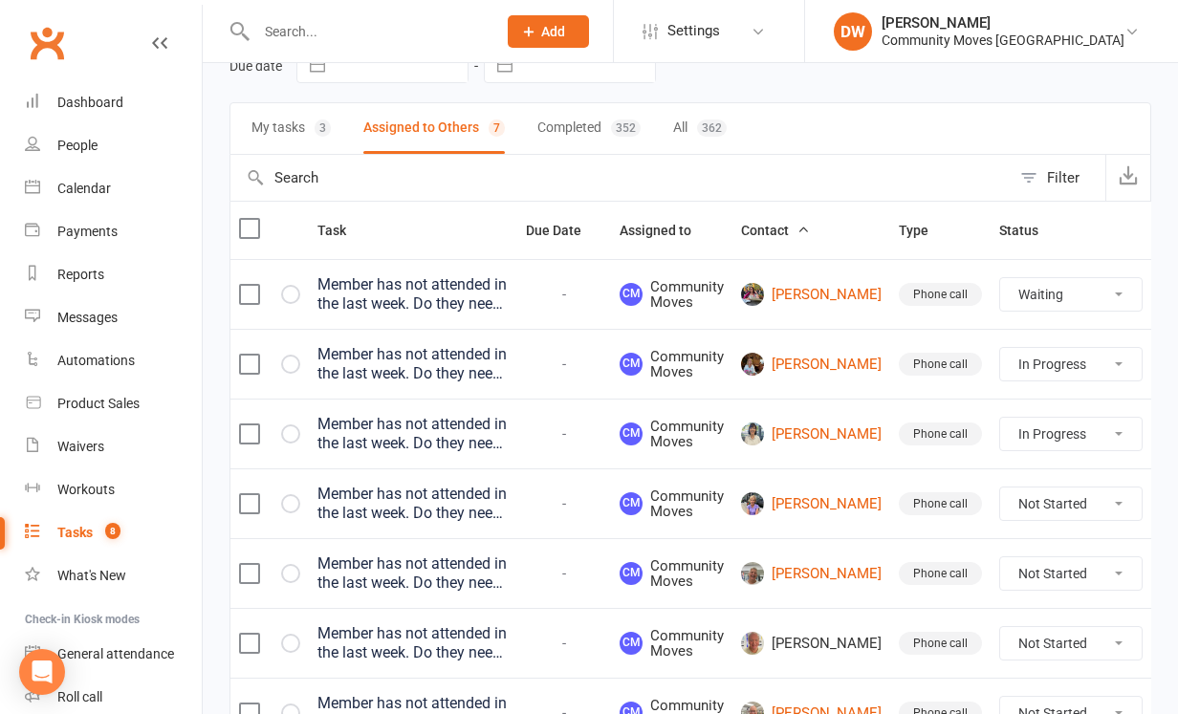
scroll to position [108, 0]
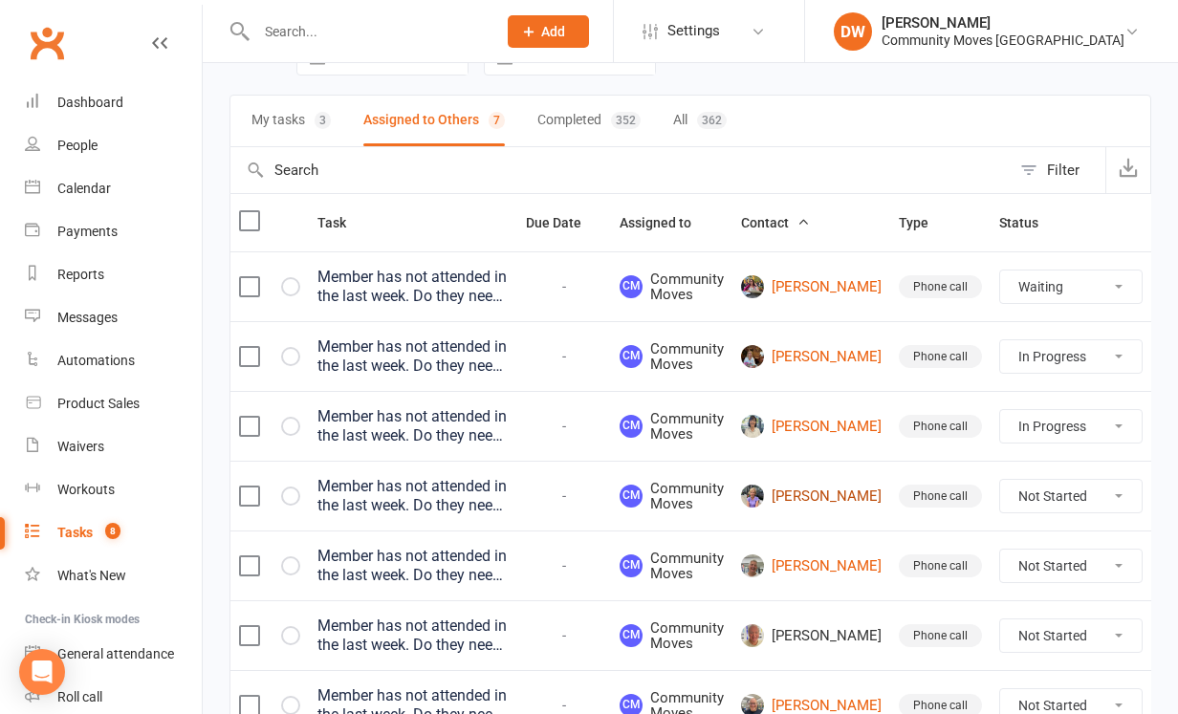
click at [816, 495] on link "[PERSON_NAME]" at bounding box center [811, 496] width 141 height 23
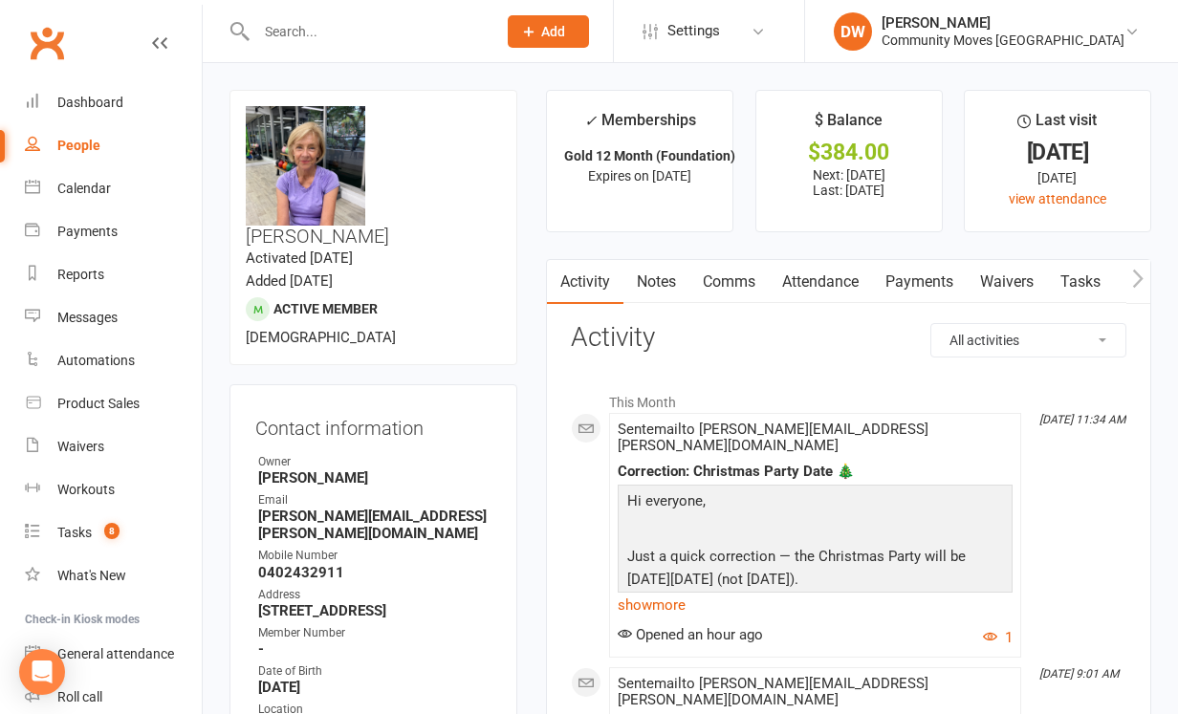
click at [819, 291] on link "Attendance" at bounding box center [820, 282] width 103 height 44
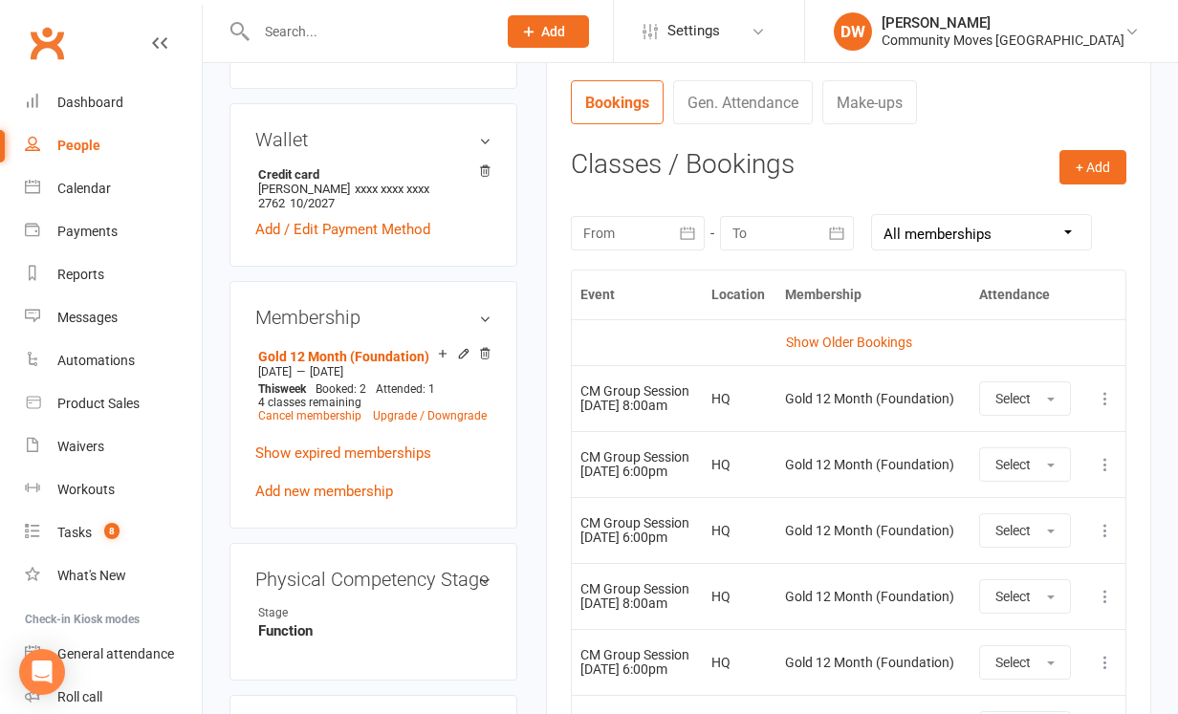
scroll to position [725, 0]
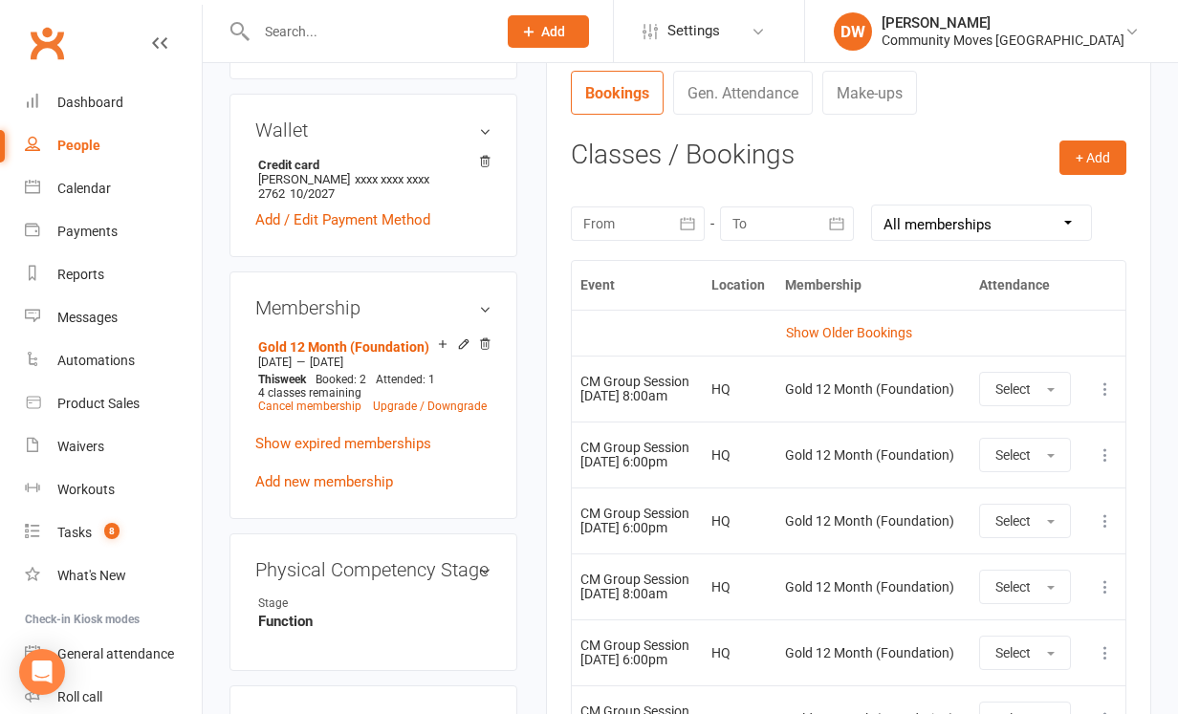
click at [676, 221] on button "button" at bounding box center [687, 223] width 34 height 34
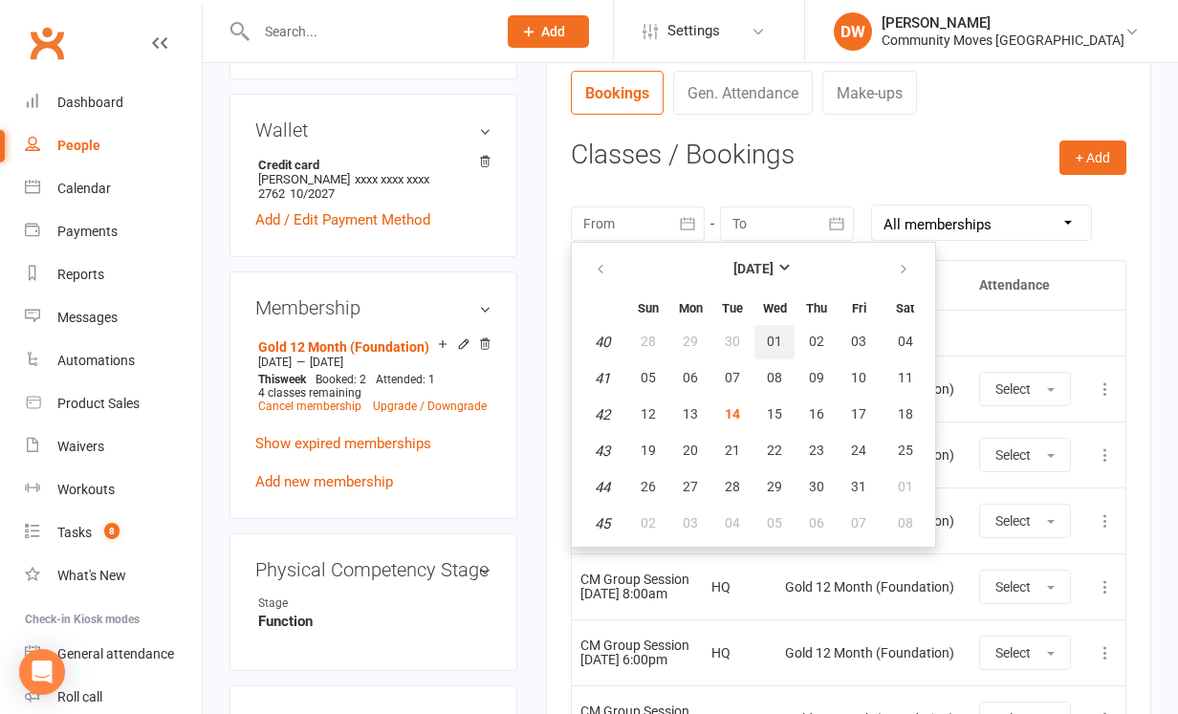
click at [770, 338] on span "01" at bounding box center [774, 341] width 15 height 15
type input "[DATE]"
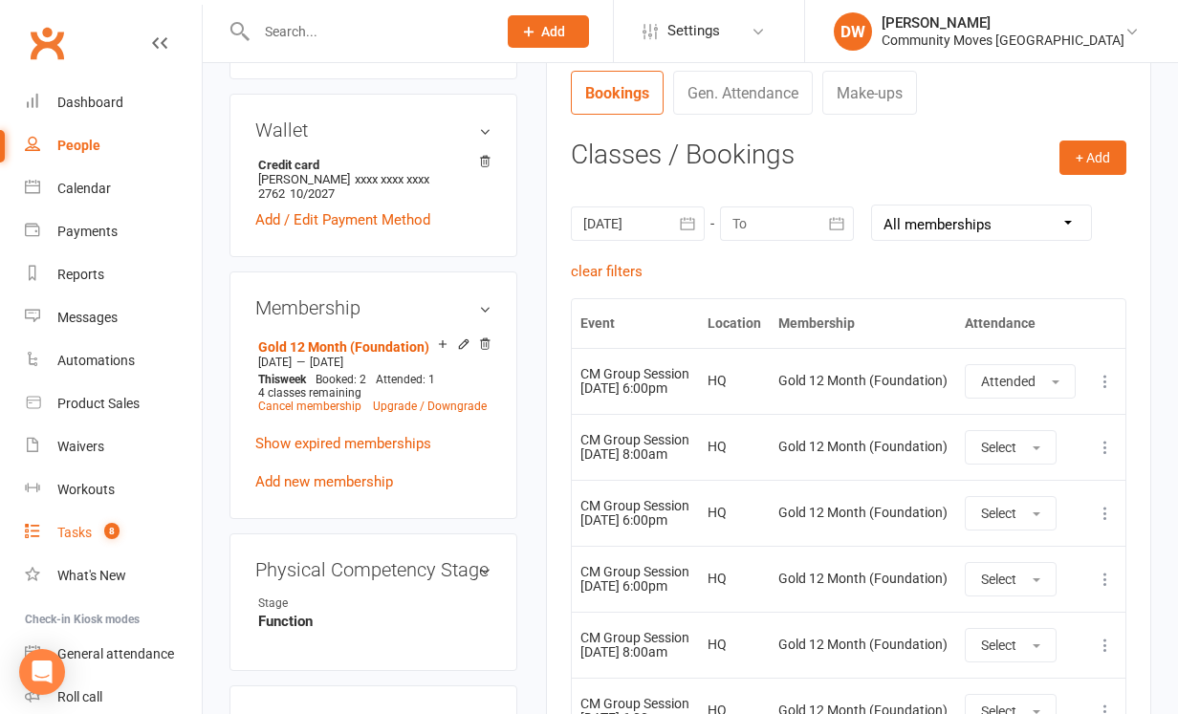
click at [75, 529] on div "Tasks" at bounding box center [74, 532] width 34 height 15
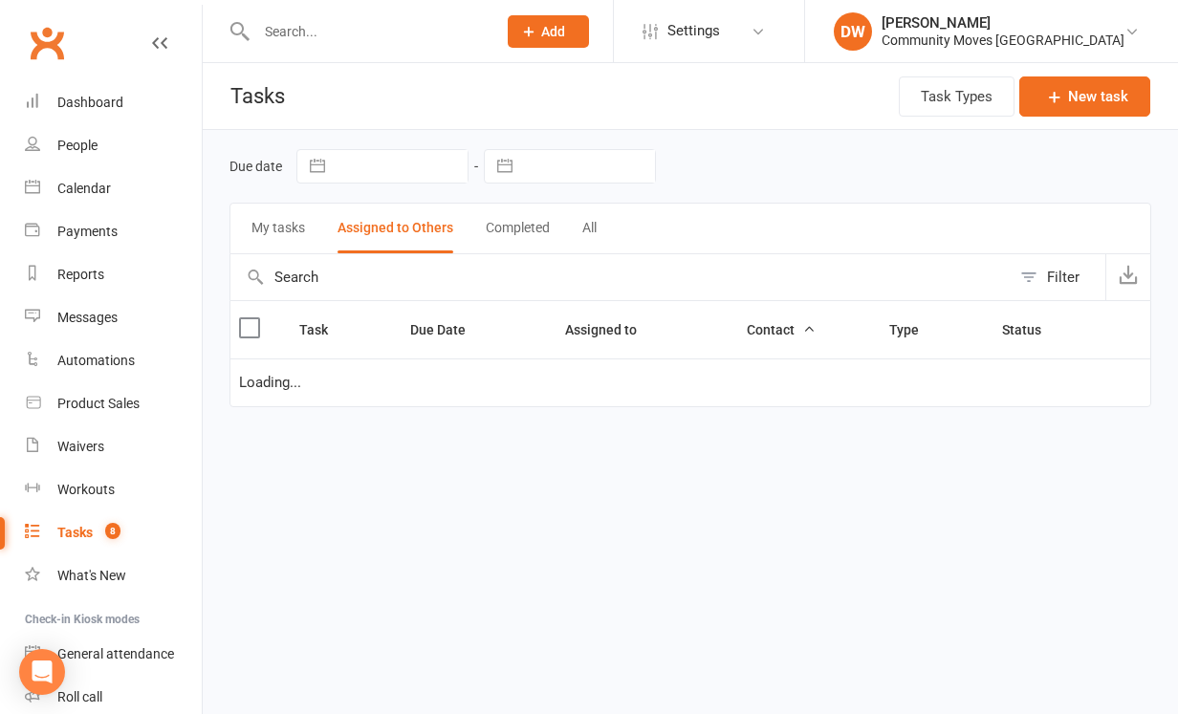
select select "waiting"
select select "started"
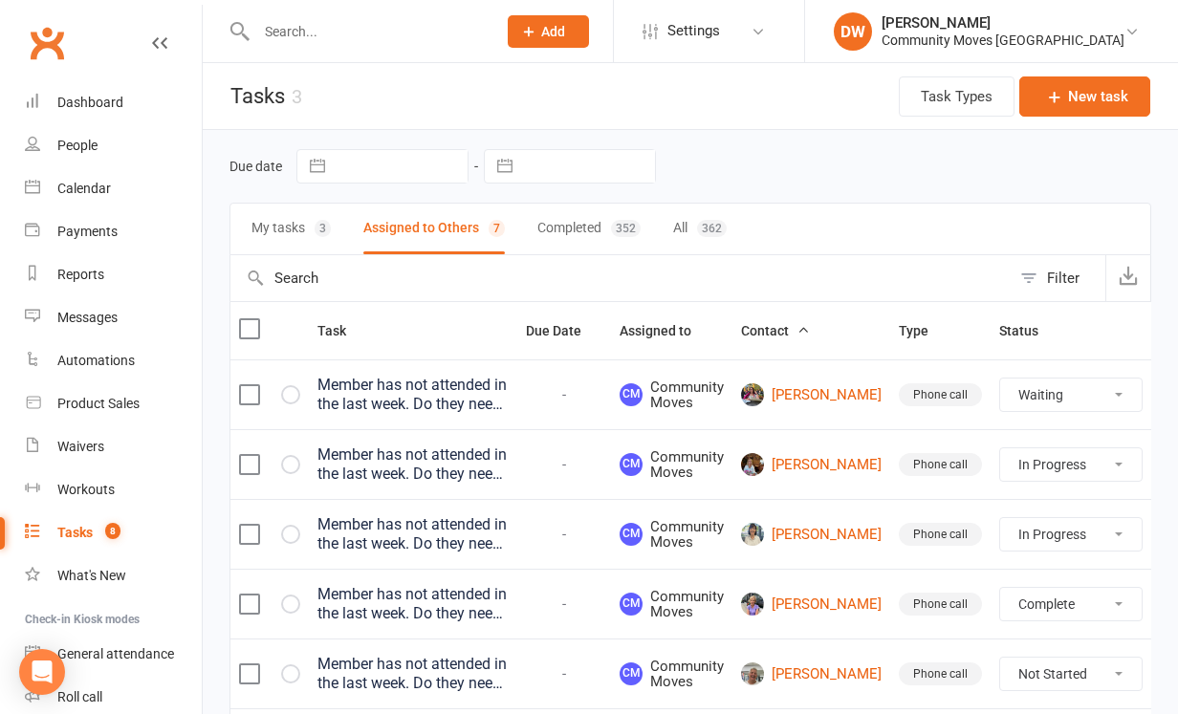
select select "unstarted"
select select "waiting"
select select "started"
select select "waiting"
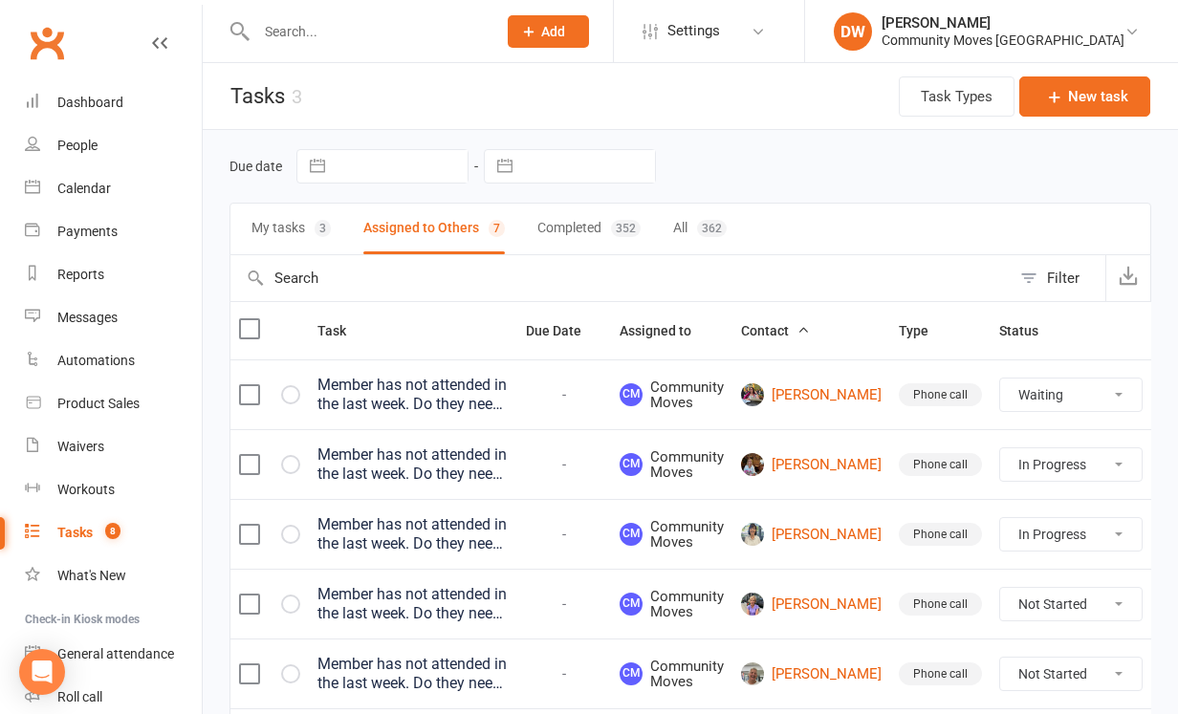
select select "started"
click at [798, 609] on link "[PERSON_NAME]" at bounding box center [811, 604] width 141 height 23
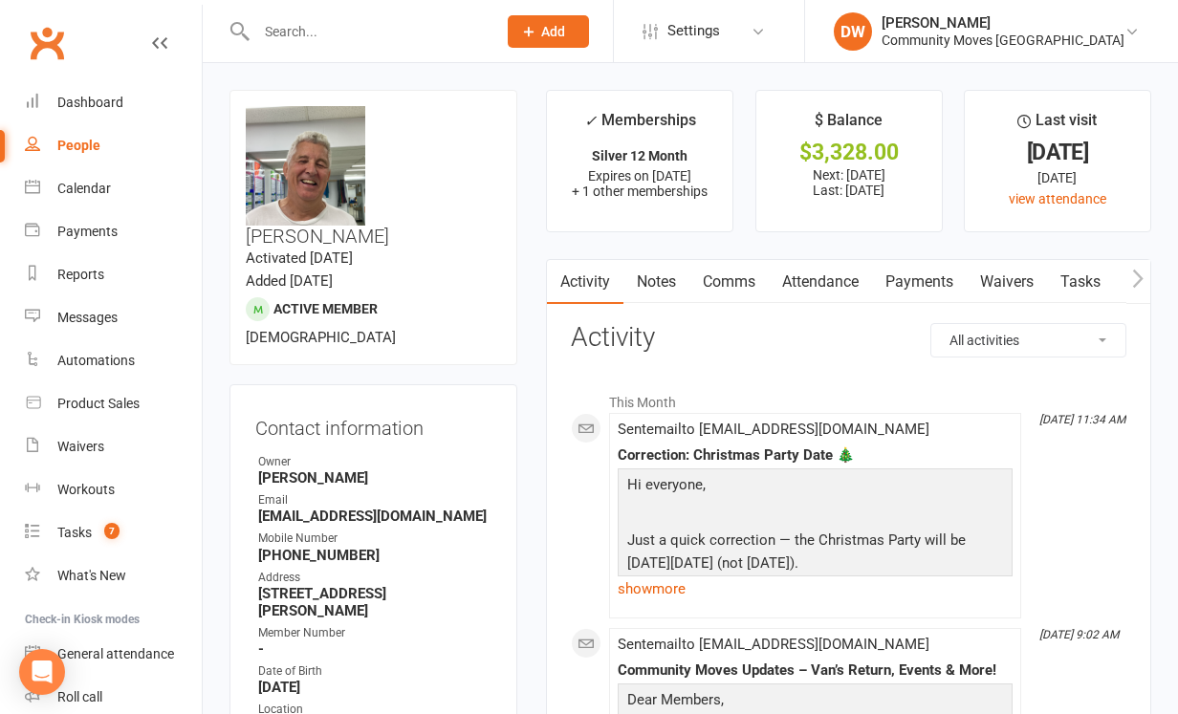
click at [839, 280] on link "Attendance" at bounding box center [820, 282] width 103 height 44
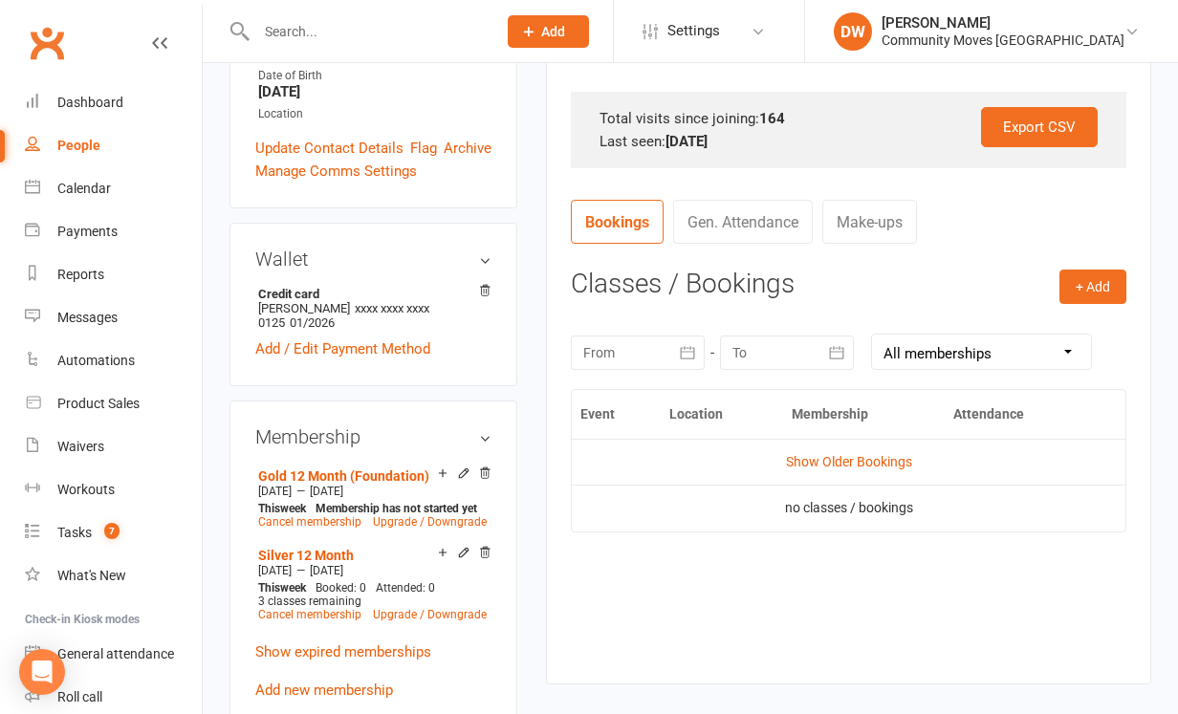
scroll to position [599, 0]
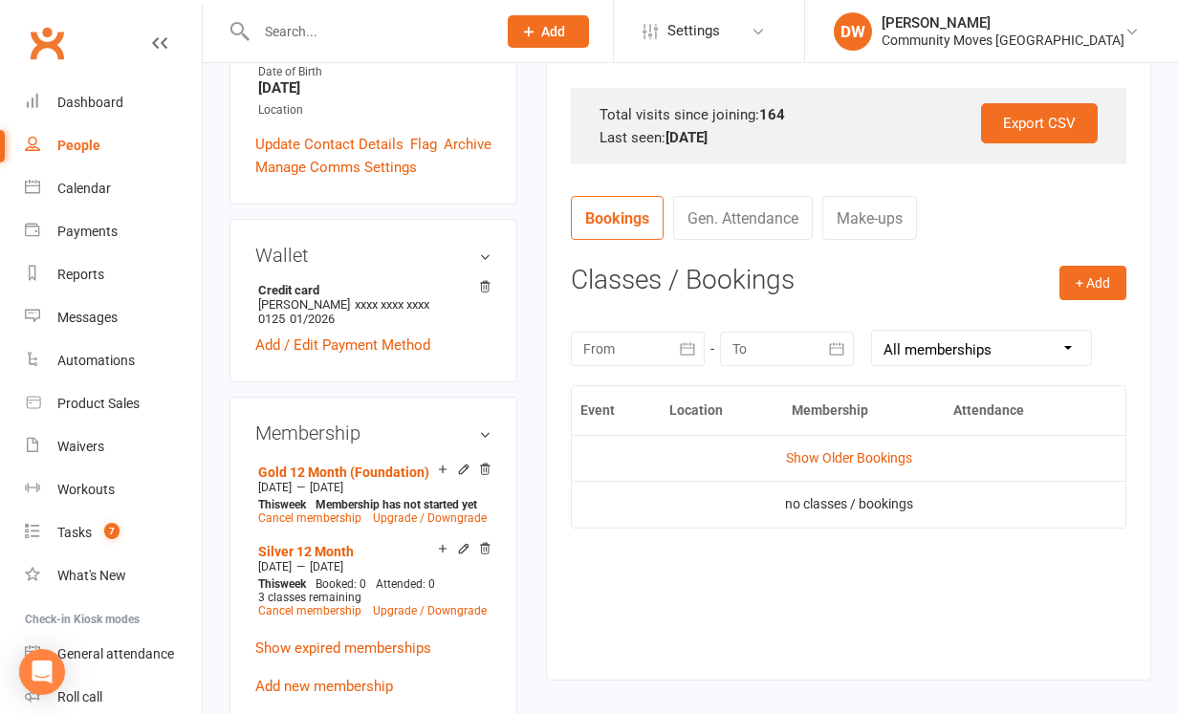
click at [680, 347] on icon "button" at bounding box center [687, 348] width 19 height 19
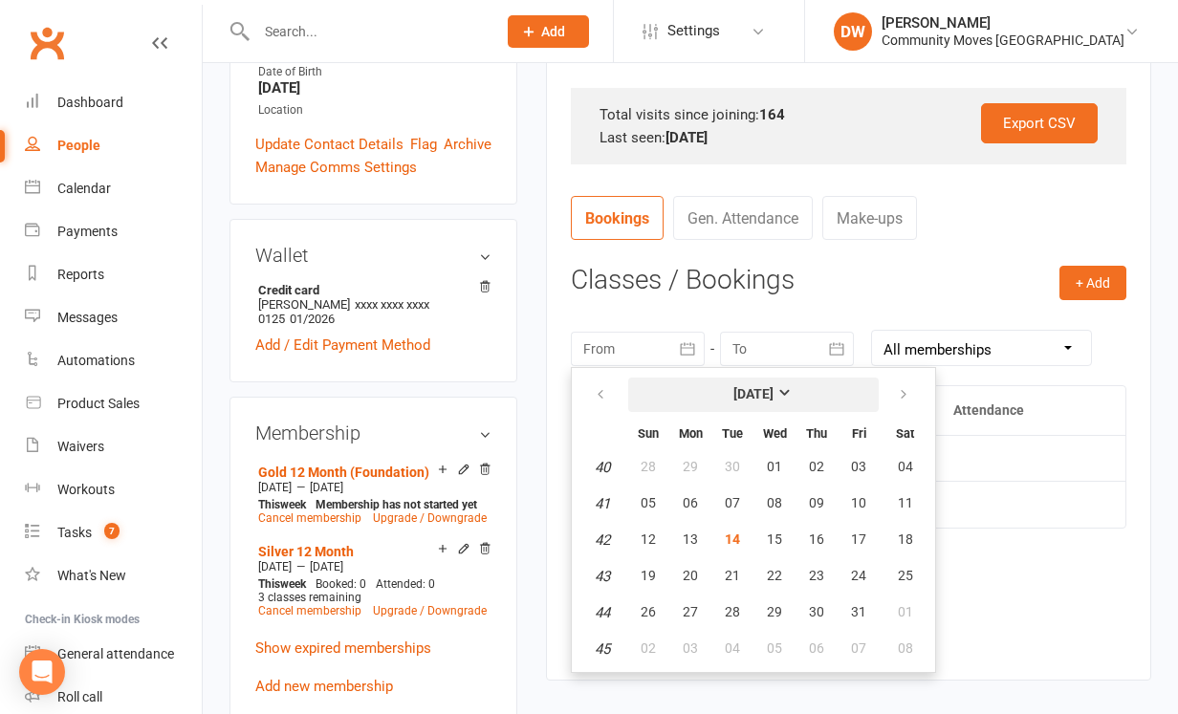
click at [773, 386] on strong "[DATE]" at bounding box center [753, 393] width 40 height 15
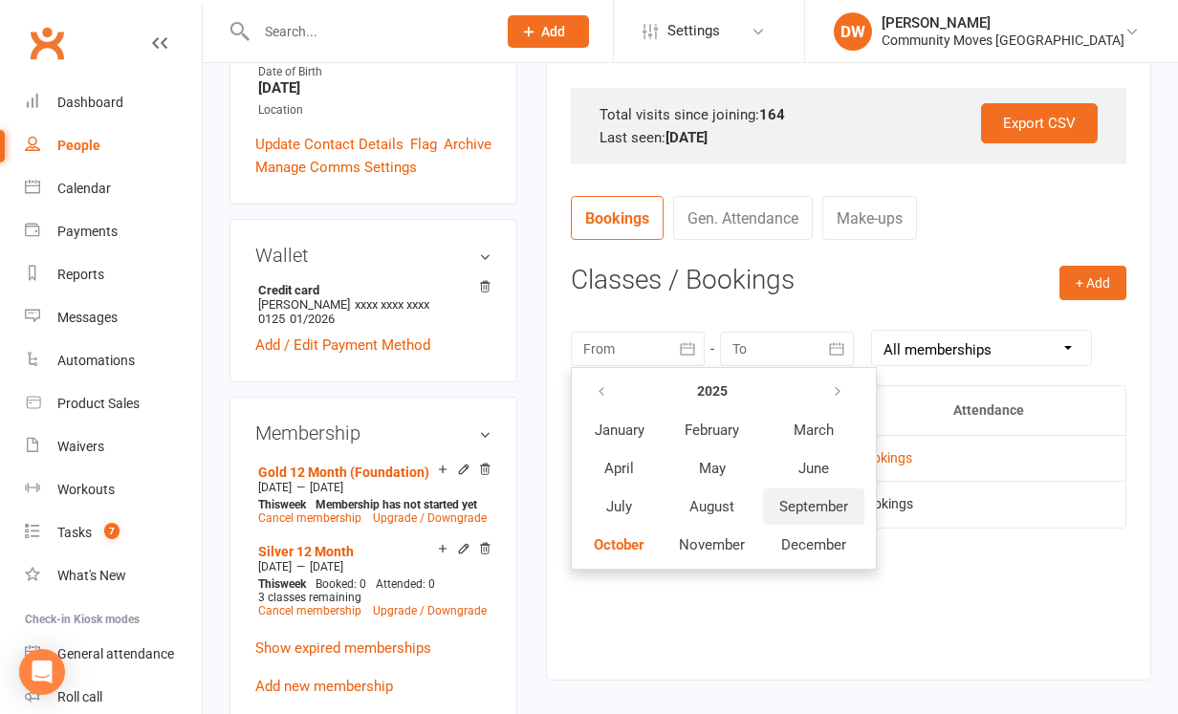
click at [806, 503] on span "September" at bounding box center [813, 506] width 69 height 17
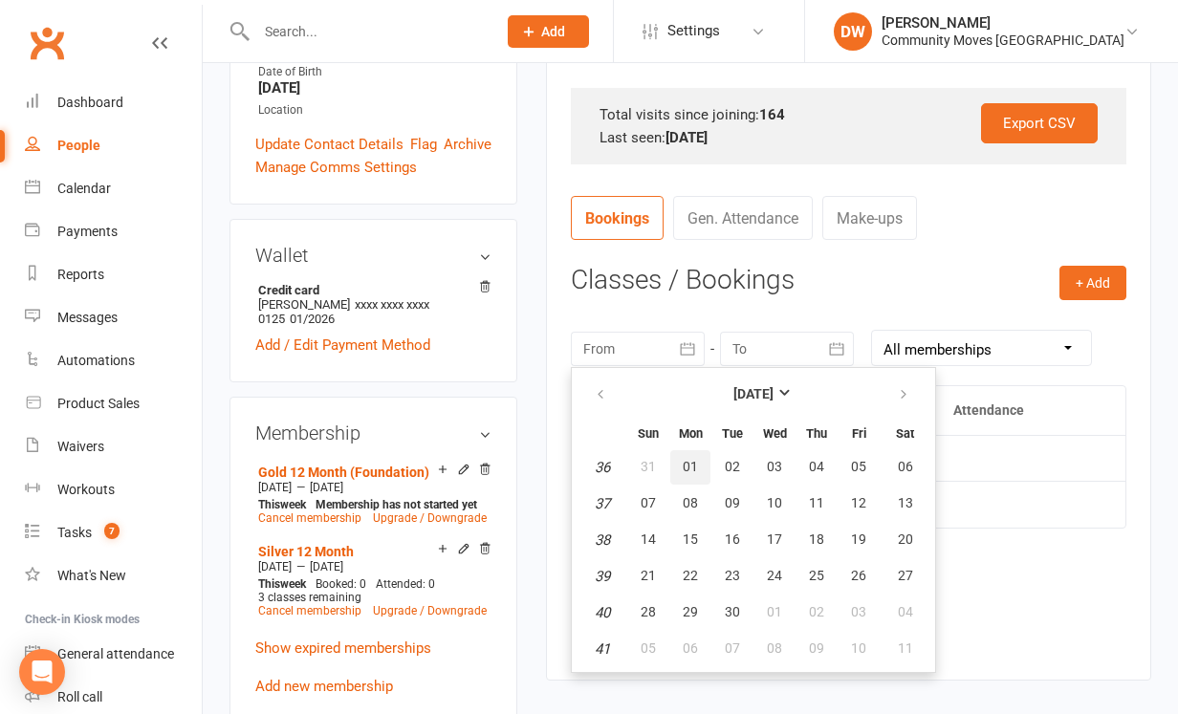
click at [683, 466] on span "01" at bounding box center [689, 466] width 15 height 15
type input "[DATE]"
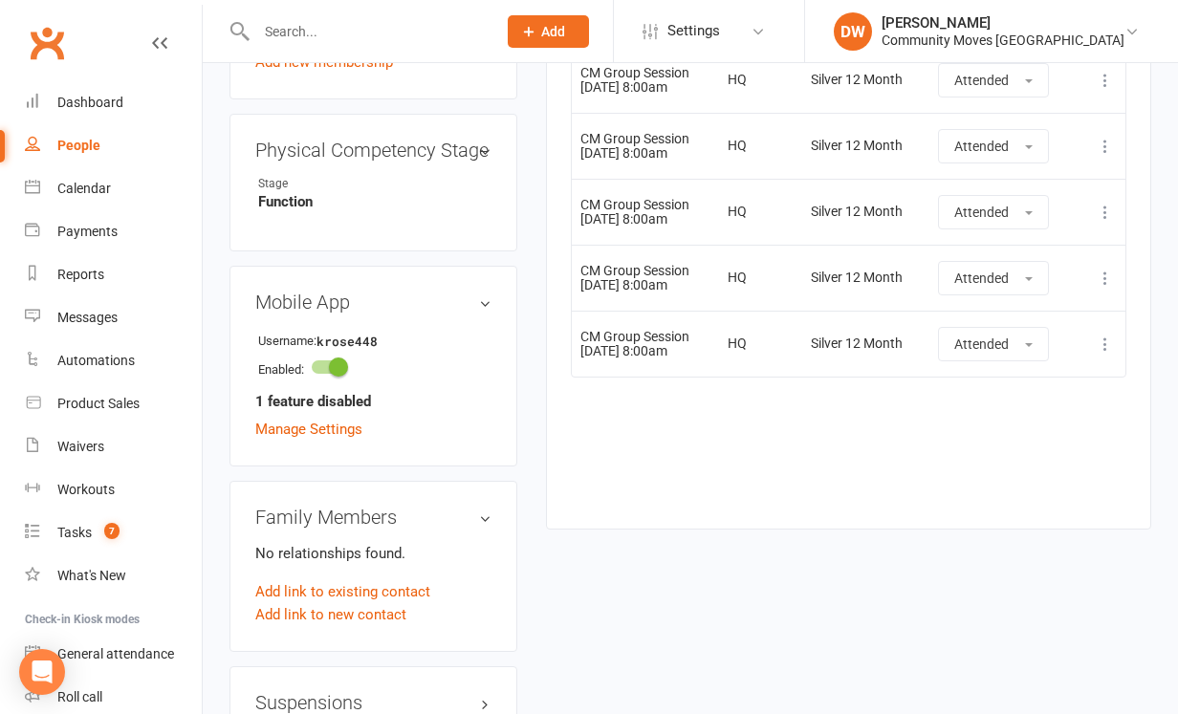
scroll to position [1287, 0]
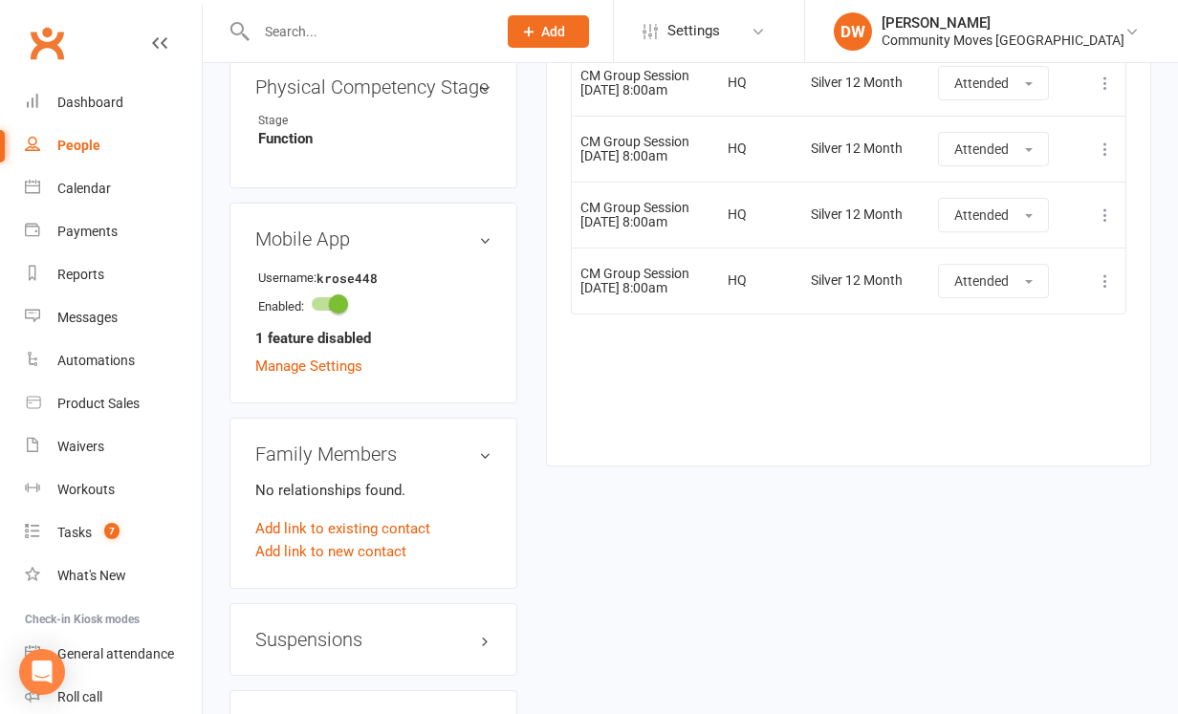
click at [355, 629] on h3 "Suspensions" at bounding box center [373, 639] width 236 height 21
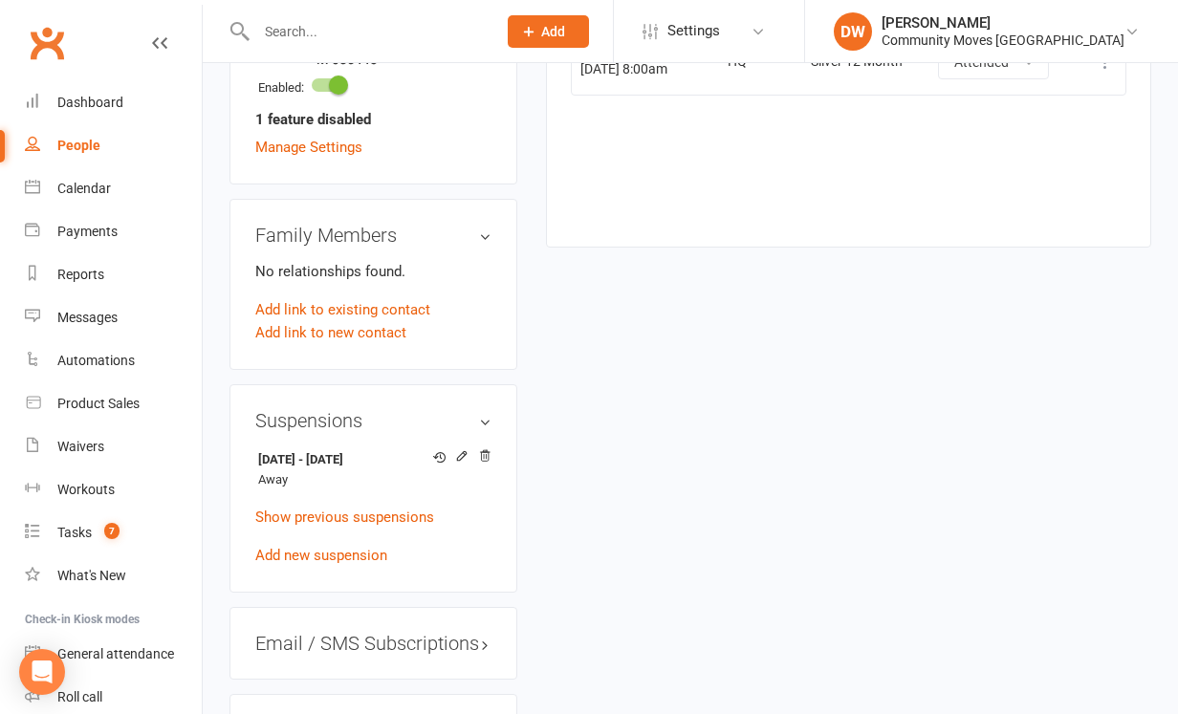
scroll to position [1506, 0]
click at [88, 535] on div "Tasks" at bounding box center [74, 532] width 34 height 15
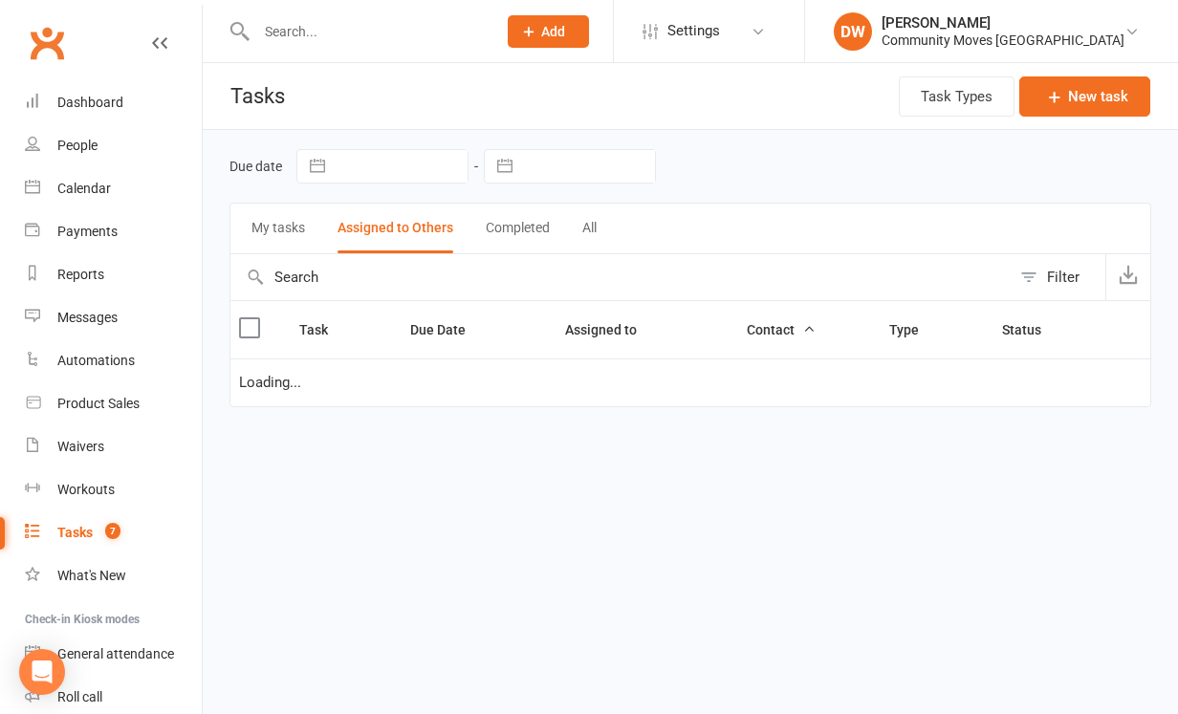
select select "waiting"
select select "started"
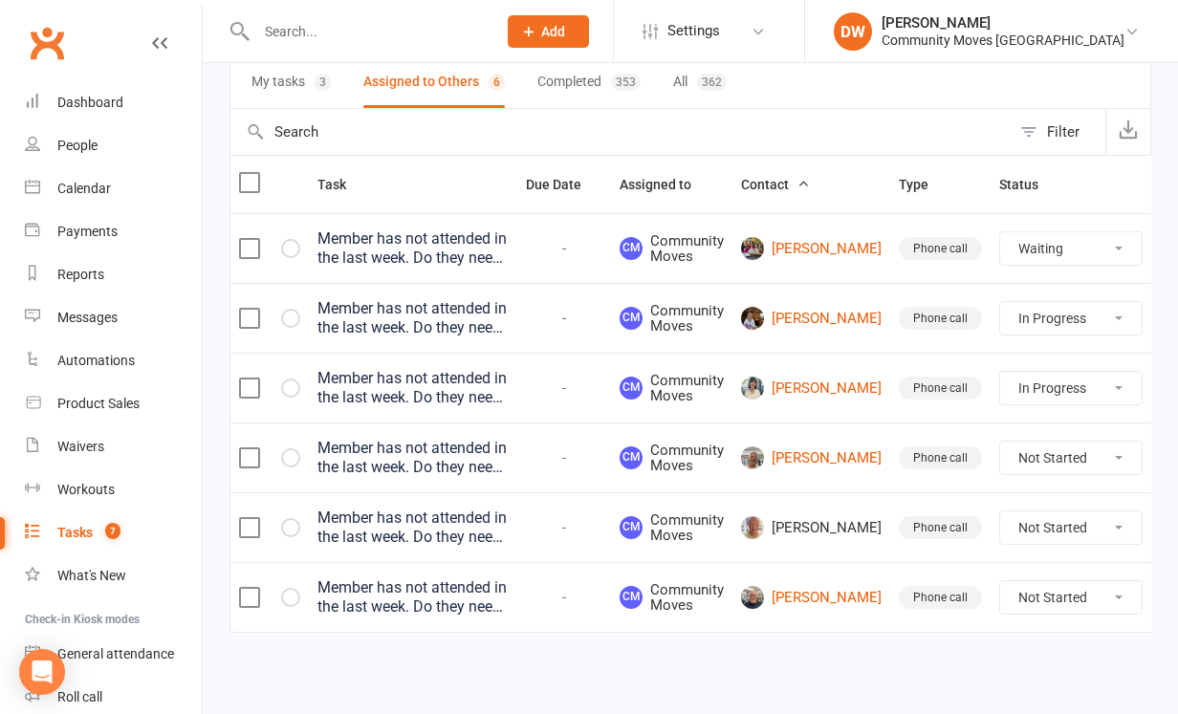
scroll to position [170, 0]
select select "unstarted"
select select "waiting"
select select "started"
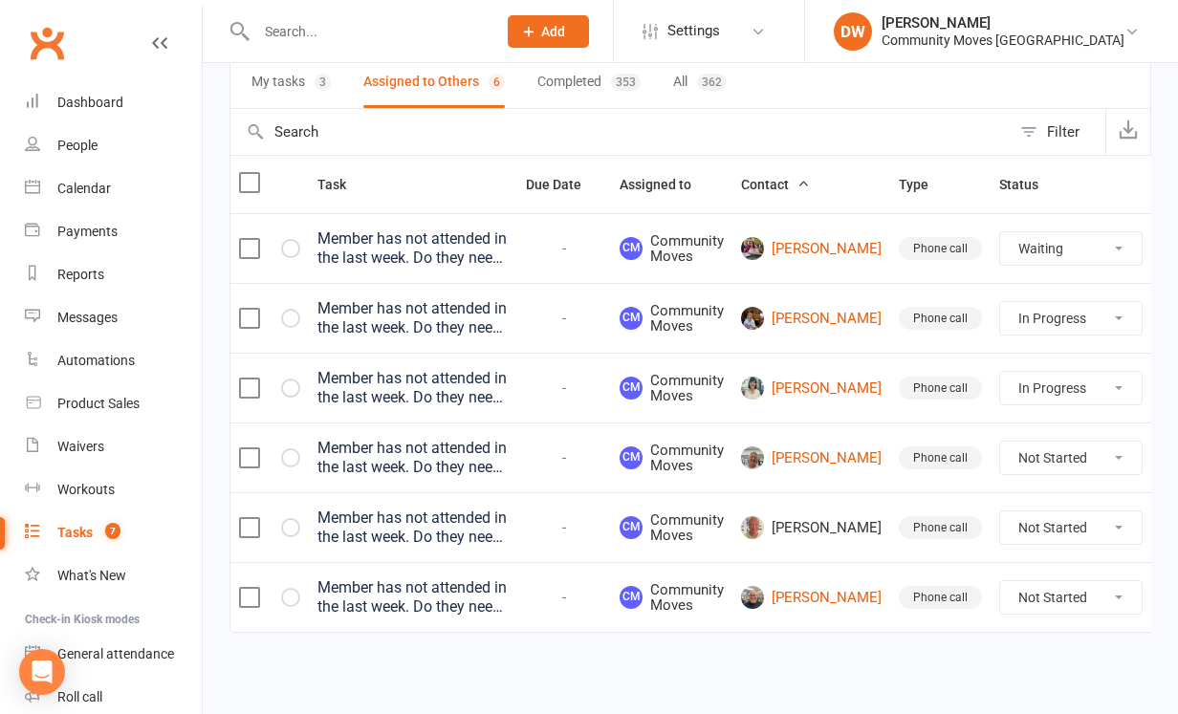
scroll to position [100, 0]
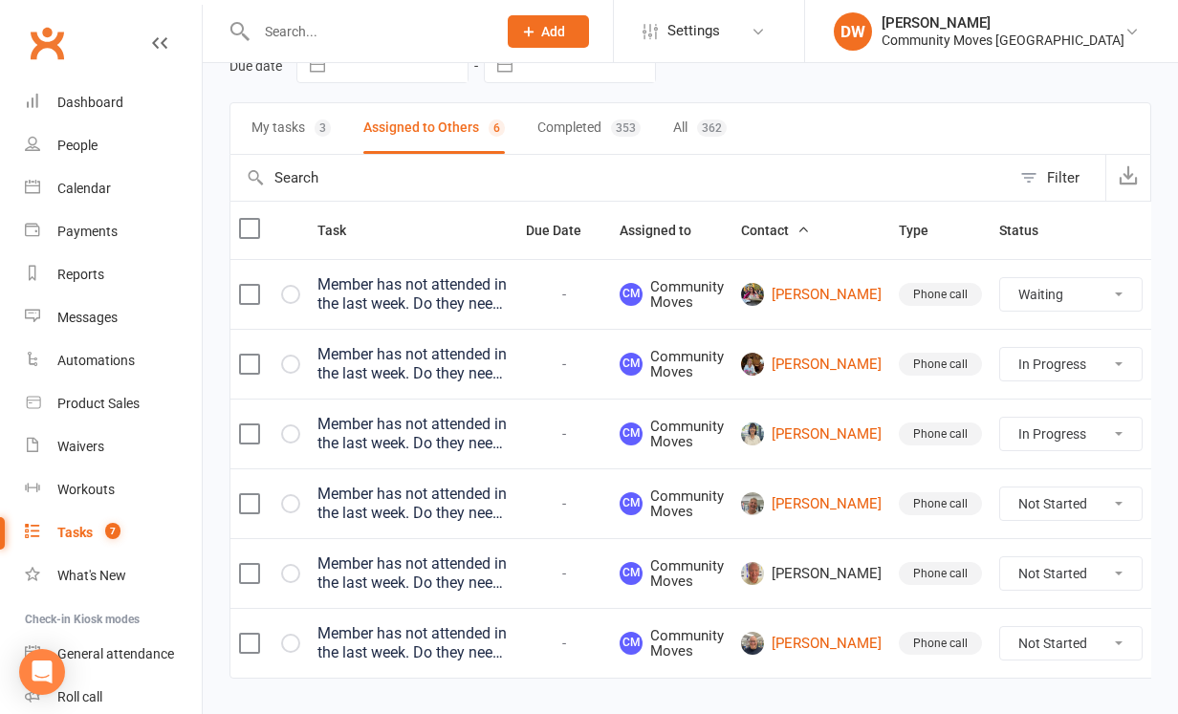
select select "waiting"
select select "started"
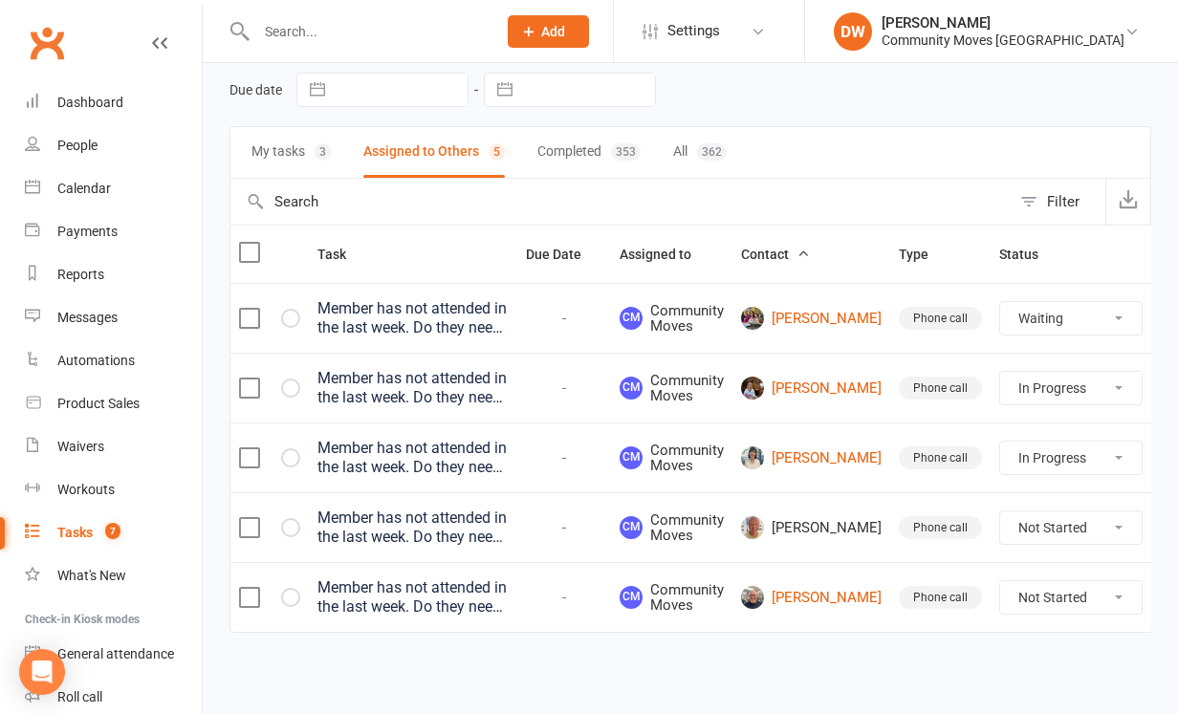
select select "waiting"
select select "started"
select select "unstarted"
select select "waiting"
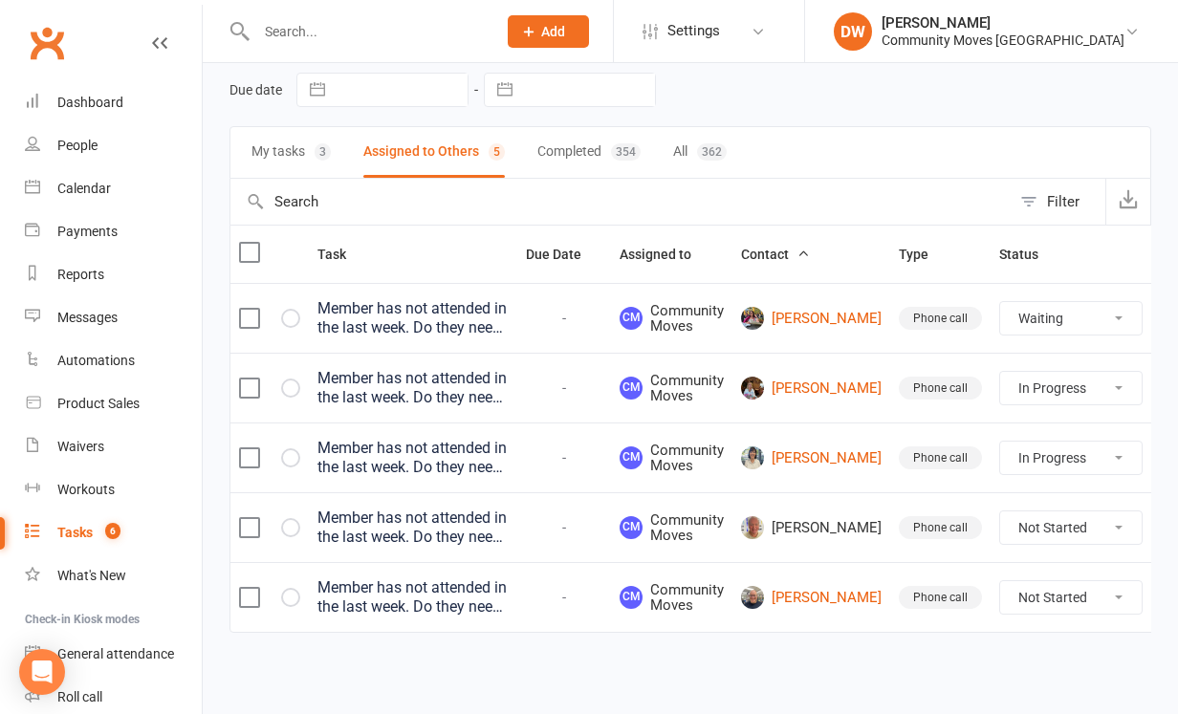
select select "started"
select select "waiting"
select select "started"
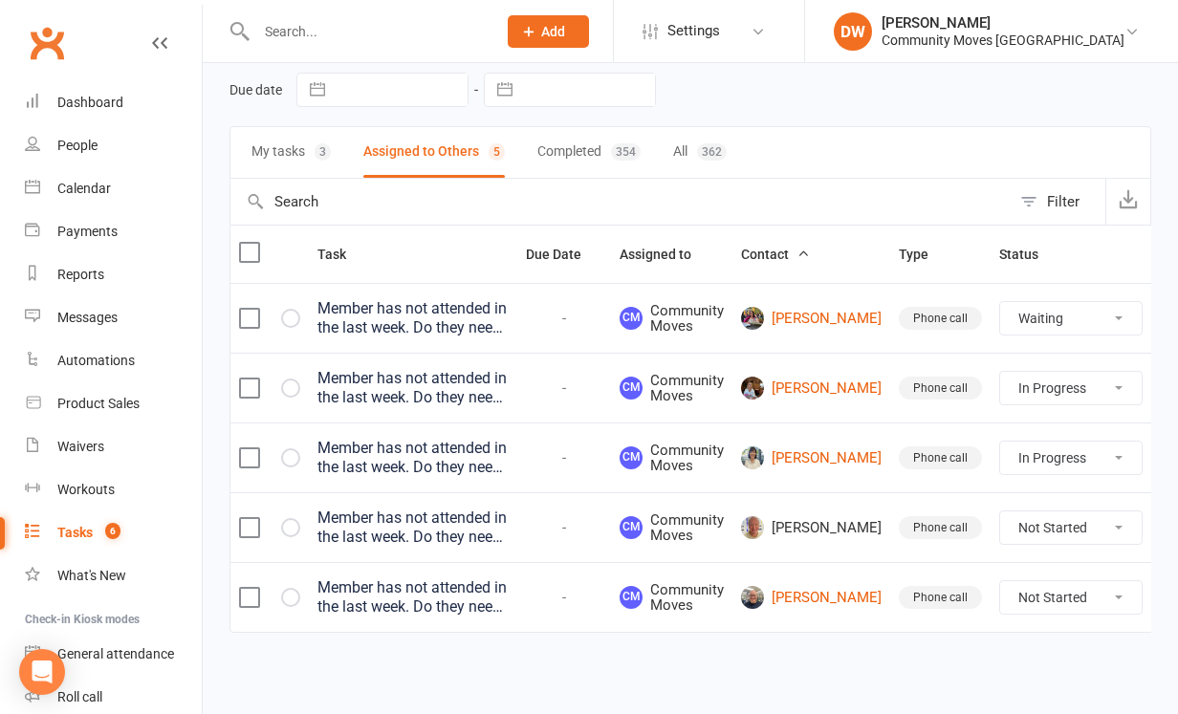
select select "waiting"
click at [764, 516] on img at bounding box center [752, 527] width 23 height 23
click at [814, 516] on span "[PERSON_NAME]" at bounding box center [811, 527] width 141 height 23
click at [819, 516] on span "[PERSON_NAME]" at bounding box center [811, 527] width 141 height 23
click at [291, 31] on input "text" at bounding box center [366, 31] width 232 height 27
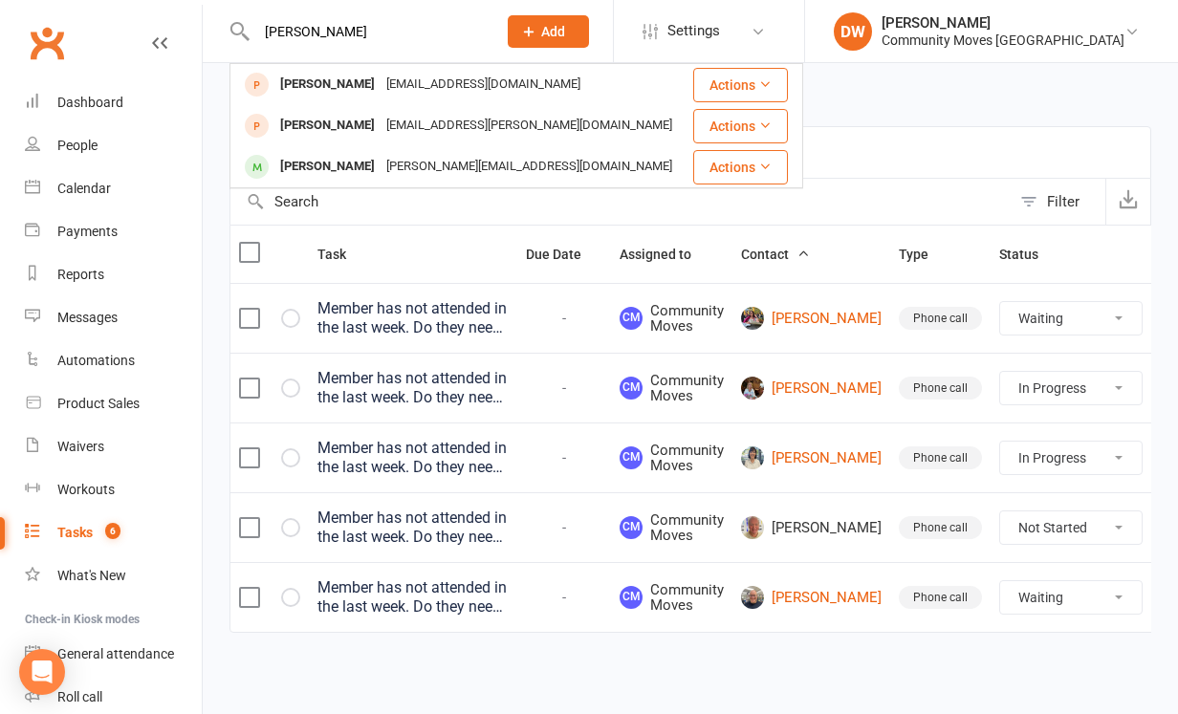
type input "[PERSON_NAME]"
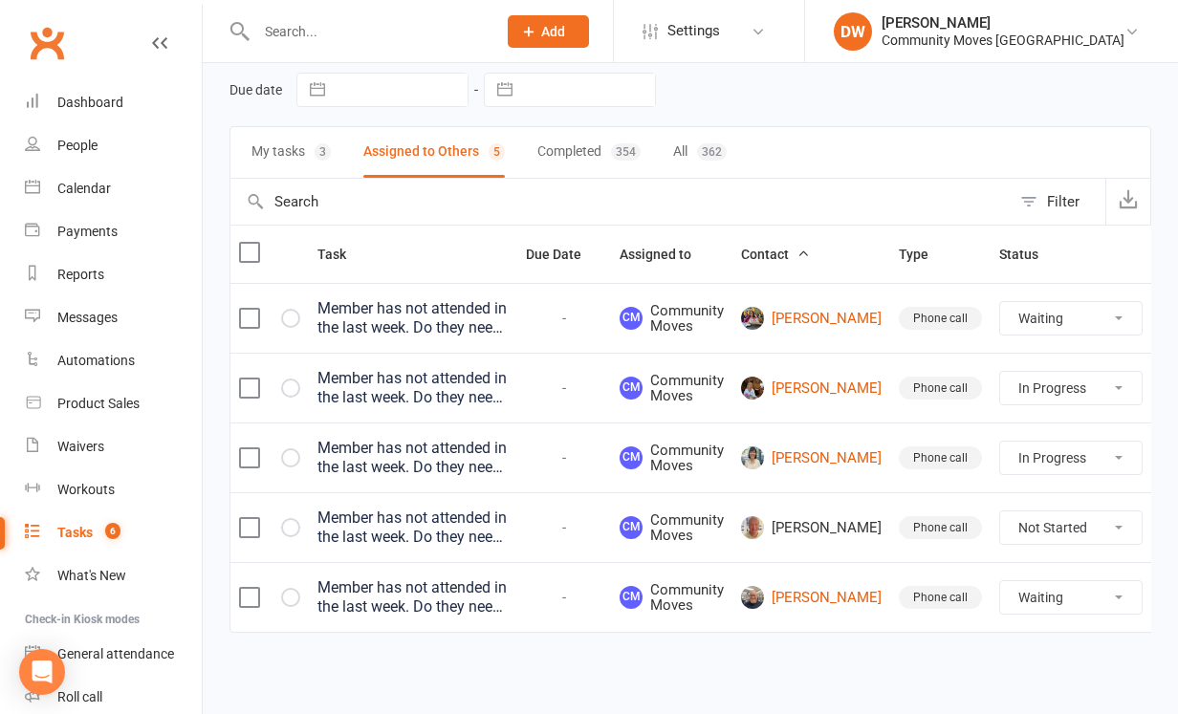
click at [1161, 518] on icon at bounding box center [1170, 527] width 19 height 19
click at [1037, 625] on link "Delete" at bounding box center [1045, 641] width 189 height 38
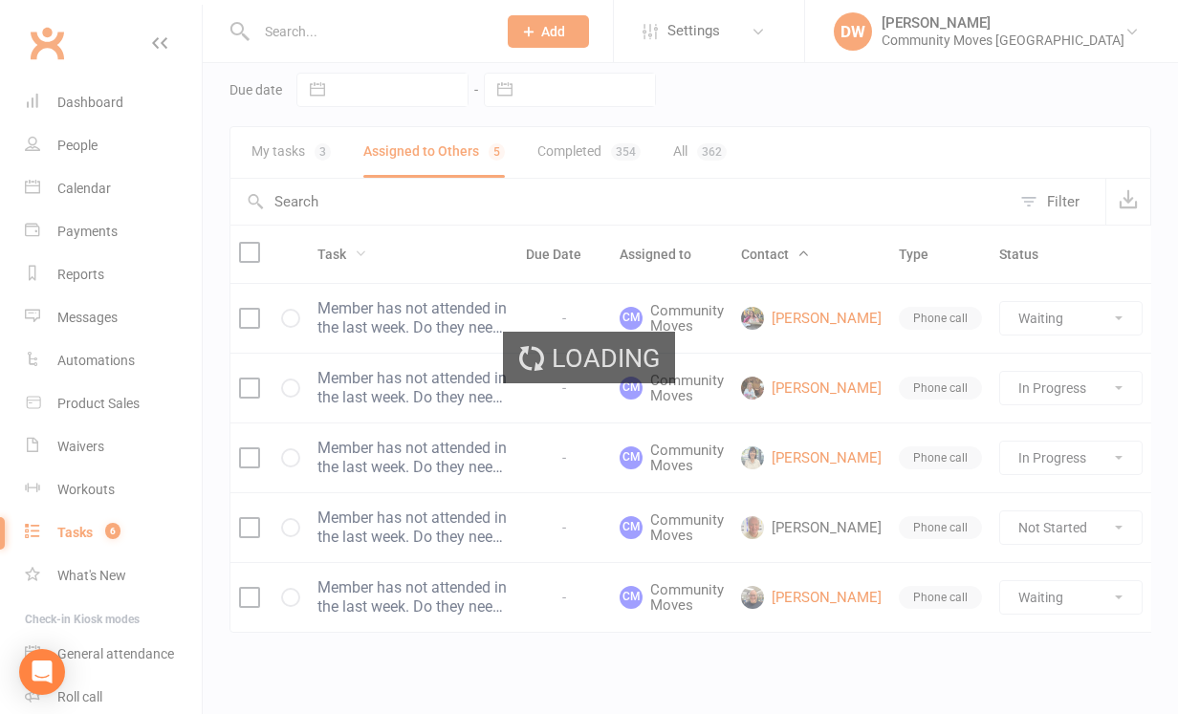
select select "waiting"
select select "started"
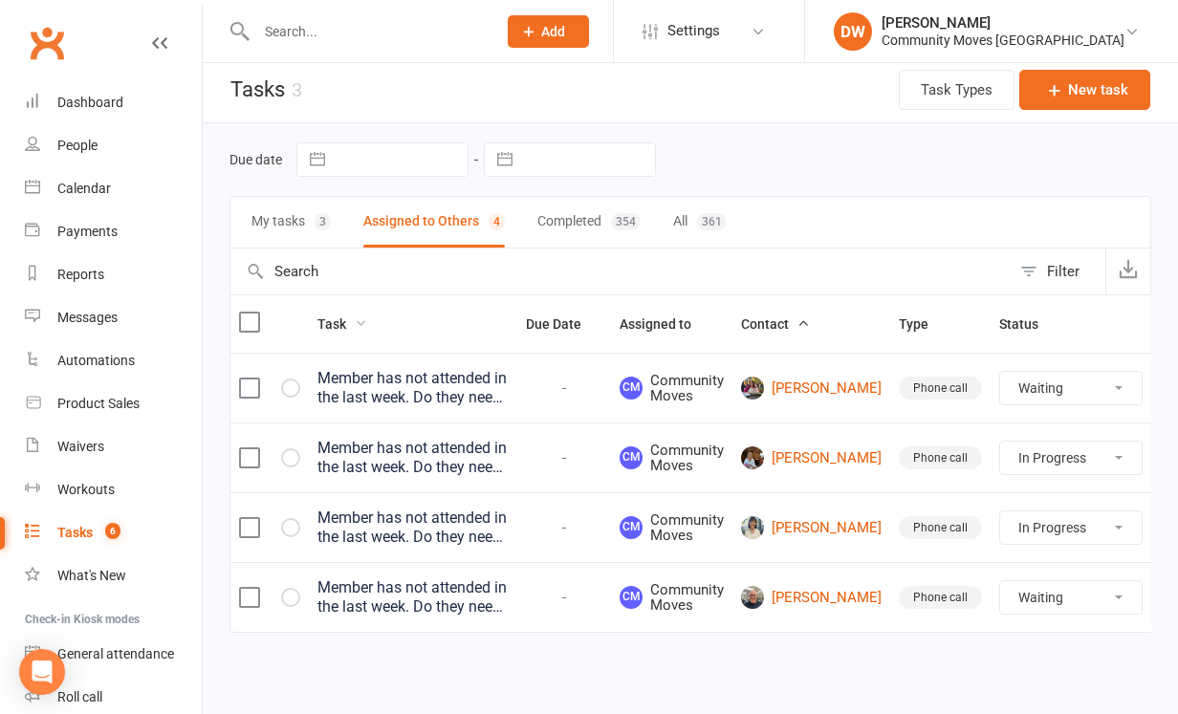
scroll to position [31, 0]
click at [80, 151] on div "People" at bounding box center [77, 145] width 40 height 15
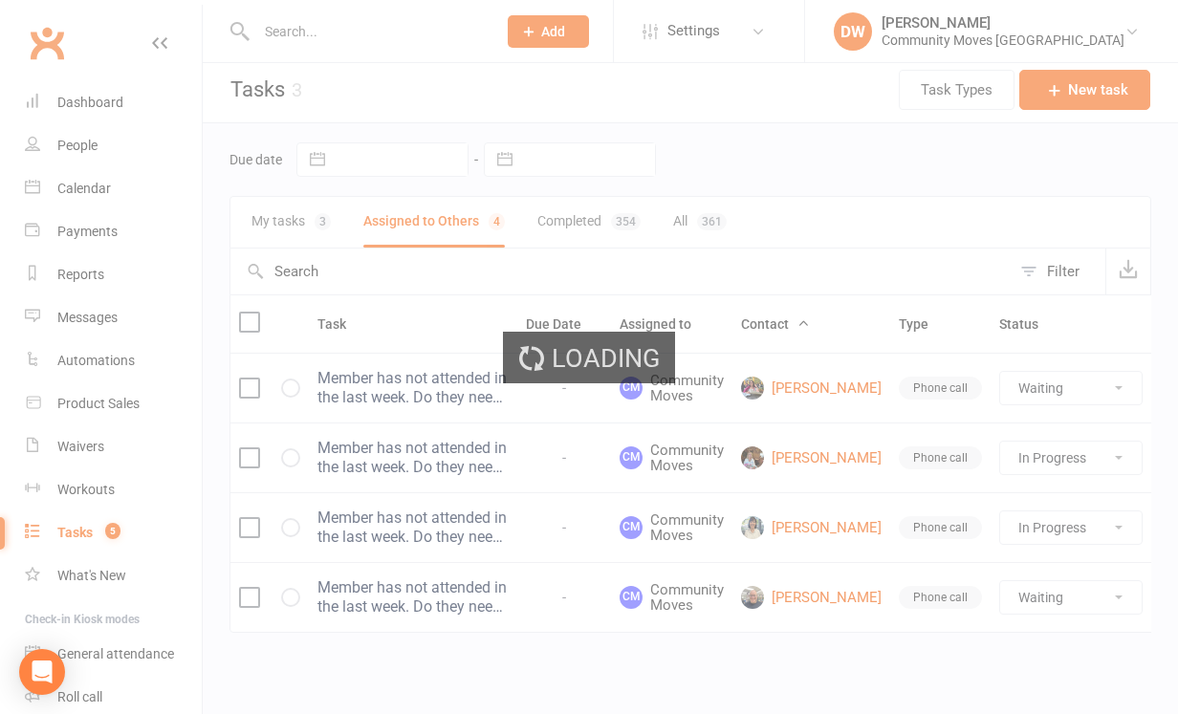
select select "100"
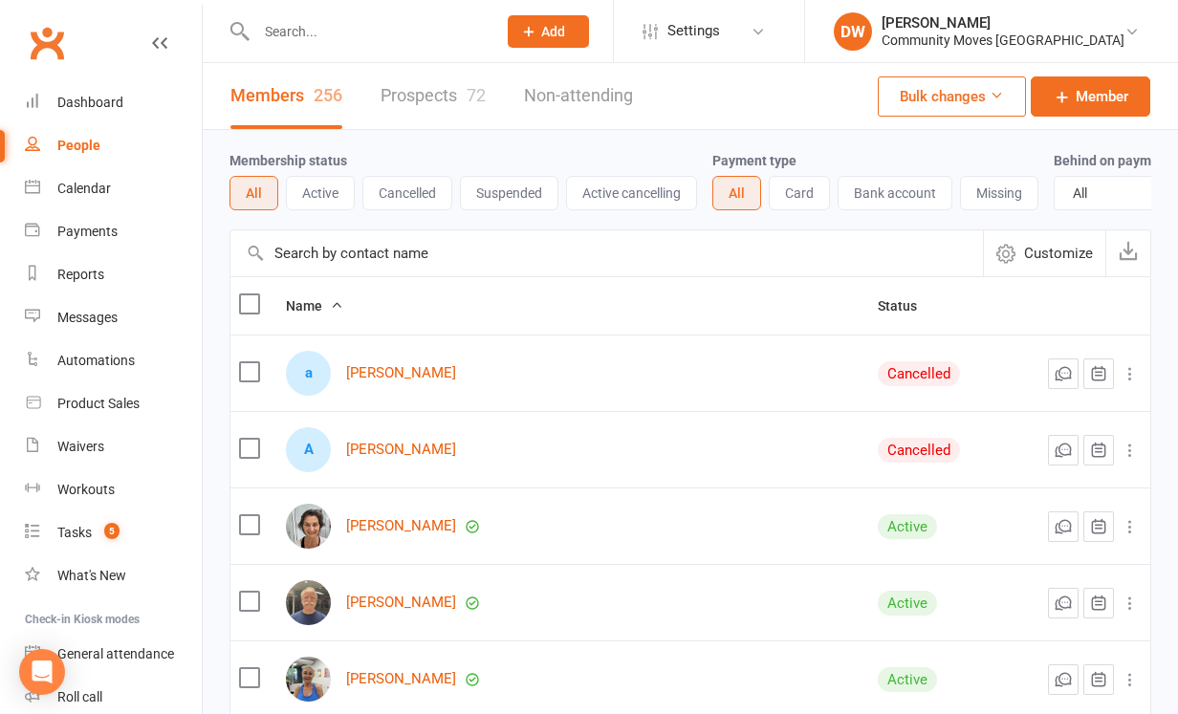
click at [279, 29] on input "text" at bounding box center [366, 31] width 232 height 27
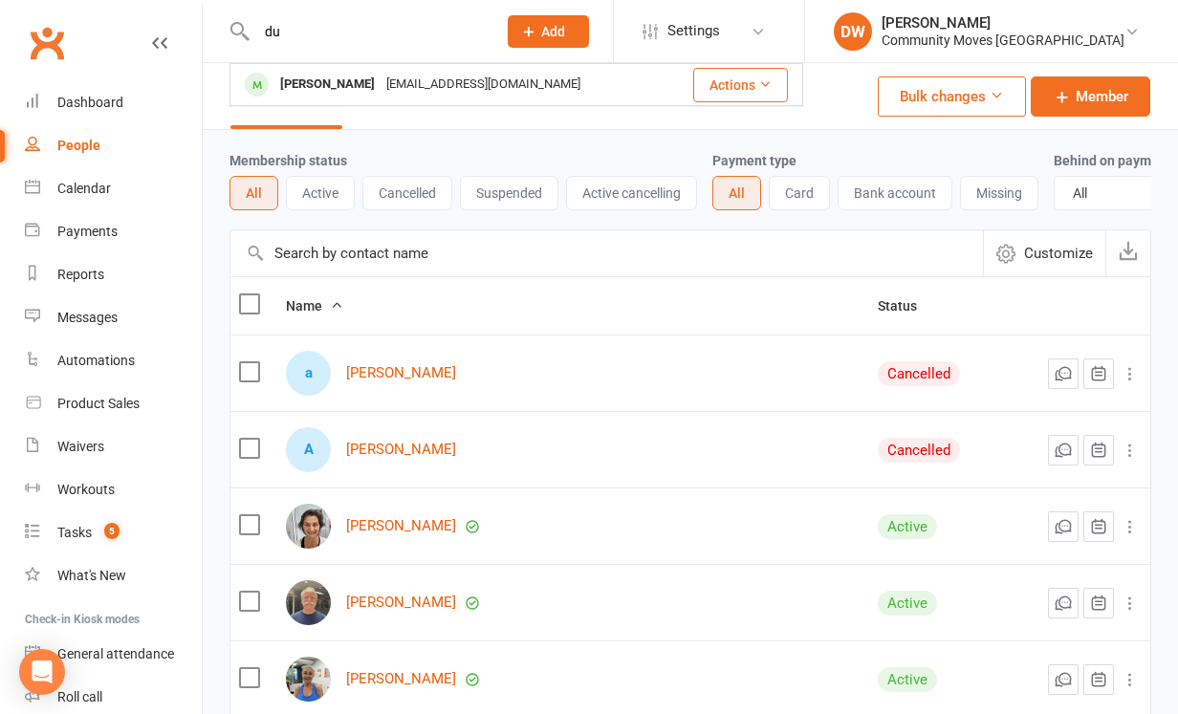
type input "d"
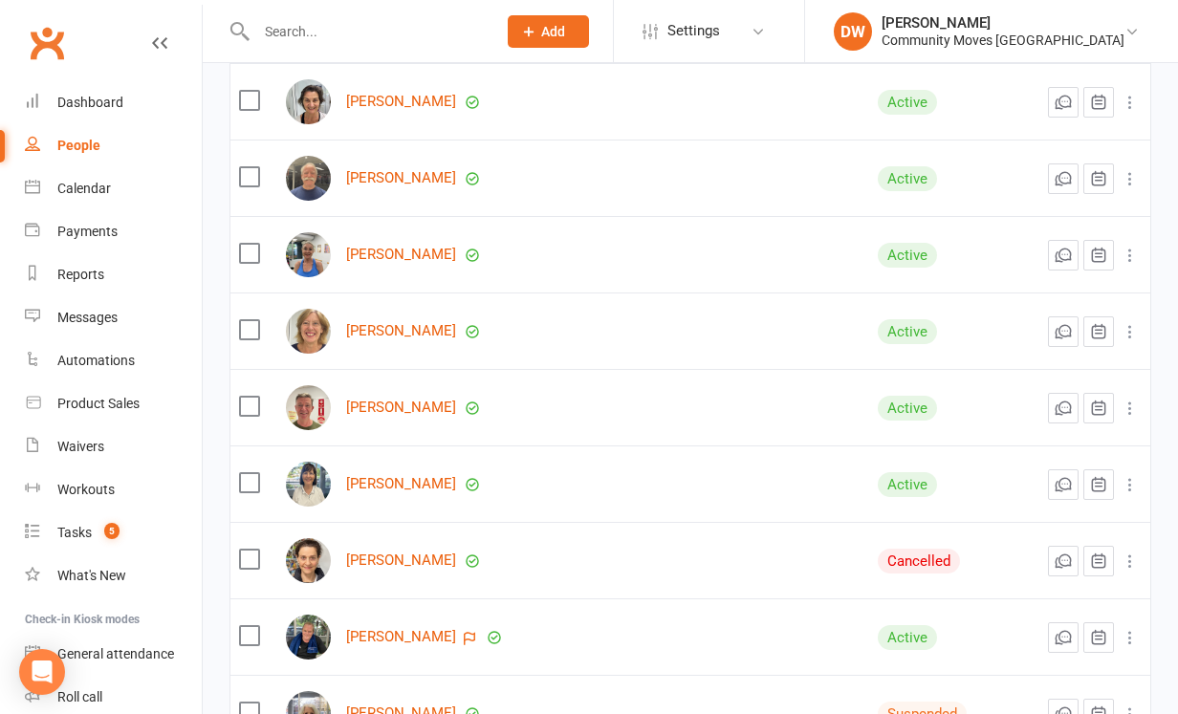
scroll to position [465, 0]
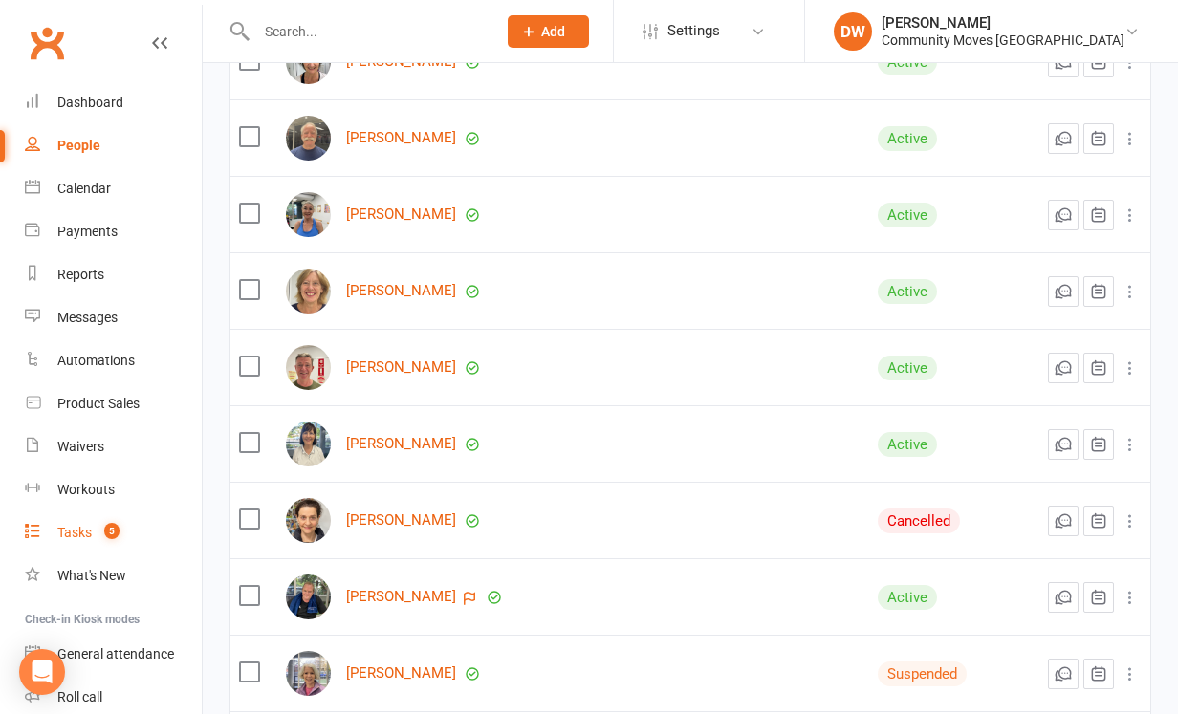
click at [79, 530] on div "Tasks" at bounding box center [74, 532] width 34 height 15
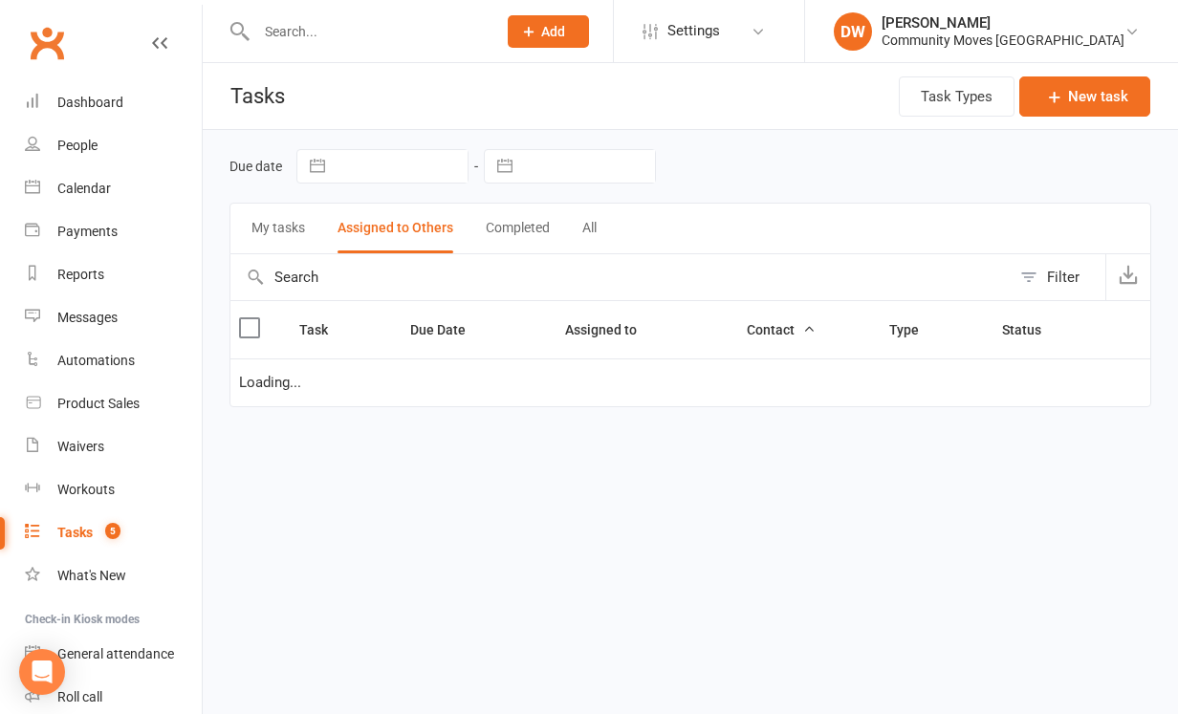
select select "waiting"
select select "started"
select select "waiting"
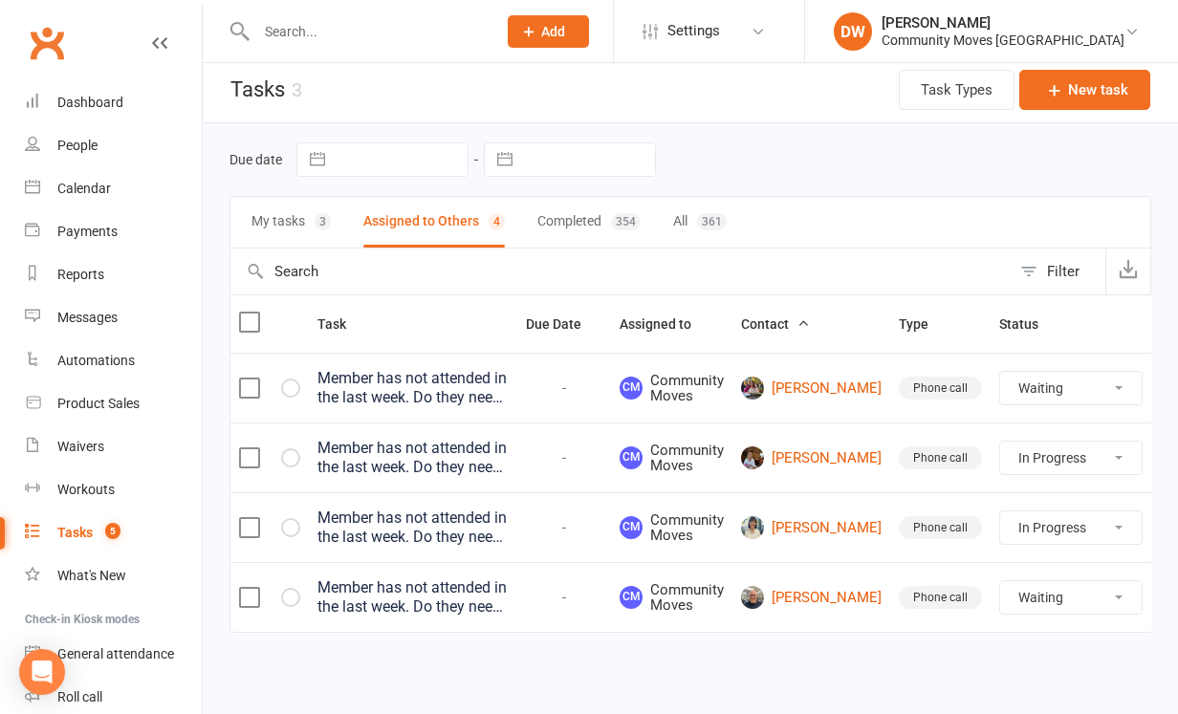
scroll to position [31, 0]
click at [292, 206] on button "My tasks 3" at bounding box center [290, 222] width 79 height 51
select select "waiting"
select select "started"
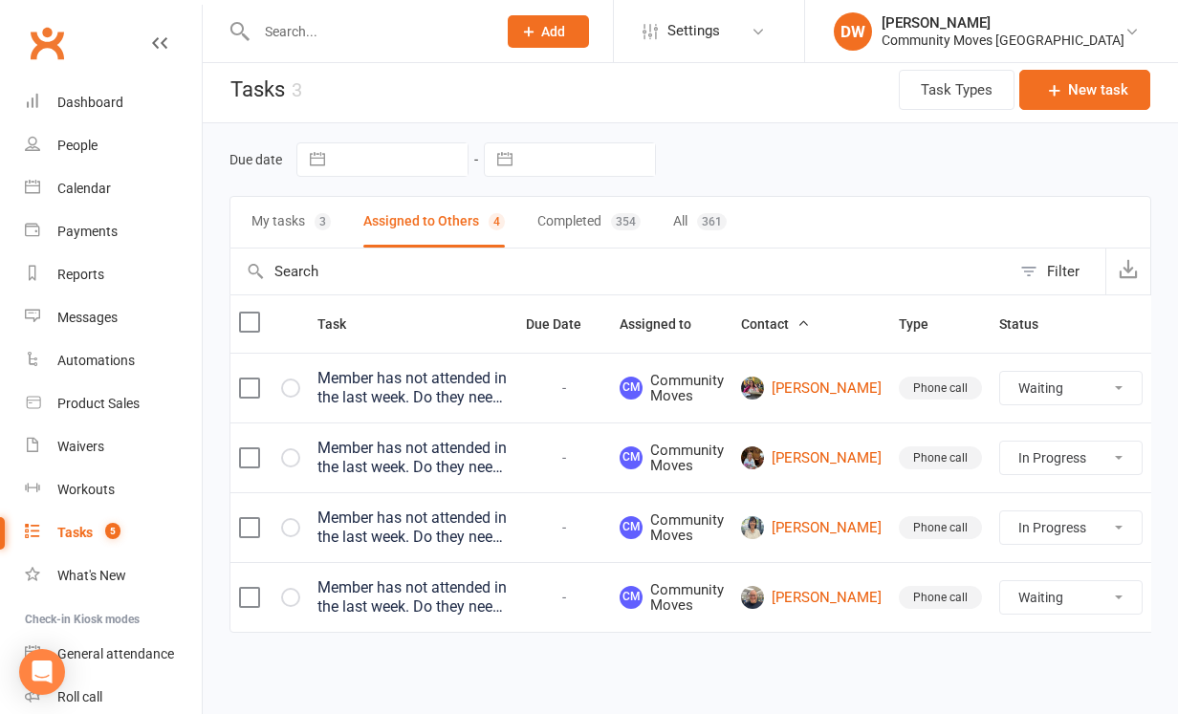
select select "waiting"
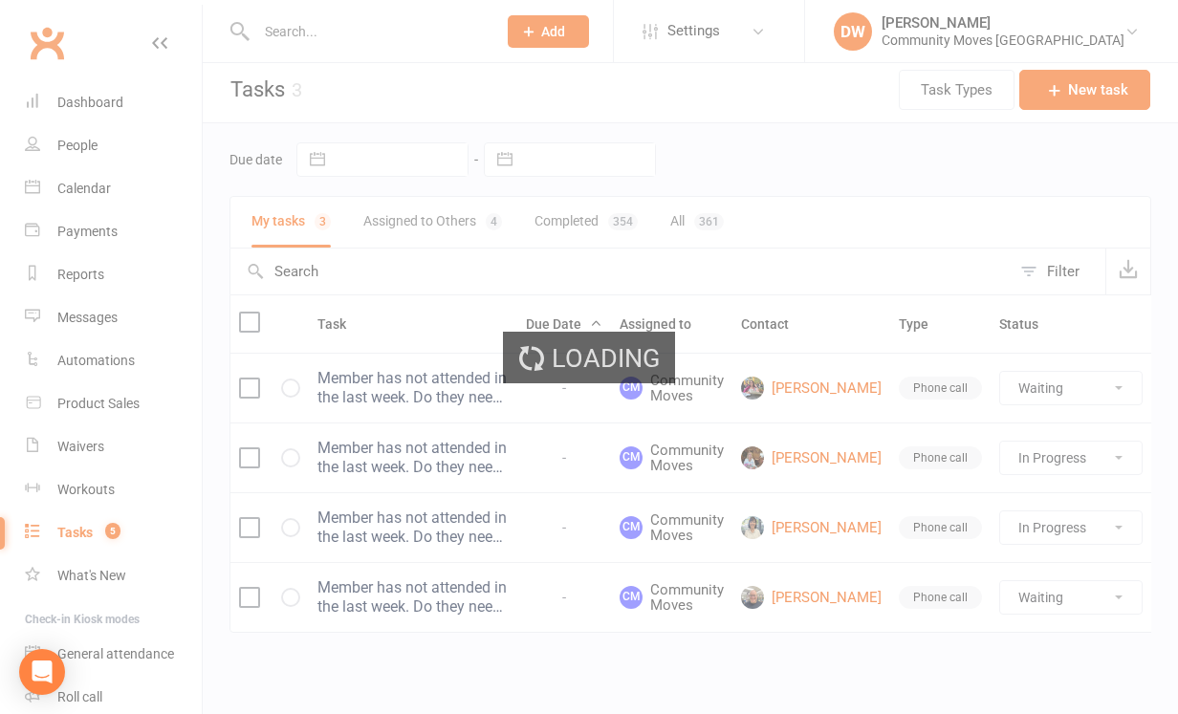
select select "waiting"
select select "started"
select select "waiting"
